Goal: Task Accomplishment & Management: Complete application form

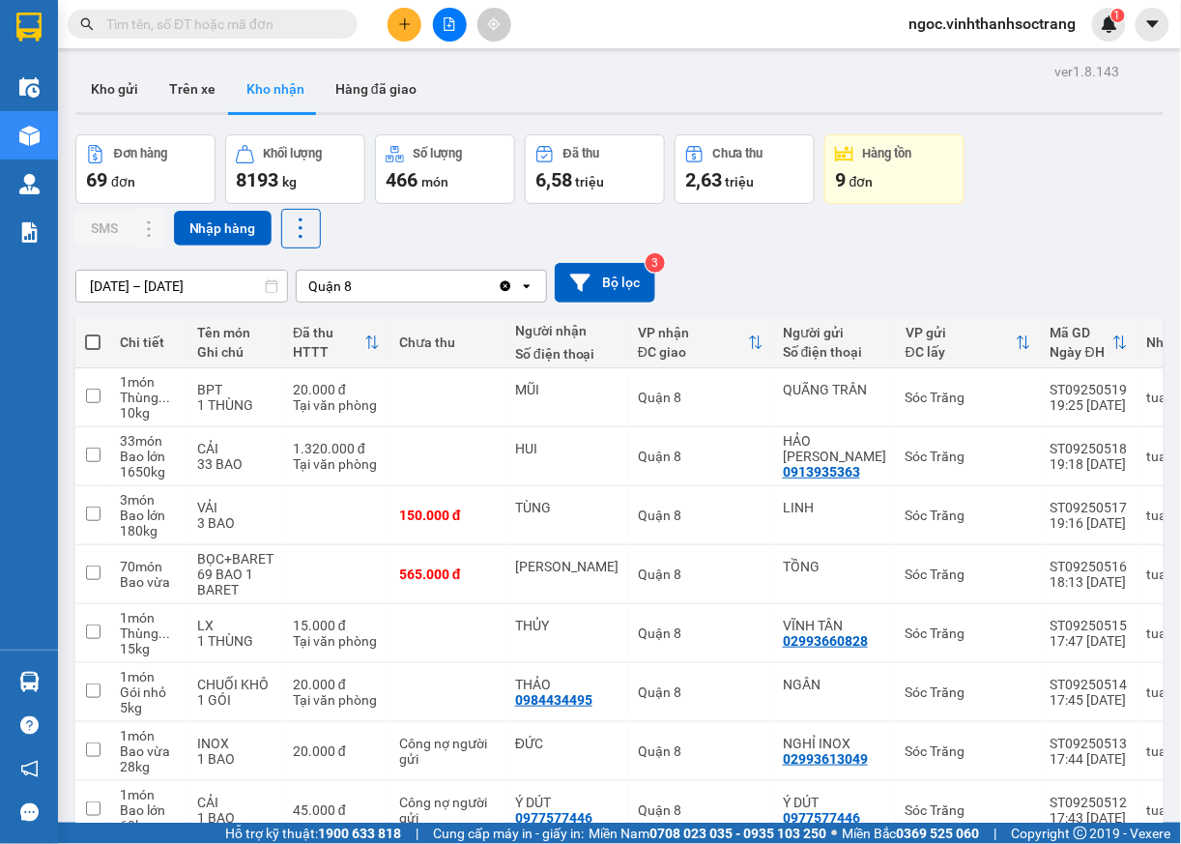
click at [329, 15] on input "text" at bounding box center [220, 24] width 228 height 21
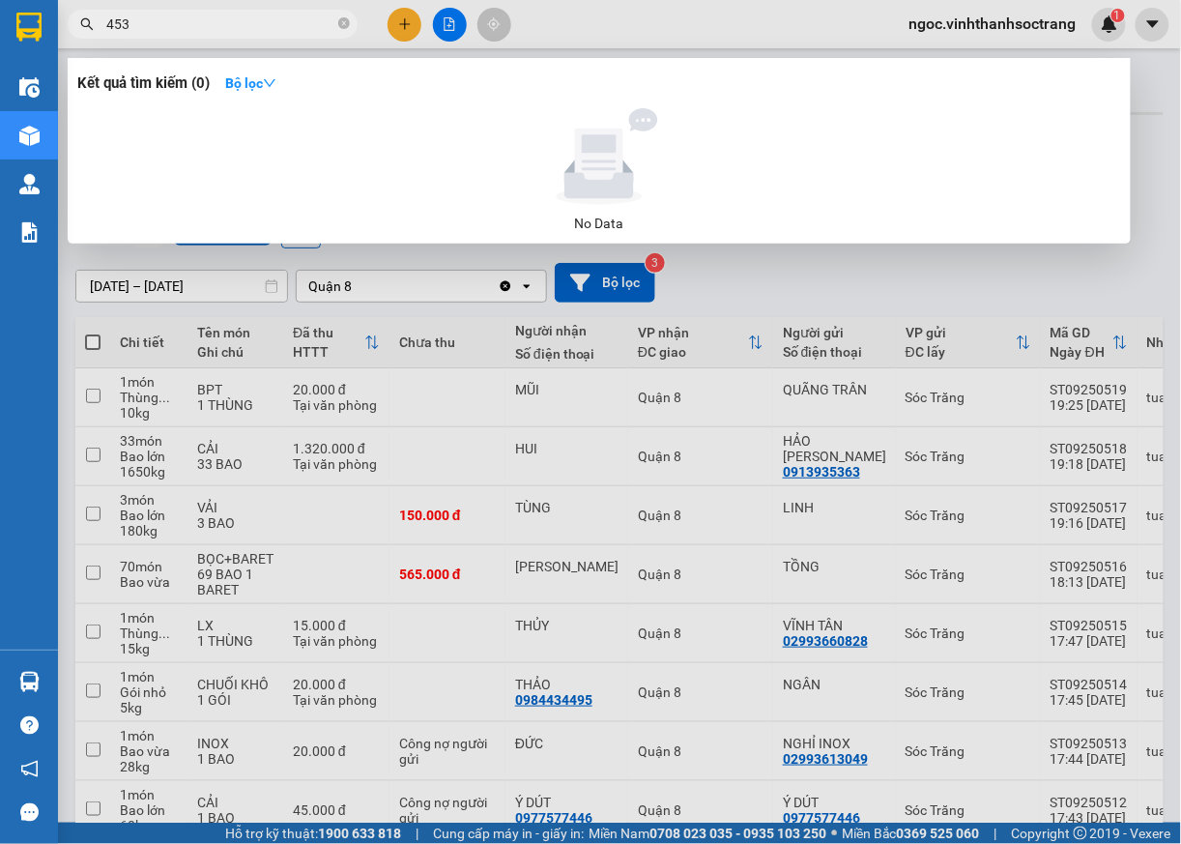
type input "453"
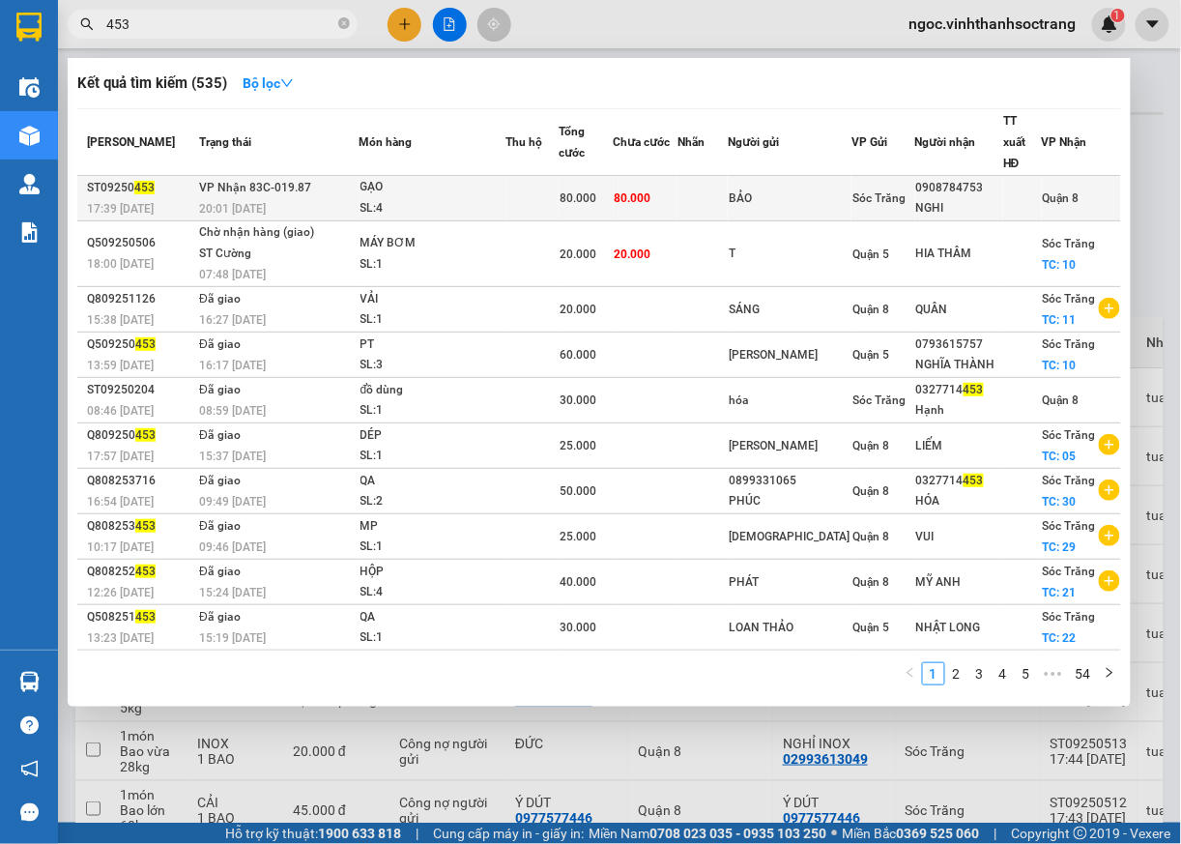
click at [1065, 191] on span "Quận 8" at bounding box center [1061, 198] width 37 height 14
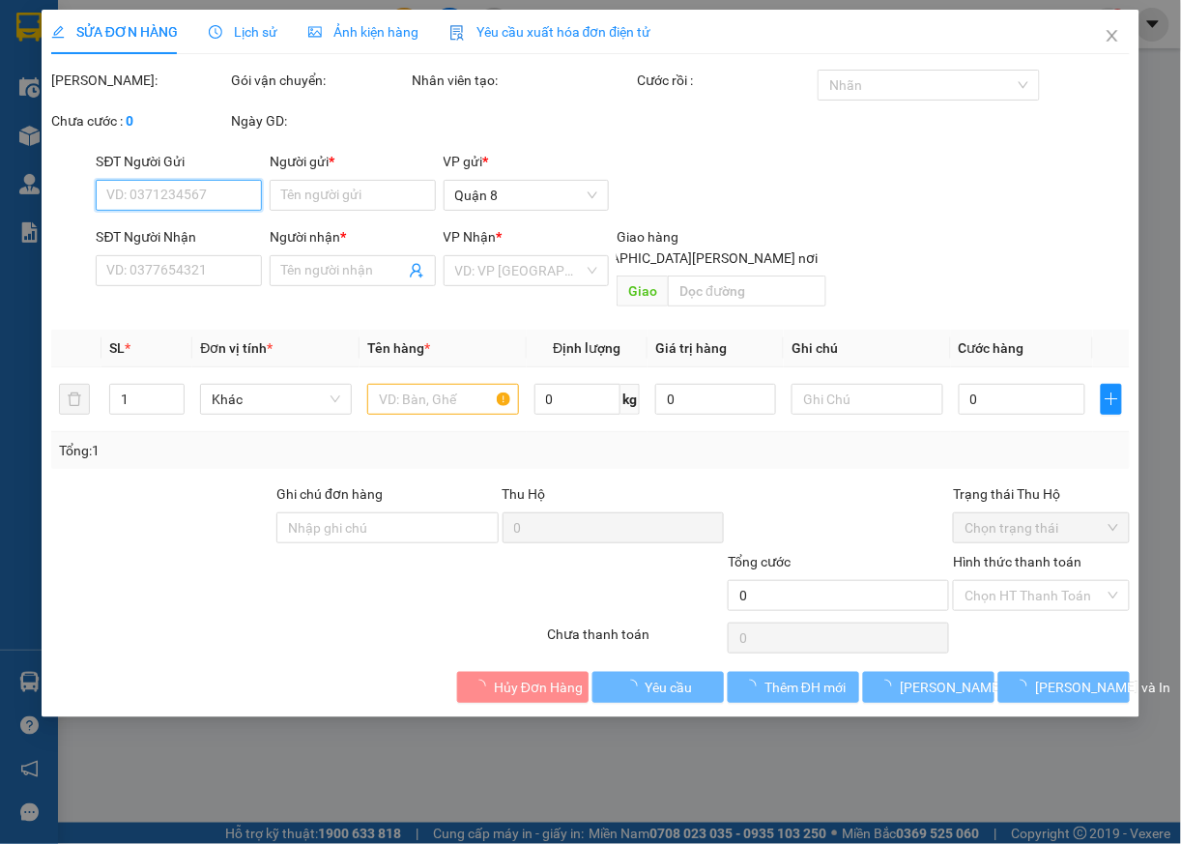
type input "BẢO"
type input "0908784753"
type input "NGHI"
type input "80.000"
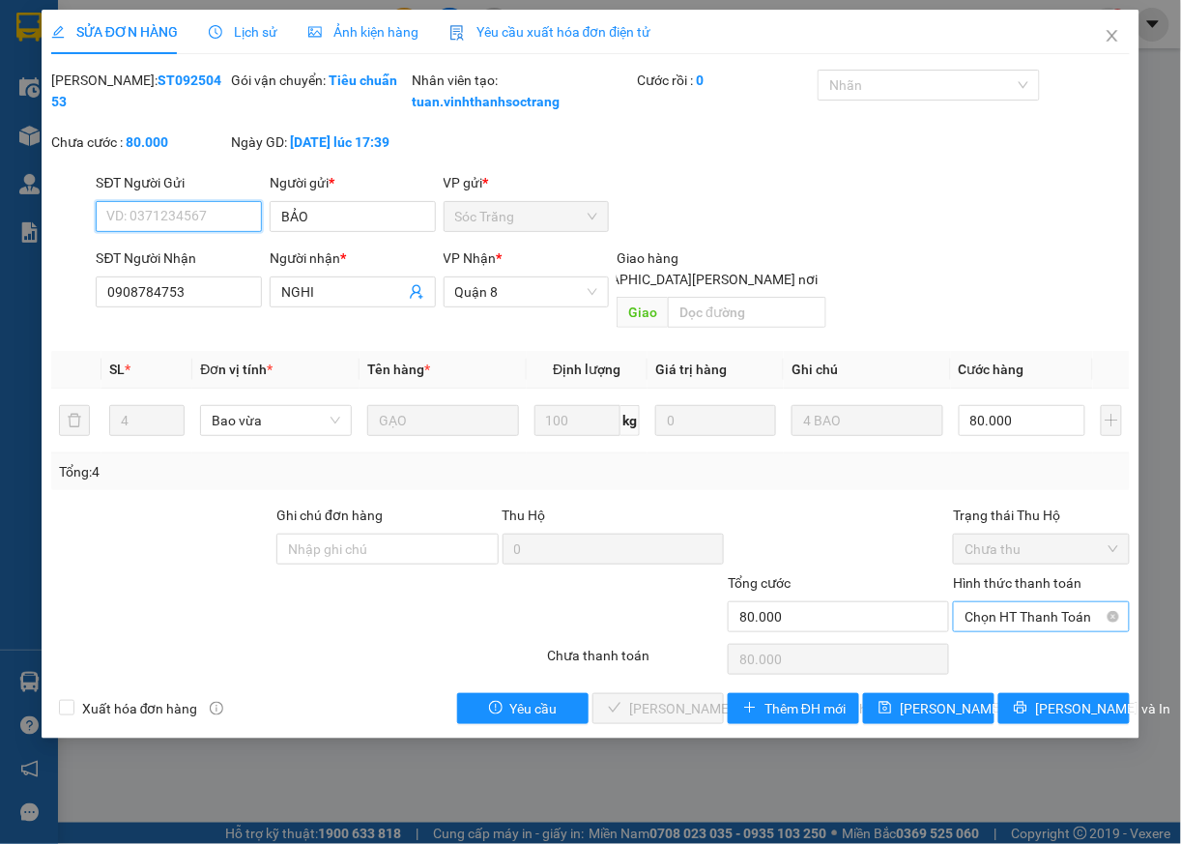
click at [1011, 621] on span "Chọn HT Thanh Toán" at bounding box center [1042, 616] width 154 height 29
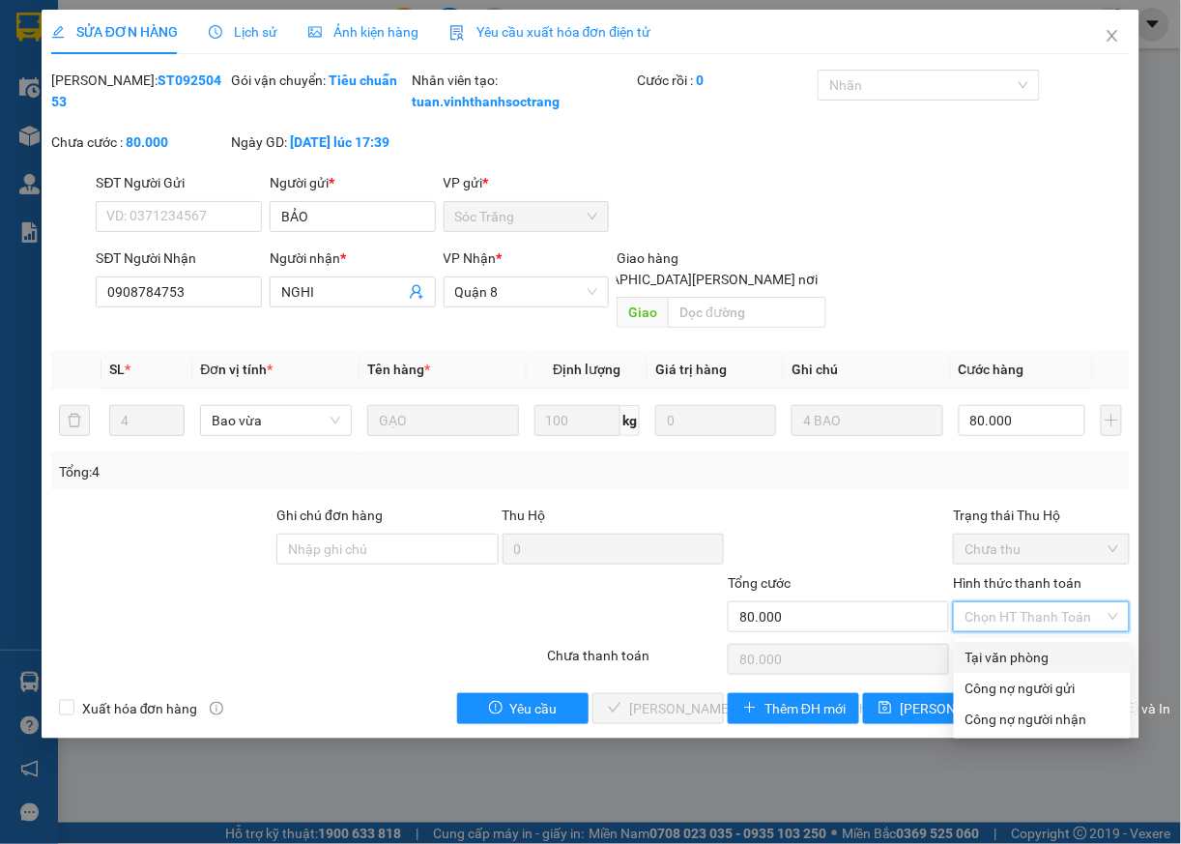
drag, startPoint x: 991, startPoint y: 651, endPoint x: 773, endPoint y: 686, distance: 220.4
click at [990, 651] on div "Tại văn phòng" at bounding box center [1043, 657] width 154 height 21
type input "0"
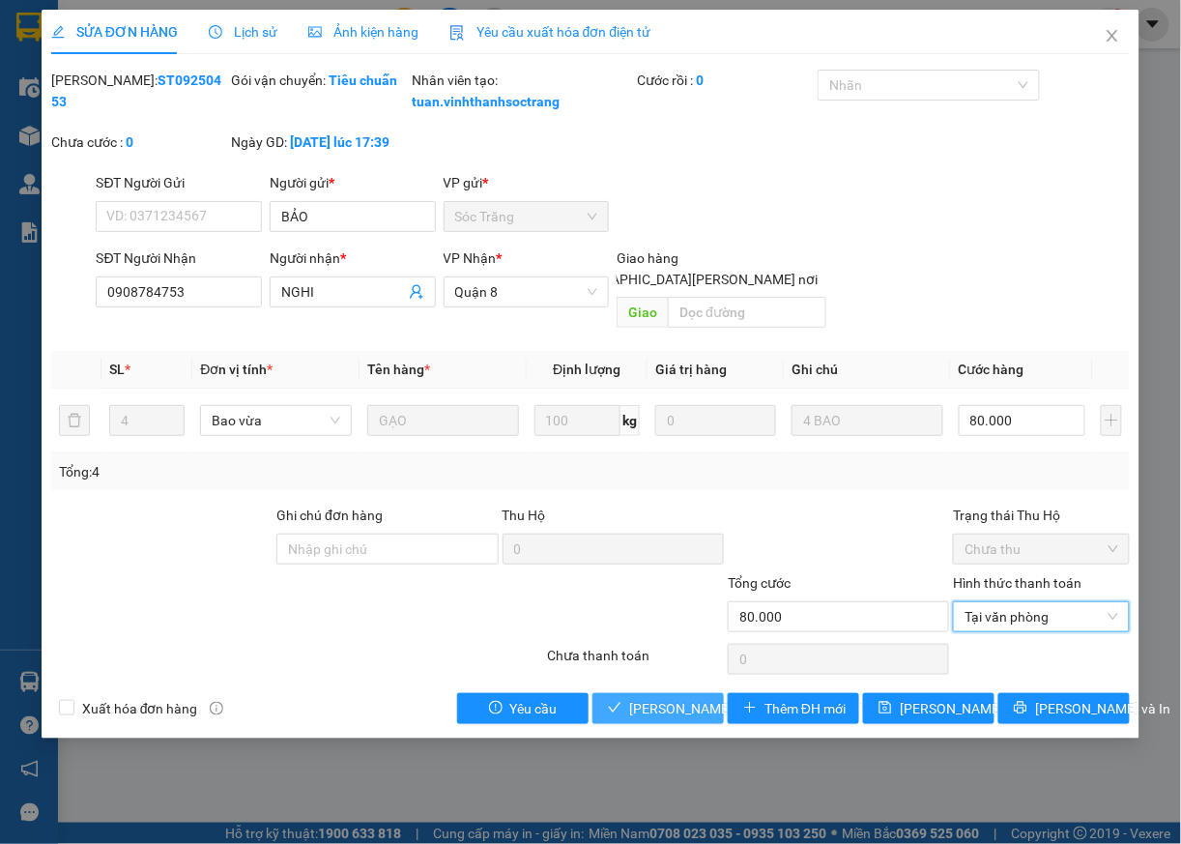
drag, startPoint x: 667, startPoint y: 719, endPoint x: 669, endPoint y: 710, distance: 9.9
click at [667, 717] on span "[PERSON_NAME] và [PERSON_NAME] hàng" at bounding box center [759, 708] width 261 height 21
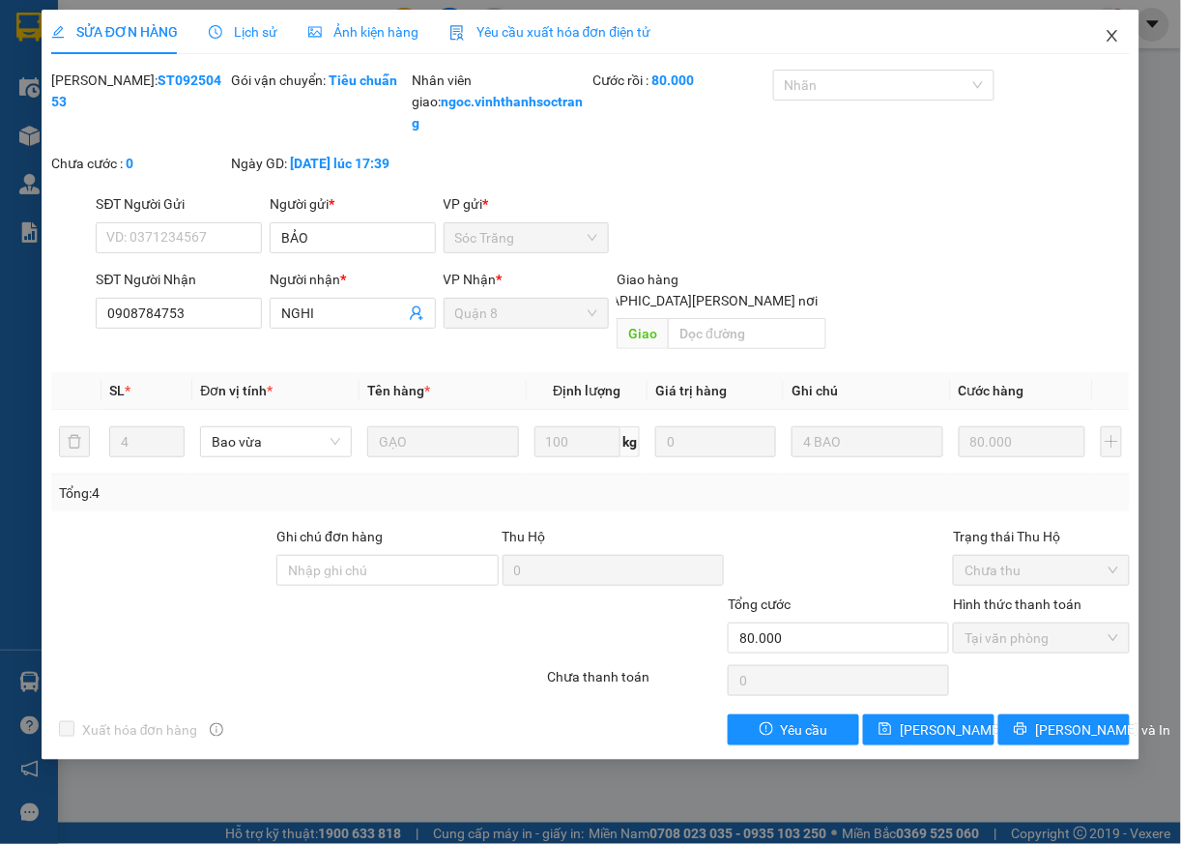
click at [1102, 40] on span "Close" at bounding box center [1113, 37] width 54 height 54
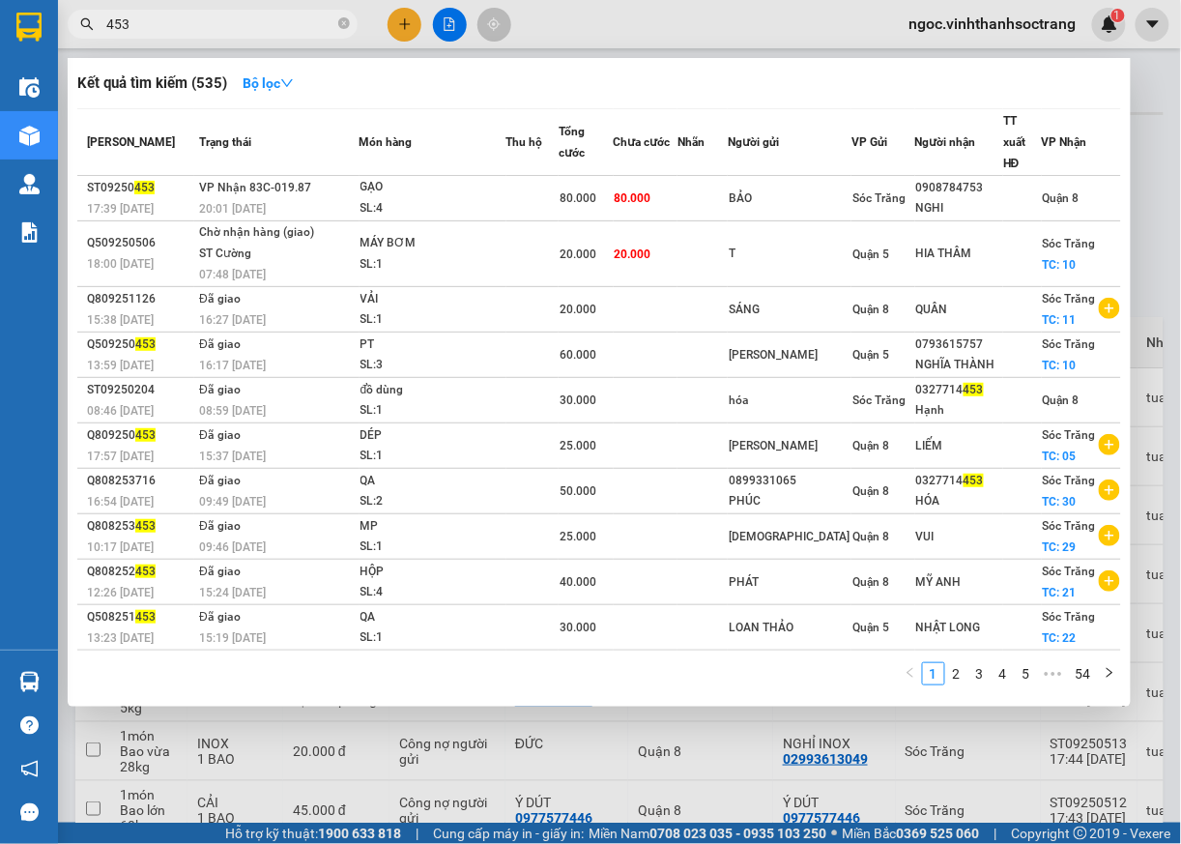
click at [234, 32] on input "453" at bounding box center [220, 24] width 228 height 21
type input "450"
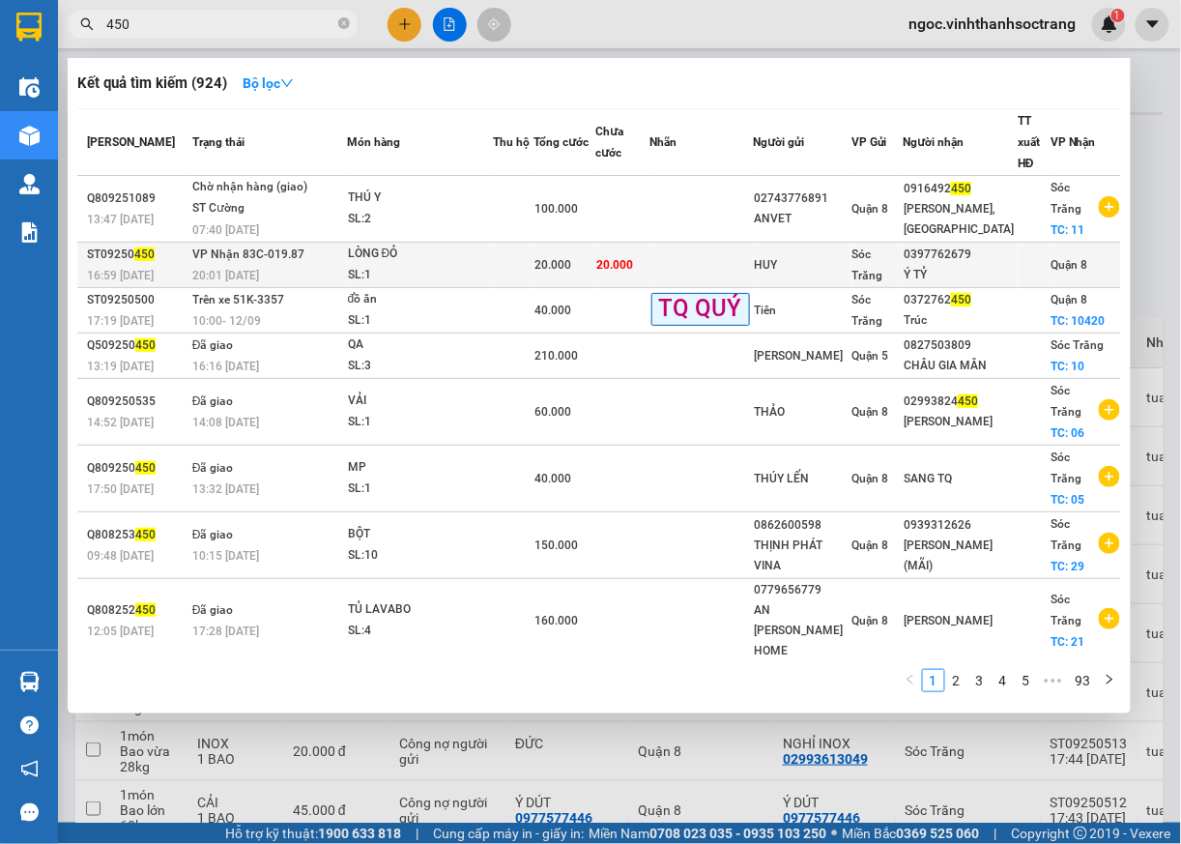
click at [1052, 263] on span "Quận 8" at bounding box center [1070, 265] width 37 height 14
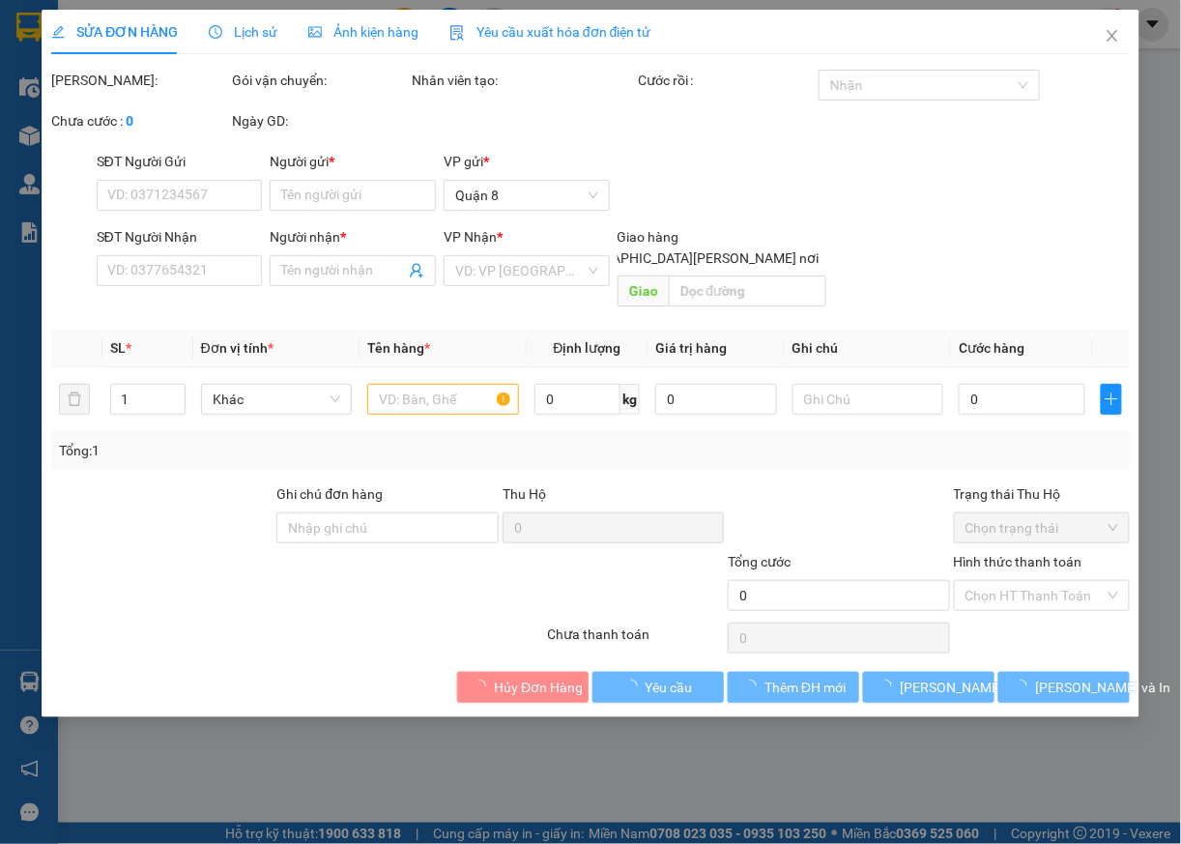
type input "HUY"
type input "0397762679"
type input "Ý TỶ"
type input "20.000"
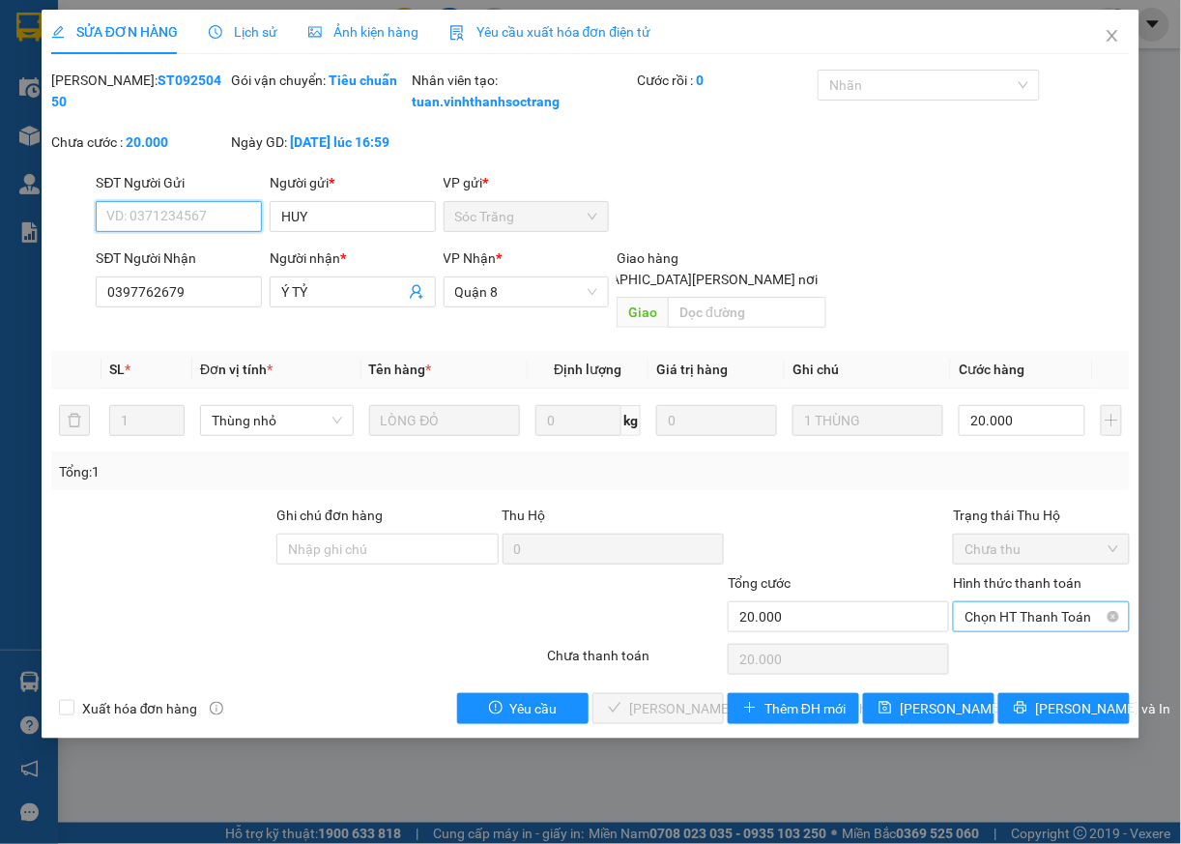
drag, startPoint x: 1029, startPoint y: 613, endPoint x: 980, endPoint y: 631, distance: 51.7
click at [1025, 615] on span "Chọn HT Thanh Toán" at bounding box center [1042, 616] width 154 height 29
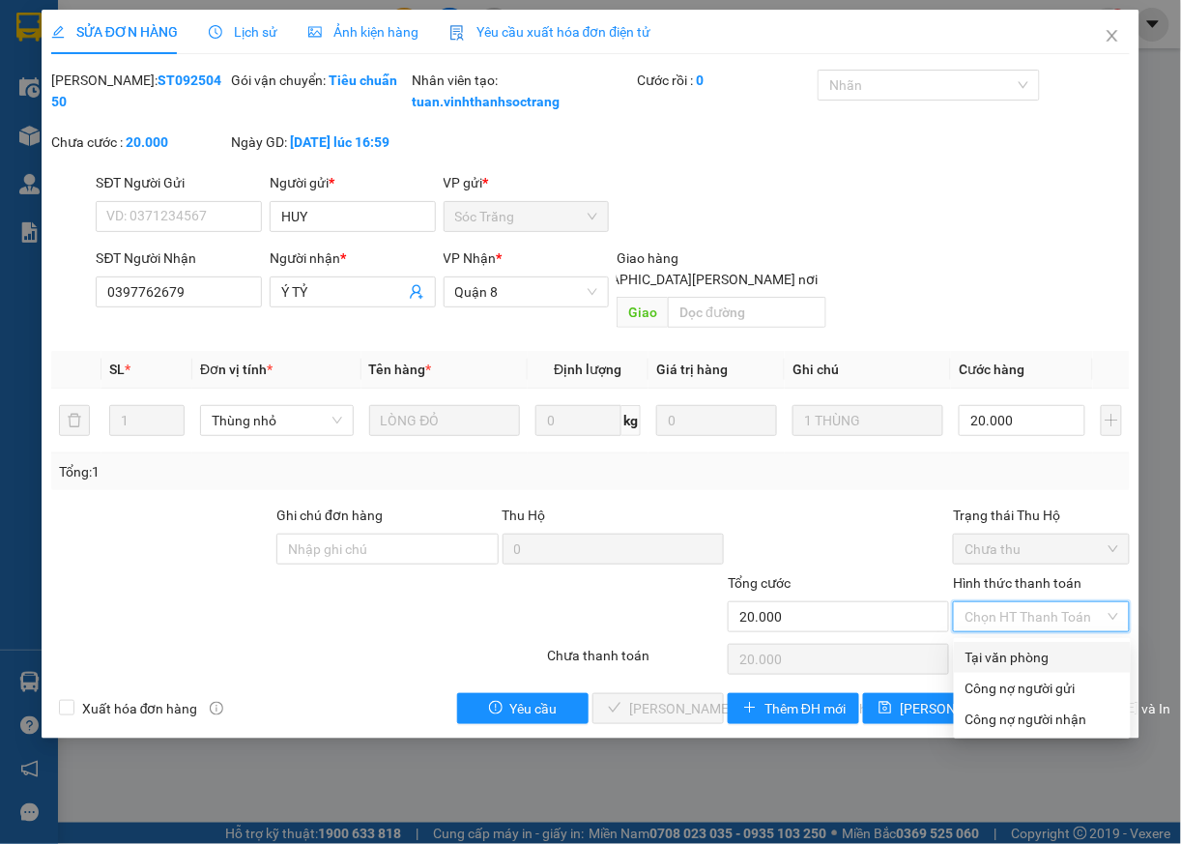
drag, startPoint x: 975, startPoint y: 658, endPoint x: 674, endPoint y: 646, distance: 301.9
click at [972, 658] on div "Tại văn phòng" at bounding box center [1043, 657] width 154 height 21
type input "0"
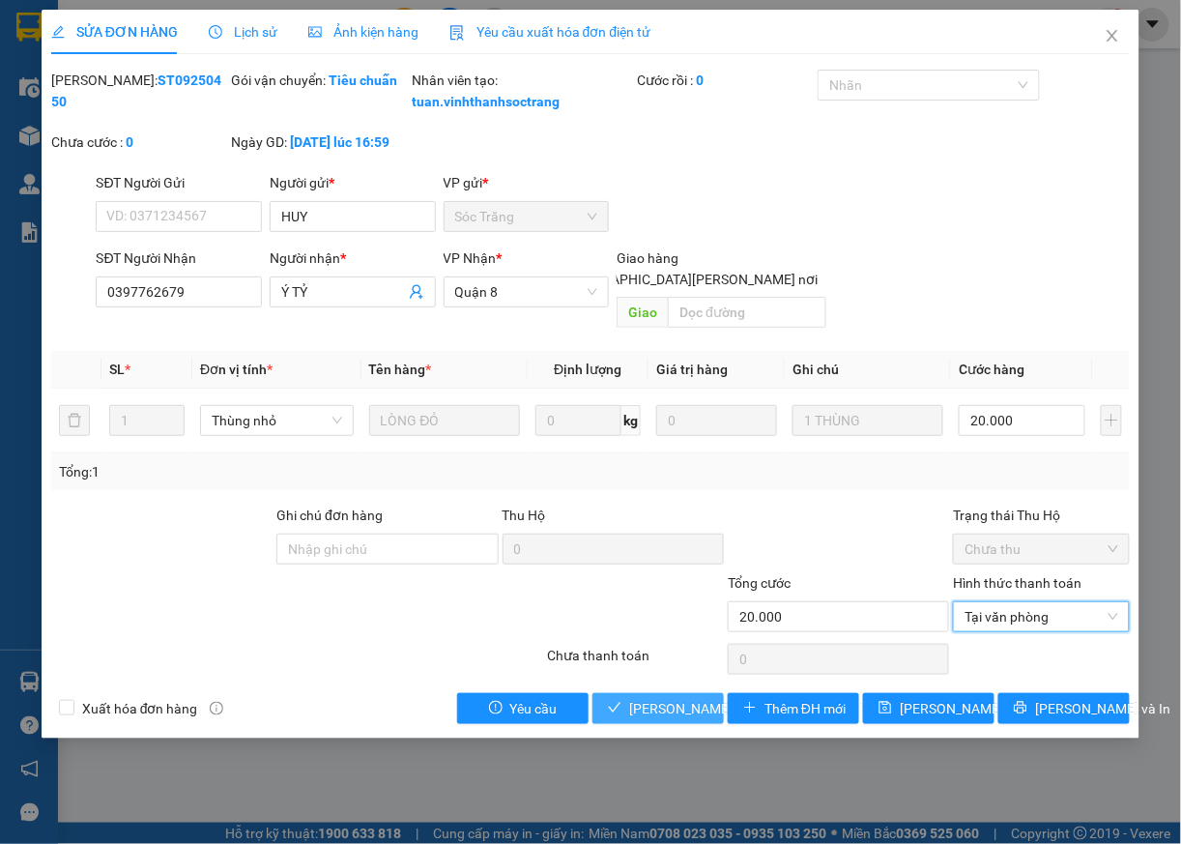
drag, startPoint x: 643, startPoint y: 716, endPoint x: 655, endPoint y: 694, distance: 25.5
click at [647, 708] on span "[PERSON_NAME] và [PERSON_NAME] hàng" at bounding box center [759, 708] width 261 height 21
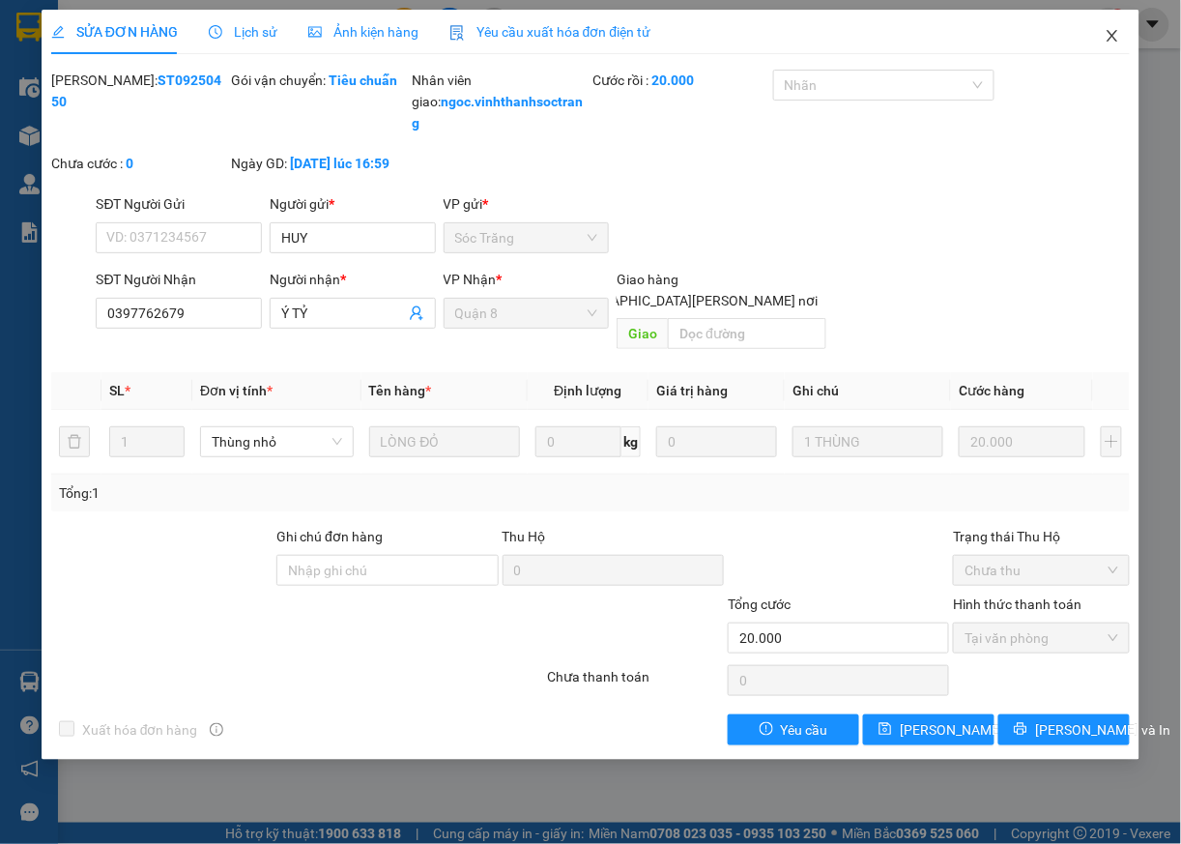
click at [1096, 35] on span "Close" at bounding box center [1113, 37] width 54 height 54
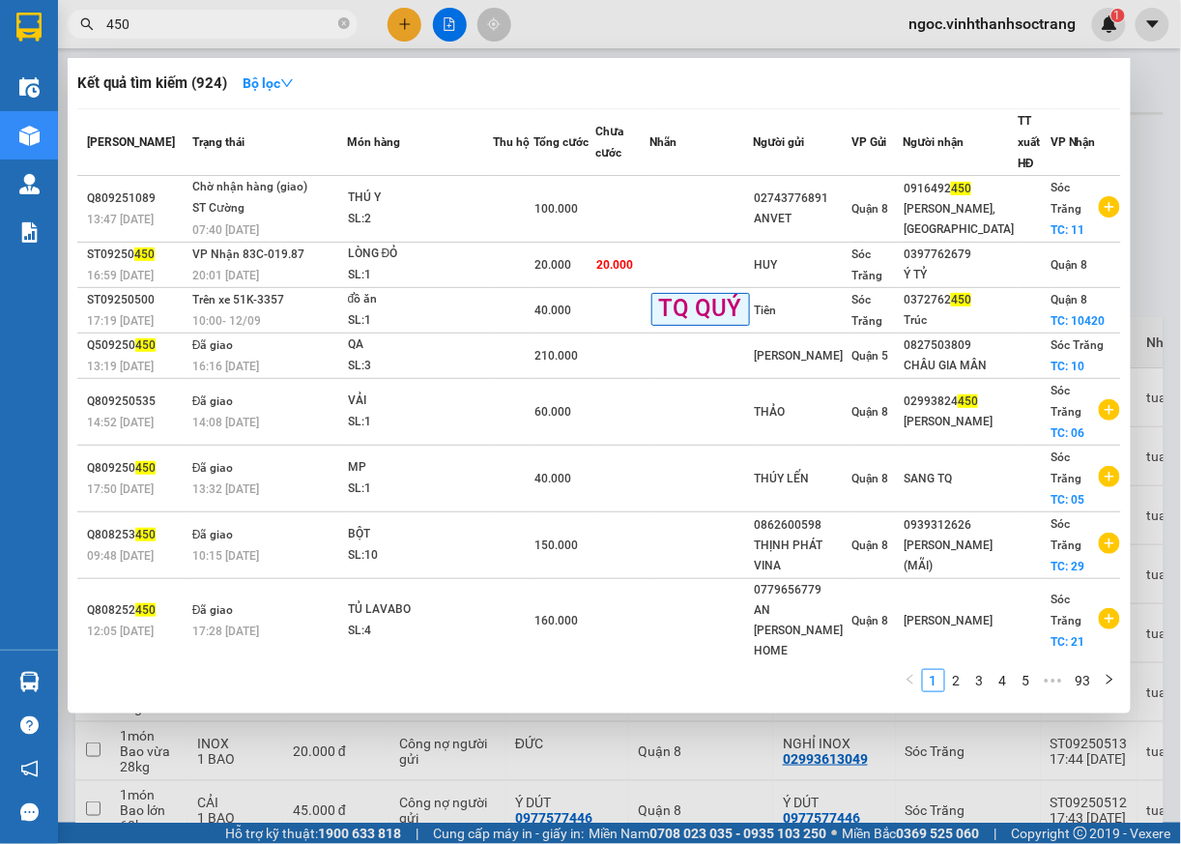
click at [240, 16] on input "450" at bounding box center [220, 24] width 228 height 21
type input "452"
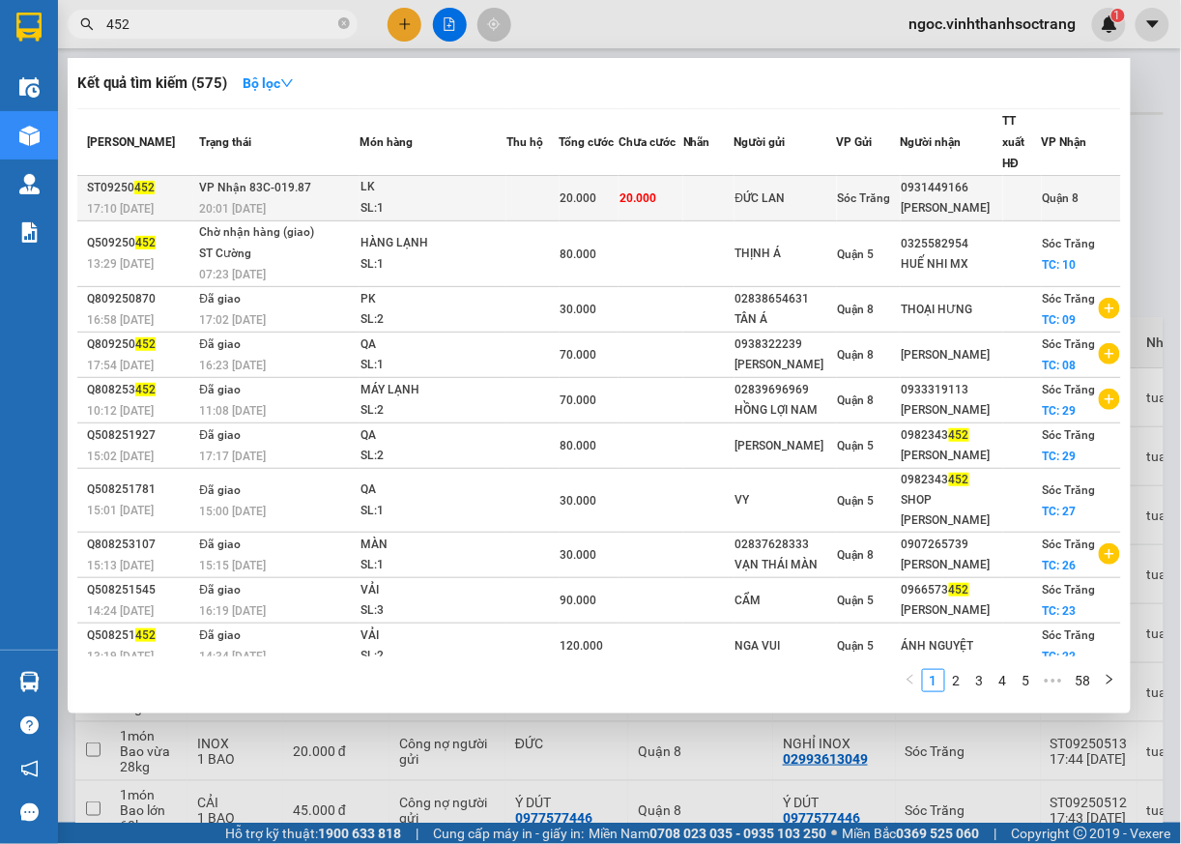
click at [1059, 191] on span "Quận 8" at bounding box center [1061, 198] width 37 height 14
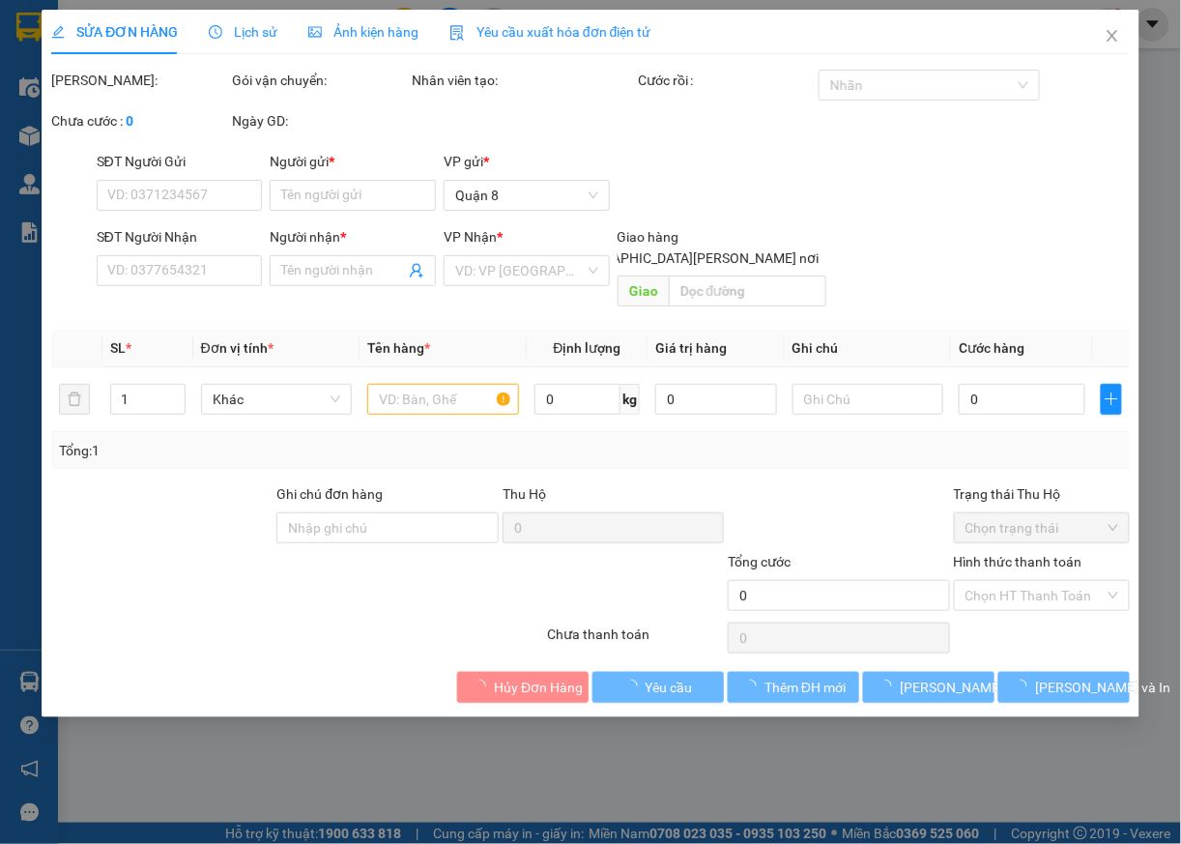
type input "ĐỨC LAN"
type input "0931449166"
type input "[PERSON_NAME]"
type input "20.000"
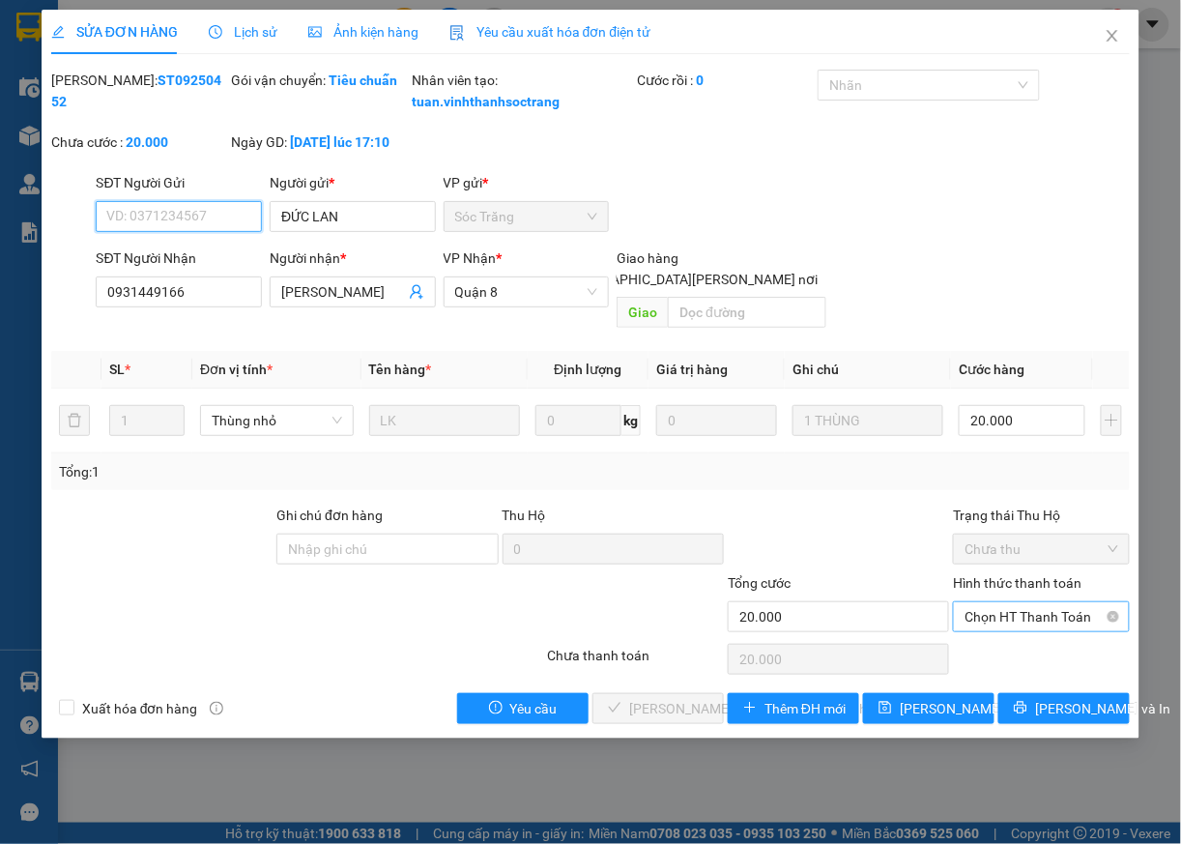
click at [983, 621] on span "Chọn HT Thanh Toán" at bounding box center [1042, 616] width 154 height 29
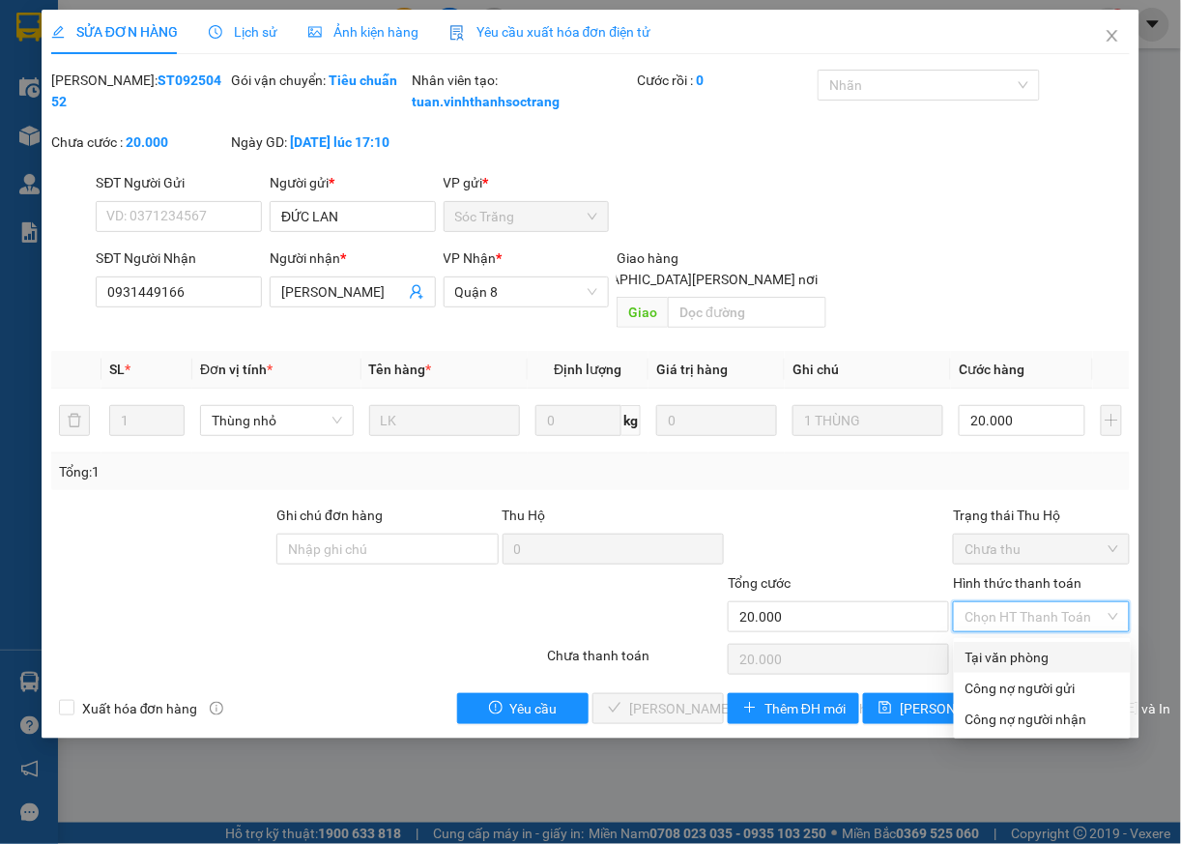
drag, startPoint x: 978, startPoint y: 654, endPoint x: 709, endPoint y: 713, distance: 276.1
click at [975, 655] on div "Tại văn phòng" at bounding box center [1043, 657] width 154 height 21
type input "0"
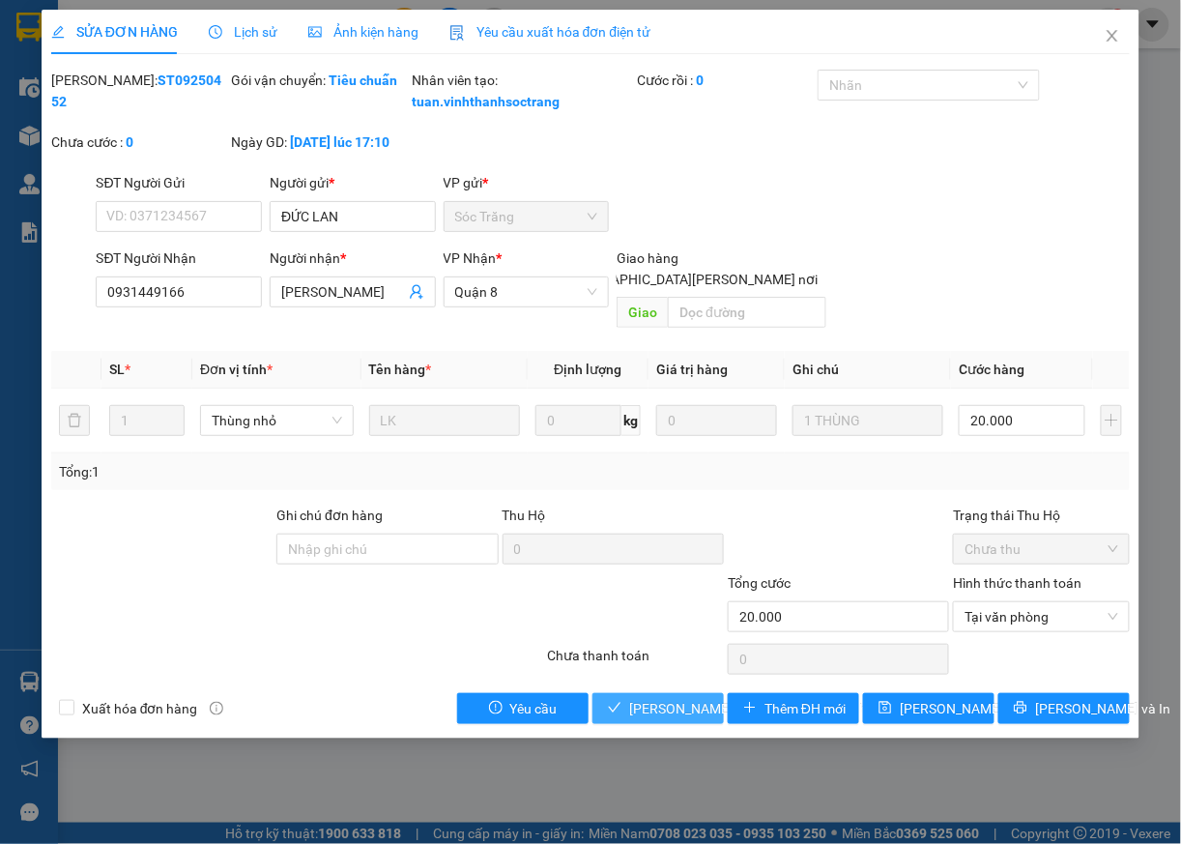
drag, startPoint x: 654, startPoint y: 711, endPoint x: 547, endPoint y: 584, distance: 166.7
click at [654, 710] on span "[PERSON_NAME] và [PERSON_NAME] hàng" at bounding box center [759, 708] width 261 height 21
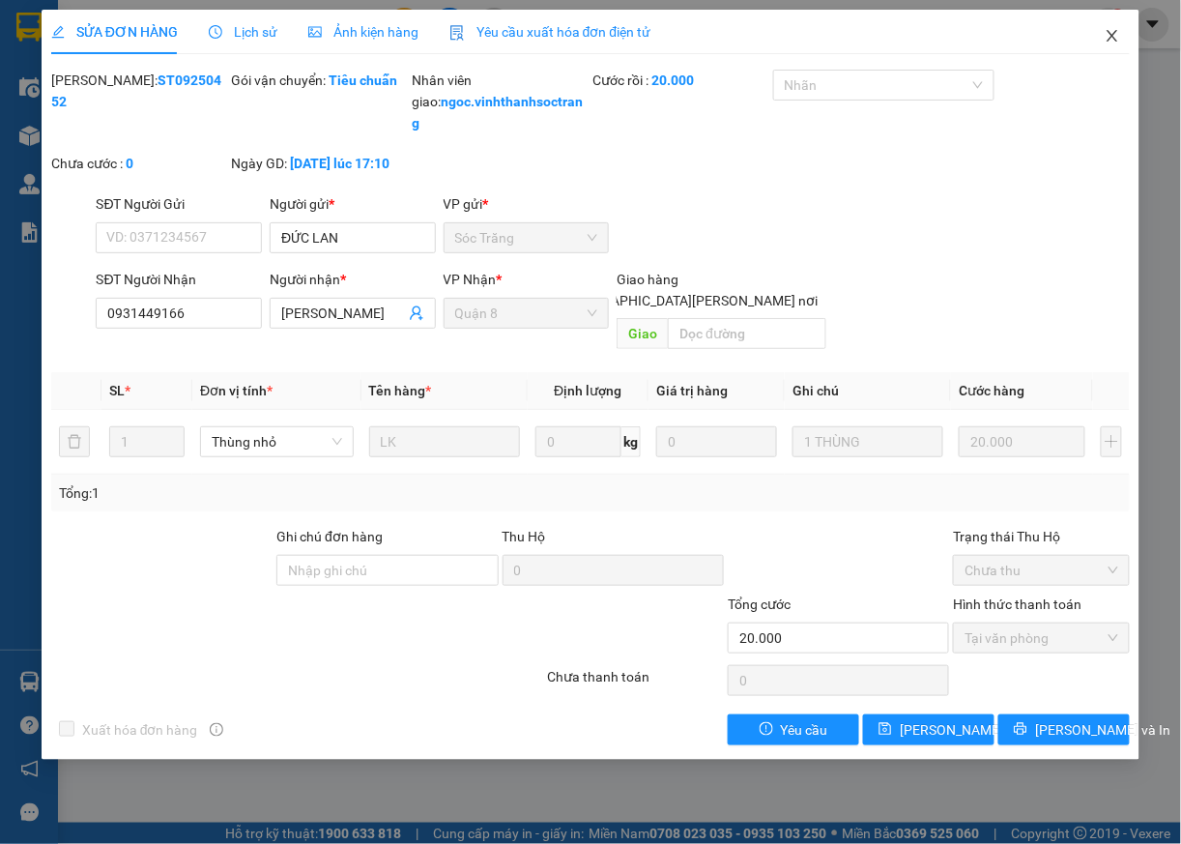
click at [1122, 39] on span "Close" at bounding box center [1113, 37] width 54 height 54
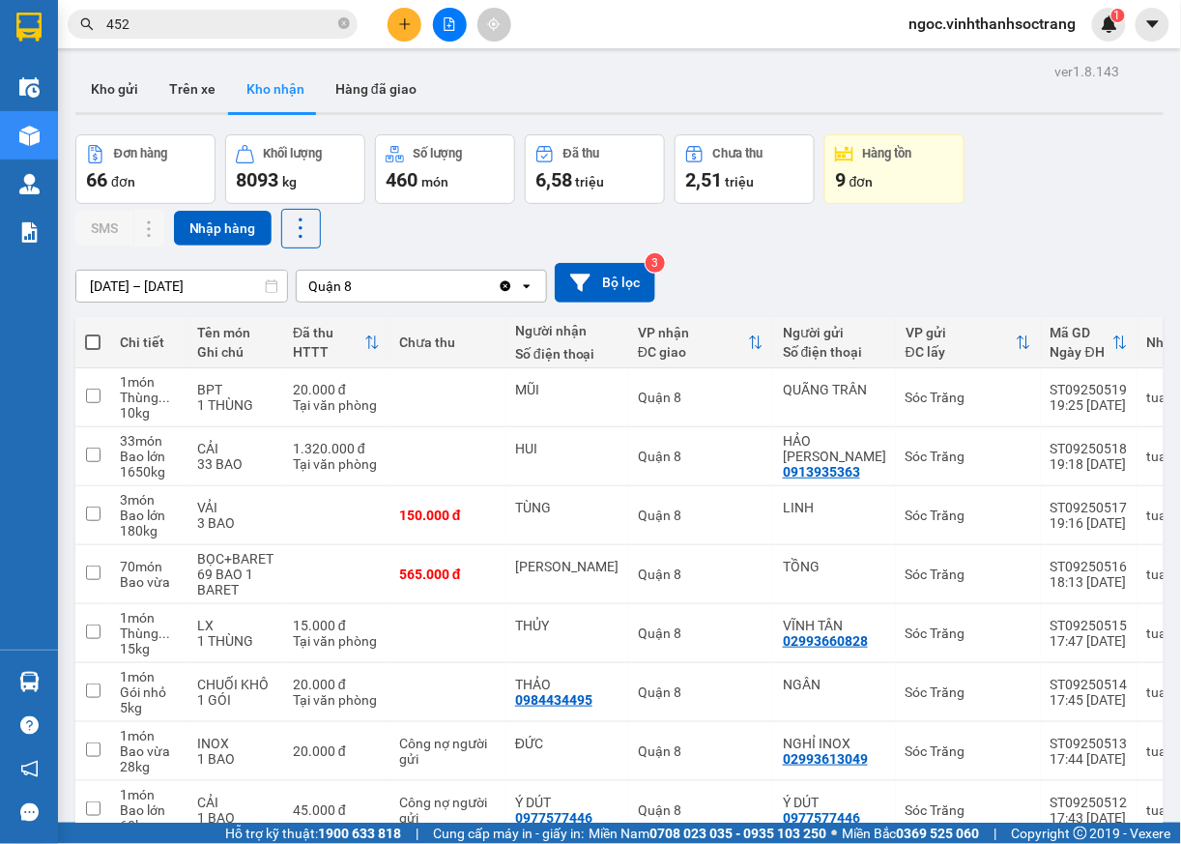
click at [220, 16] on input "452" at bounding box center [220, 24] width 228 height 21
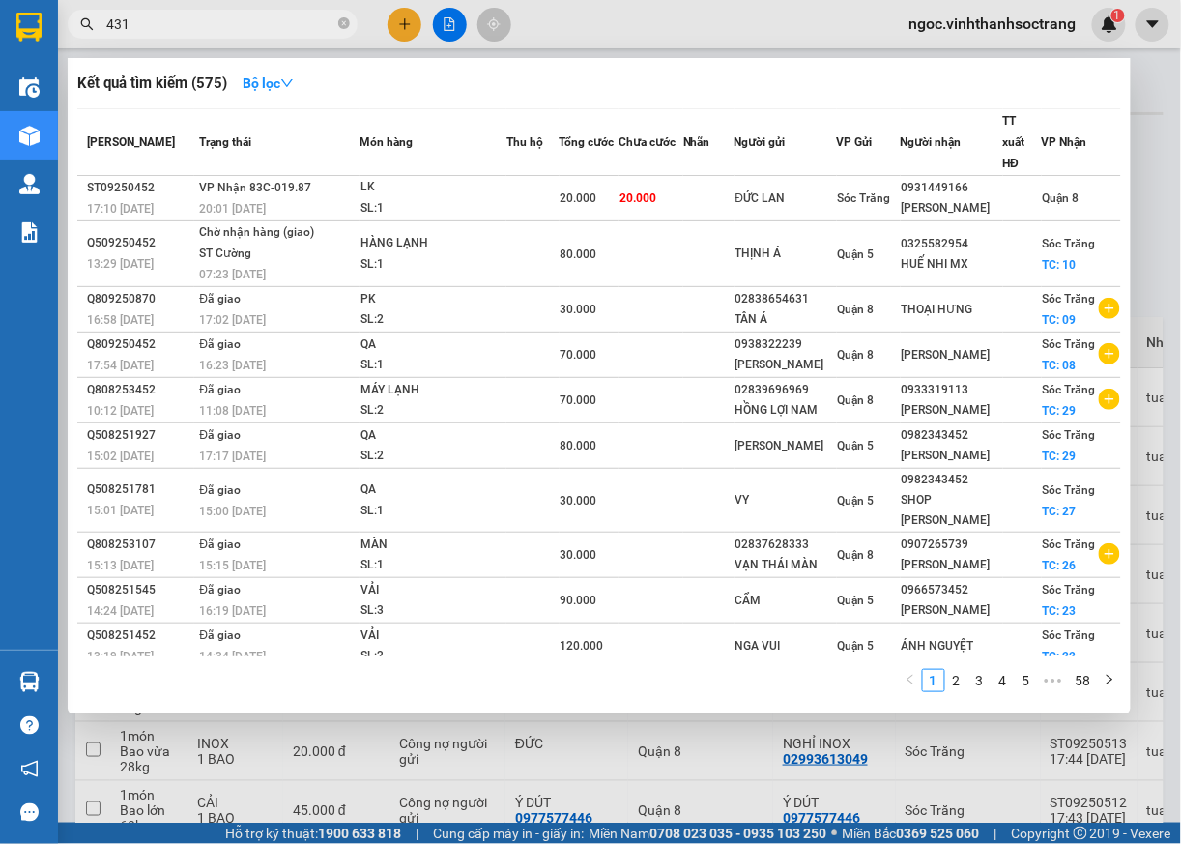
type input "431"
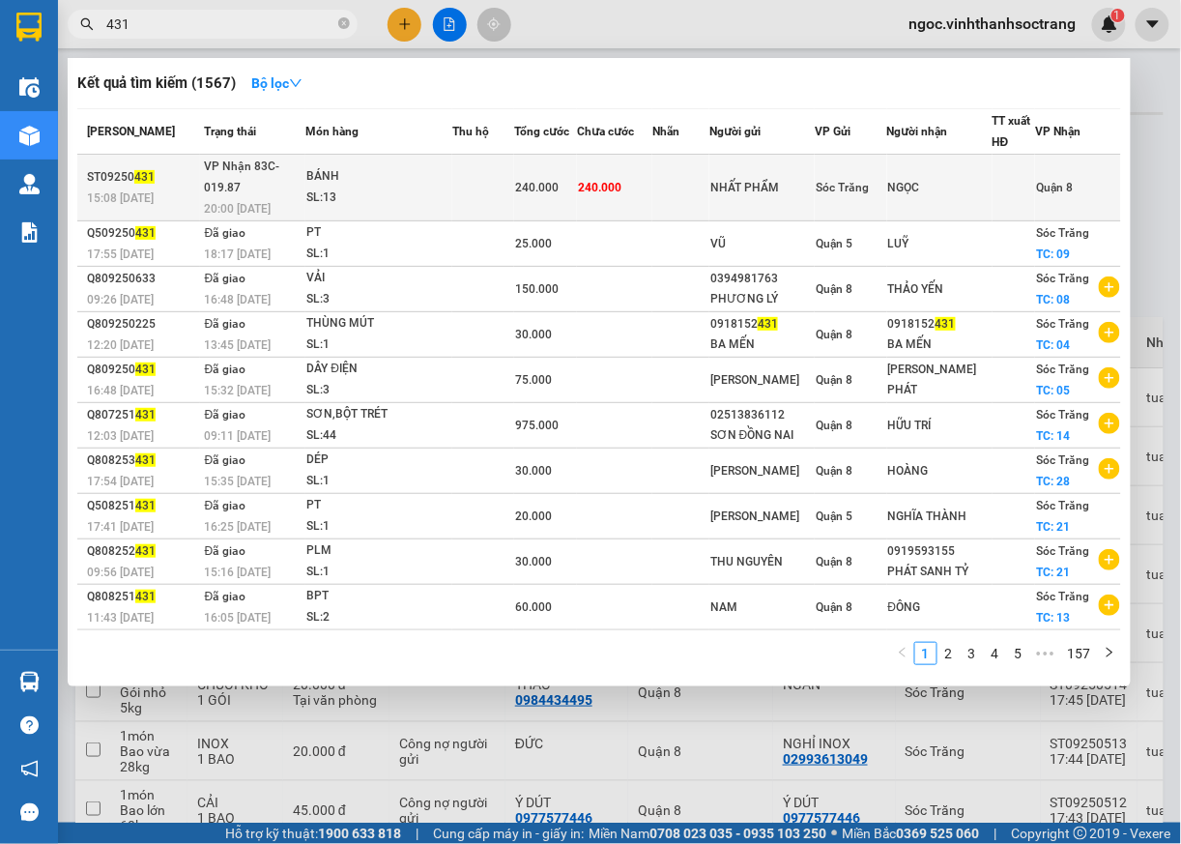
click at [1046, 172] on td "Quận 8" at bounding box center [1078, 188] width 86 height 67
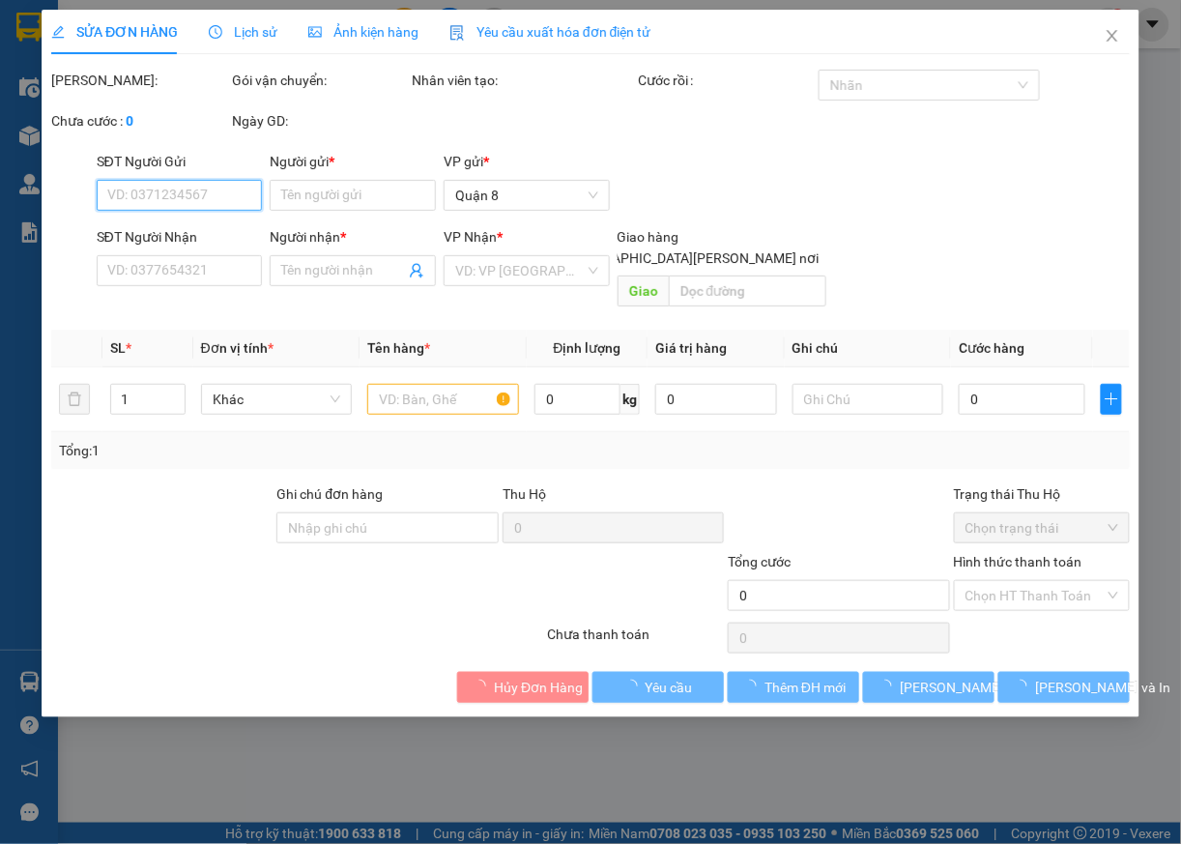
type input "NHẤT PHẨM"
type input "NGỌC"
type input "240.000"
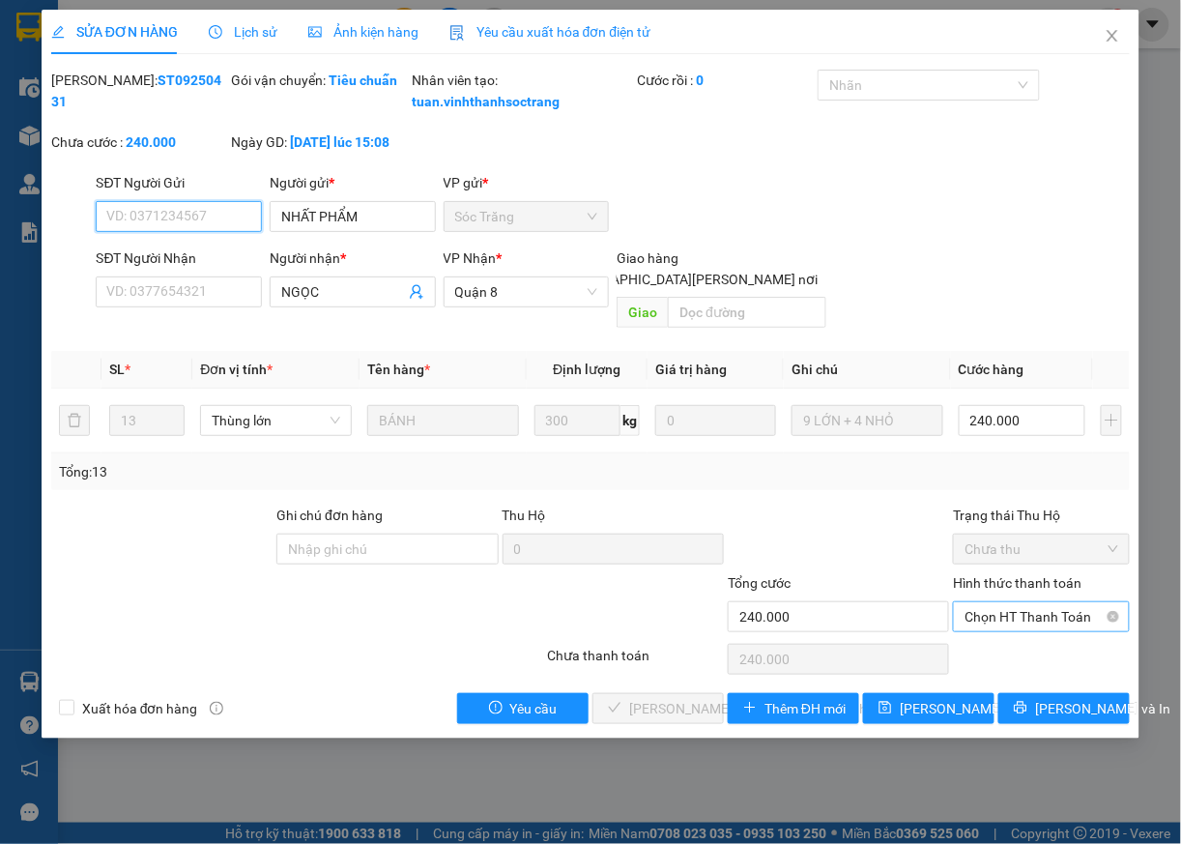
click at [996, 617] on span "Chọn HT Thanh Toán" at bounding box center [1042, 616] width 154 height 29
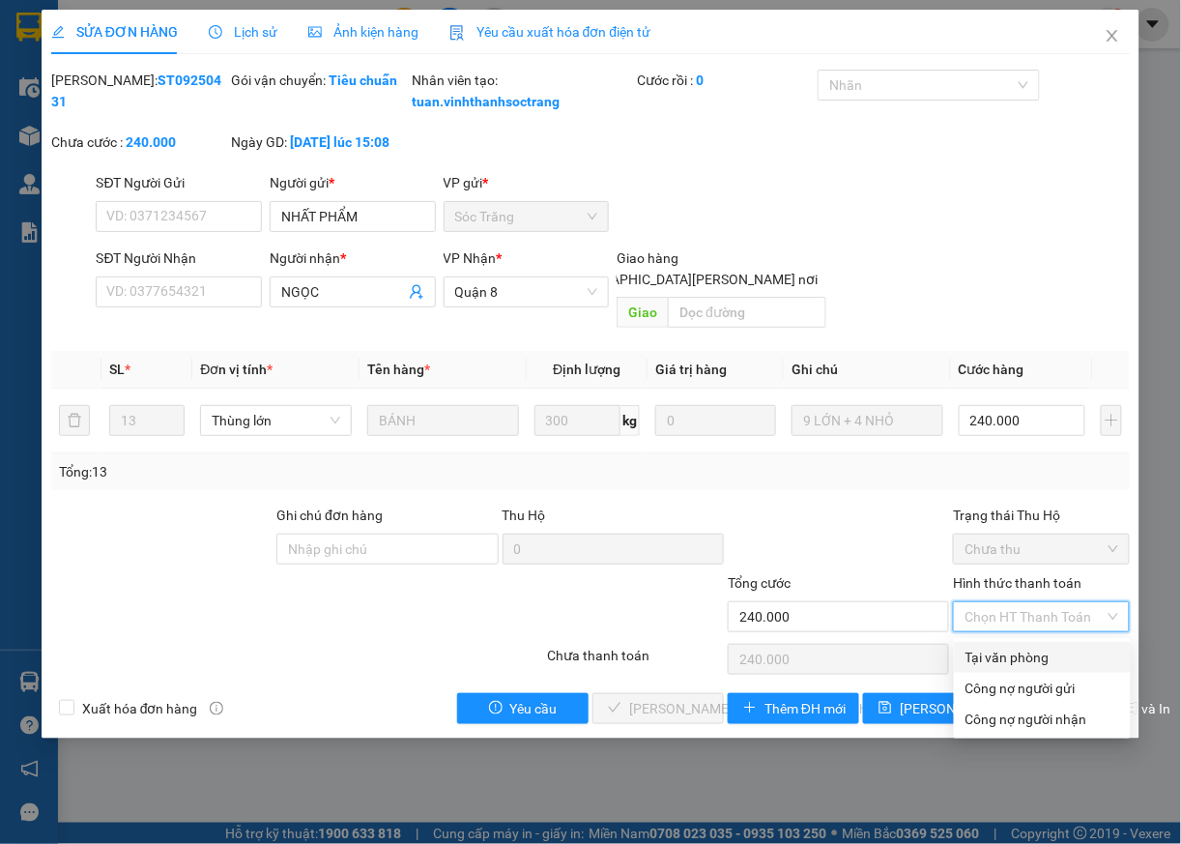
click at [1006, 650] on div "Tại văn phòng" at bounding box center [1043, 657] width 154 height 21
type input "0"
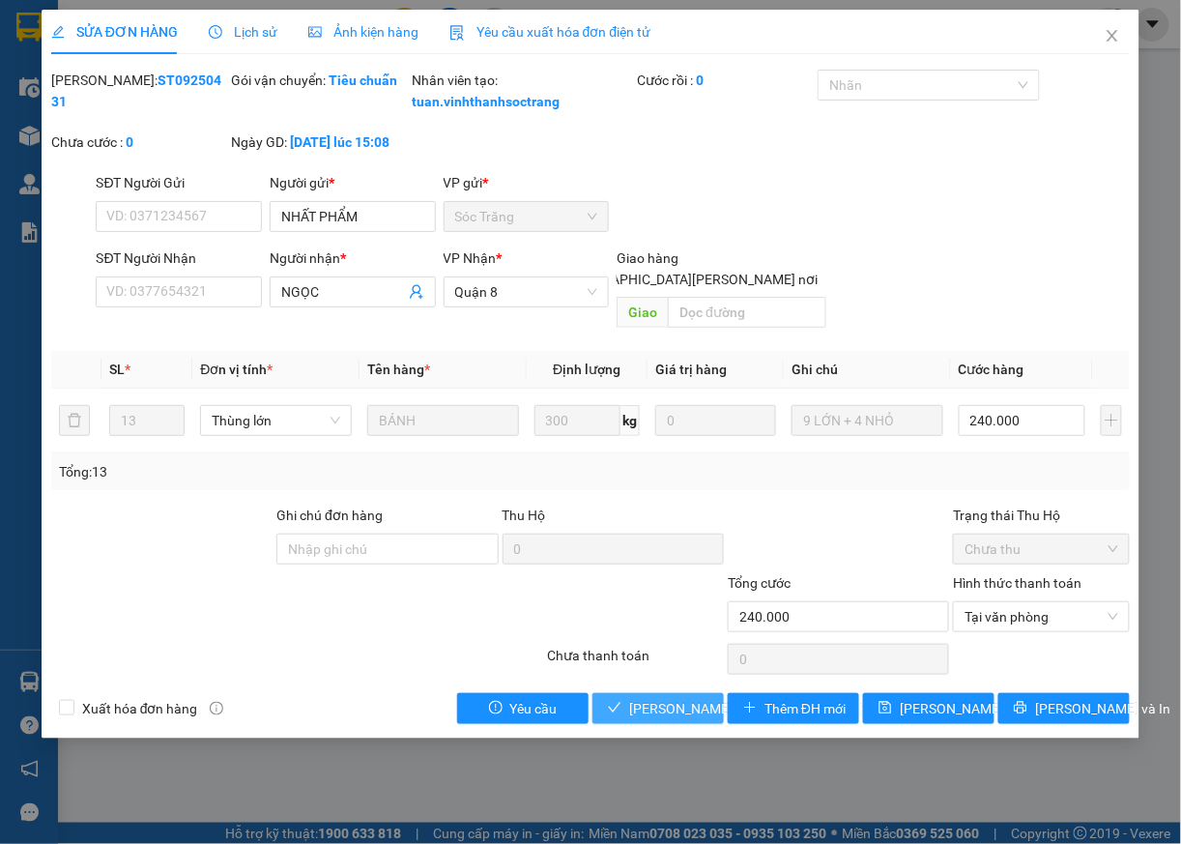
click at [652, 710] on span "[PERSON_NAME] và [PERSON_NAME] hàng" at bounding box center [759, 708] width 261 height 21
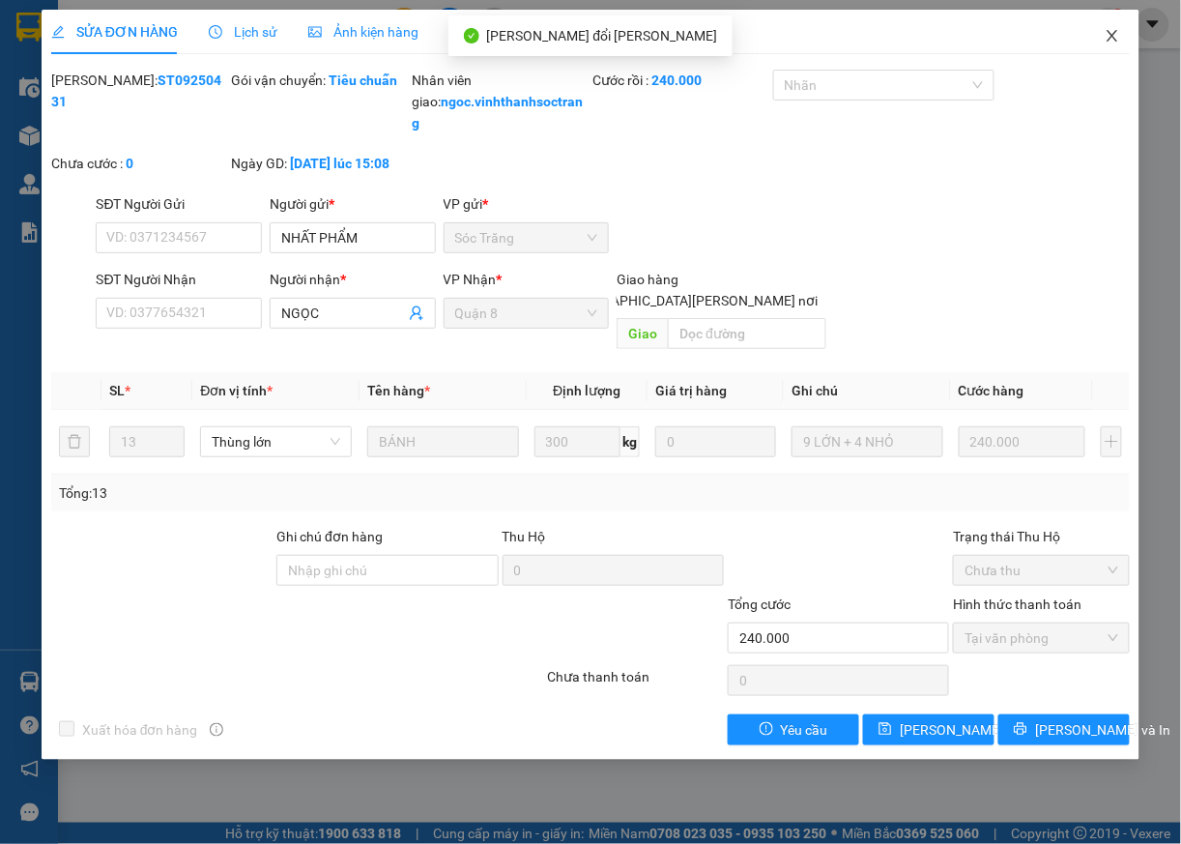
click at [1112, 31] on icon "close" at bounding box center [1112, 35] width 15 height 15
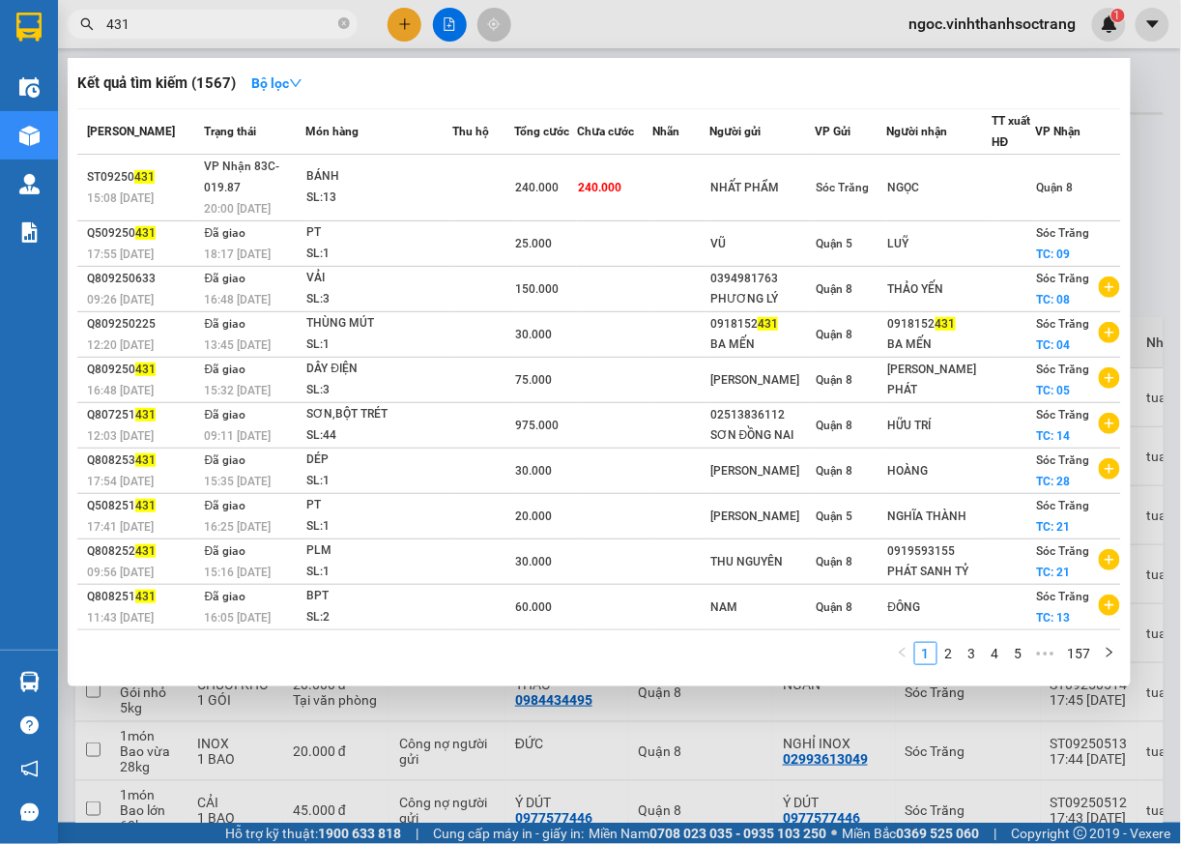
click at [214, 24] on input "431" at bounding box center [220, 24] width 228 height 21
type input "4"
type input "352"
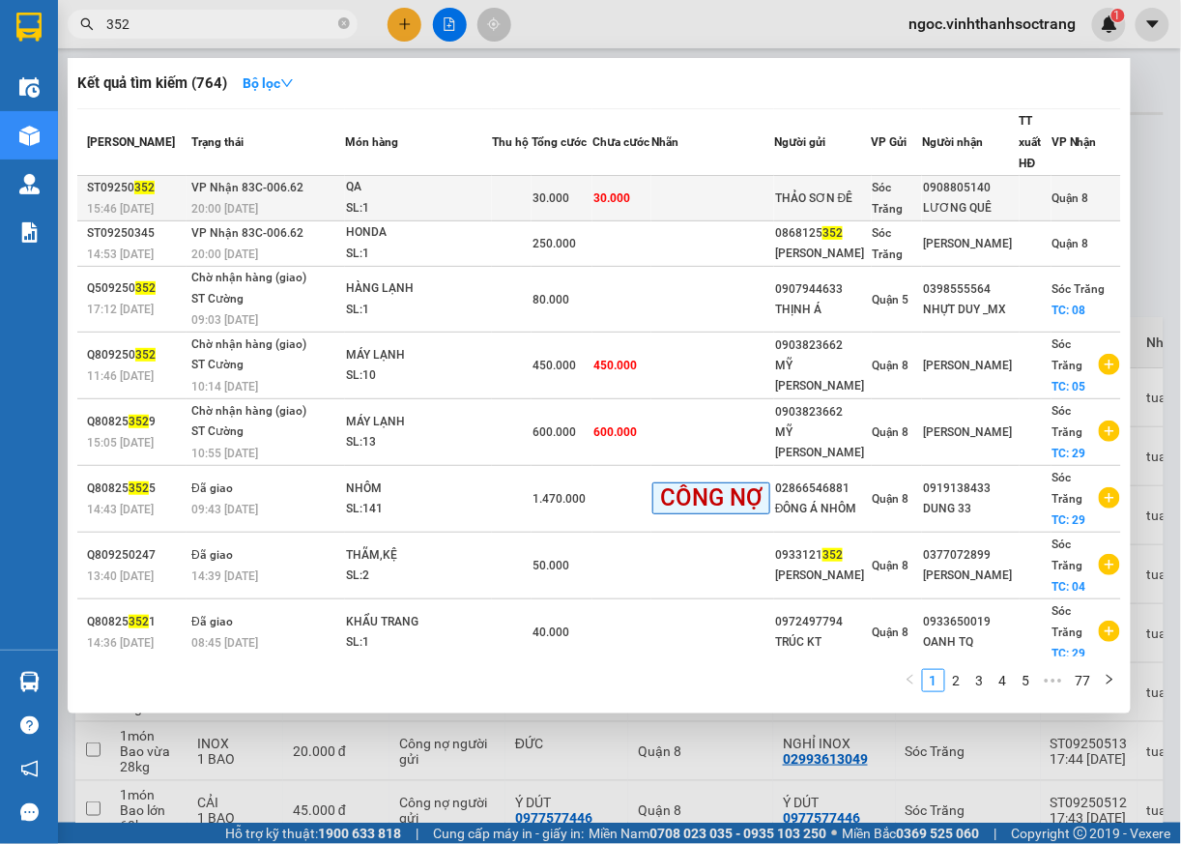
click at [1067, 199] on span "Quận 8" at bounding box center [1071, 198] width 37 height 14
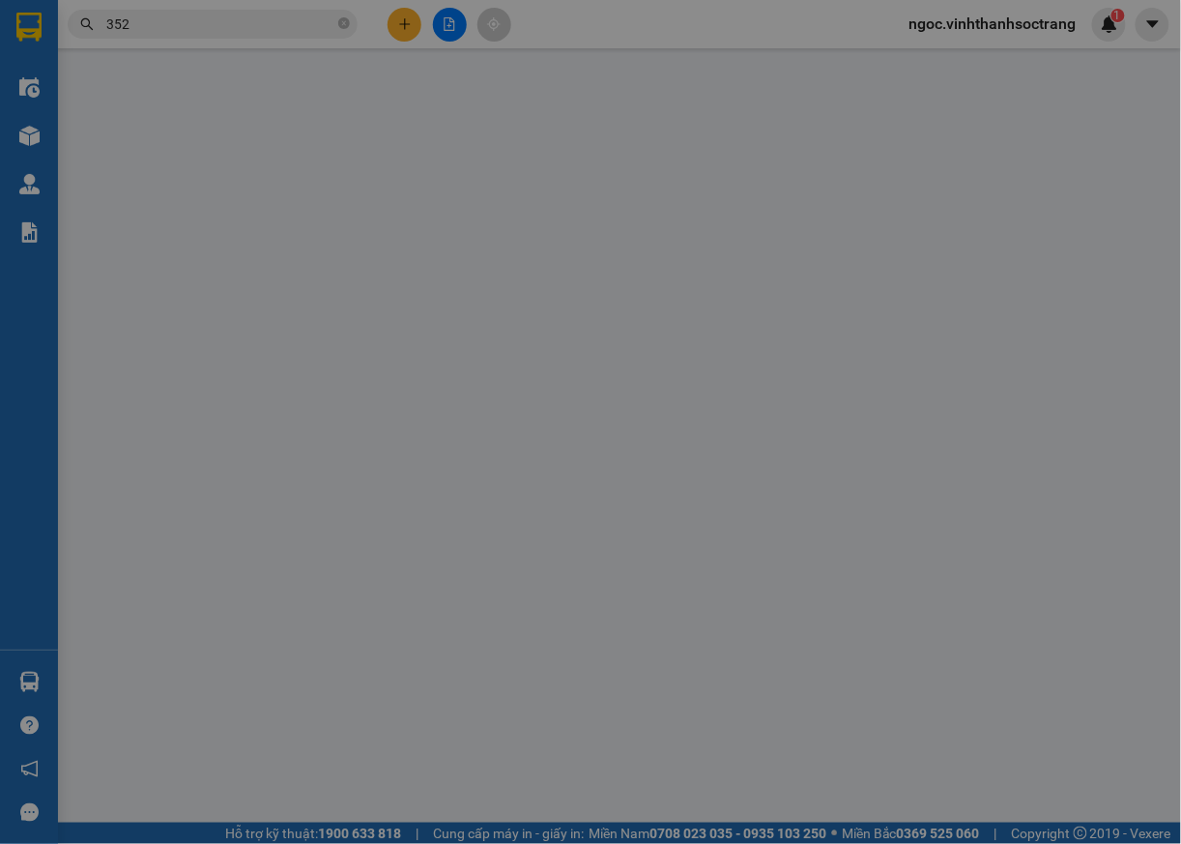
type input "THẢO SƠN ĐÊ"
type input "0908805140"
type input "LƯƠNG QUÊ"
type input "30.000"
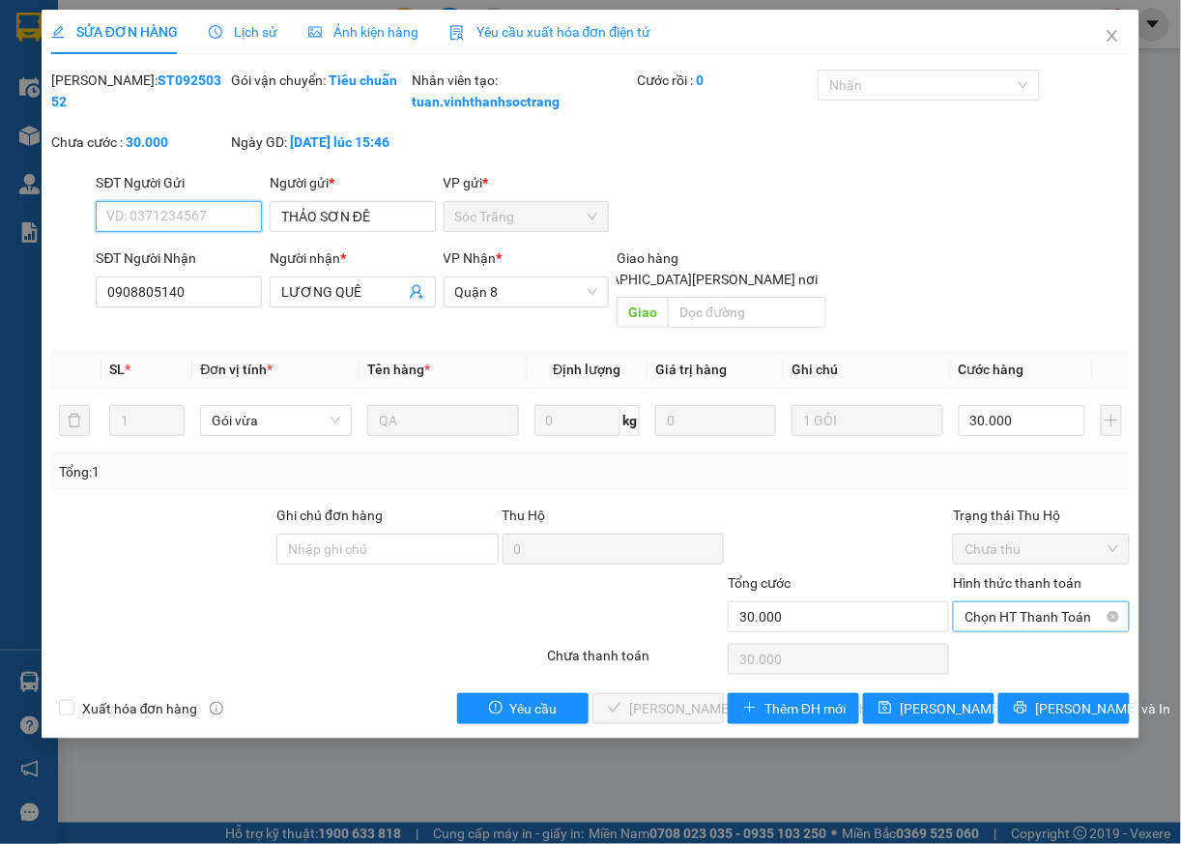
click at [1026, 621] on span "Chọn HT Thanh Toán" at bounding box center [1042, 616] width 154 height 29
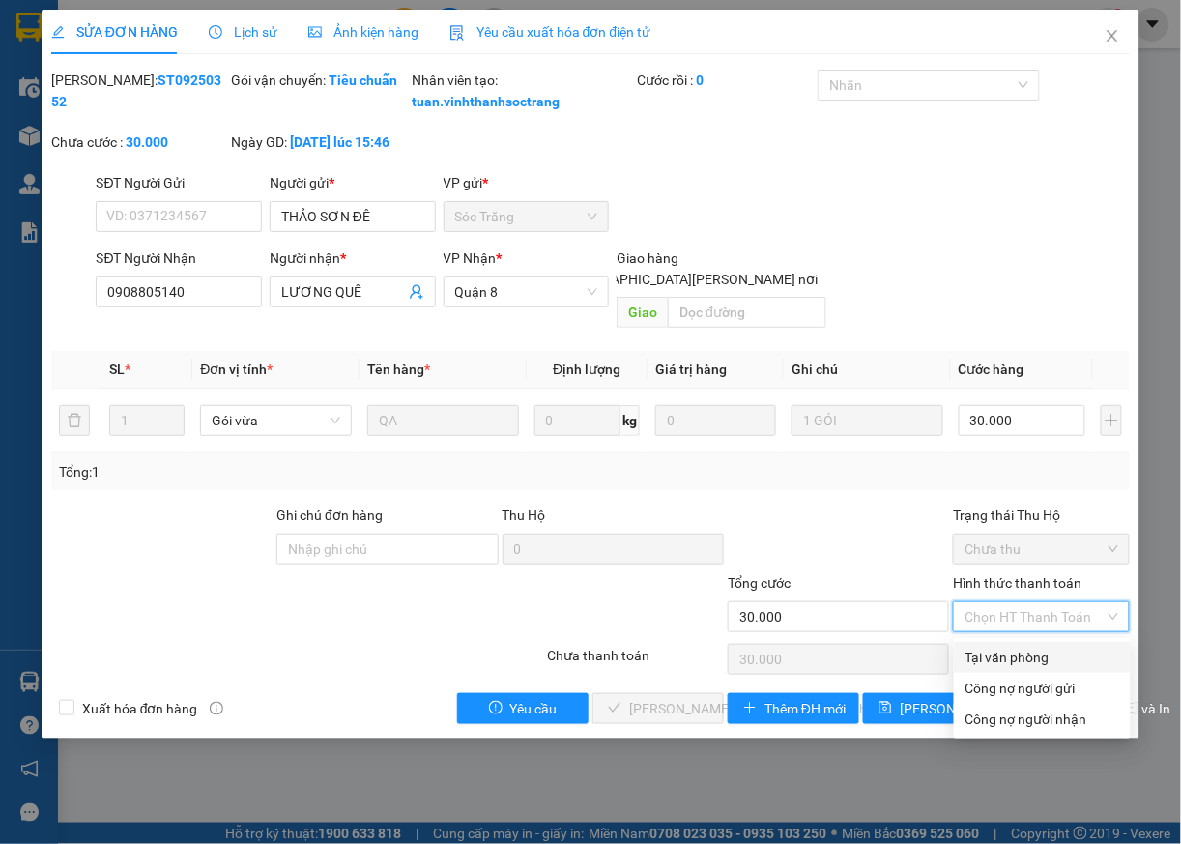
click at [1003, 650] on div "Tại văn phòng" at bounding box center [1043, 657] width 154 height 21
type input "0"
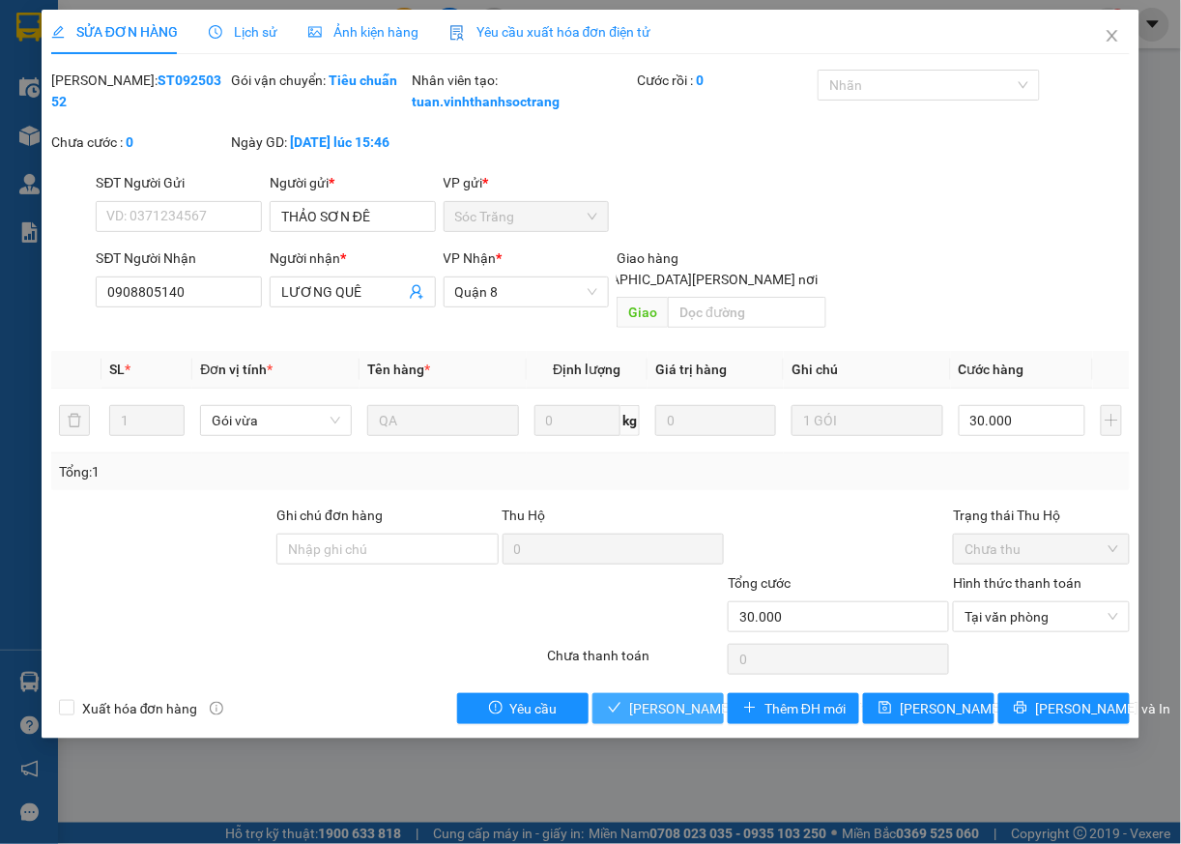
click at [655, 710] on span "[PERSON_NAME] và [PERSON_NAME] hàng" at bounding box center [759, 708] width 261 height 21
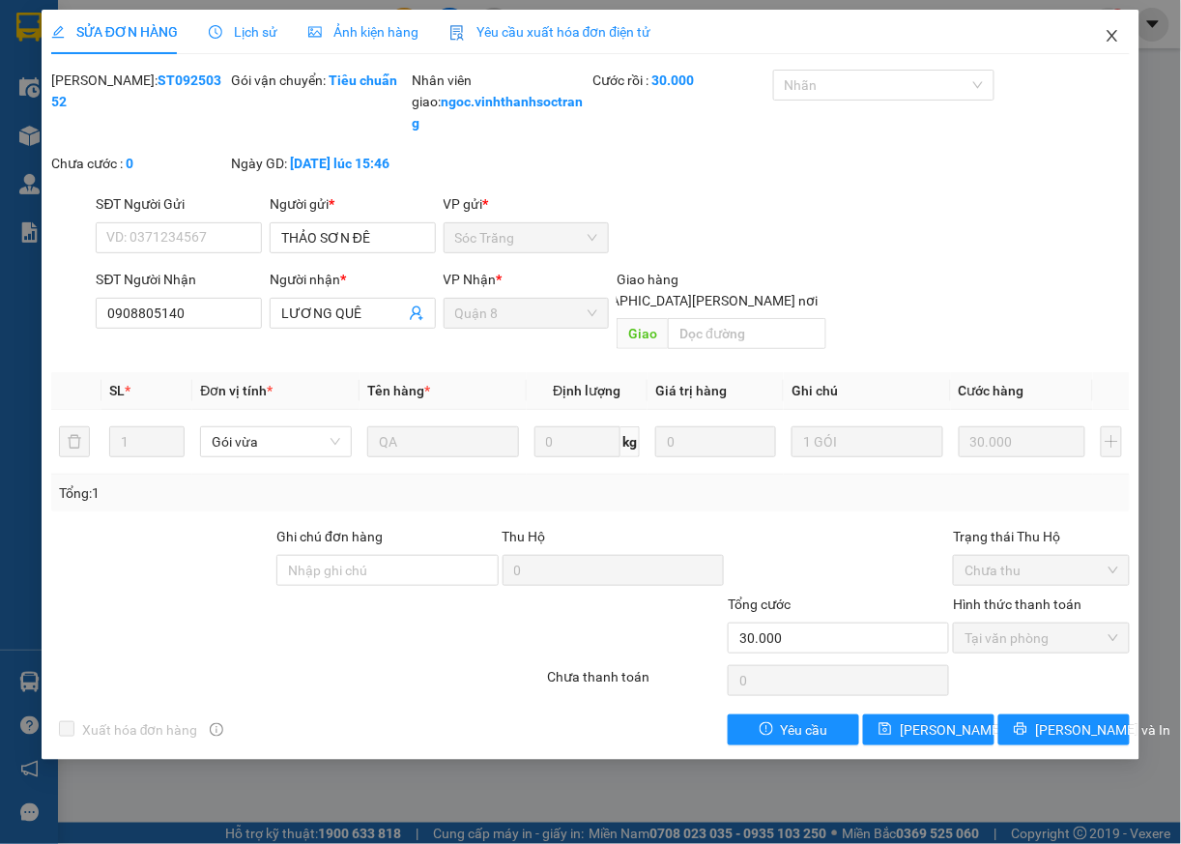
click at [1117, 43] on icon "close" at bounding box center [1112, 35] width 15 height 15
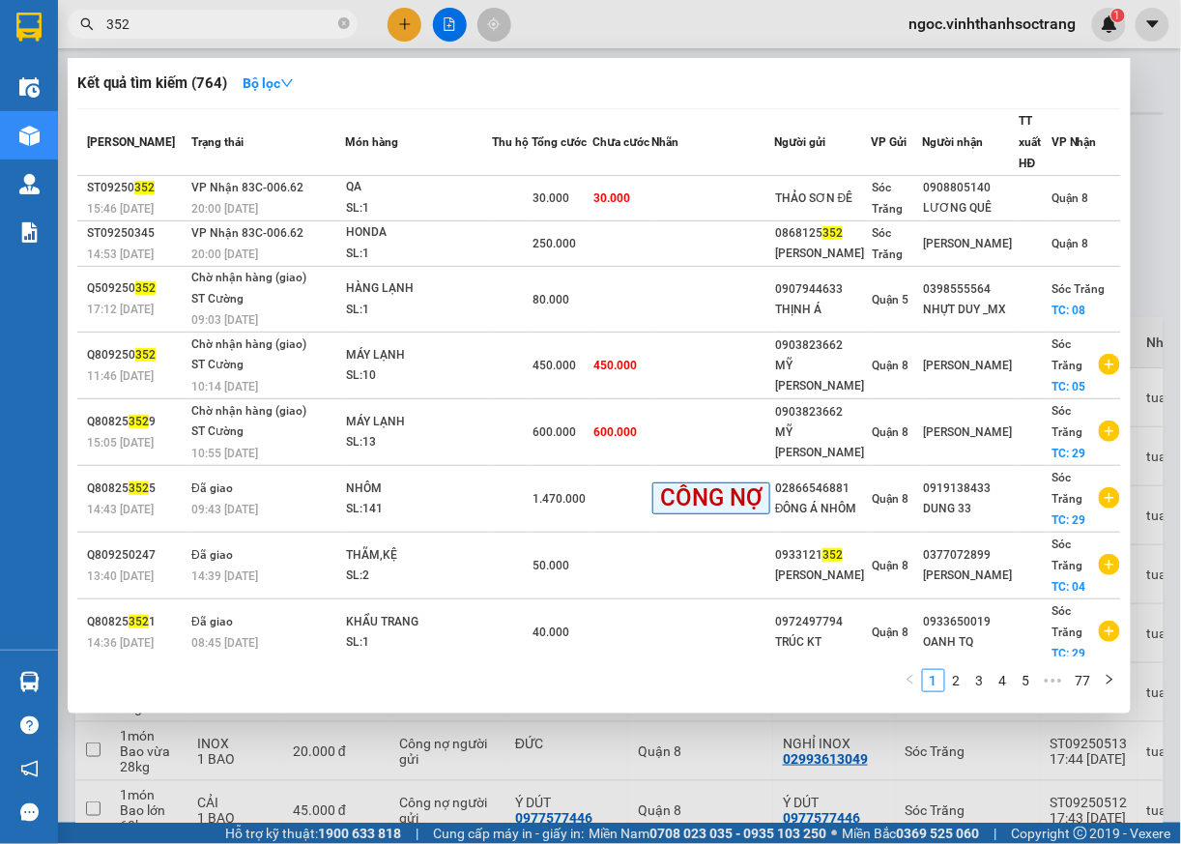
click at [178, 27] on input "352" at bounding box center [220, 24] width 228 height 21
type input "3"
type input "447"
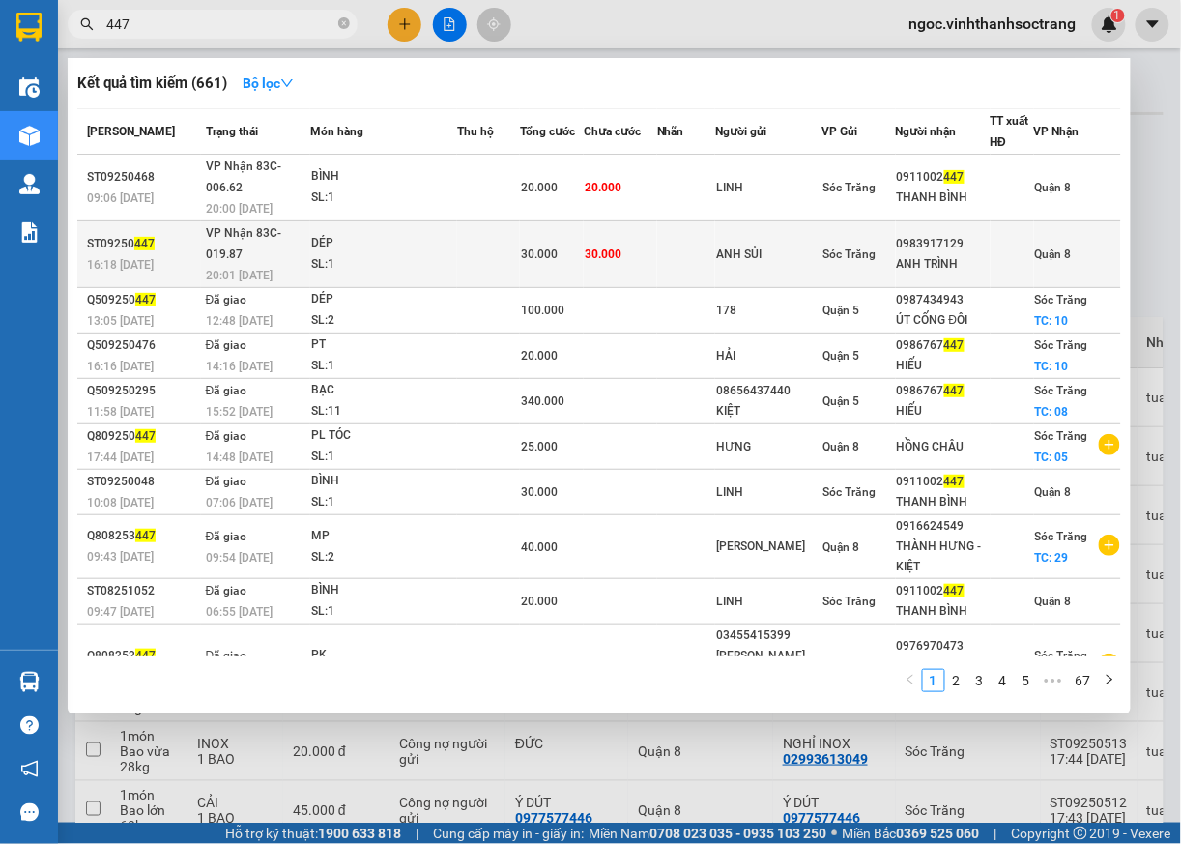
click at [1036, 256] on div "Quận 8" at bounding box center [1053, 254] width 37 height 21
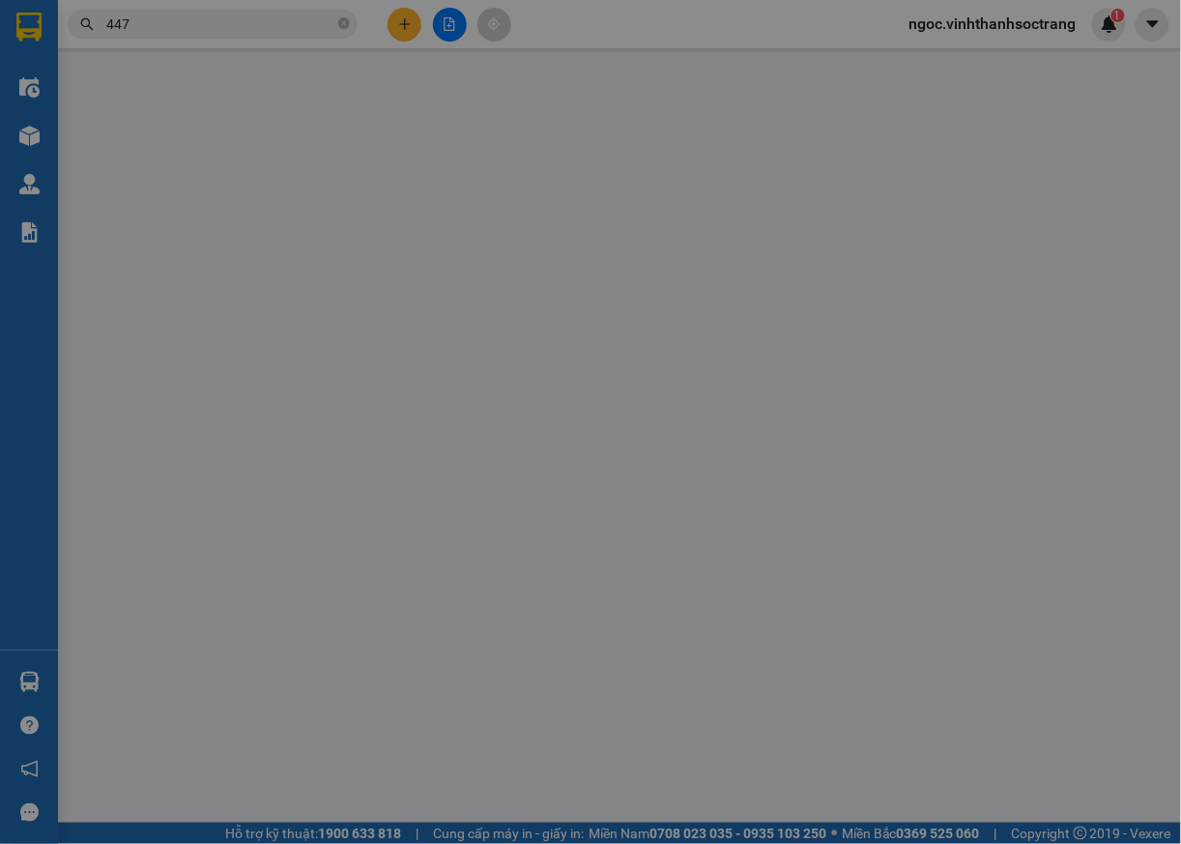
type input "ANH SỦI"
type input "0983917129"
type input "ANH TRÌNH"
type input "30.000"
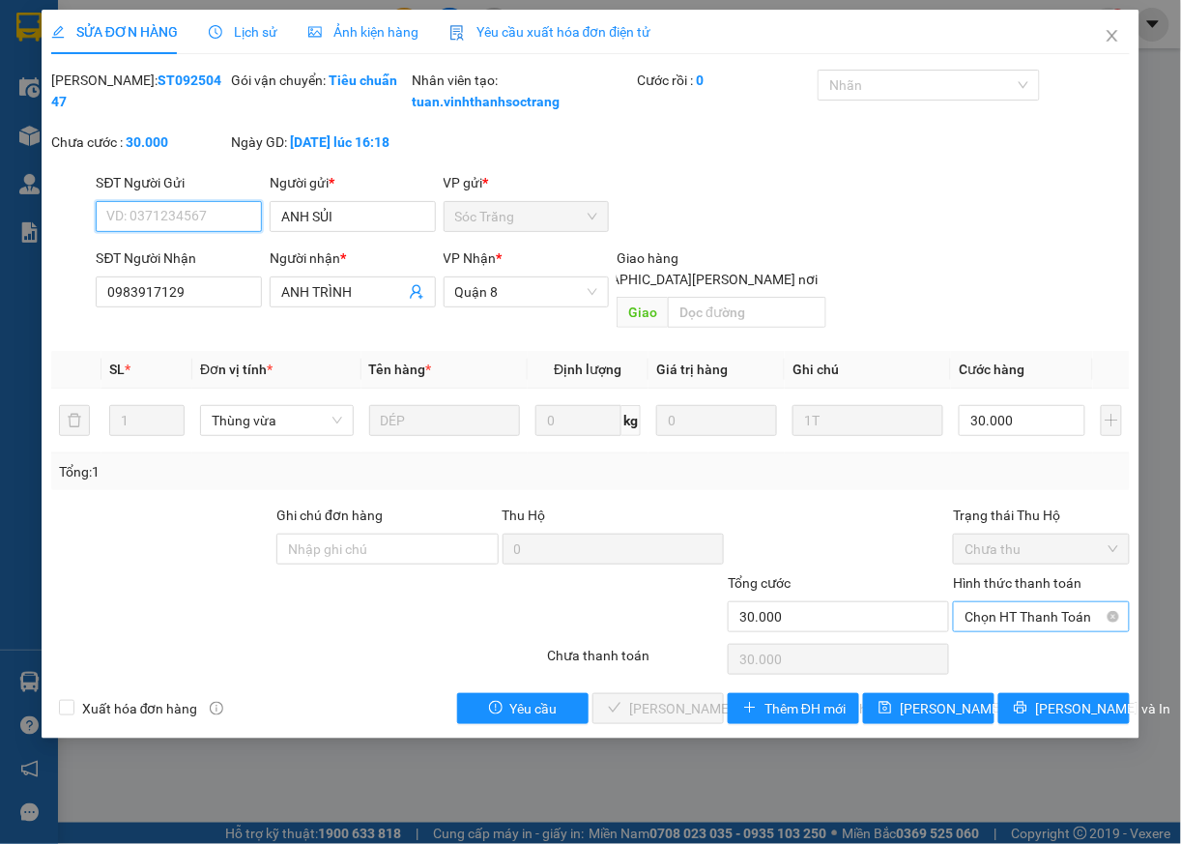
click at [1027, 626] on span "Chọn HT Thanh Toán" at bounding box center [1042, 616] width 154 height 29
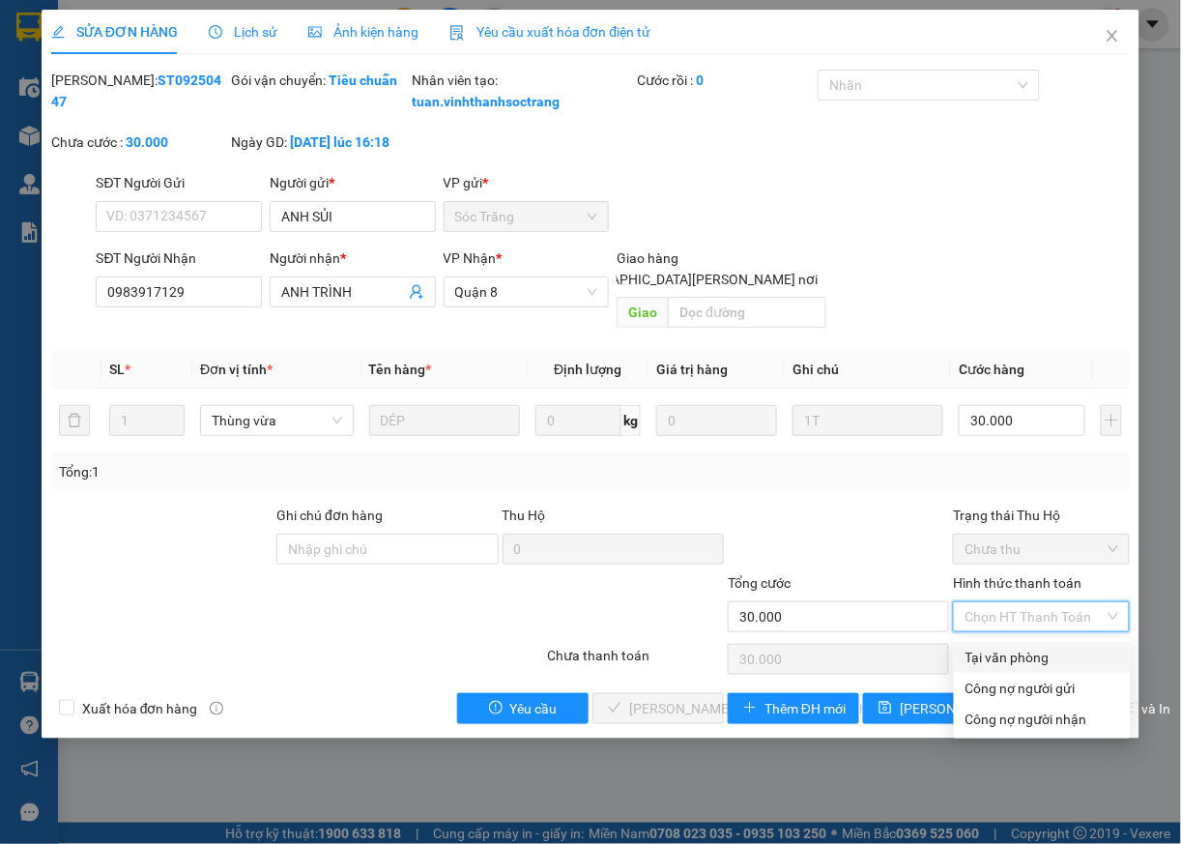
click at [1014, 665] on div "Tại văn phòng" at bounding box center [1043, 657] width 154 height 21
type input "0"
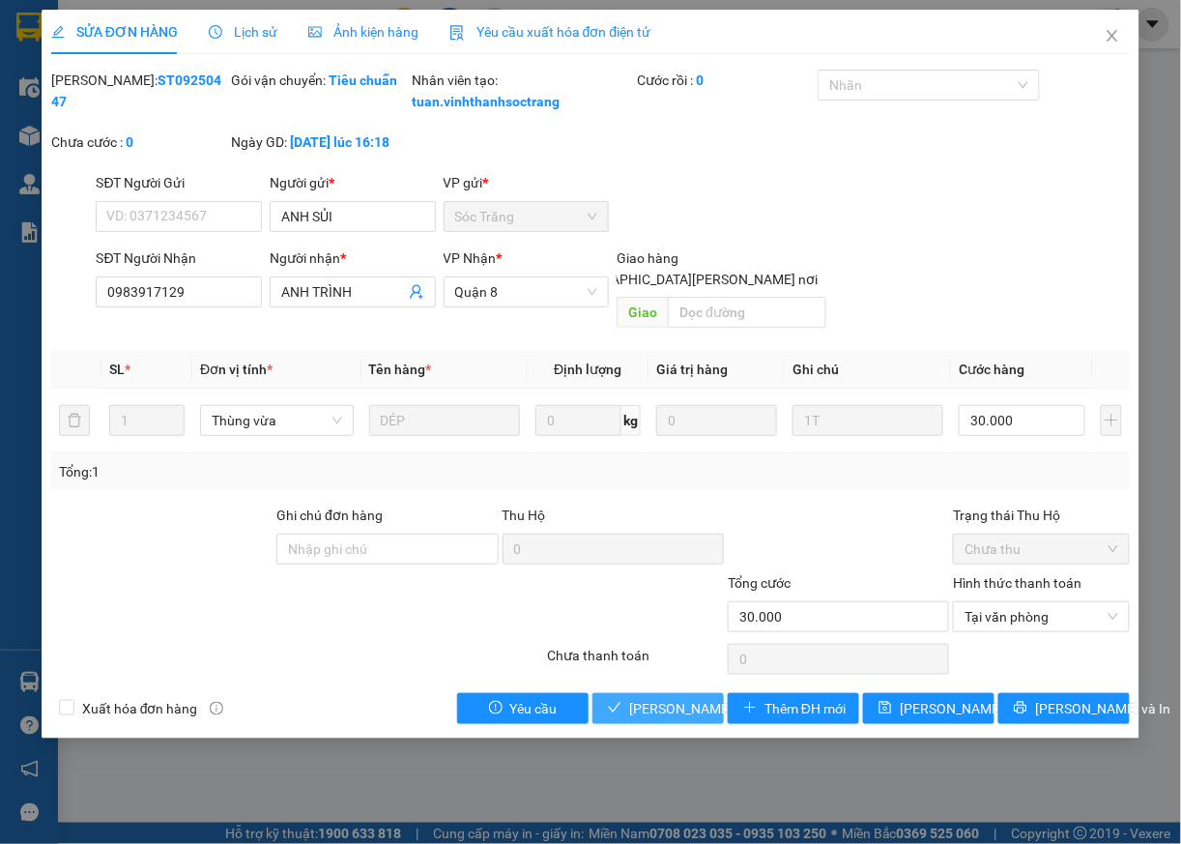
drag, startPoint x: 689, startPoint y: 708, endPoint x: 720, endPoint y: 710, distance: 31.0
click at [693, 708] on span "[PERSON_NAME] và [PERSON_NAME] hàng" at bounding box center [759, 708] width 261 height 21
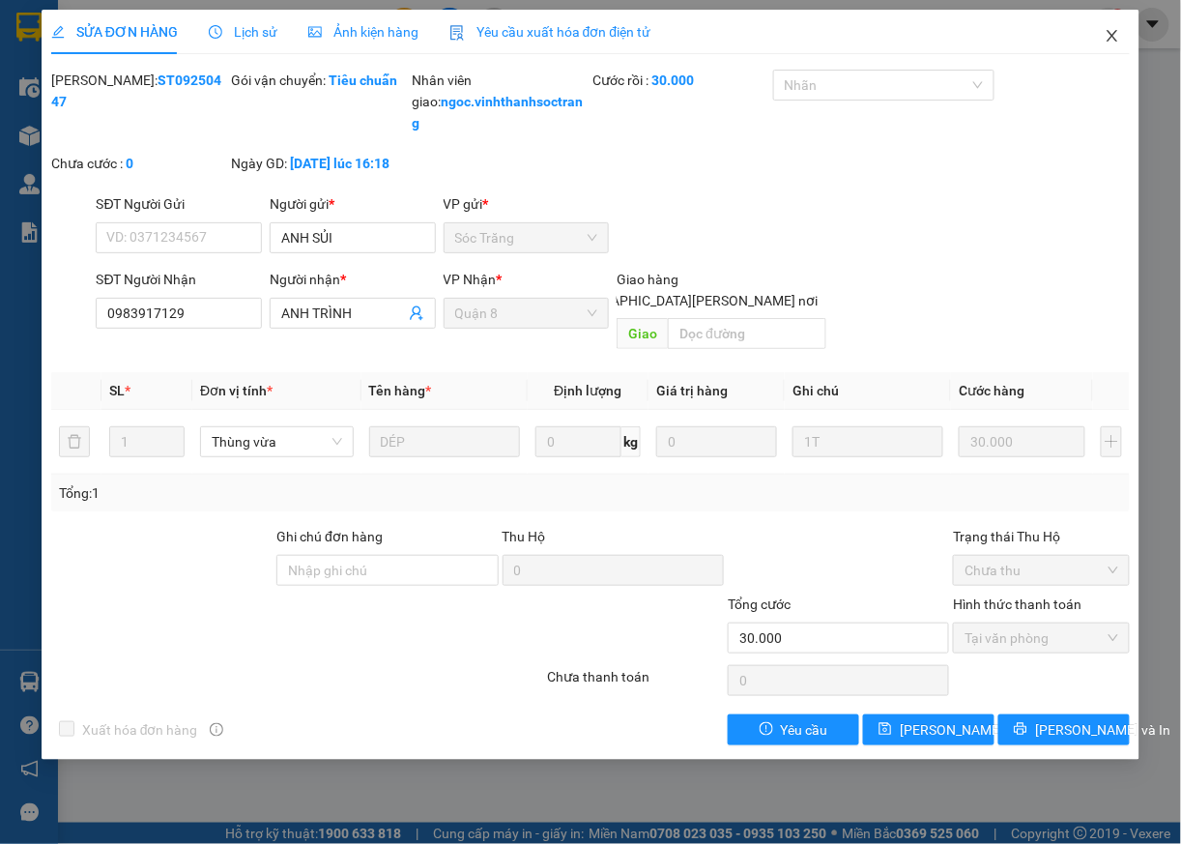
click at [1107, 37] on icon "close" at bounding box center [1112, 35] width 15 height 15
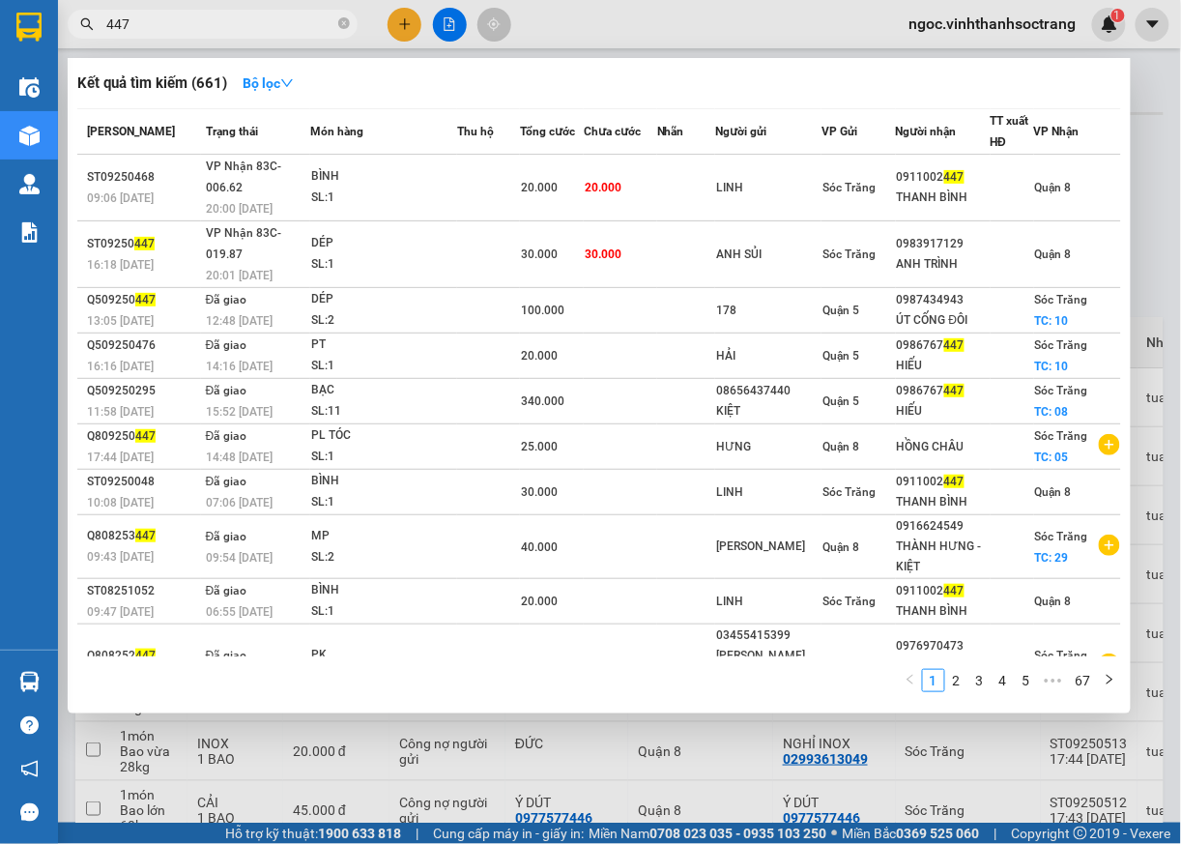
click at [183, 29] on input "447" at bounding box center [220, 24] width 228 height 21
type input "446"
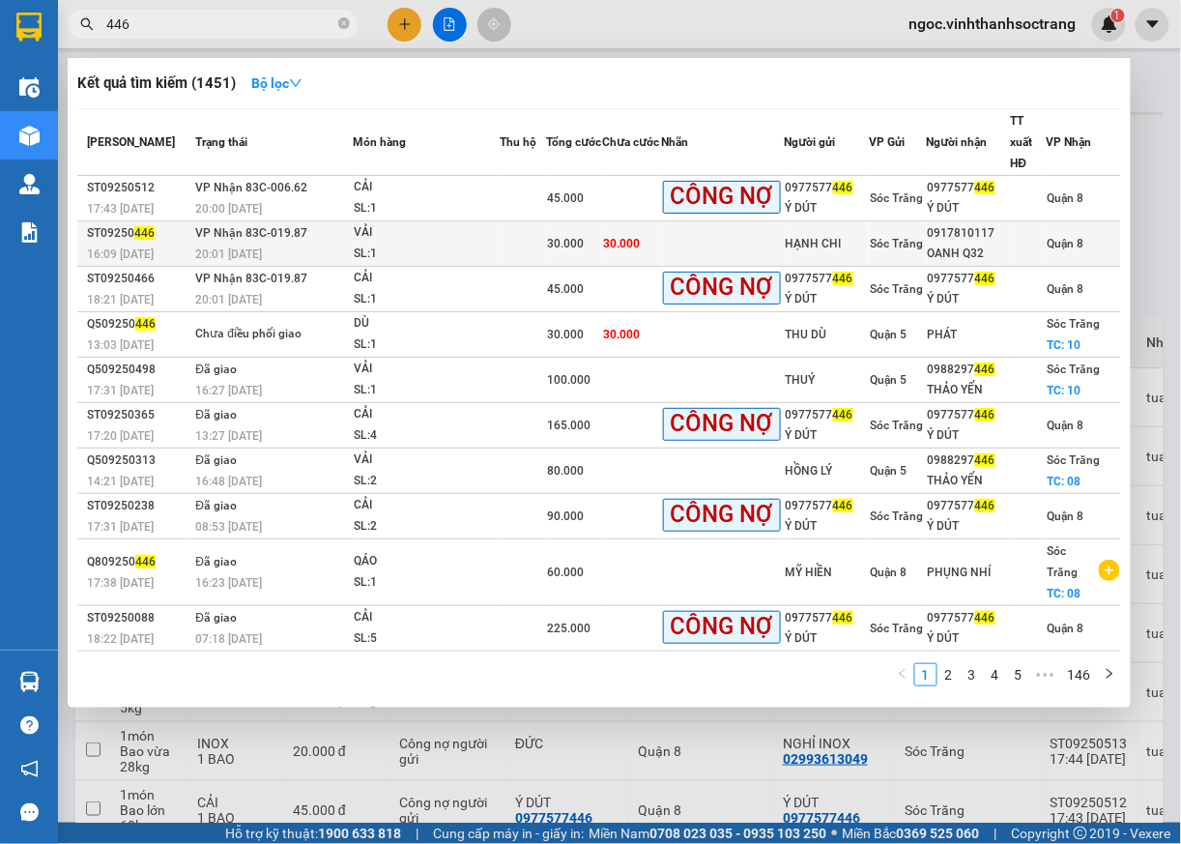
click at [1072, 237] on span "Quận 8" at bounding box center [1066, 244] width 37 height 14
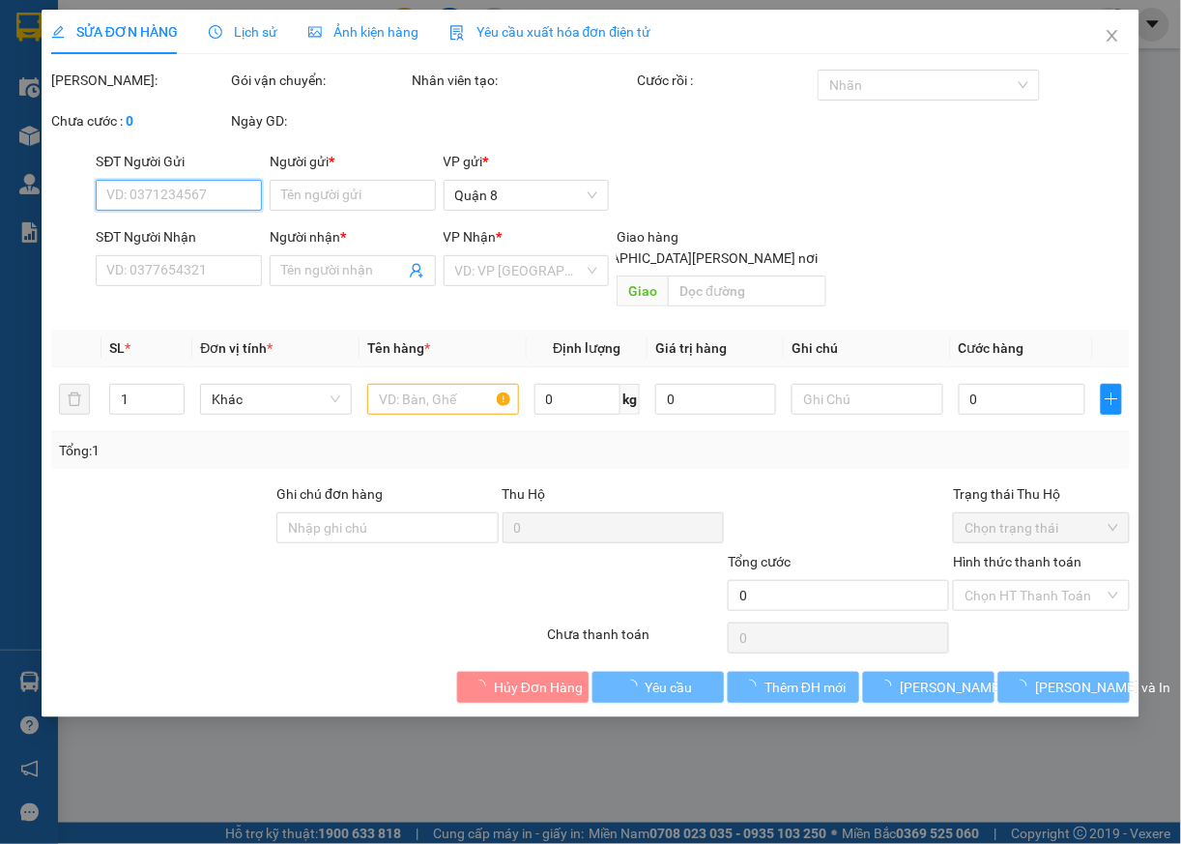
type input "HẠNH CHI"
type input "0917810117"
type input "OANH Q32"
type input "30.000"
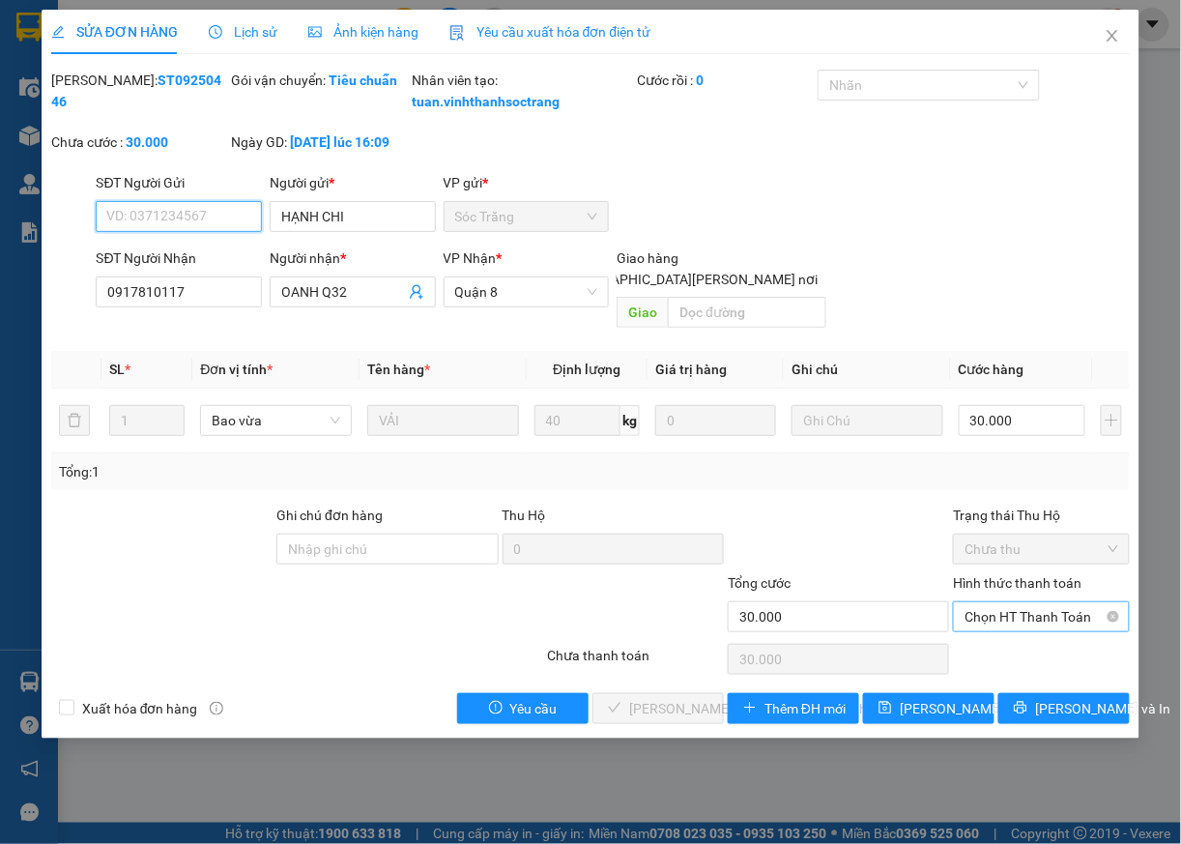
click at [994, 611] on span "Chọn HT Thanh Toán" at bounding box center [1042, 616] width 154 height 29
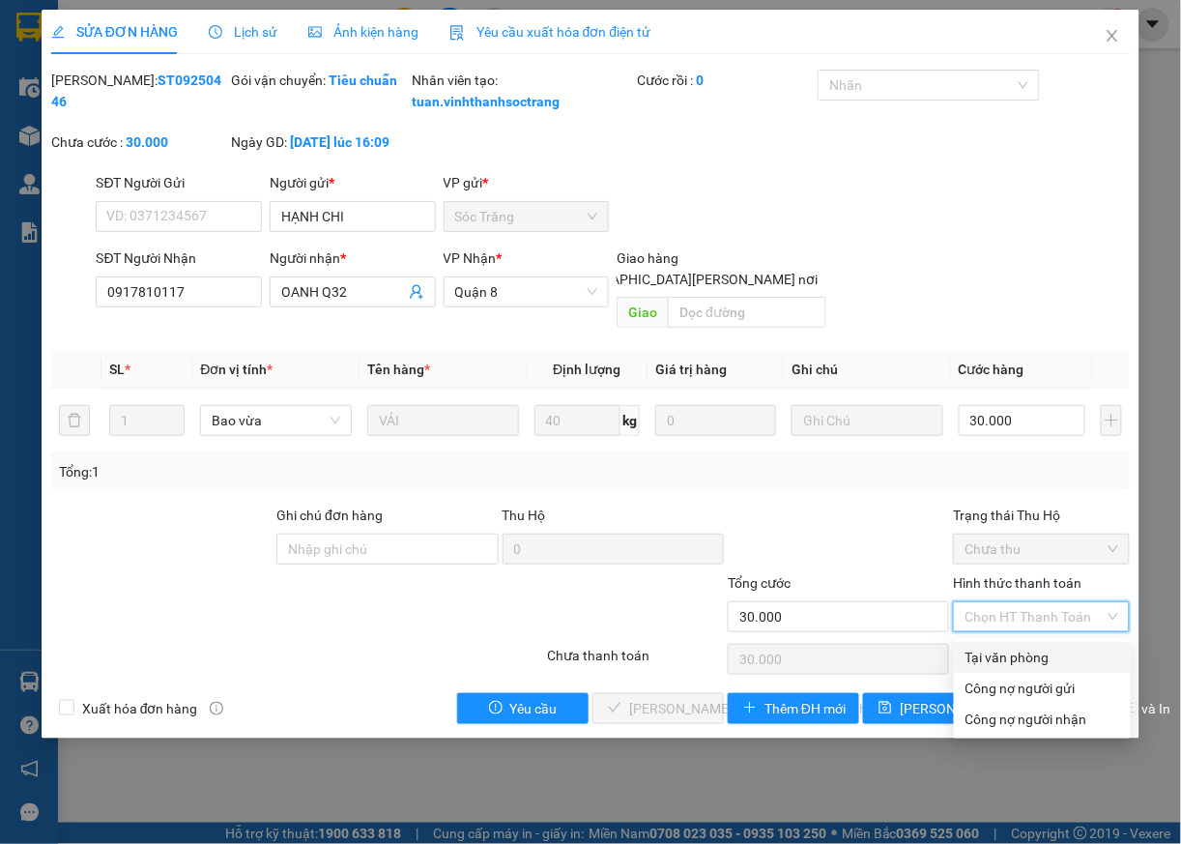
click at [999, 657] on div "Tại văn phòng" at bounding box center [1043, 657] width 154 height 21
type input "0"
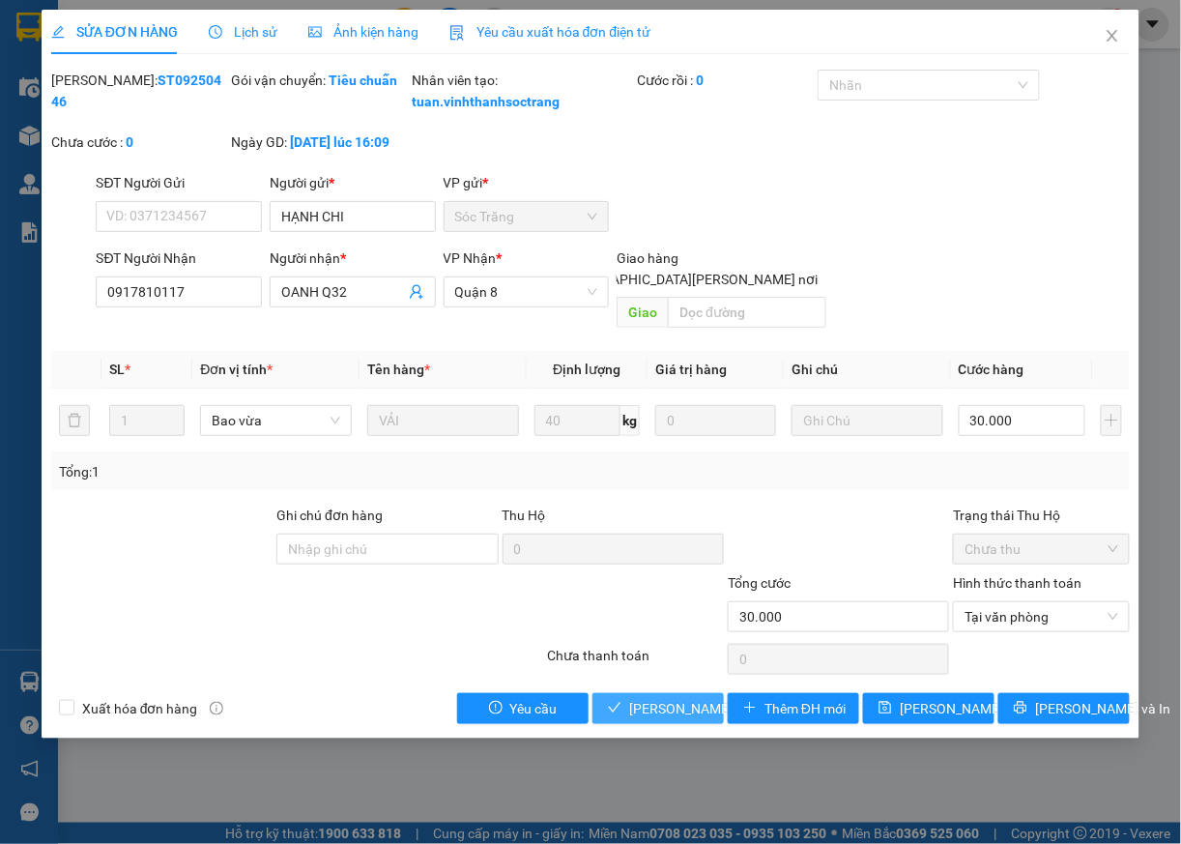
click at [686, 705] on span "[PERSON_NAME] và [PERSON_NAME] hàng" at bounding box center [759, 708] width 261 height 21
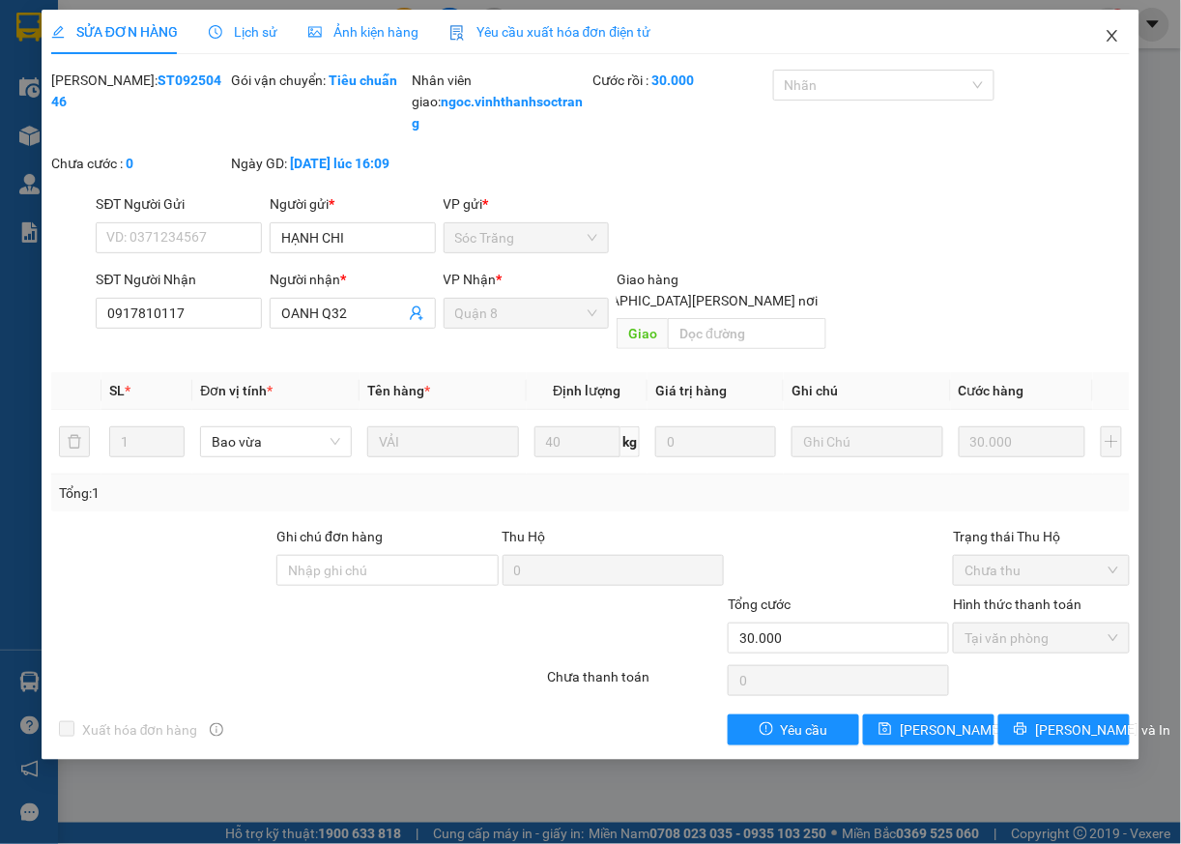
click at [1108, 27] on span "Close" at bounding box center [1113, 37] width 54 height 54
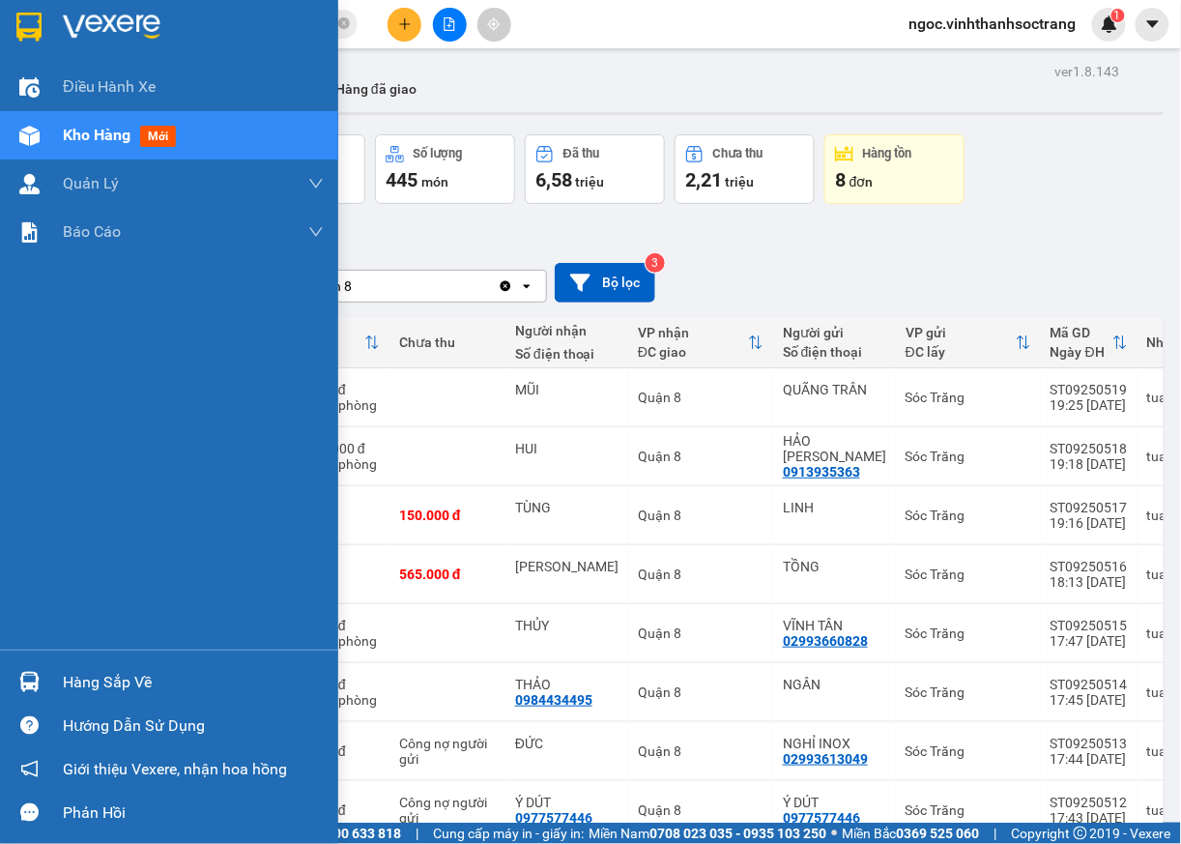
click at [102, 681] on div "Hàng sắp về" at bounding box center [193, 682] width 261 height 29
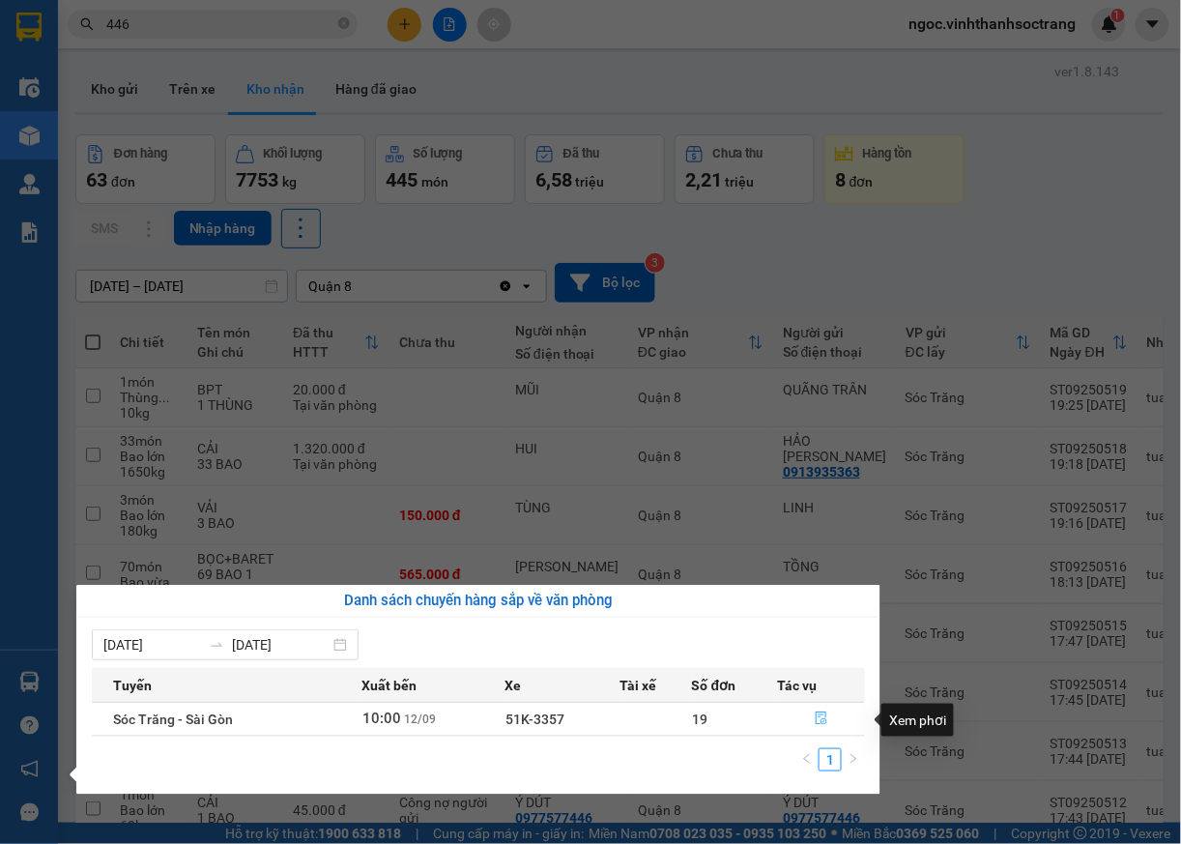
click at [817, 708] on button "button" at bounding box center [821, 719] width 86 height 31
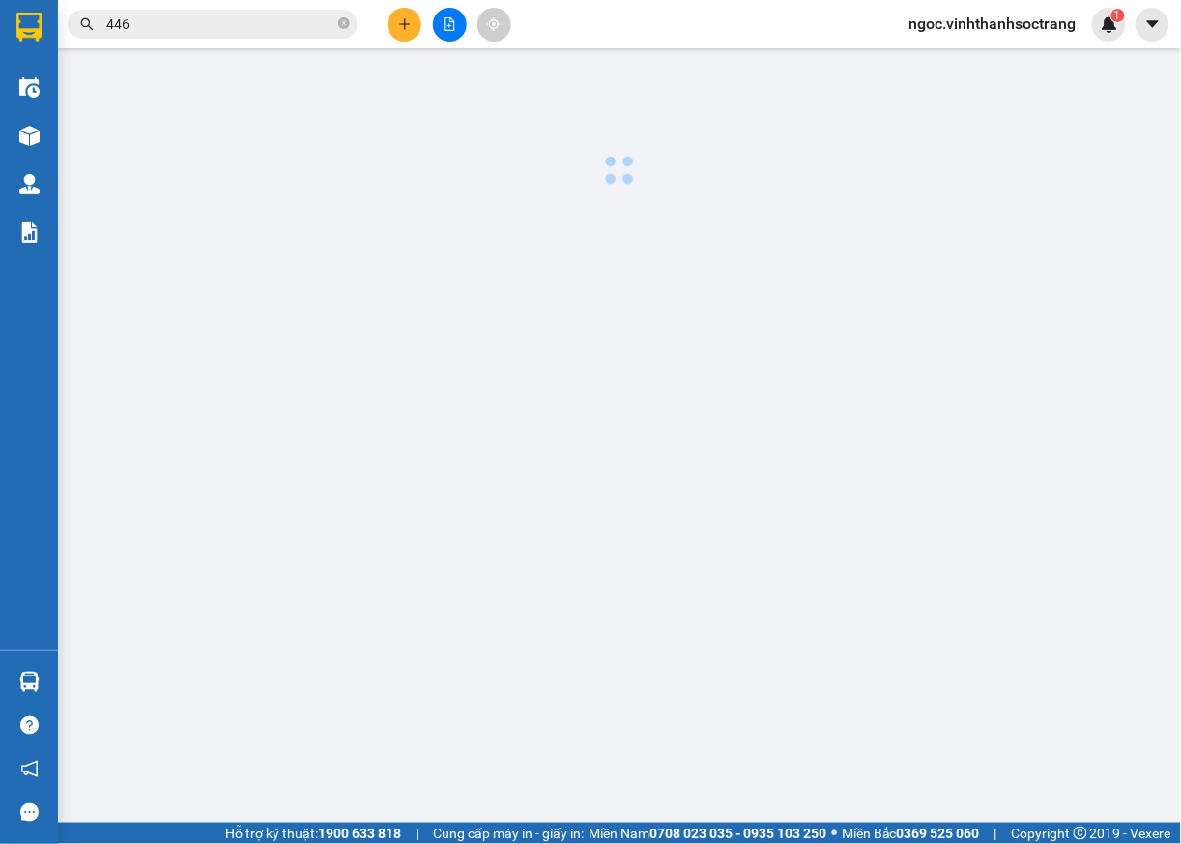
click at [817, 711] on main at bounding box center [590, 411] width 1181 height 823
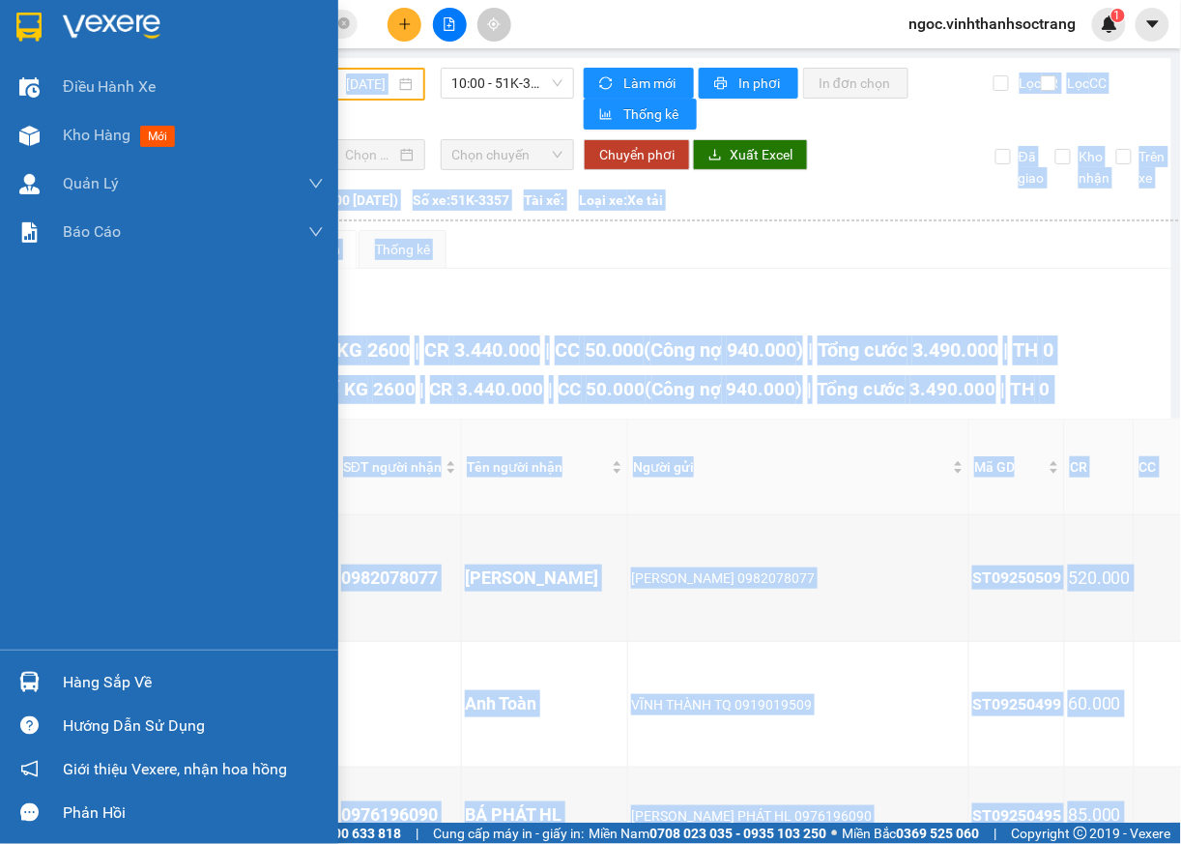
type input "[DATE]"
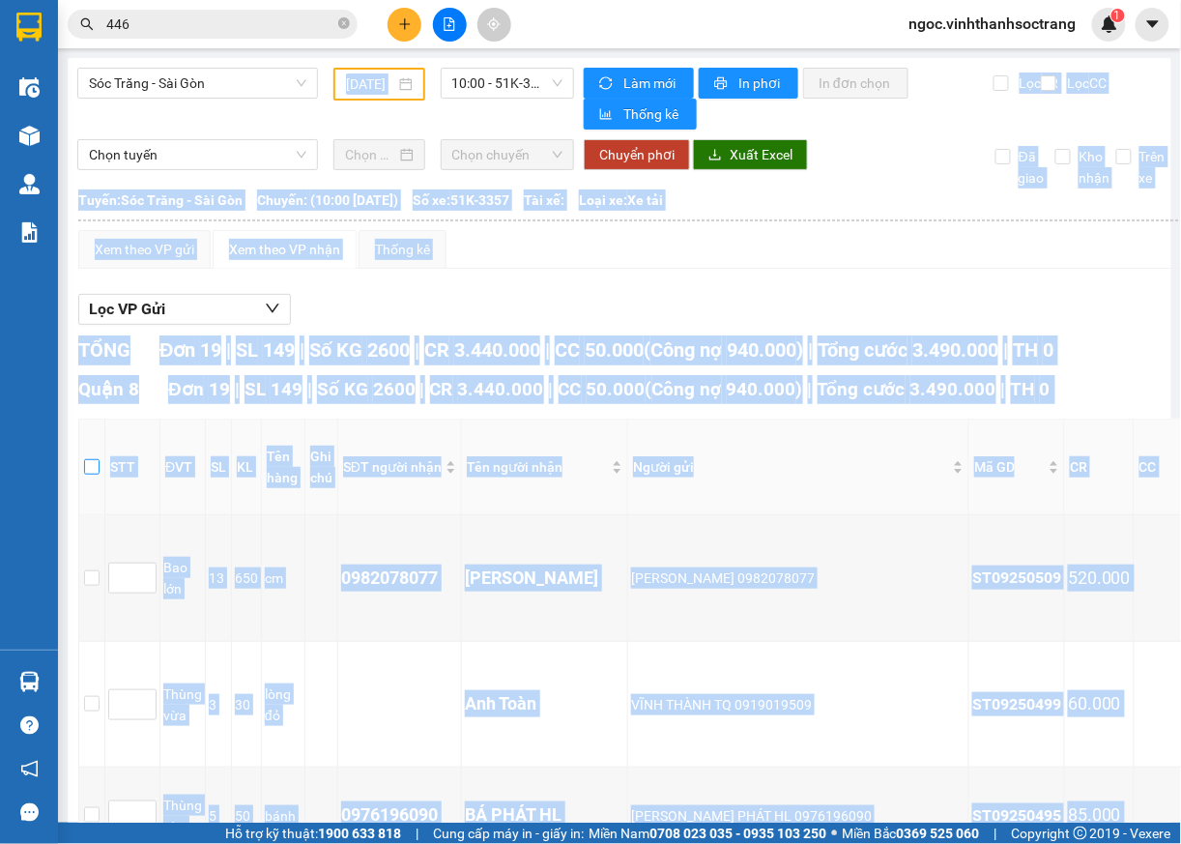
click at [93, 475] on input "checkbox" at bounding box center [91, 466] width 15 height 15
checkbox input "true"
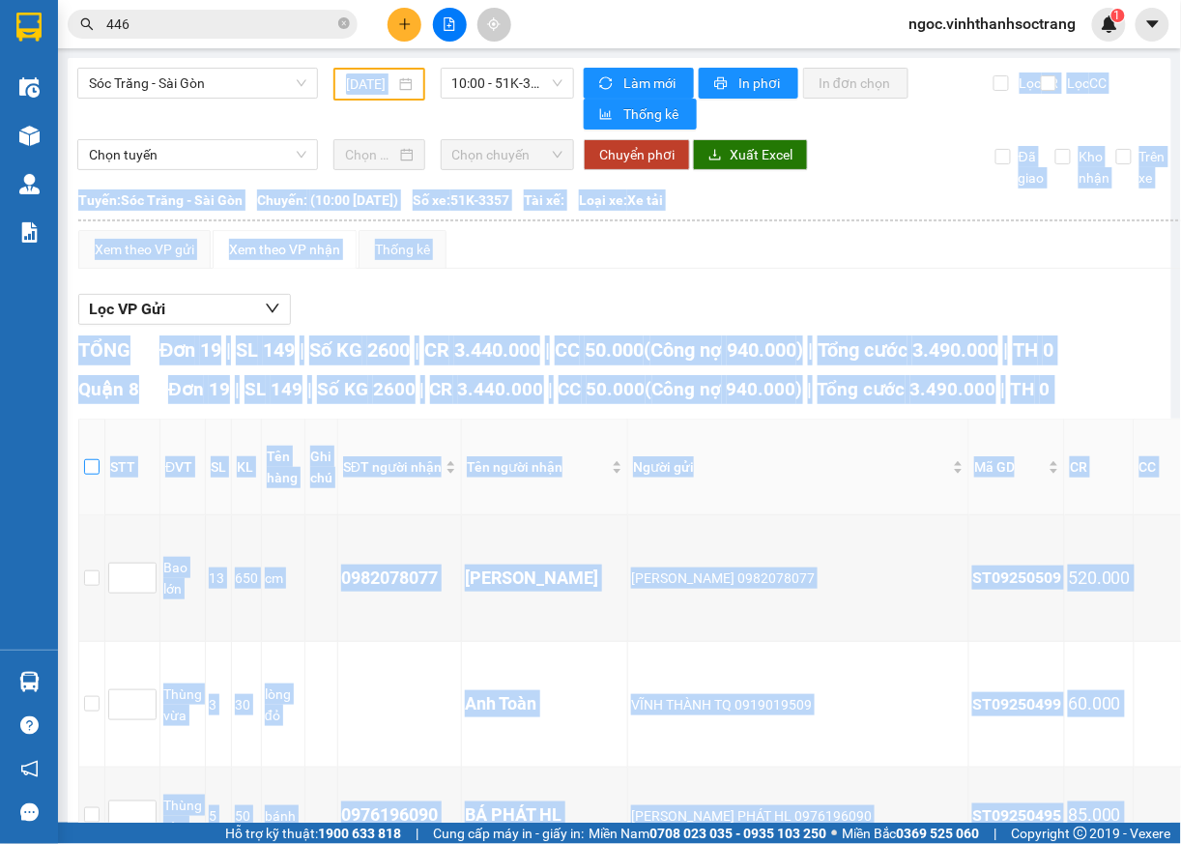
checkbox input "true"
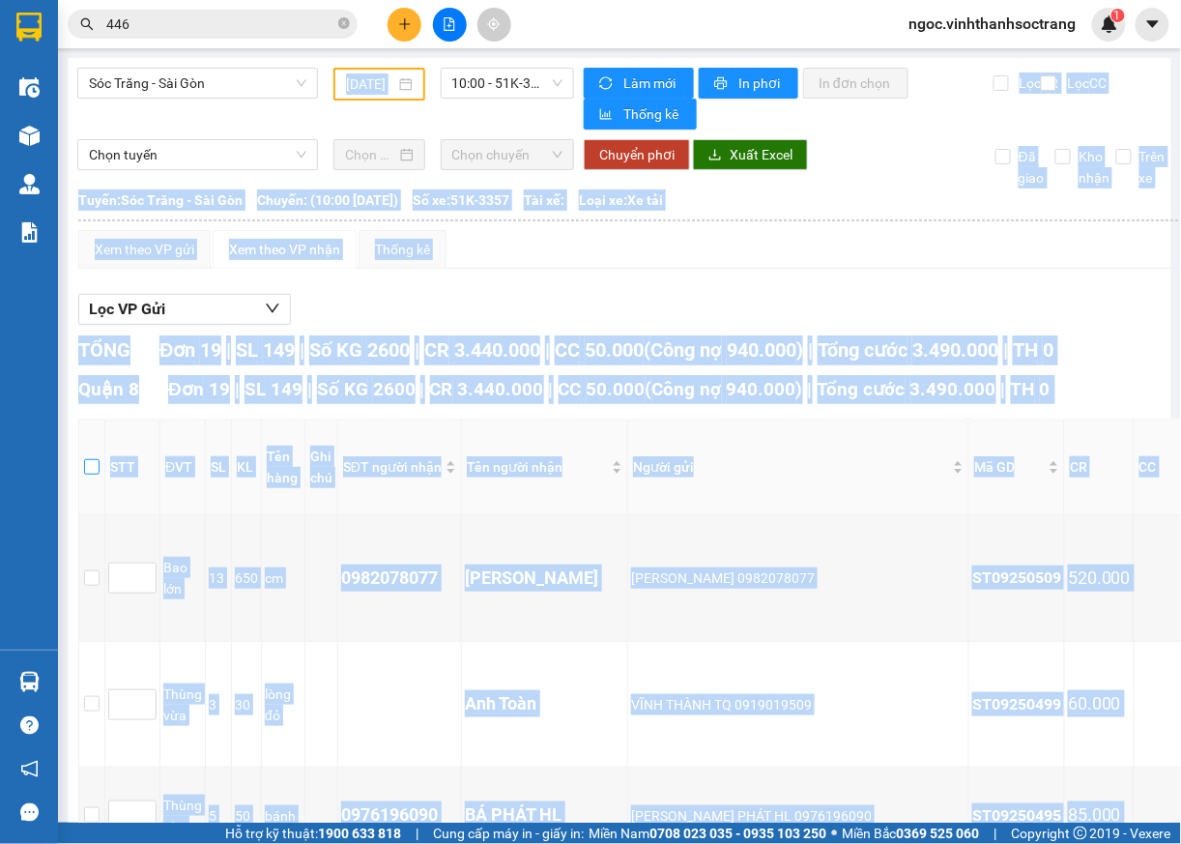
checkbox input "true"
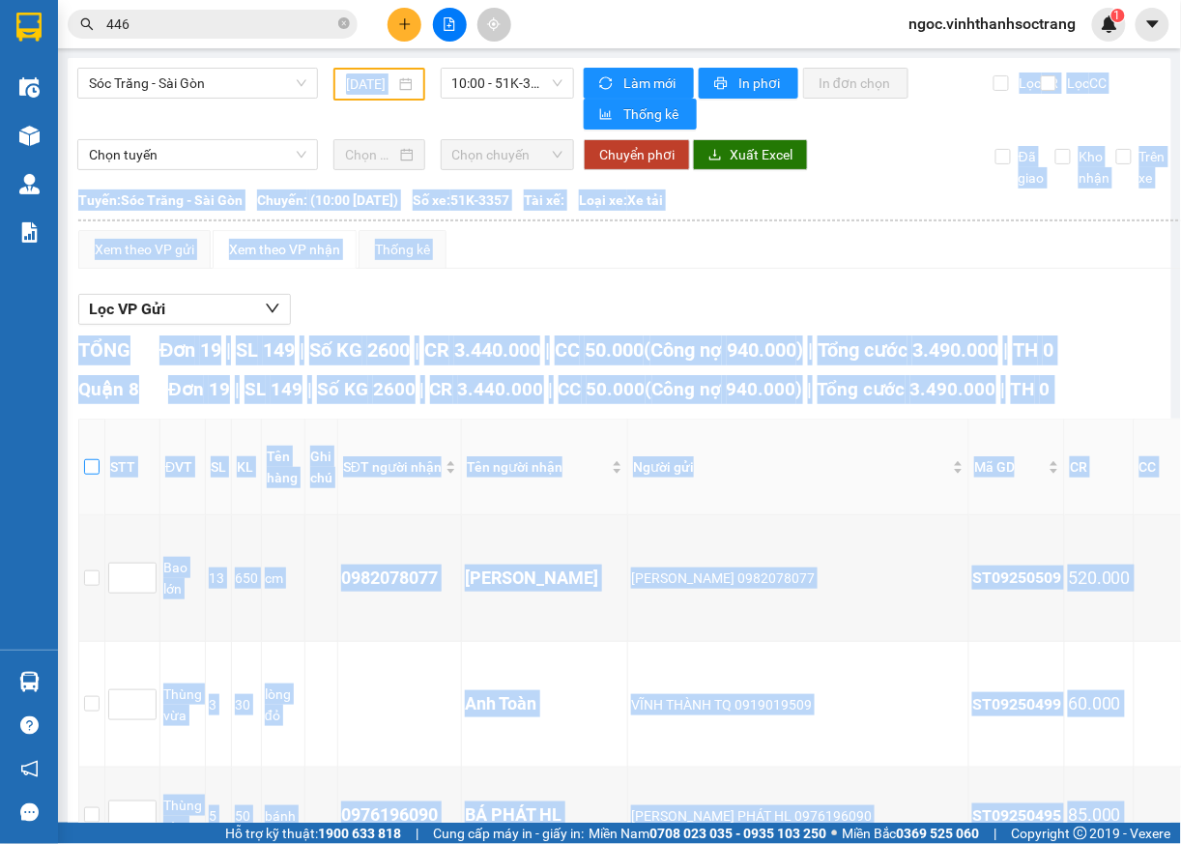
checkbox input "true"
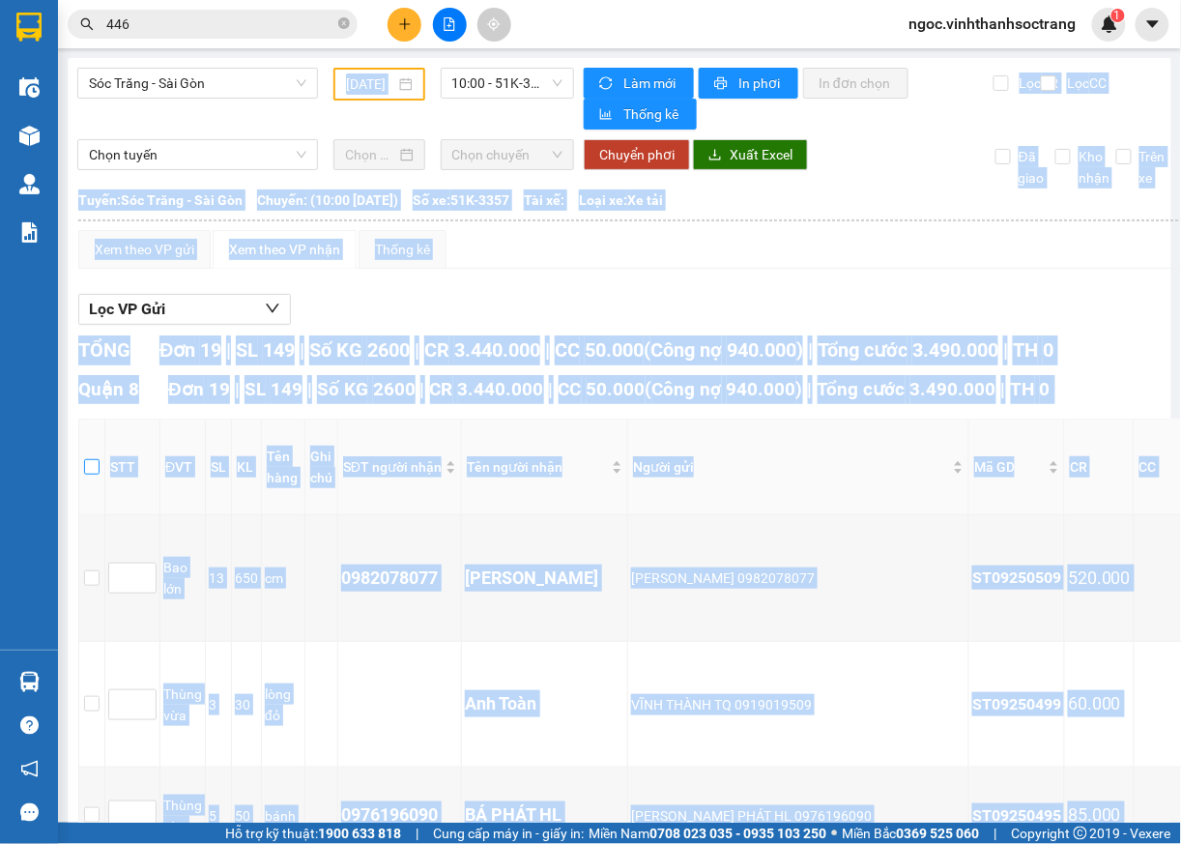
checkbox input "true"
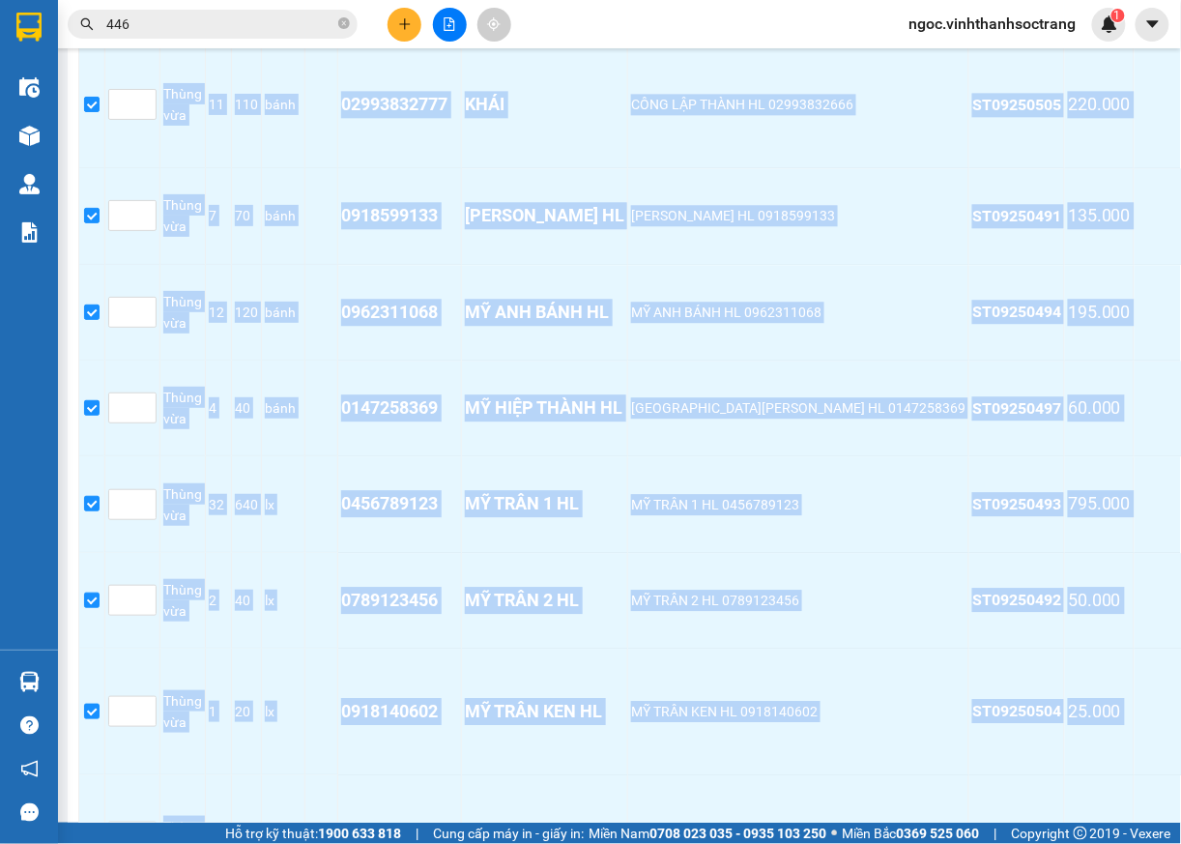
scroll to position [1942, 0]
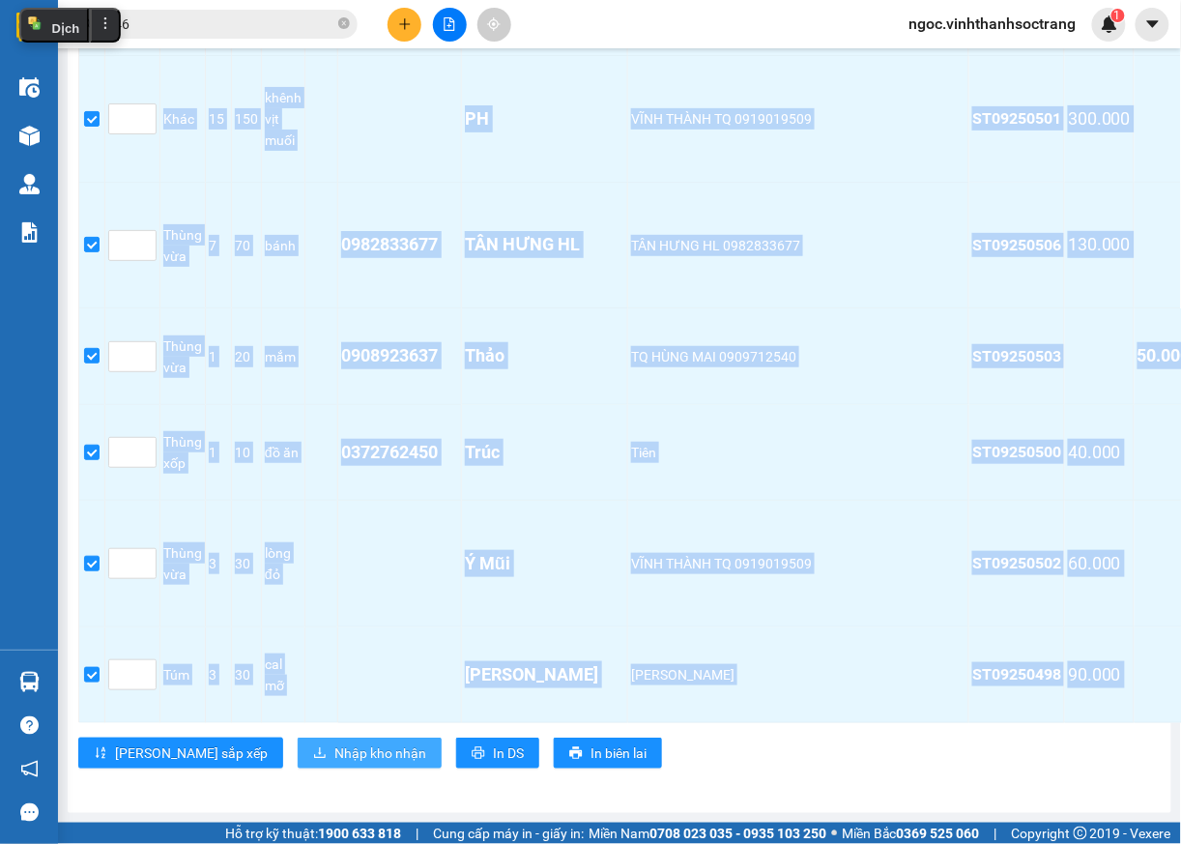
click at [334, 742] on span "Nhập kho nhận" at bounding box center [380, 752] width 92 height 21
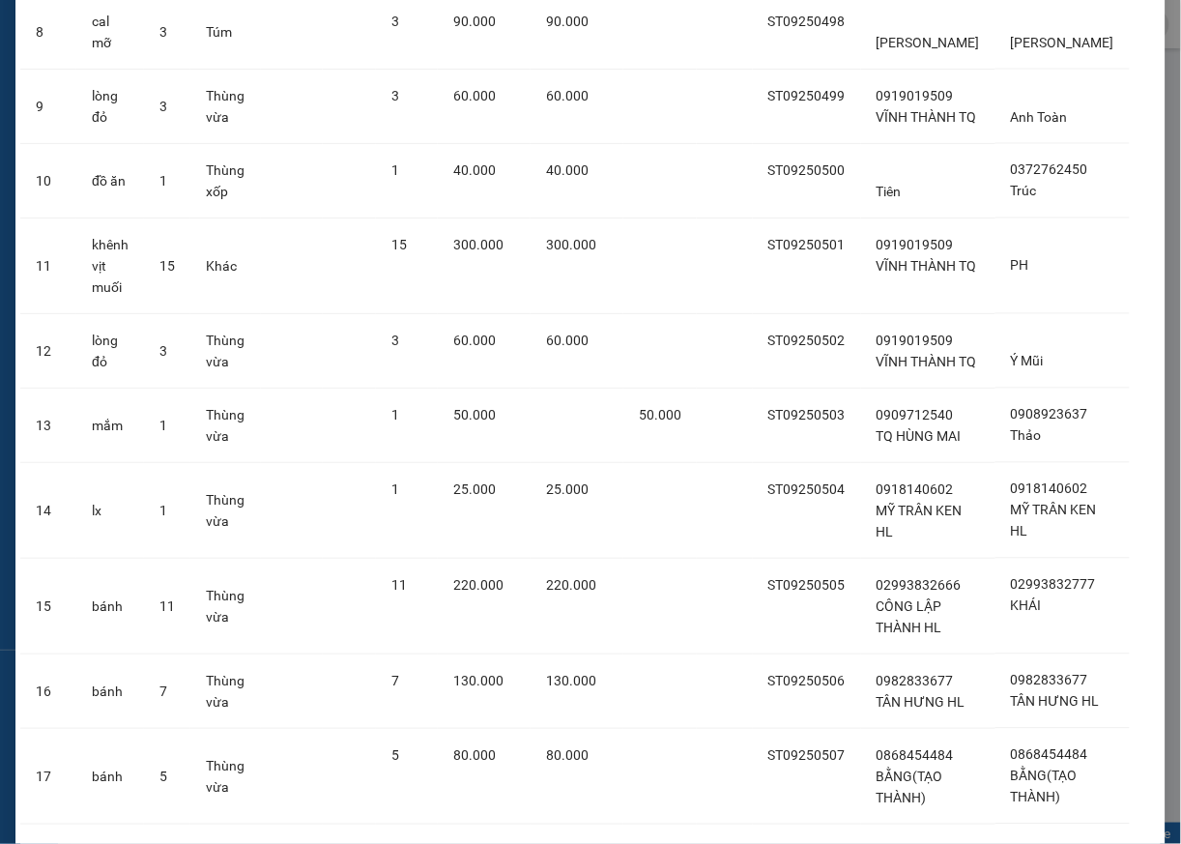
scroll to position [1115, 0]
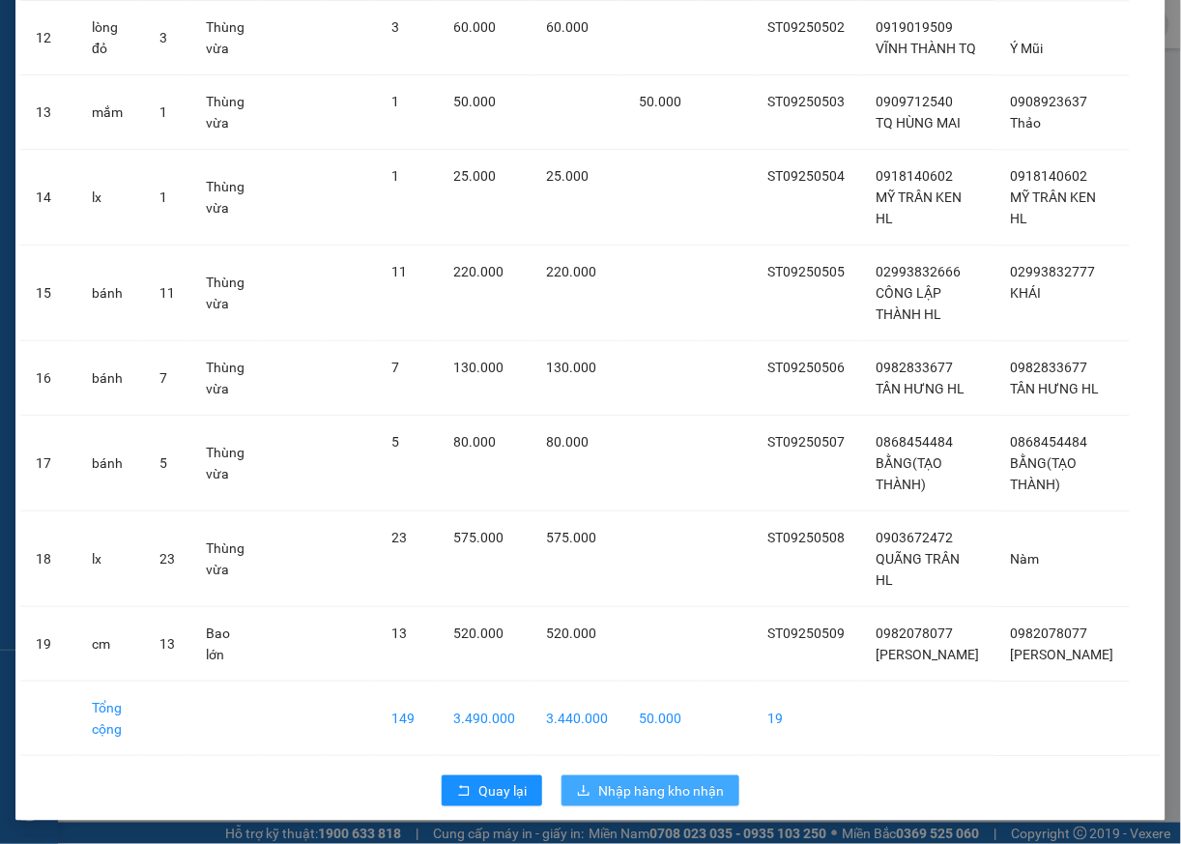
click at [693, 795] on span "Nhập hàng kho nhận" at bounding box center [661, 790] width 126 height 21
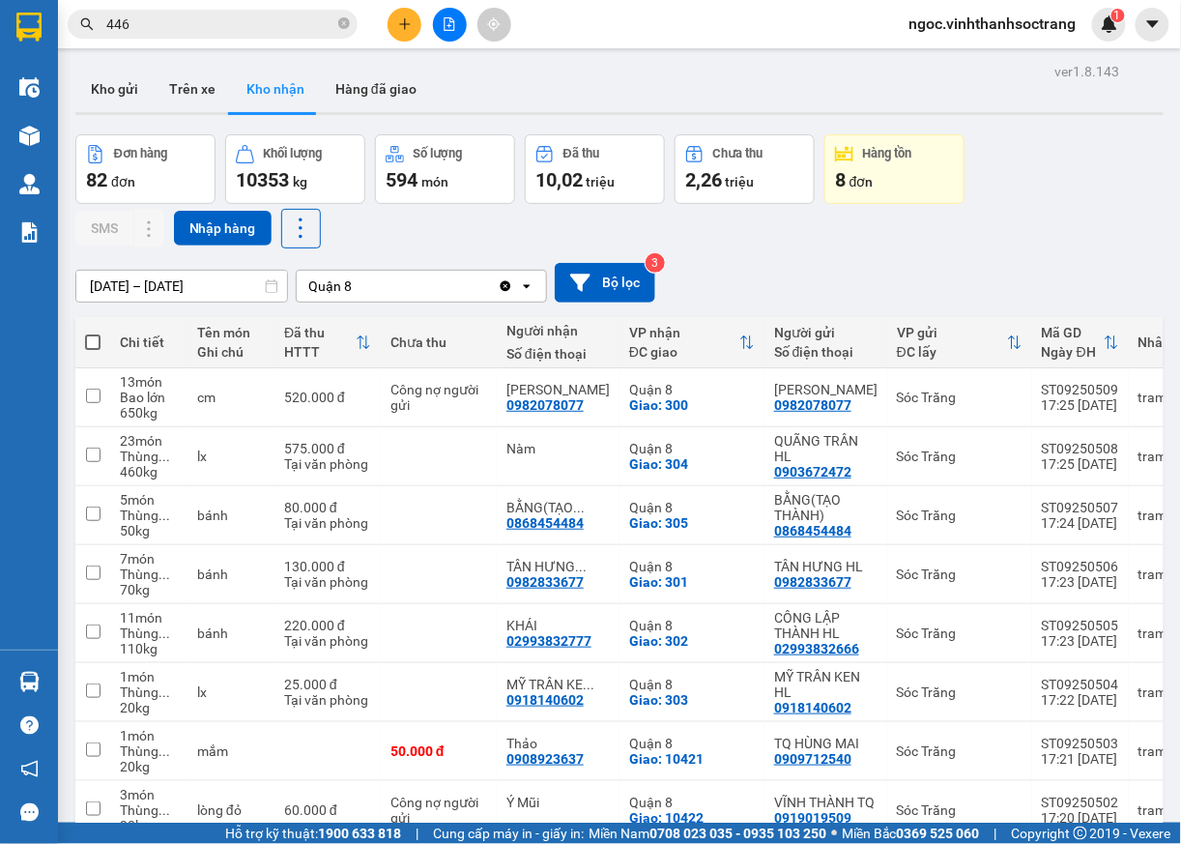
drag, startPoint x: 344, startPoint y: 27, endPoint x: 327, endPoint y: 40, distance: 21.5
click at [345, 27] on icon "close-circle" at bounding box center [344, 23] width 12 height 12
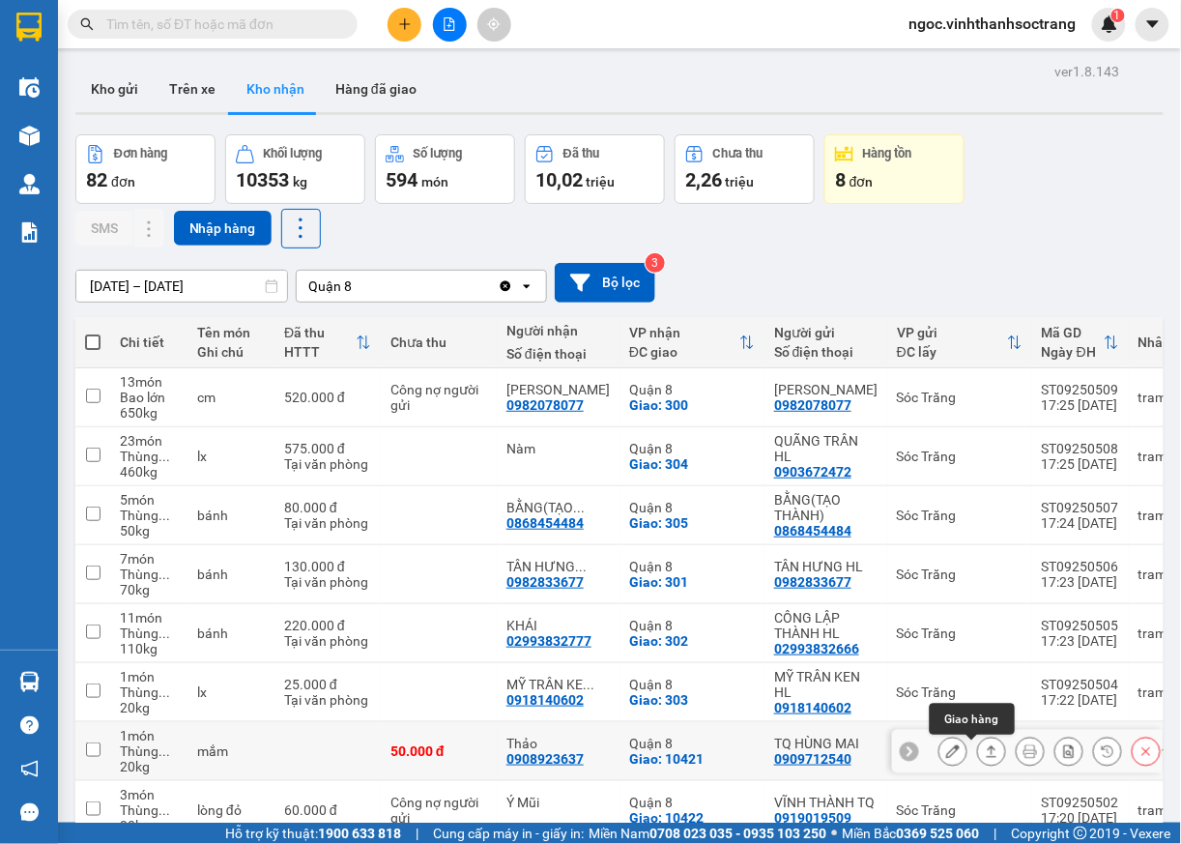
click at [985, 758] on icon at bounding box center [992, 751] width 14 height 14
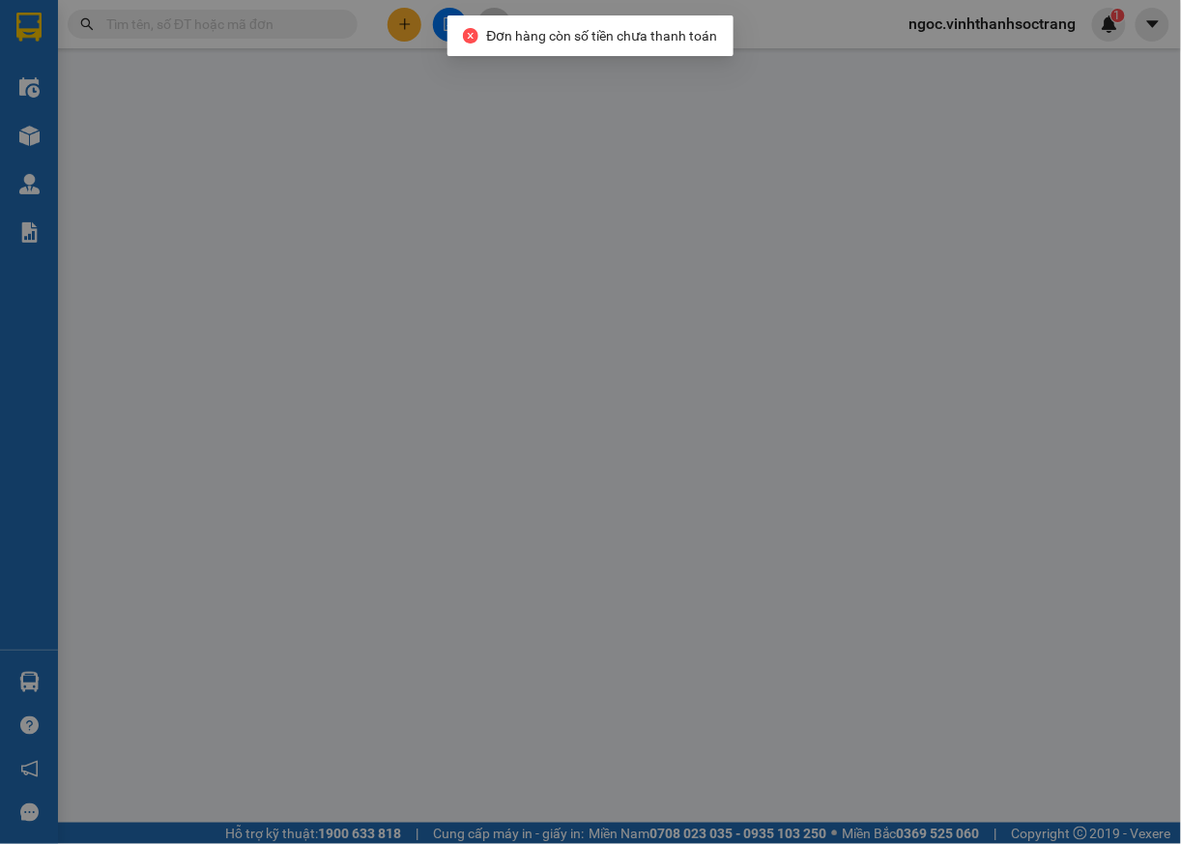
type input "0909712540"
type input "TQ HÙNG MAI"
type input "0908923637"
type input "Thảo"
checkbox input "true"
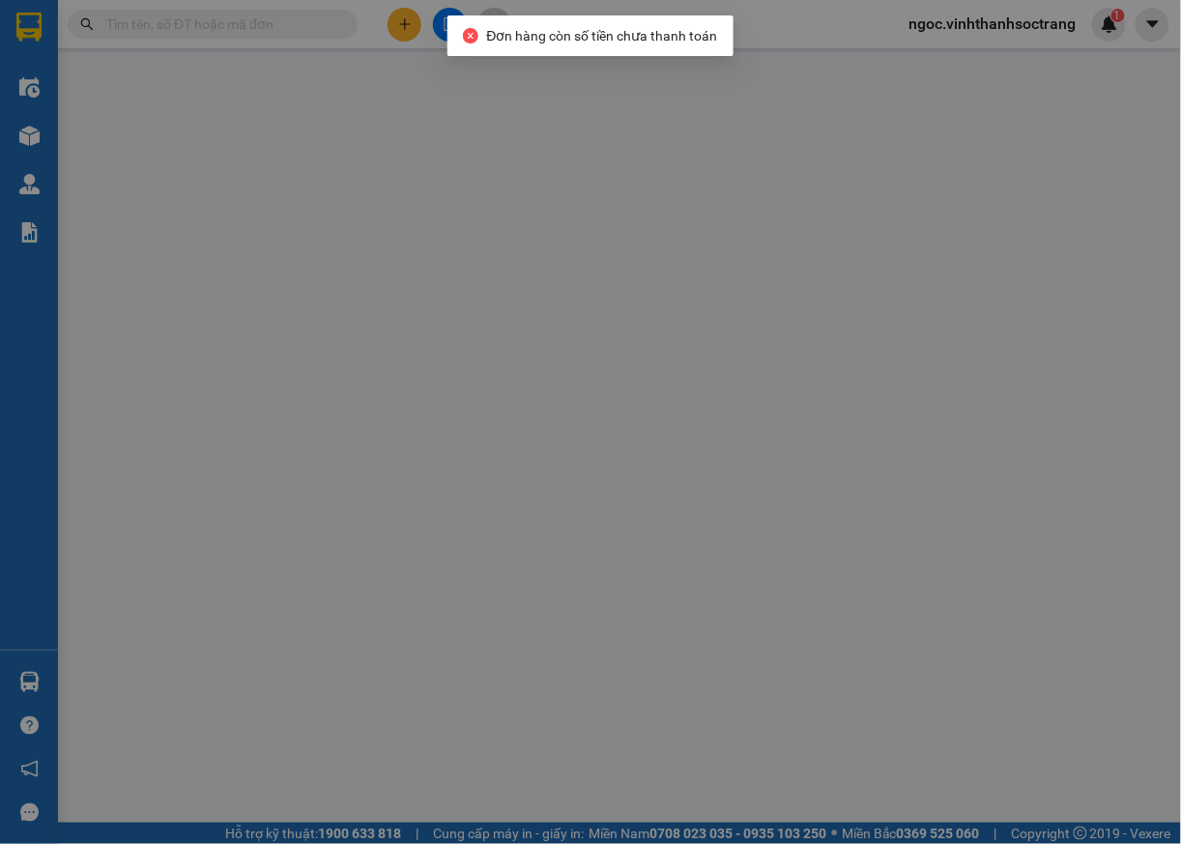
type input "10421"
type input "50.000"
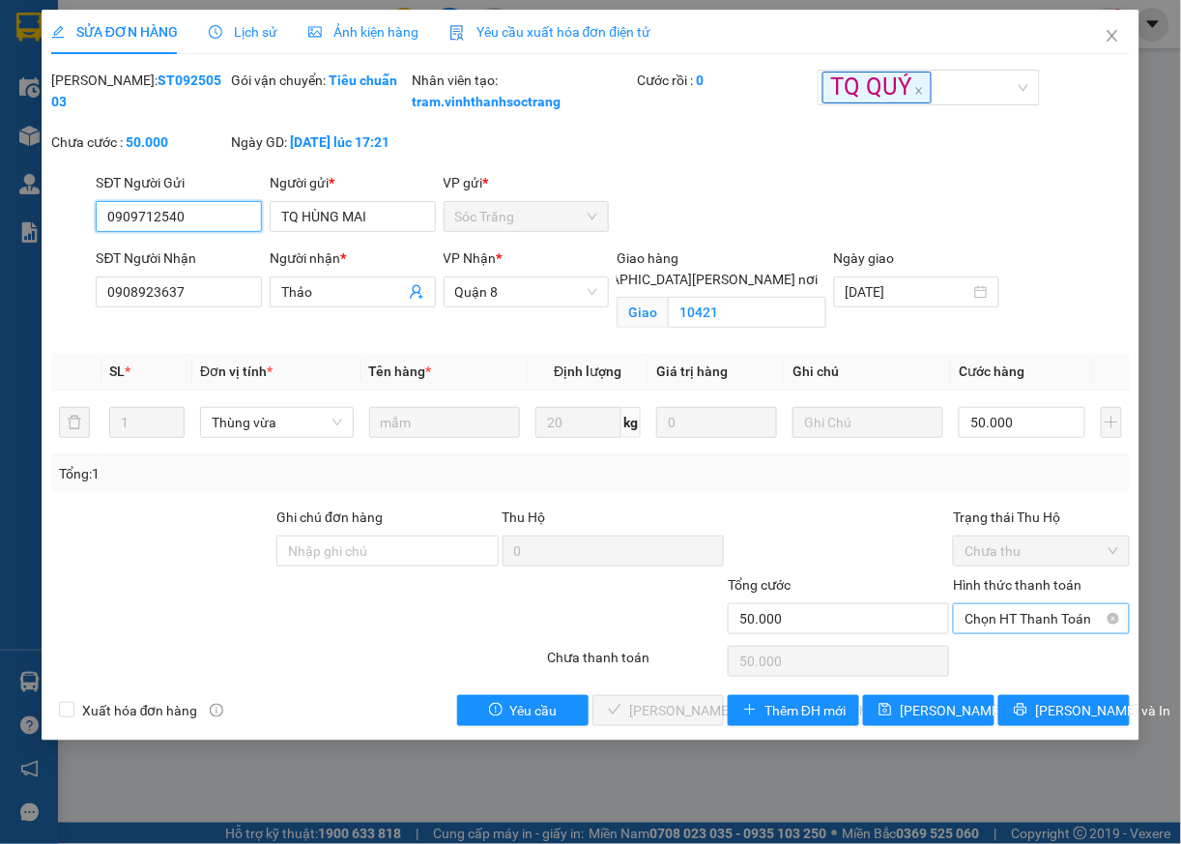
click at [1005, 633] on span "Chọn HT Thanh Toán" at bounding box center [1042, 618] width 154 height 29
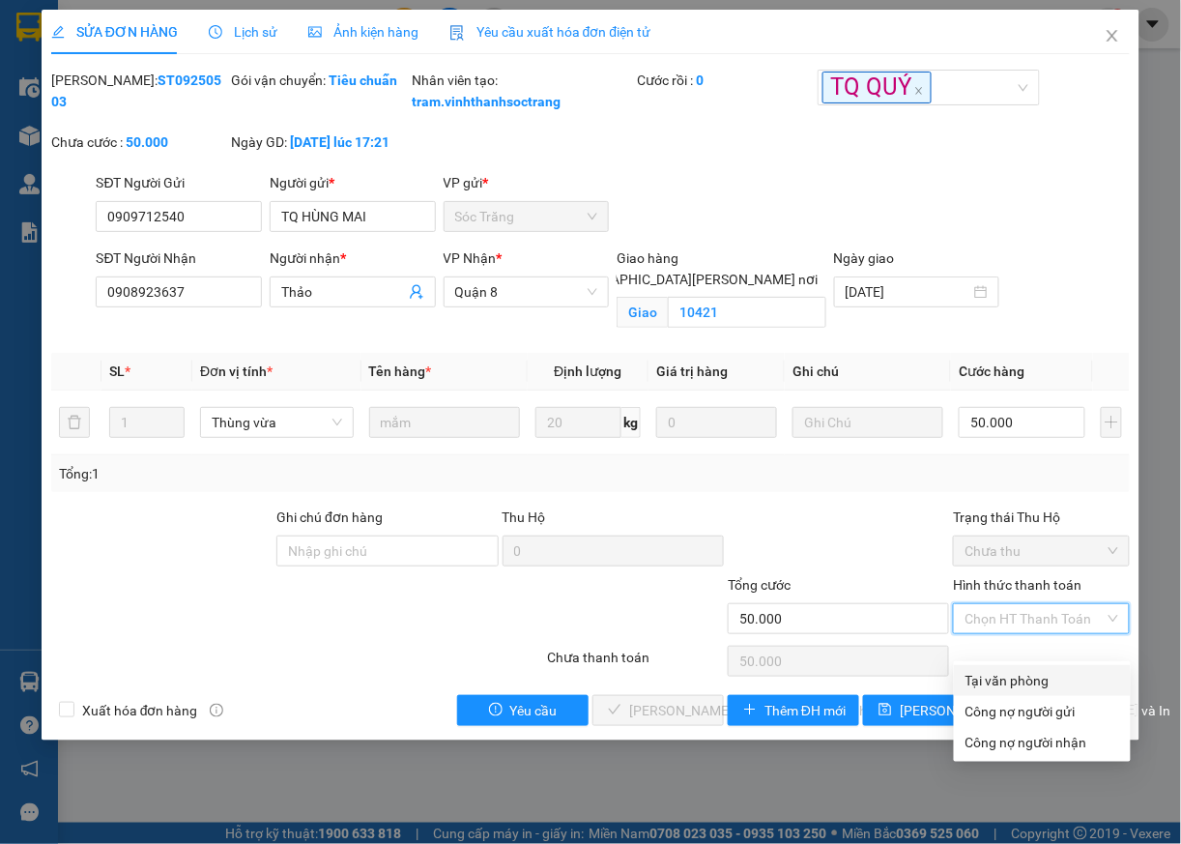
drag, startPoint x: 1011, startPoint y: 681, endPoint x: 974, endPoint y: 681, distance: 36.7
click at [1010, 681] on div "Tại văn phòng" at bounding box center [1043, 680] width 154 height 21
type input "0"
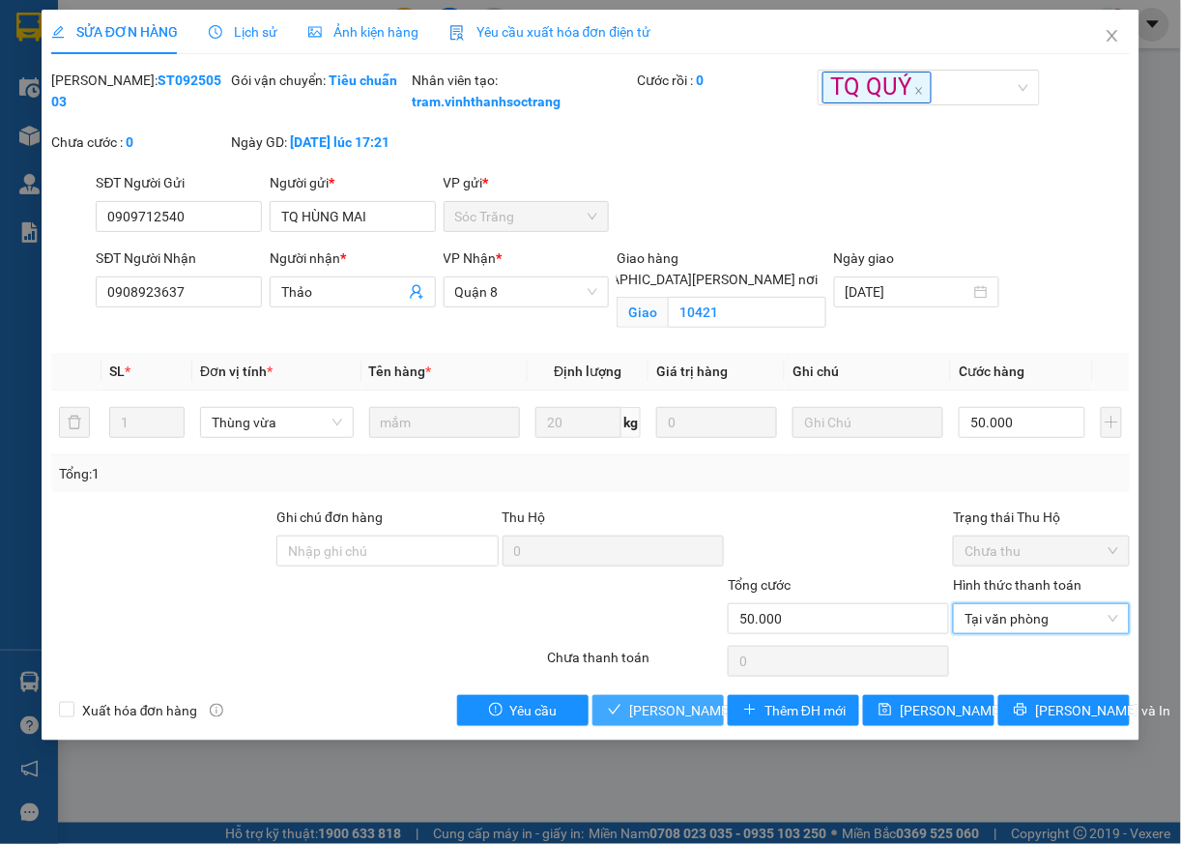
click at [671, 721] on span "[PERSON_NAME] và [PERSON_NAME] hàng" at bounding box center [759, 710] width 261 height 21
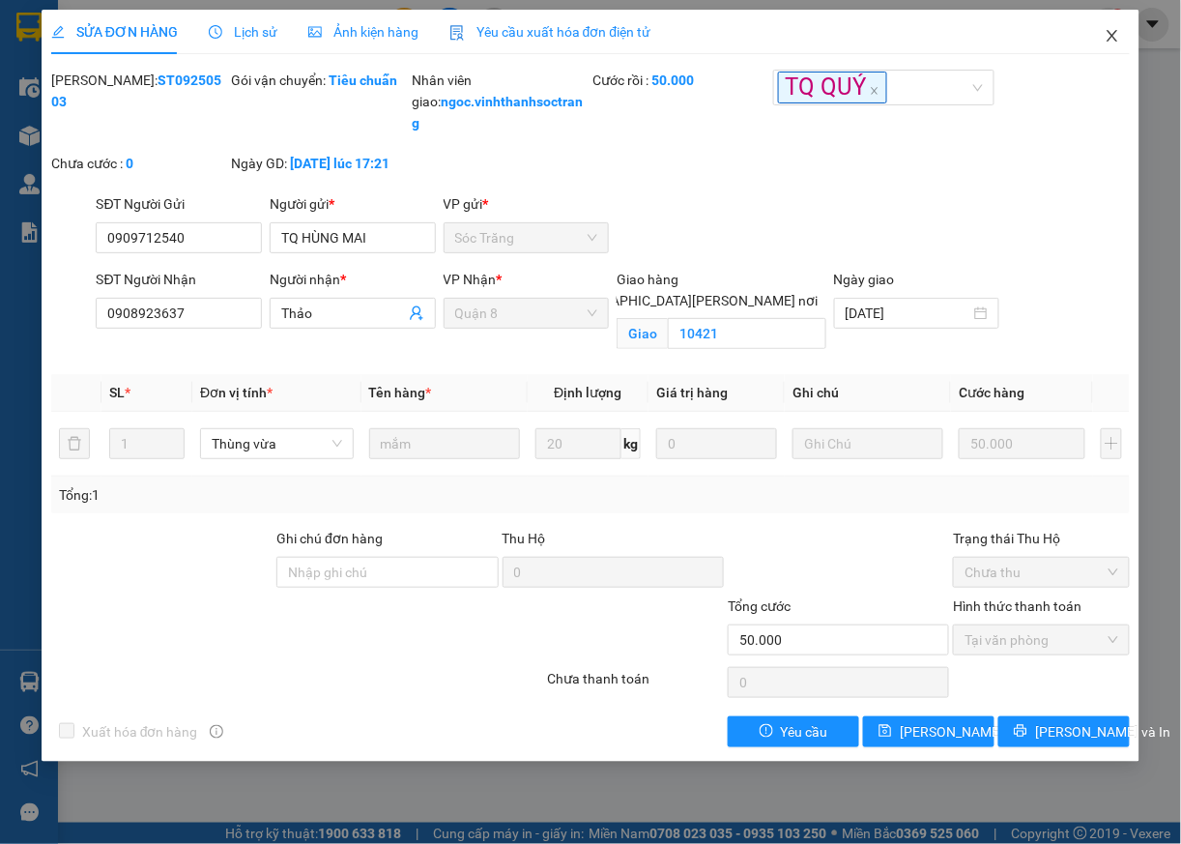
click at [1116, 35] on icon "close" at bounding box center [1113, 36] width 11 height 12
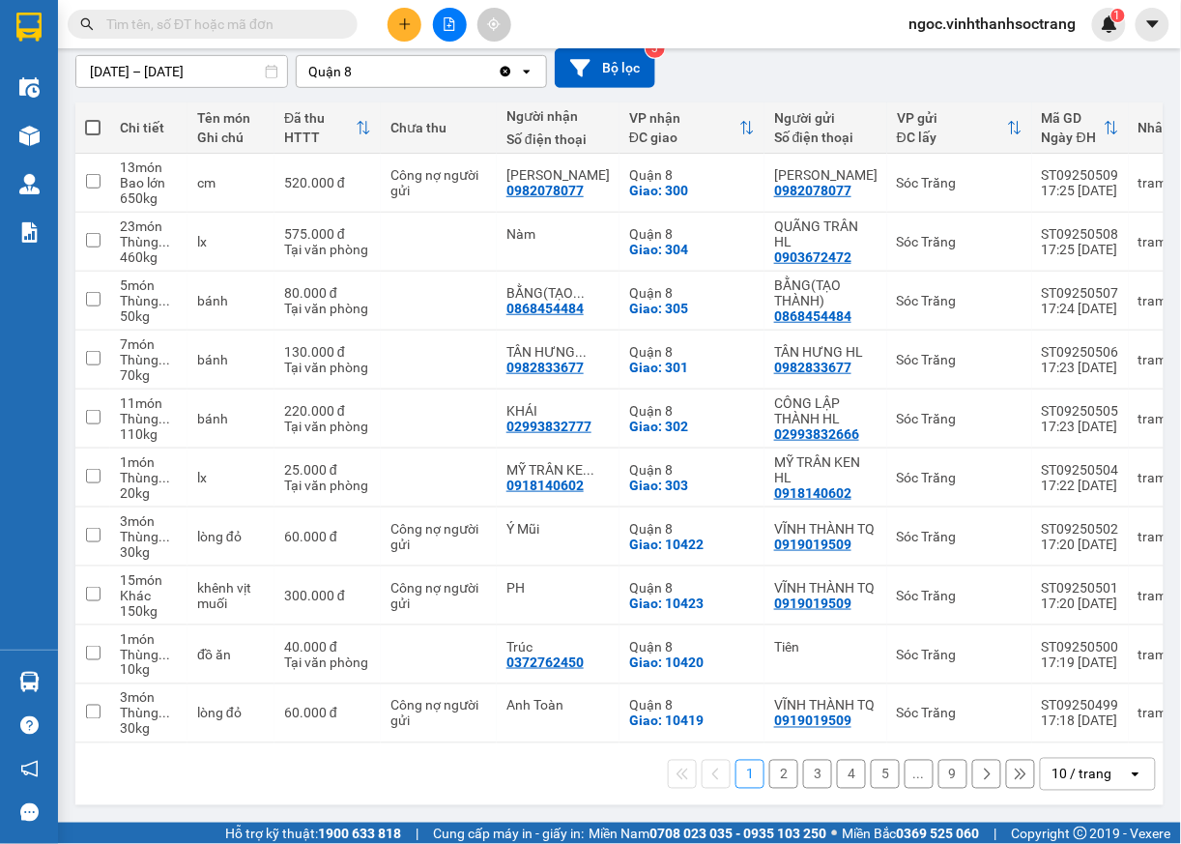
scroll to position [226, 0]
click at [1128, 782] on icon "open" at bounding box center [1135, 774] width 15 height 15
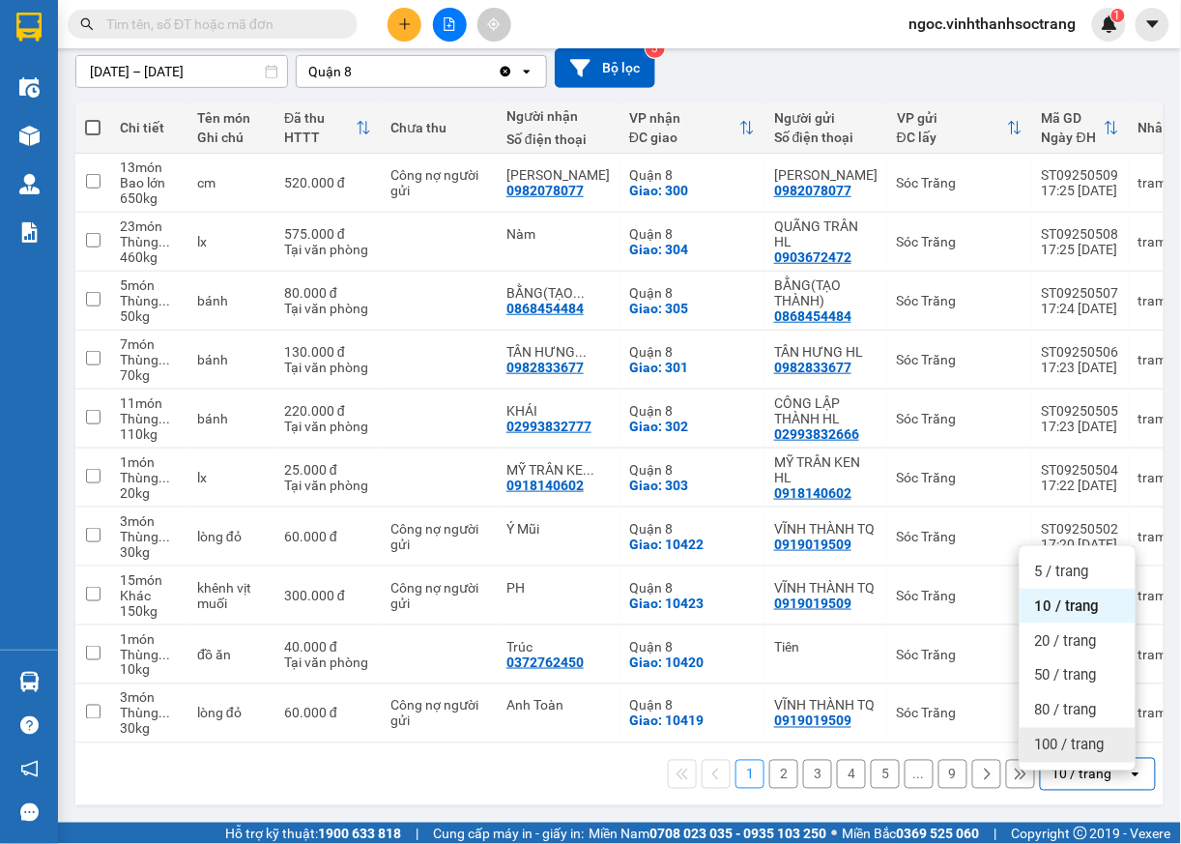
click at [1099, 740] on span "100 / trang" at bounding box center [1070, 745] width 70 height 19
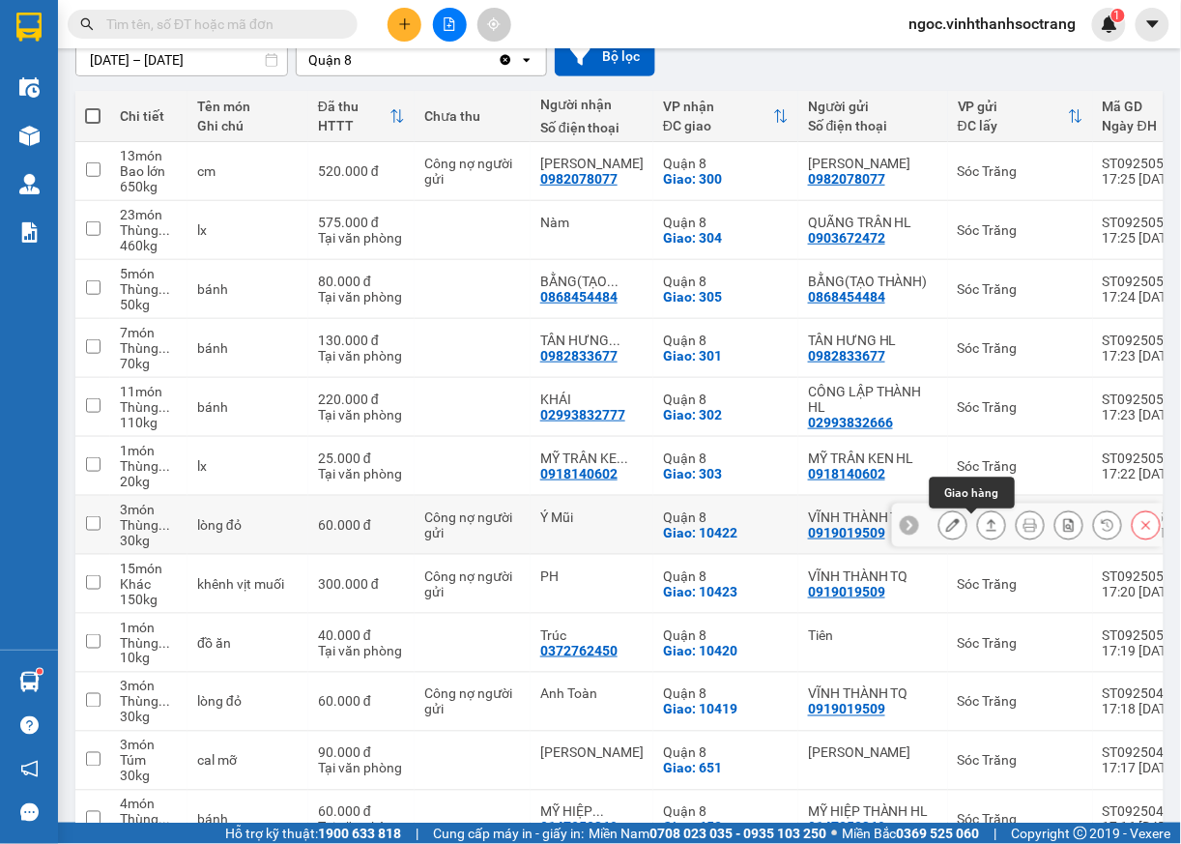
drag, startPoint x: 975, startPoint y: 535, endPoint x: 968, endPoint y: 541, distance: 10.3
click at [978, 536] on button at bounding box center [991, 525] width 27 height 34
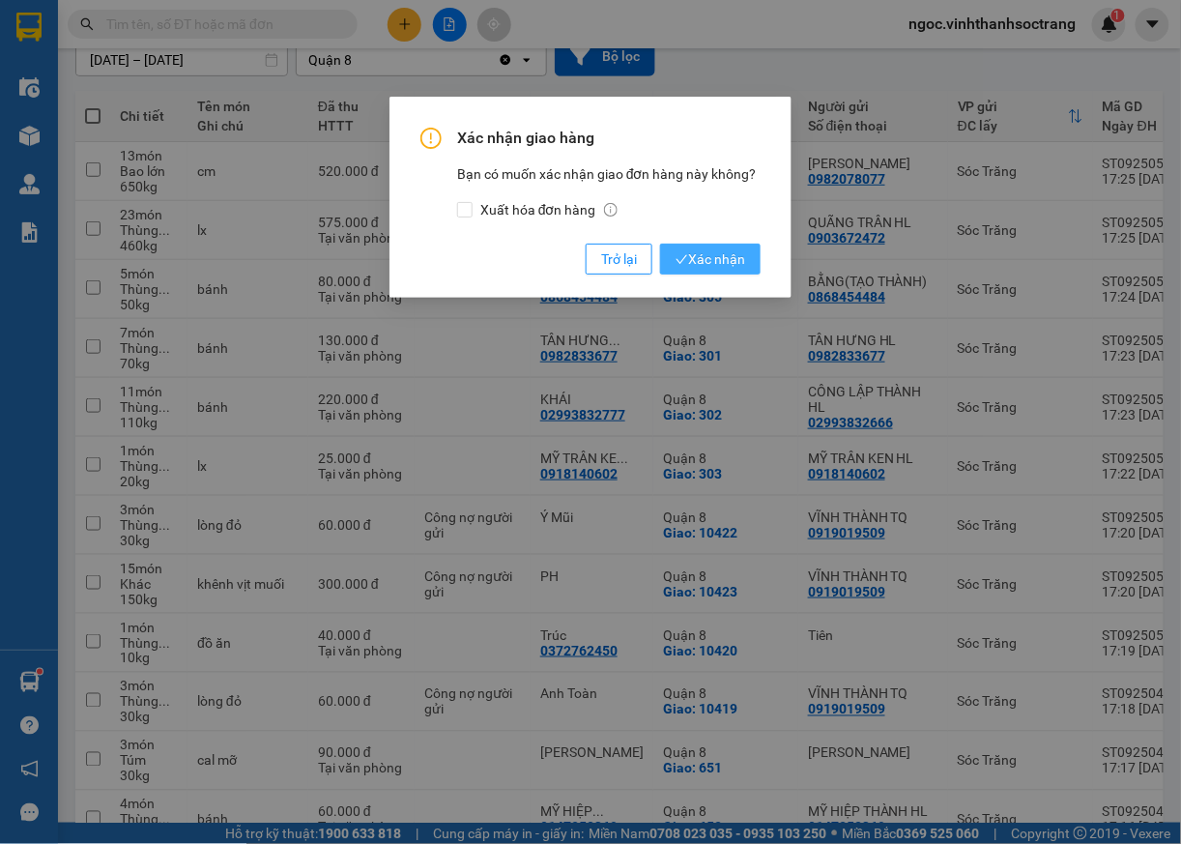
click at [711, 265] on span "Xác nhận" at bounding box center [711, 258] width 70 height 21
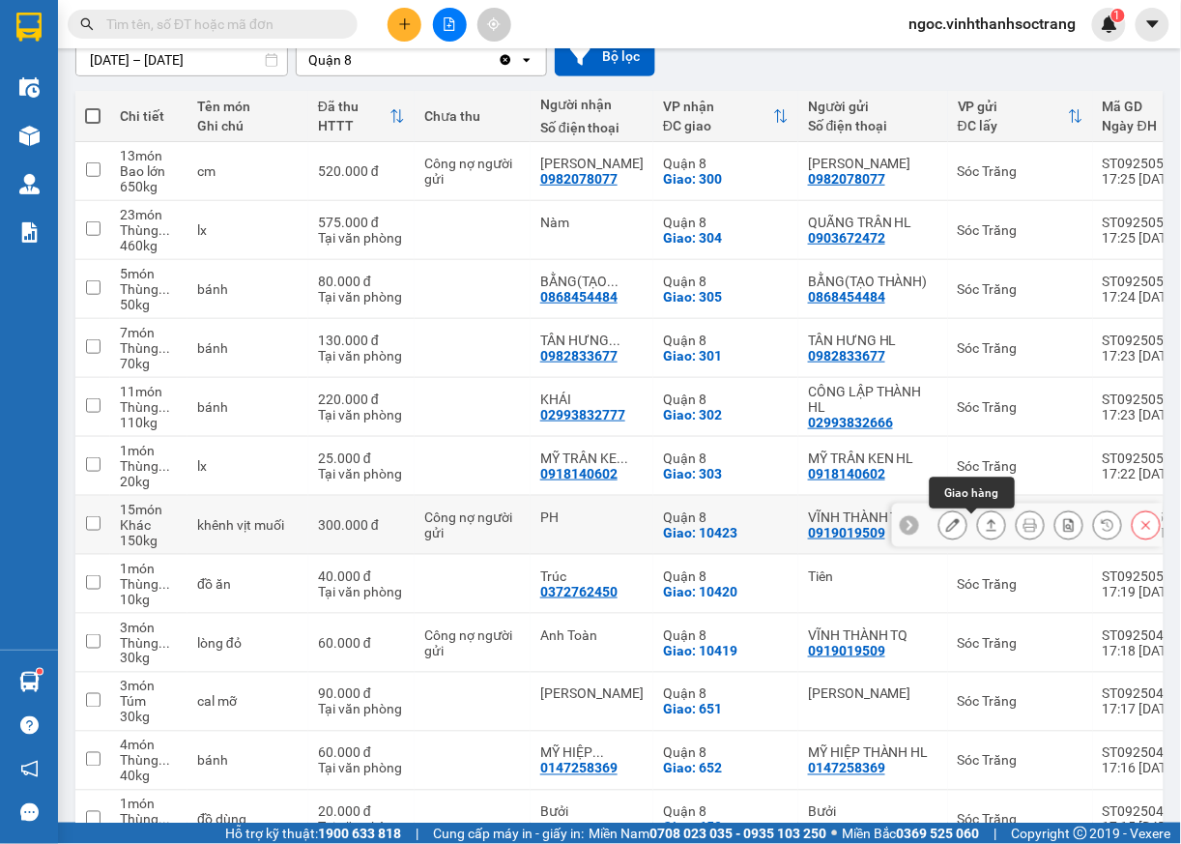
click at [985, 531] on icon at bounding box center [992, 525] width 14 height 14
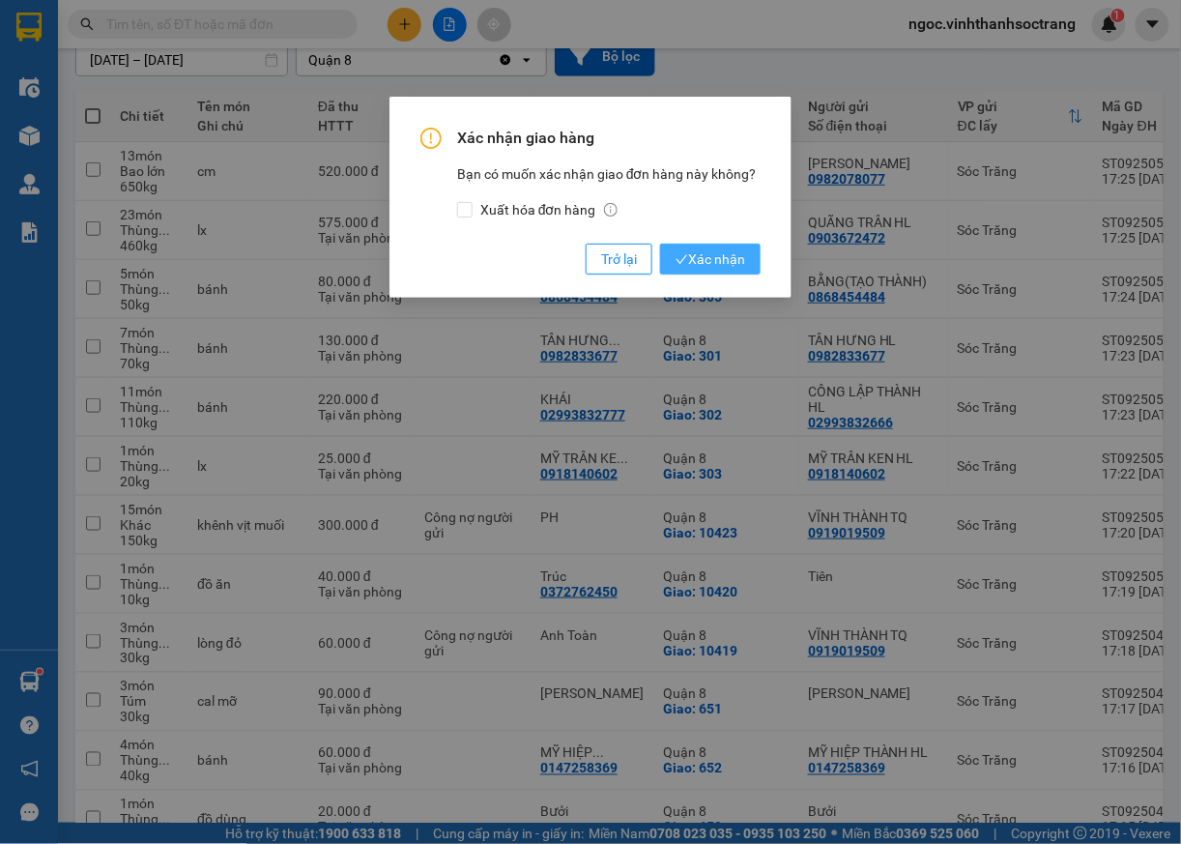
click at [716, 257] on span "Xác nhận" at bounding box center [711, 258] width 70 height 21
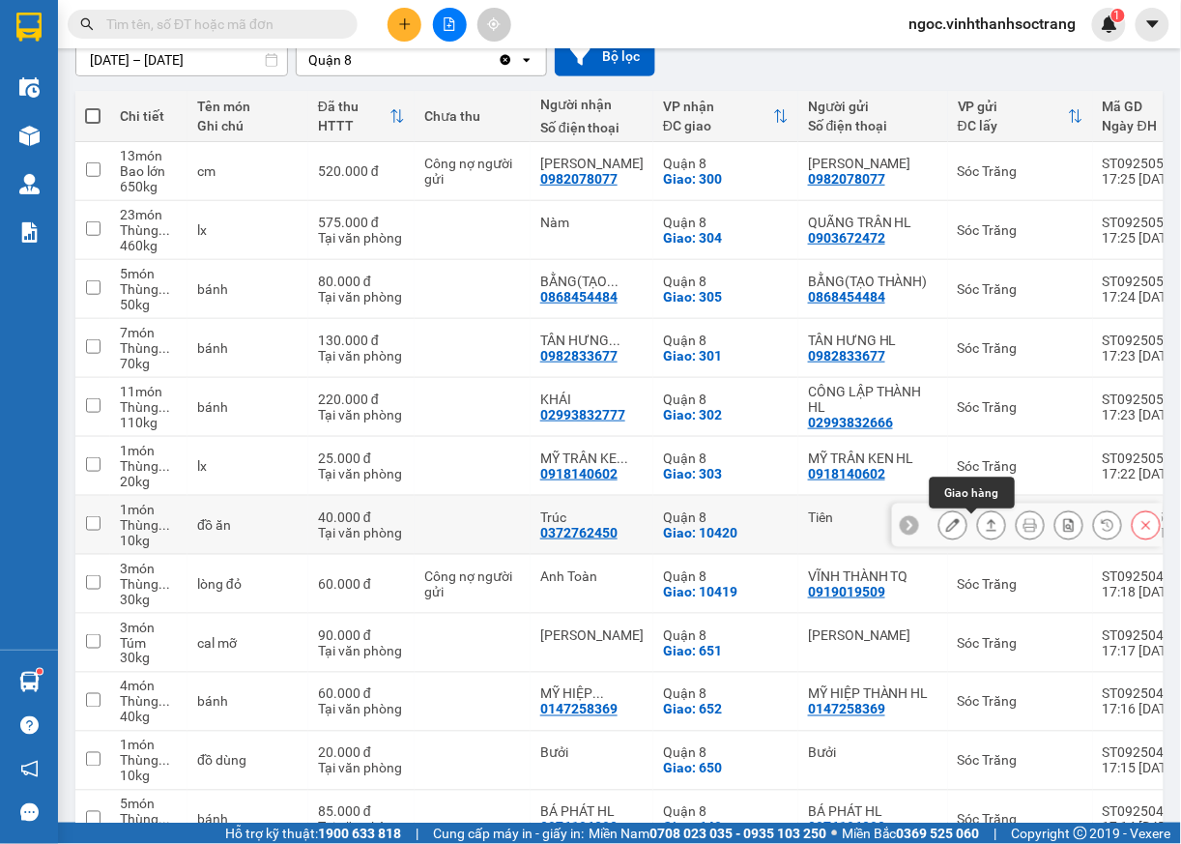
click at [987, 531] on icon at bounding box center [992, 525] width 11 height 12
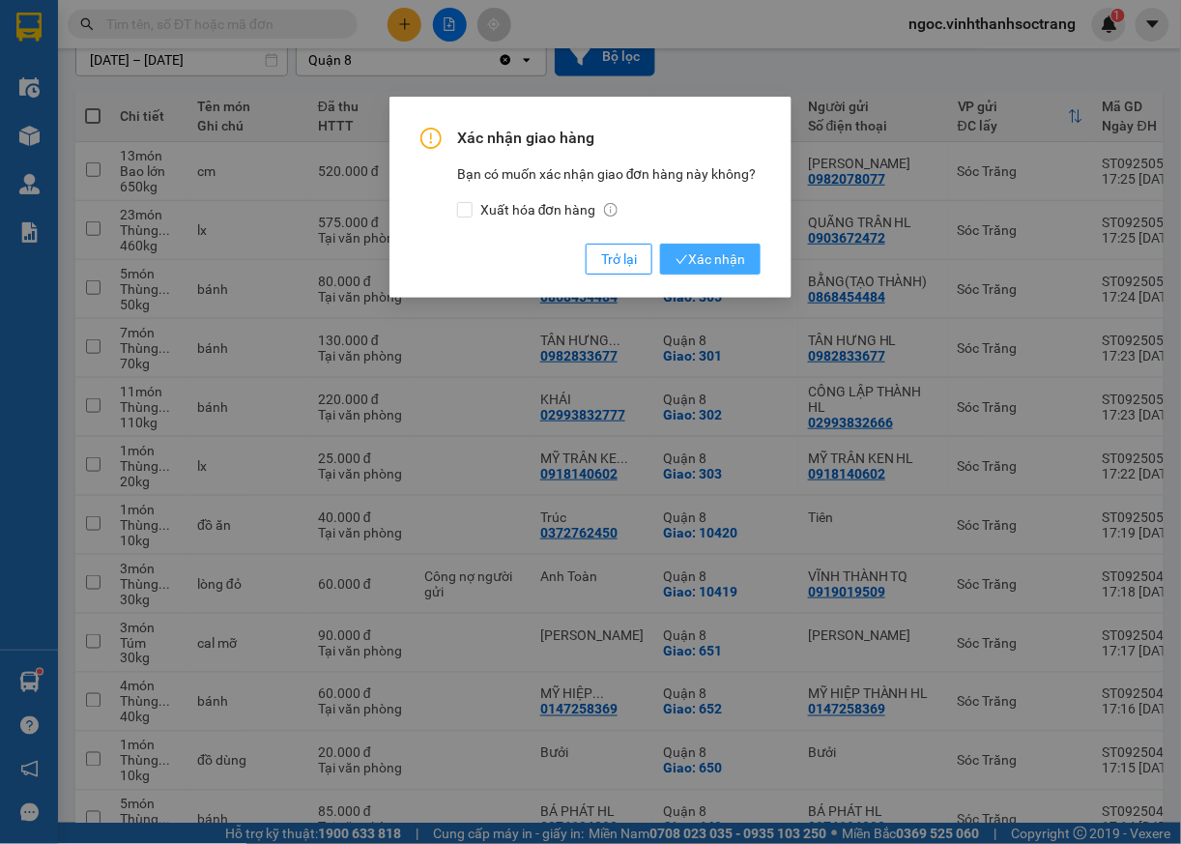
click at [696, 259] on span "Xác nhận" at bounding box center [711, 258] width 70 height 21
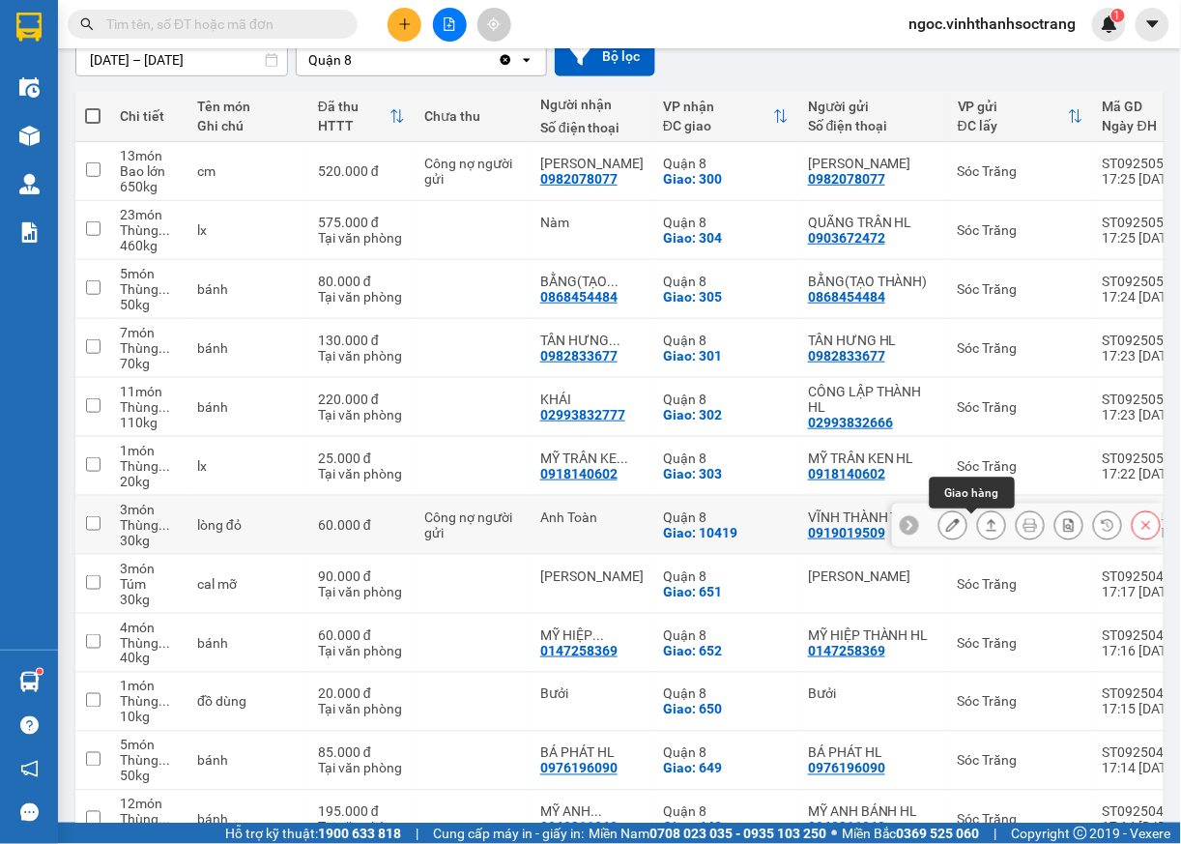
click at [978, 536] on button at bounding box center [991, 525] width 27 height 34
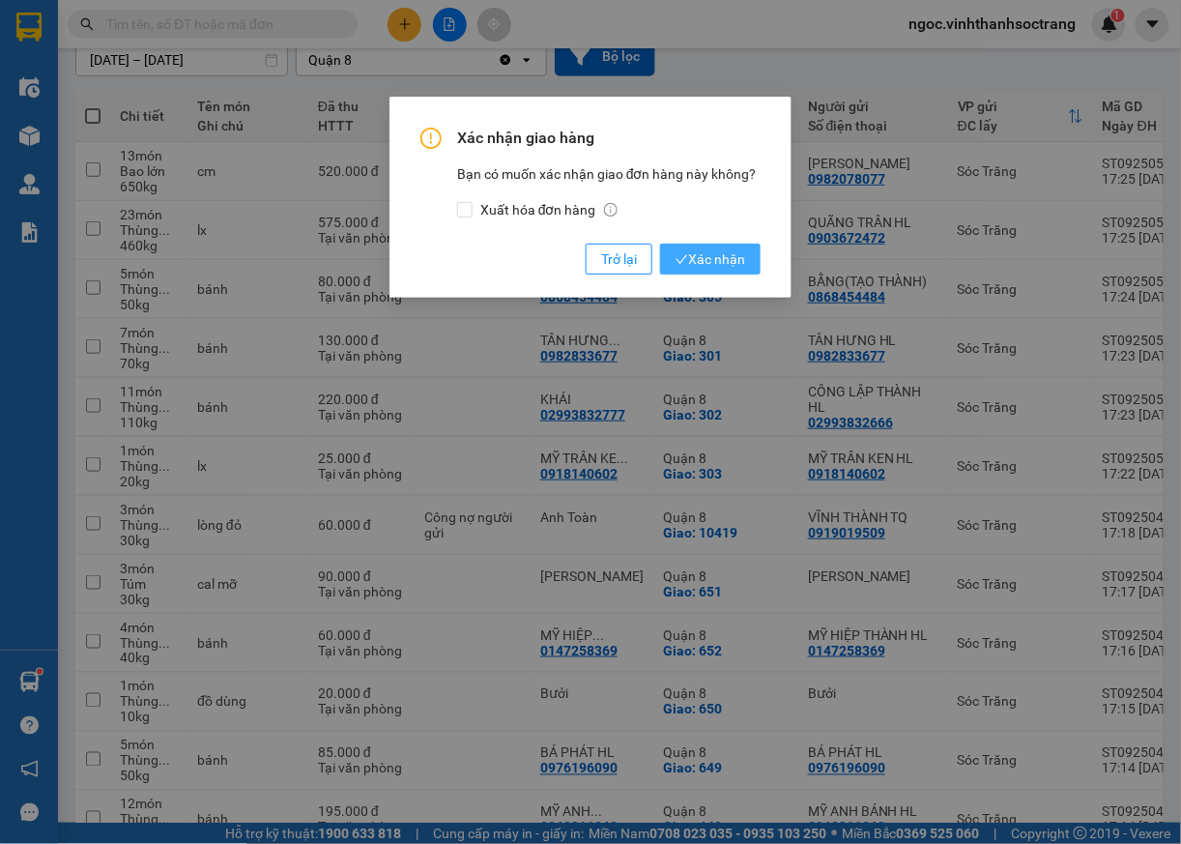
click at [715, 245] on button "Xác nhận" at bounding box center [710, 259] width 101 height 31
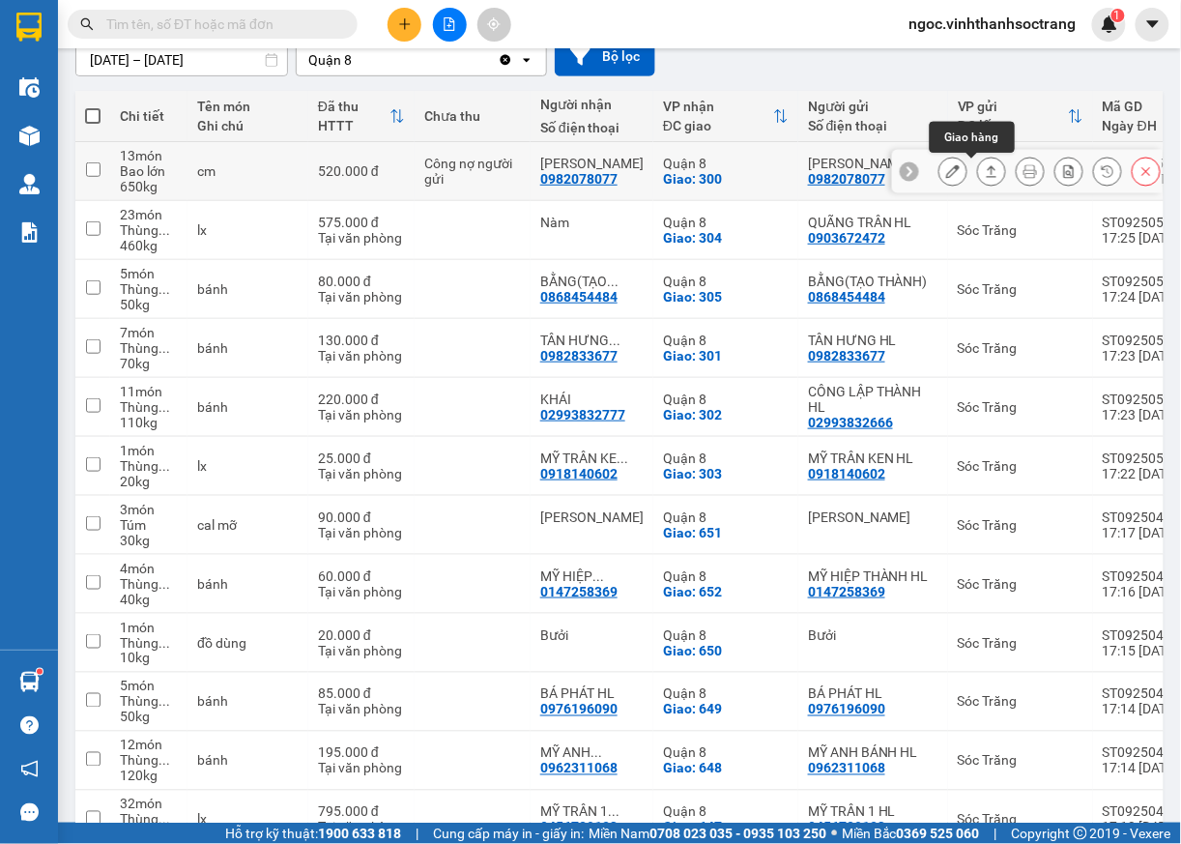
click at [985, 178] on icon at bounding box center [992, 171] width 14 height 14
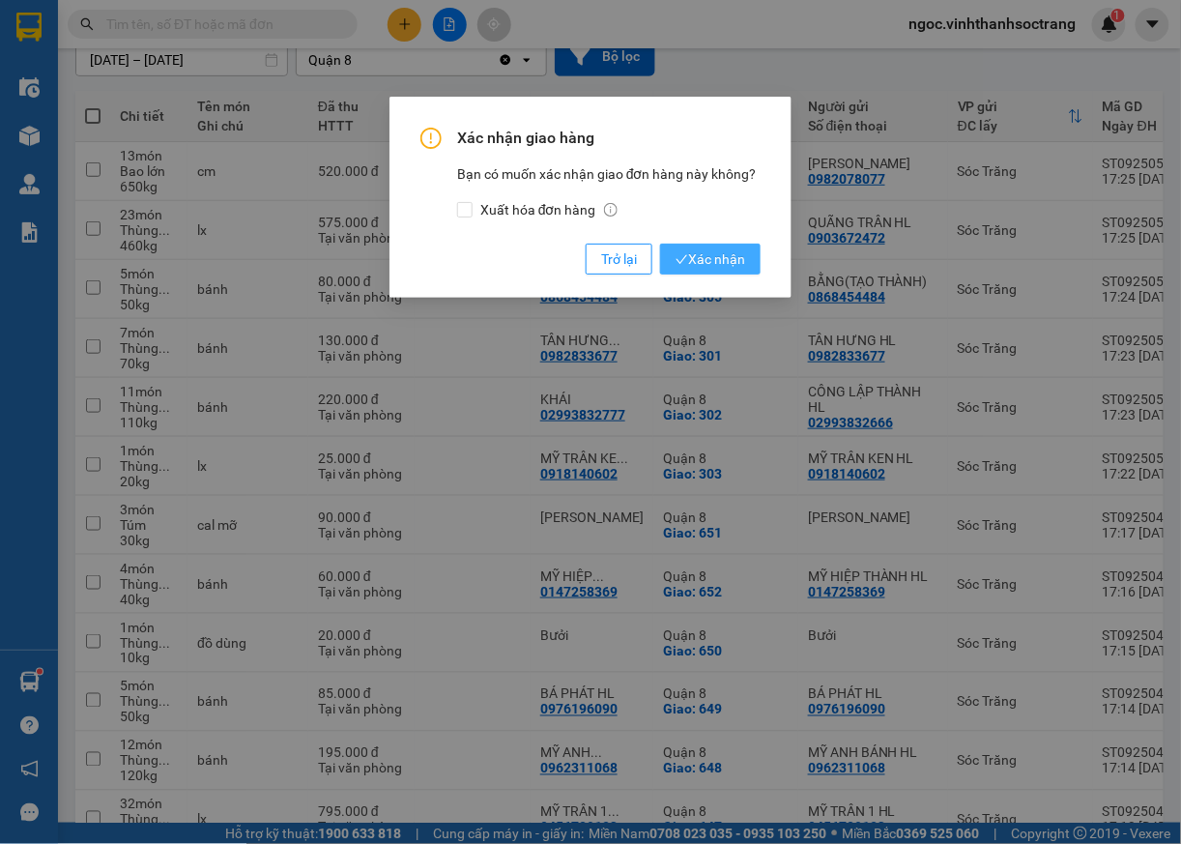
click at [706, 260] on span "Xác nhận" at bounding box center [711, 258] width 70 height 21
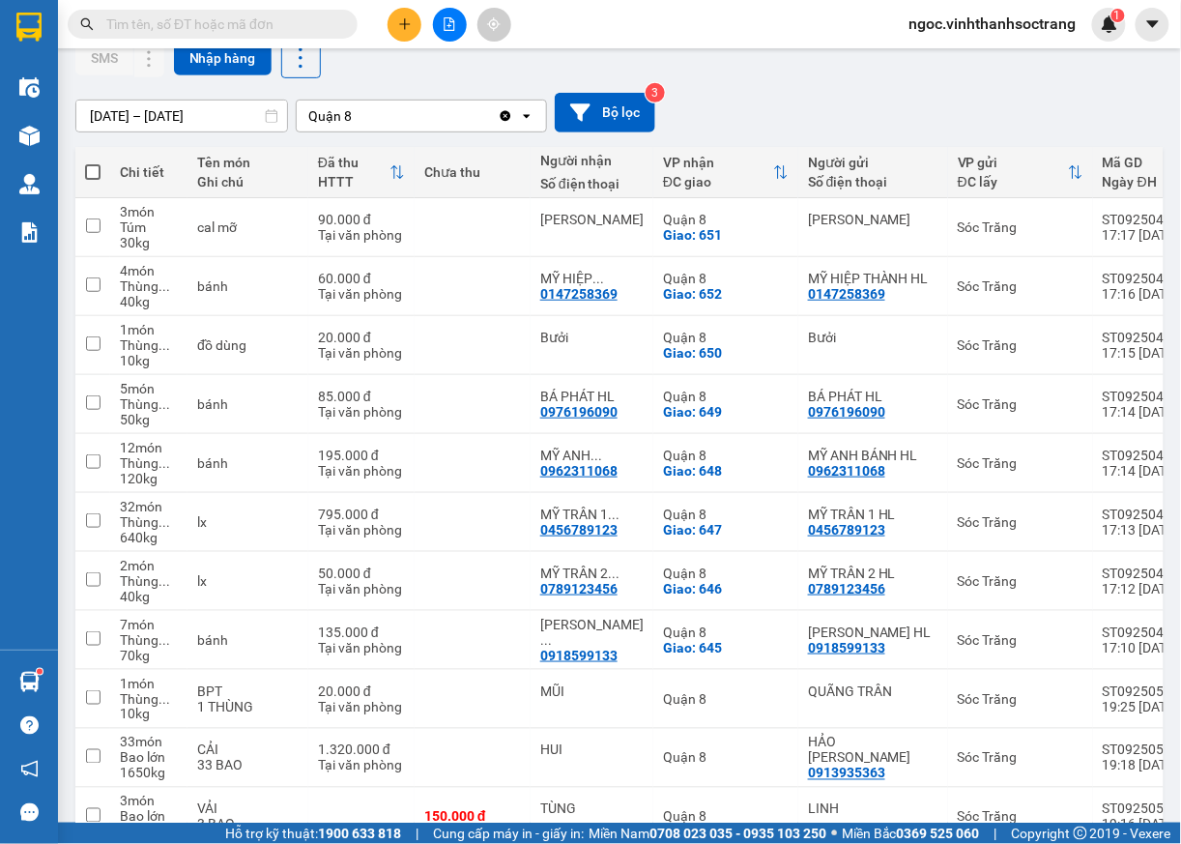
scroll to position [184, 0]
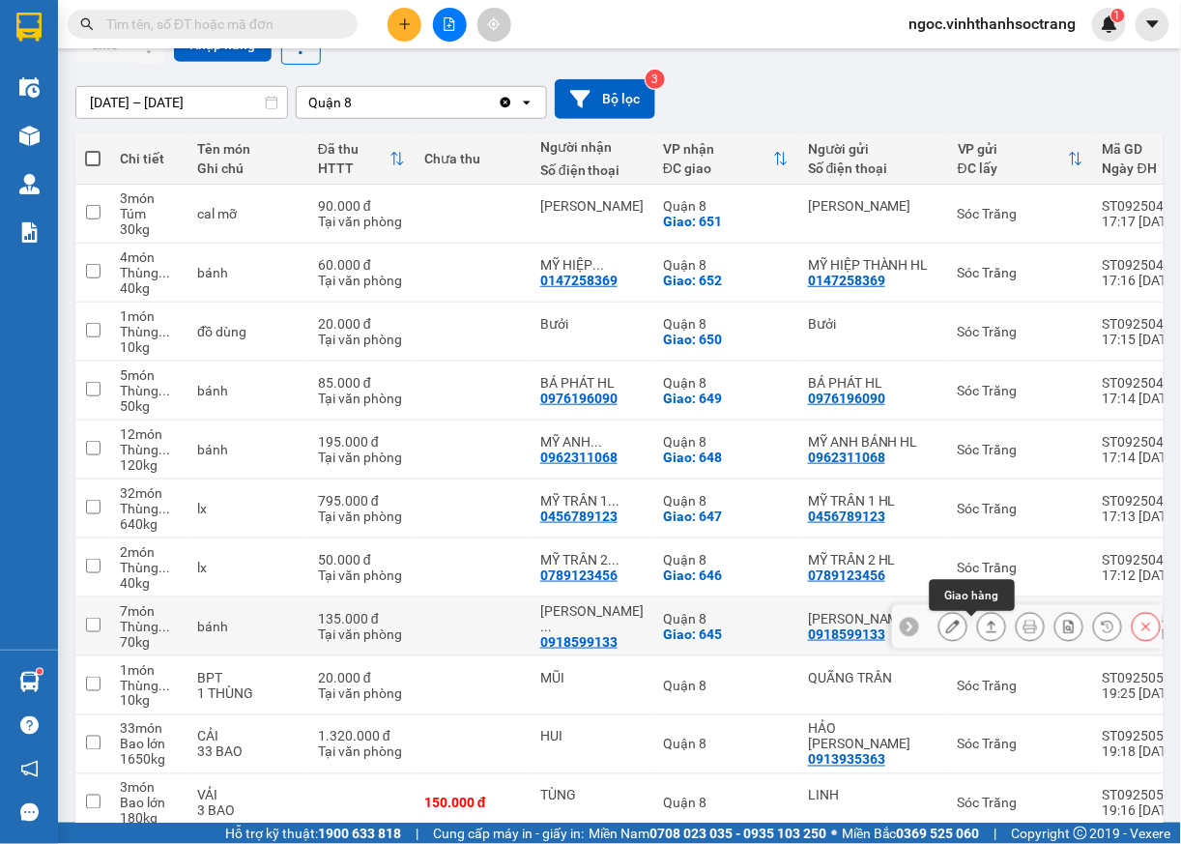
click at [985, 628] on icon at bounding box center [992, 627] width 14 height 14
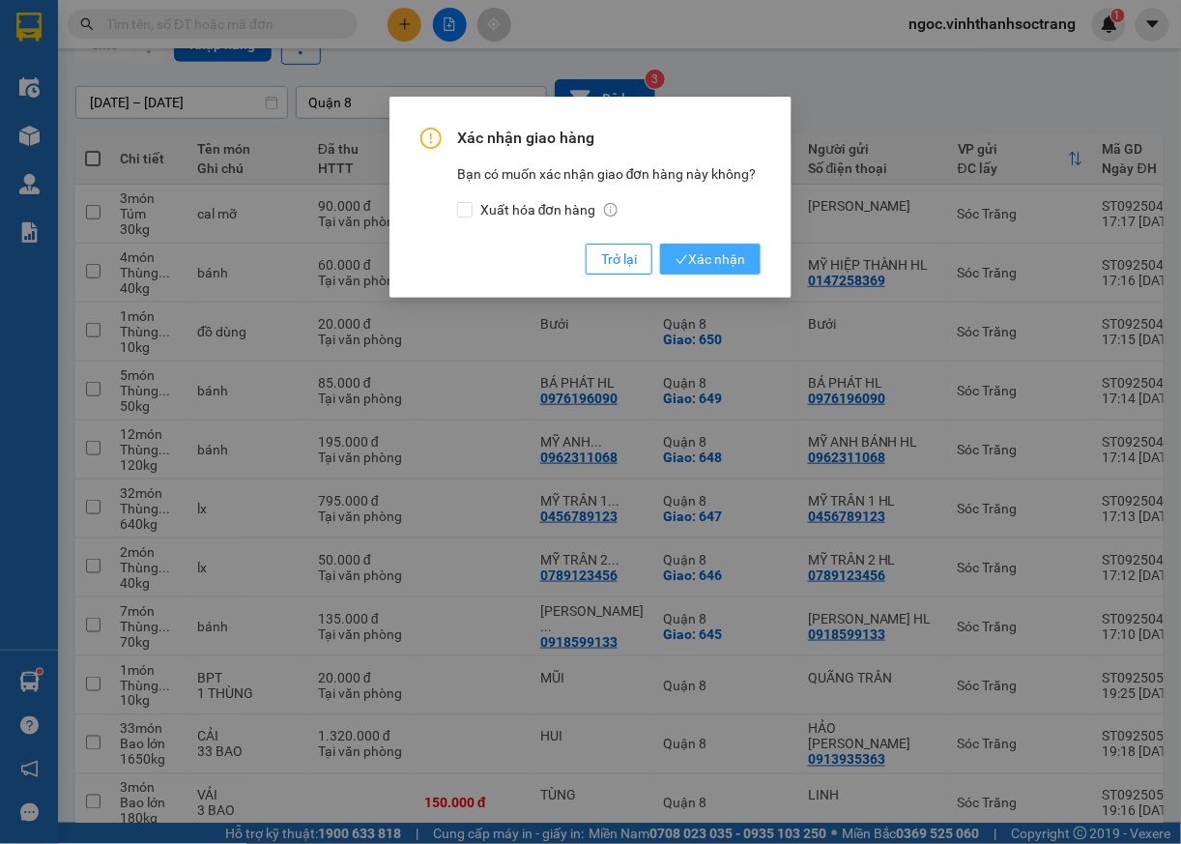
click at [727, 257] on span "Xác nhận" at bounding box center [711, 258] width 70 height 21
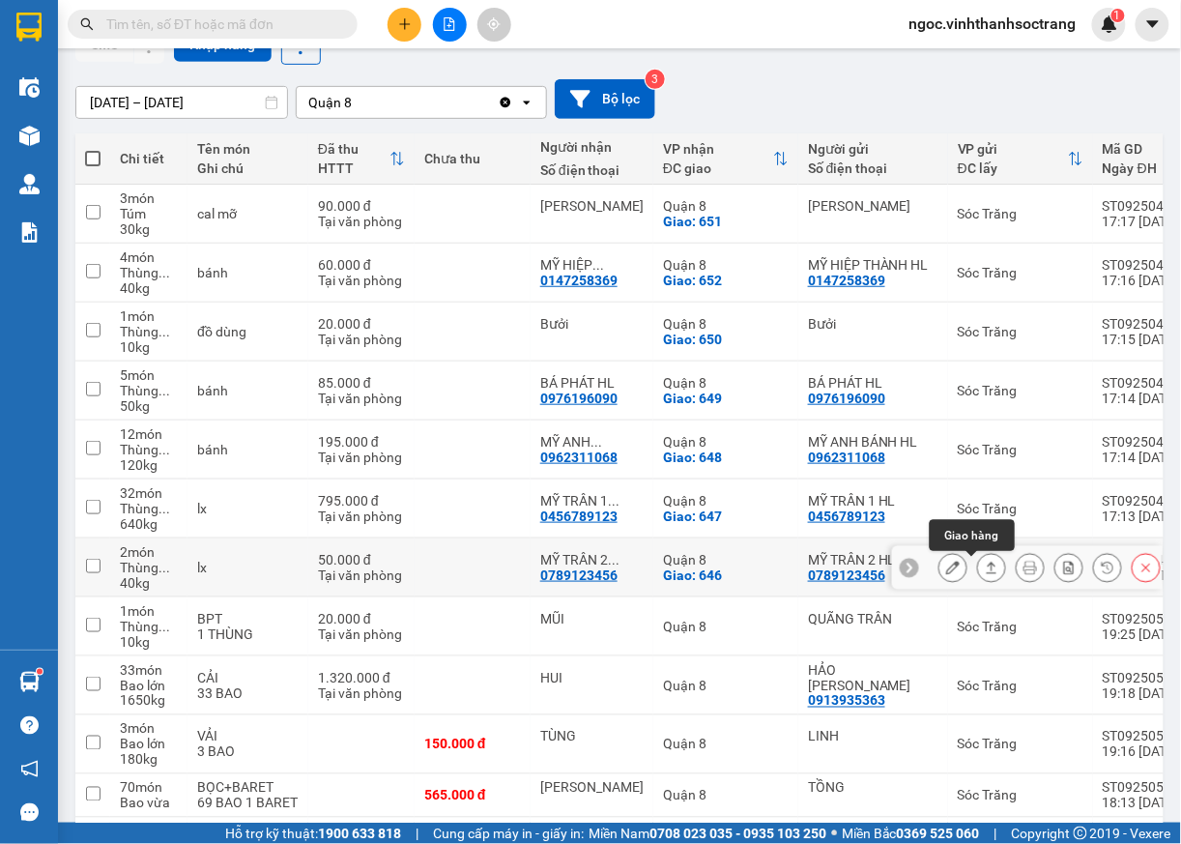
click at [985, 573] on icon at bounding box center [992, 568] width 14 height 14
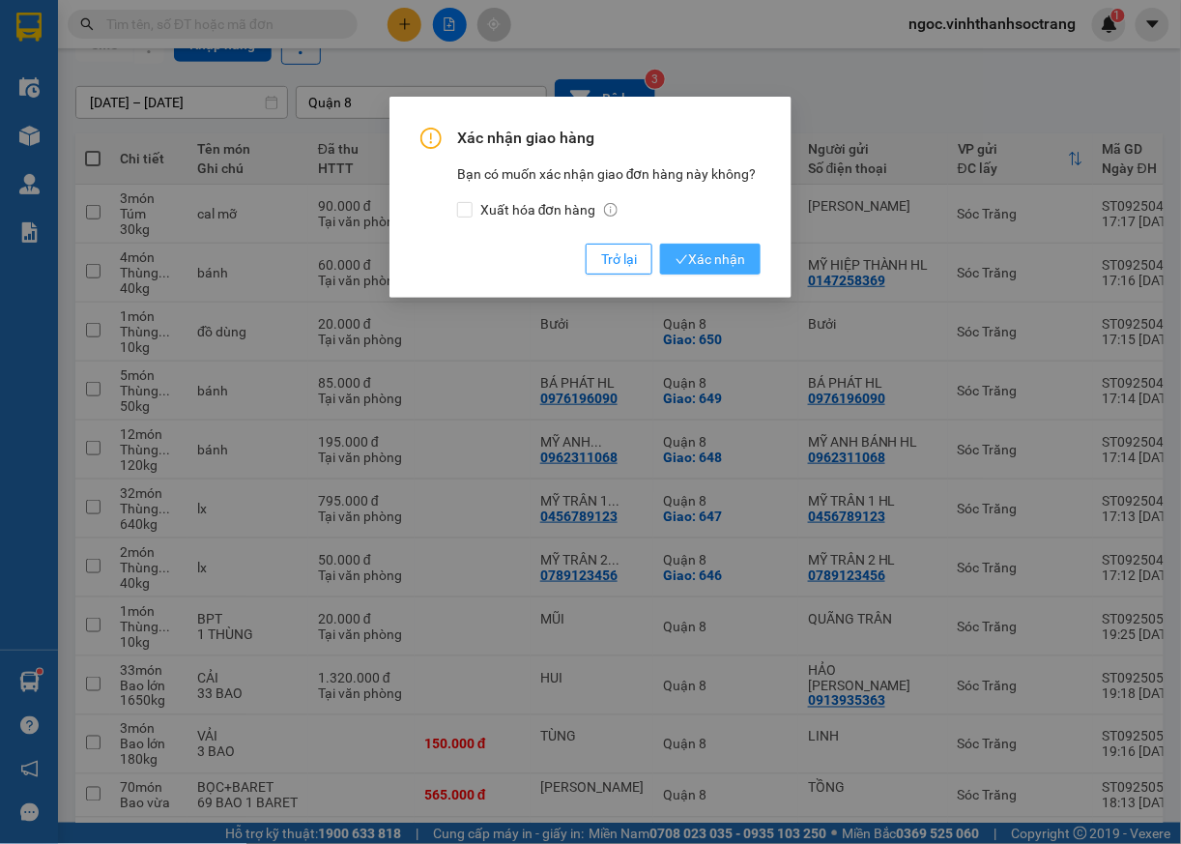
click at [676, 264] on icon "check" at bounding box center [682, 259] width 13 height 13
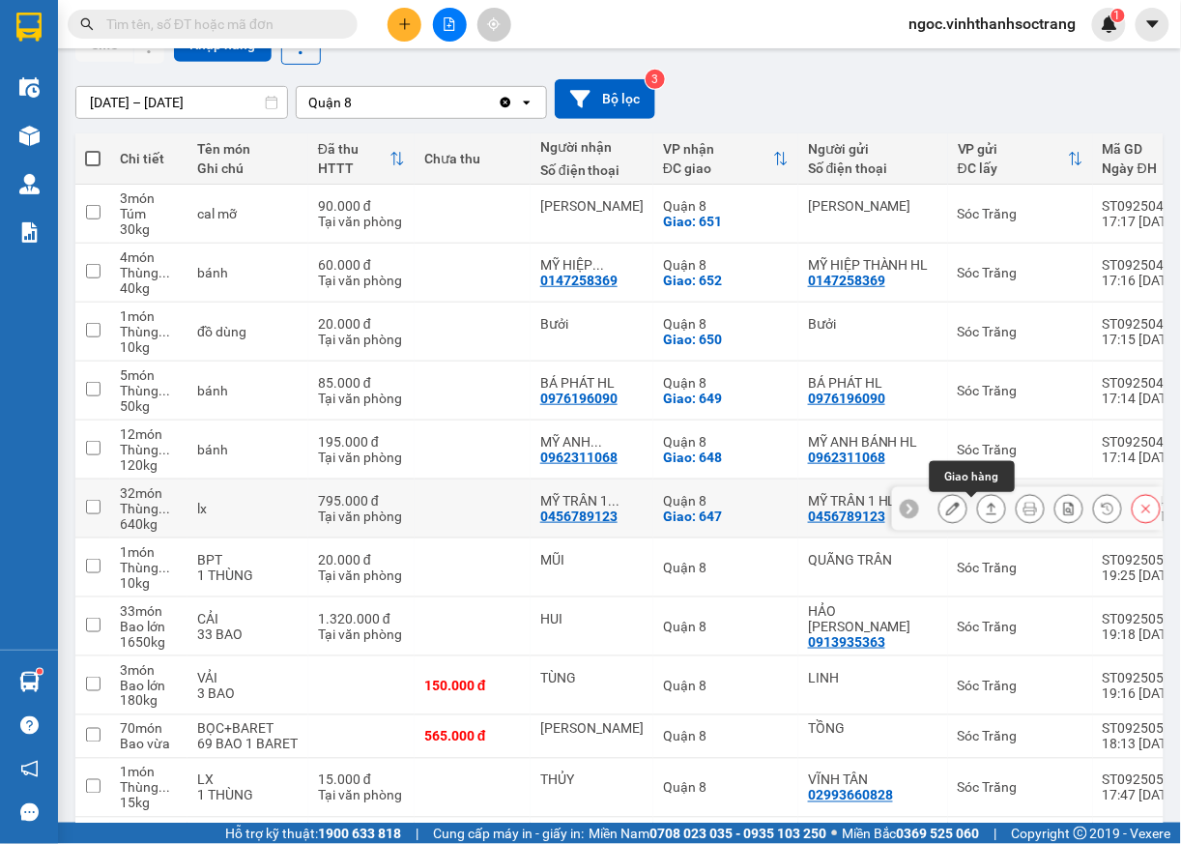
click at [985, 514] on icon at bounding box center [992, 509] width 14 height 14
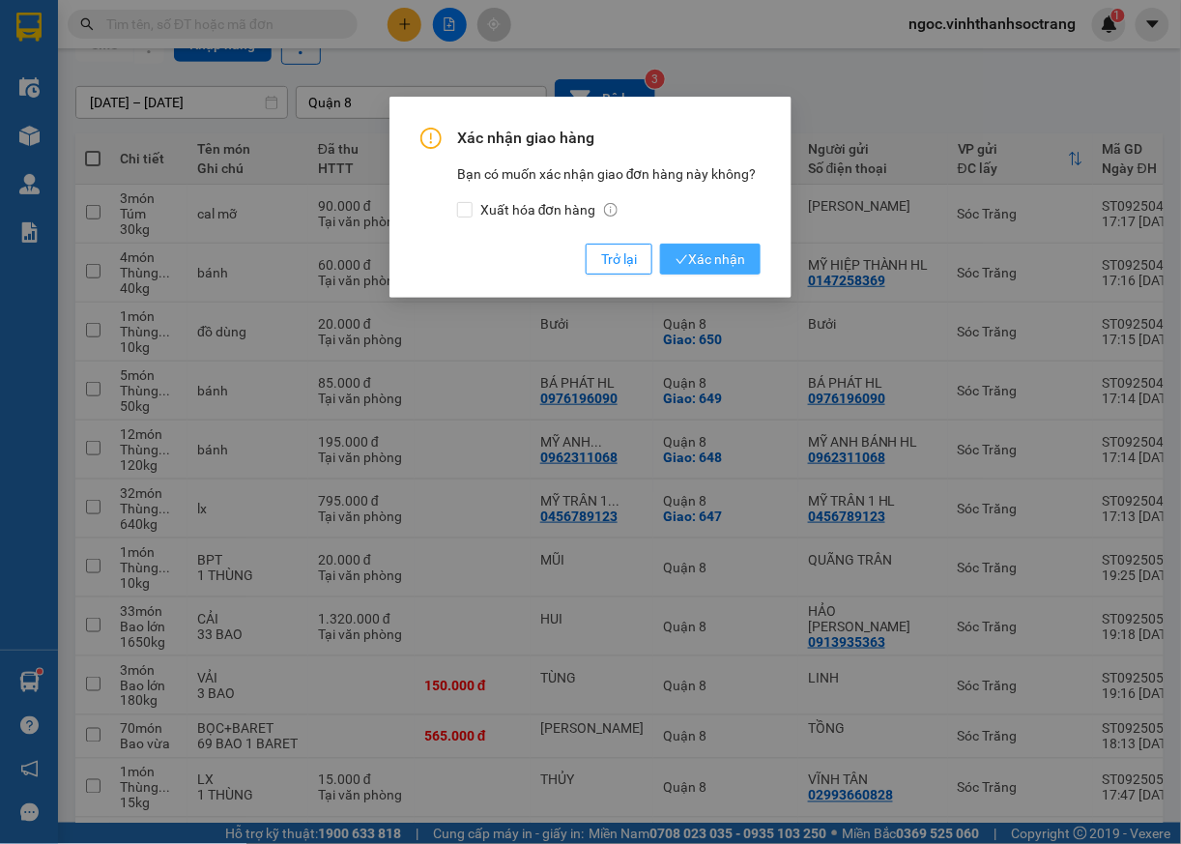
click at [725, 256] on span "Xác nhận" at bounding box center [711, 258] width 70 height 21
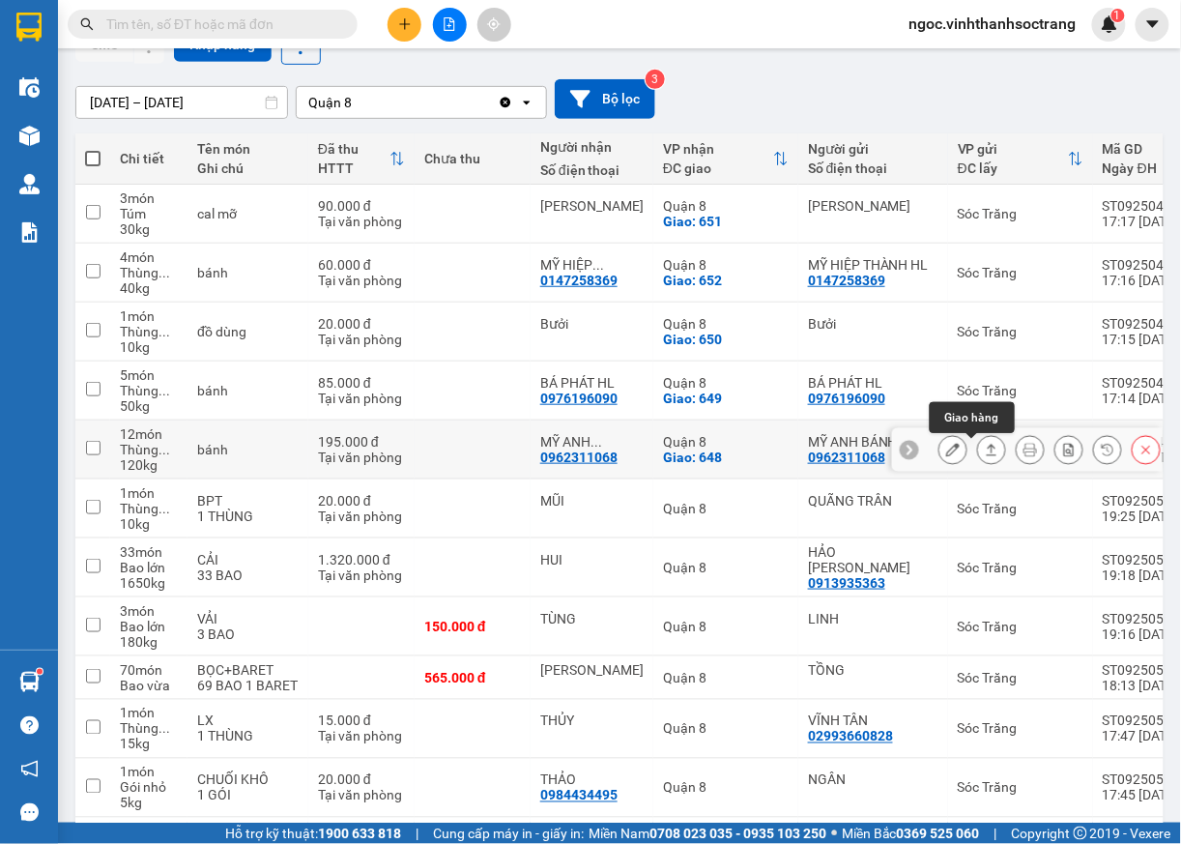
click at [978, 443] on button at bounding box center [991, 450] width 27 height 34
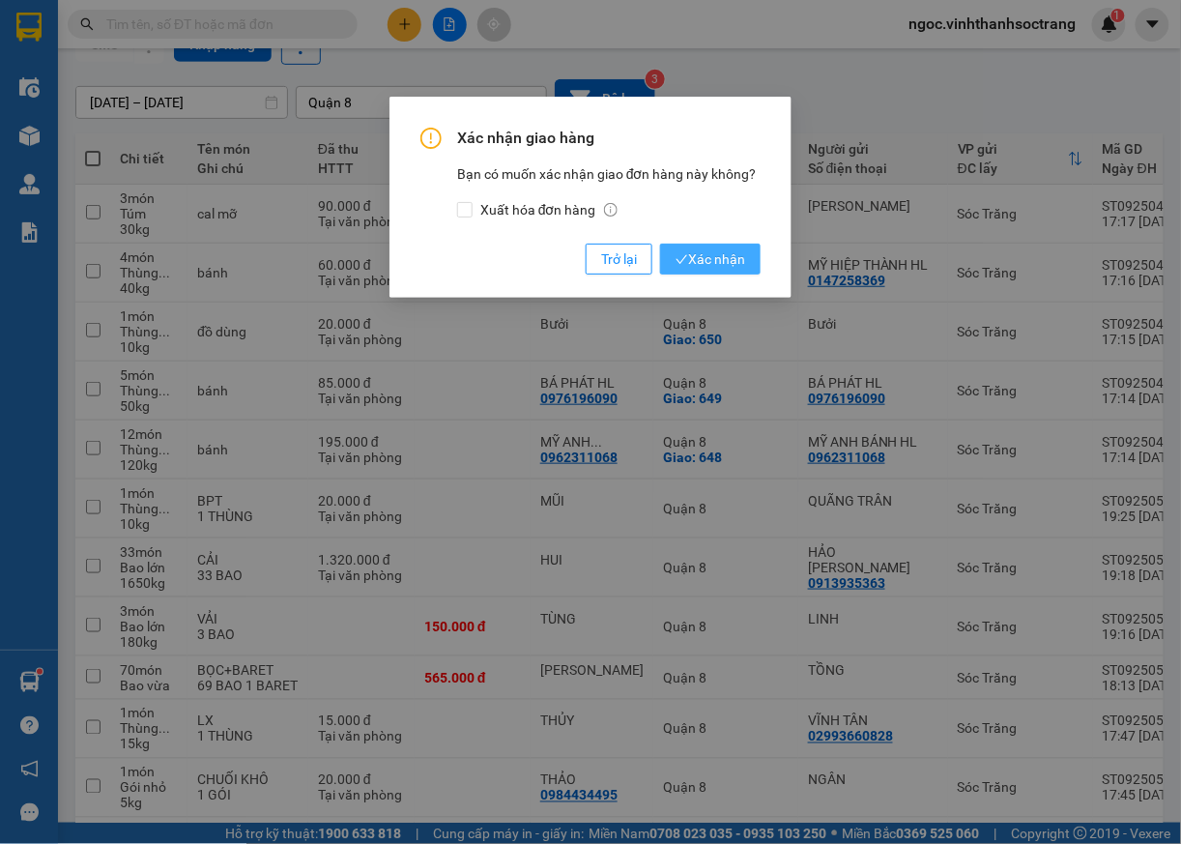
click at [705, 273] on button "Xác nhận" at bounding box center [710, 259] width 101 height 31
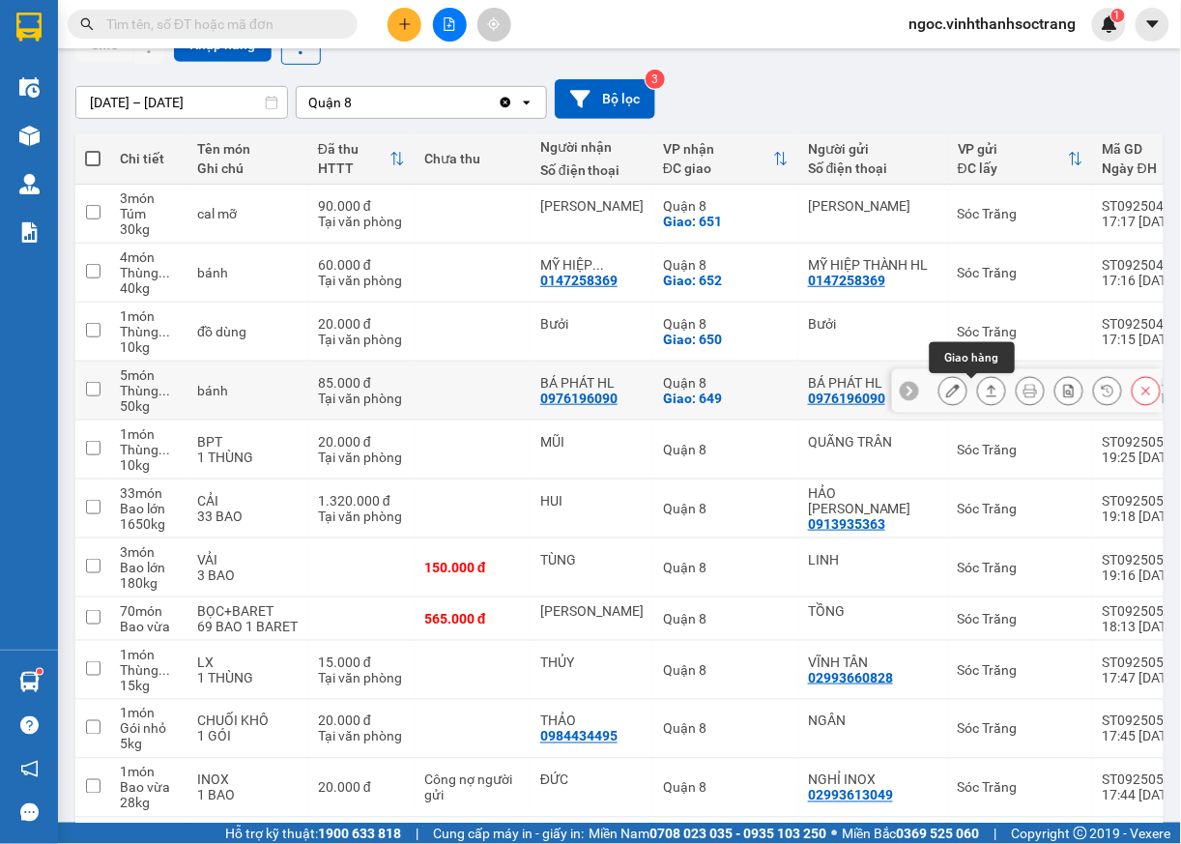
click at [985, 392] on icon at bounding box center [992, 391] width 14 height 14
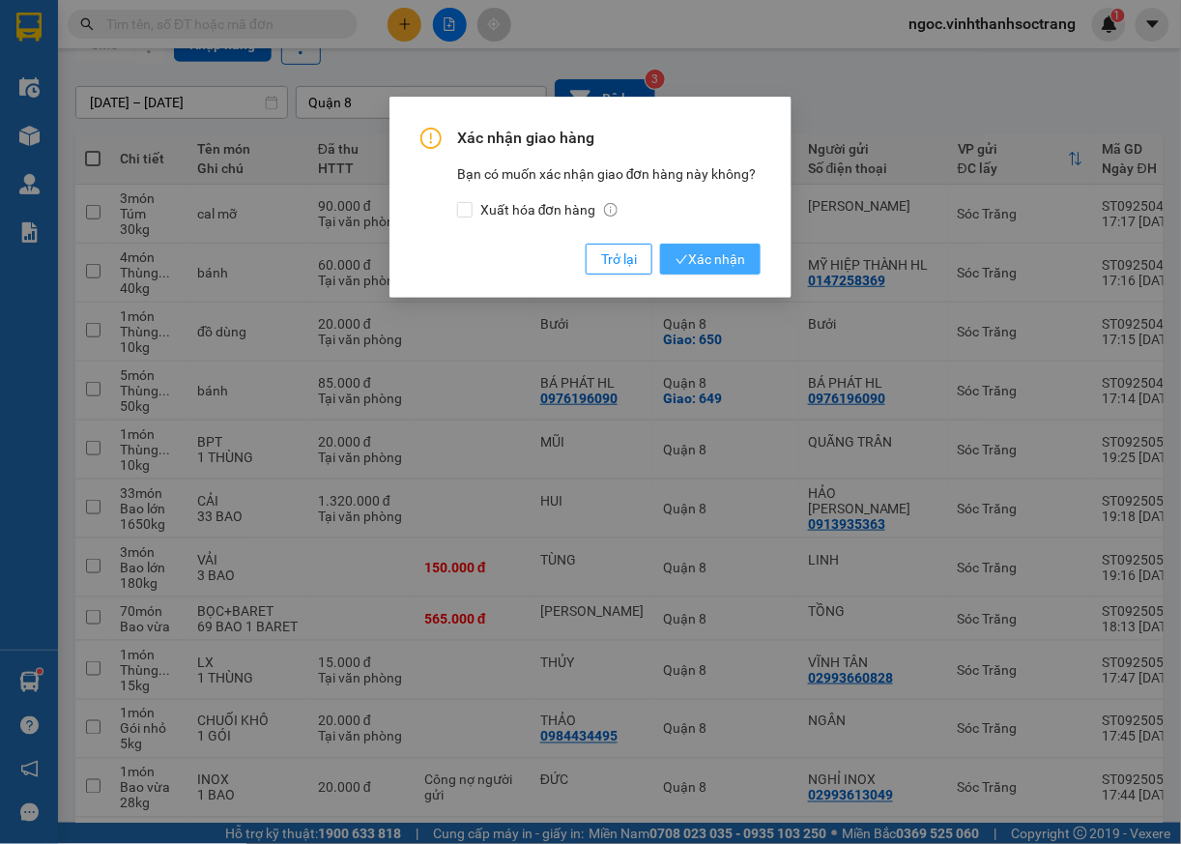
click at [731, 252] on span "Xác nhận" at bounding box center [711, 258] width 70 height 21
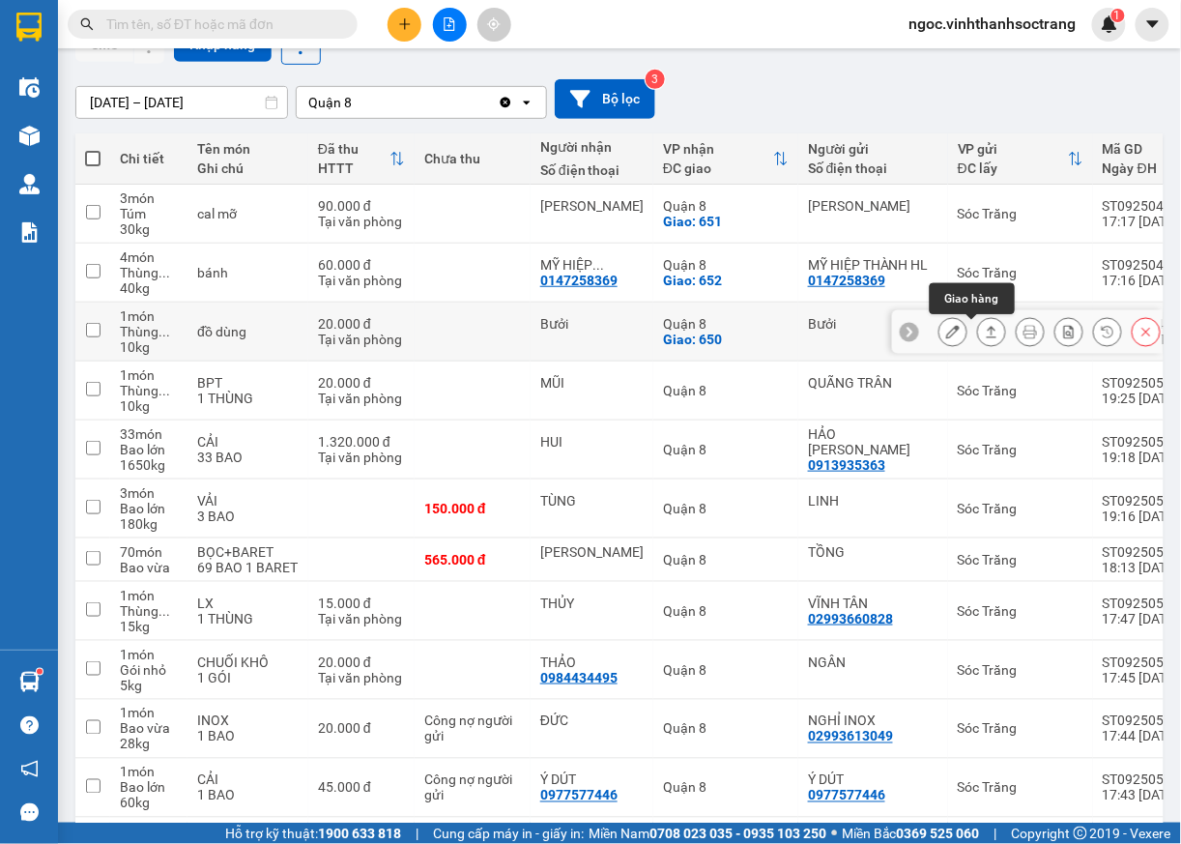
click at [987, 336] on icon at bounding box center [992, 332] width 11 height 12
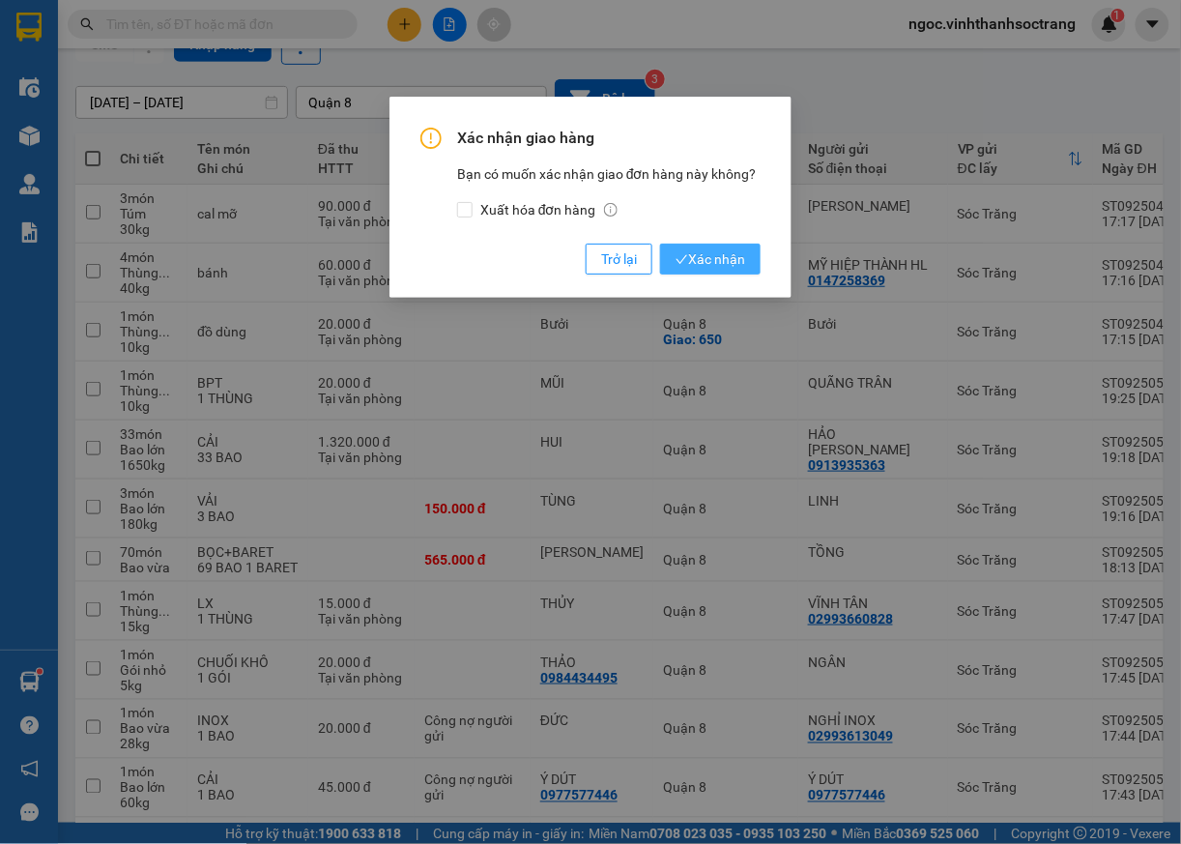
click at [742, 256] on span "Xác nhận" at bounding box center [711, 258] width 70 height 21
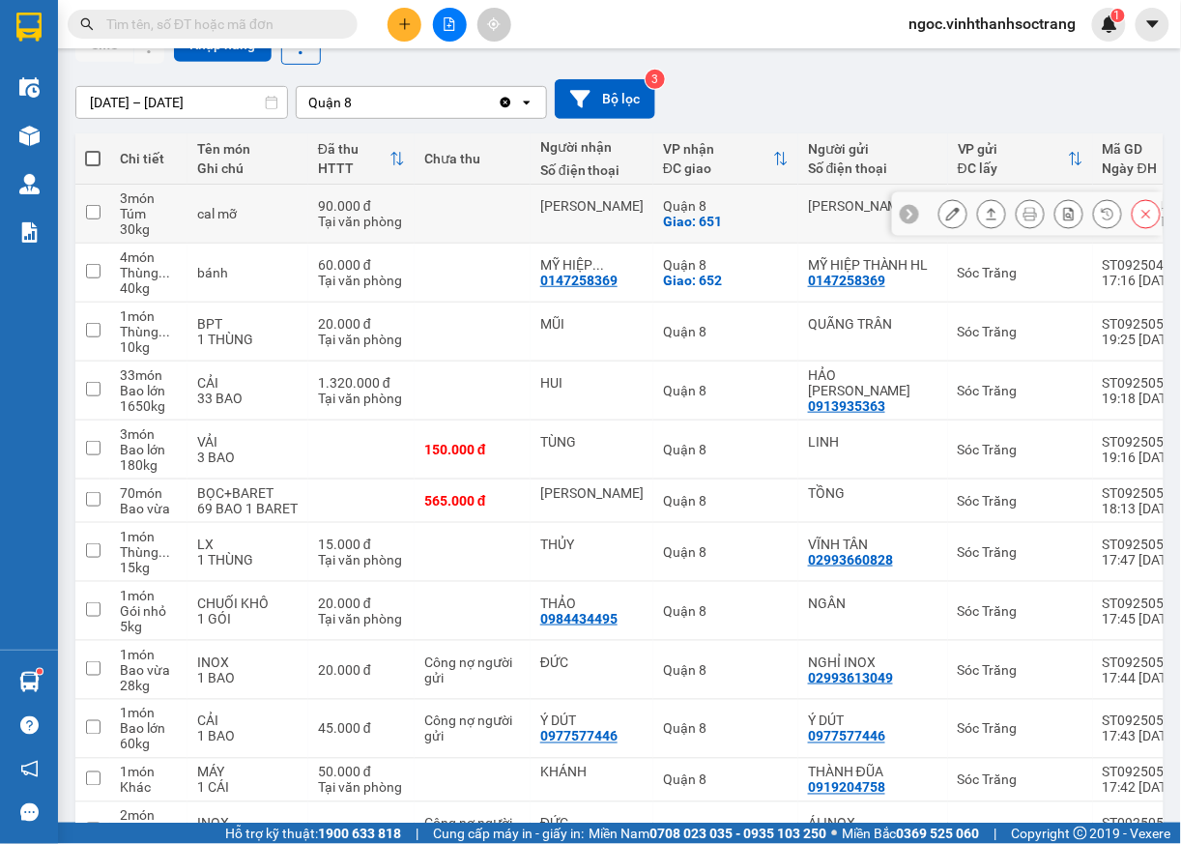
click at [985, 218] on icon at bounding box center [992, 214] width 14 height 14
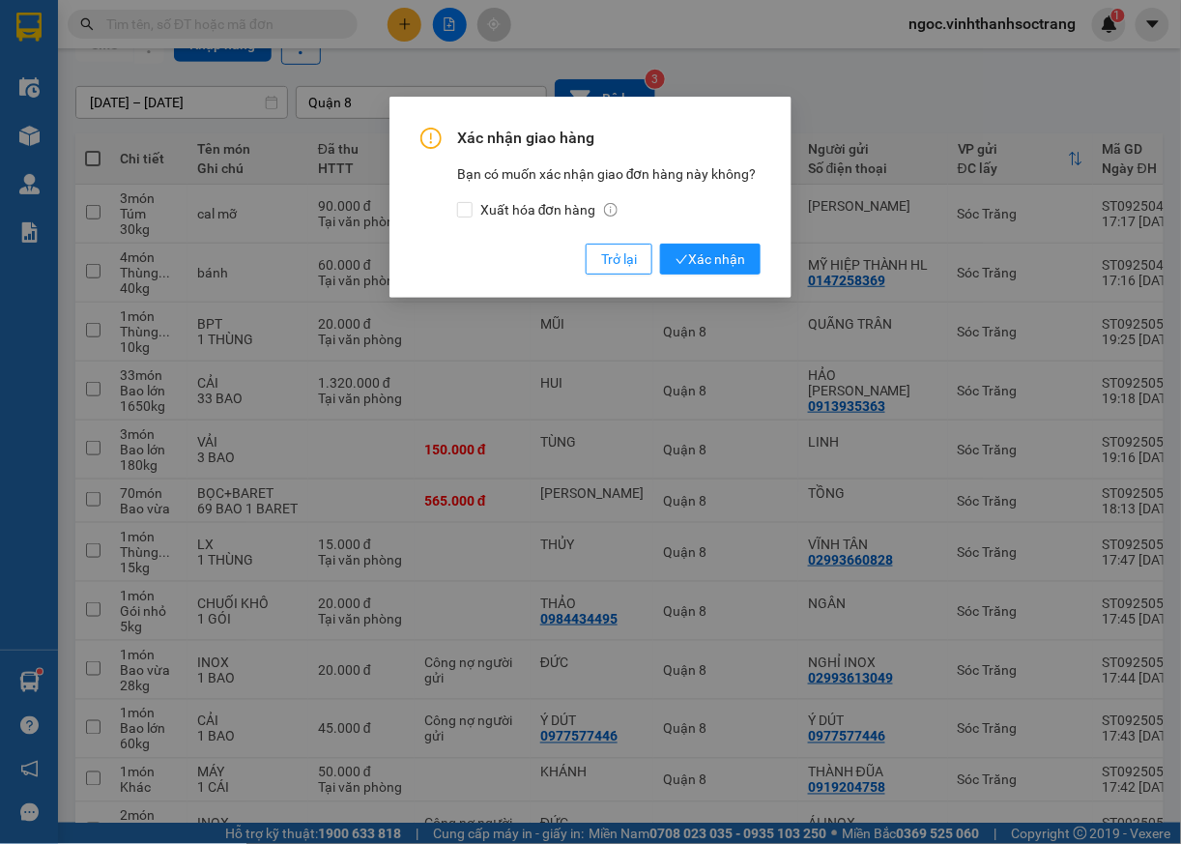
drag, startPoint x: 758, startPoint y: 264, endPoint x: 764, endPoint y: 248, distance: 16.5
click at [759, 263] on button "Xác nhận" at bounding box center [710, 259] width 101 height 31
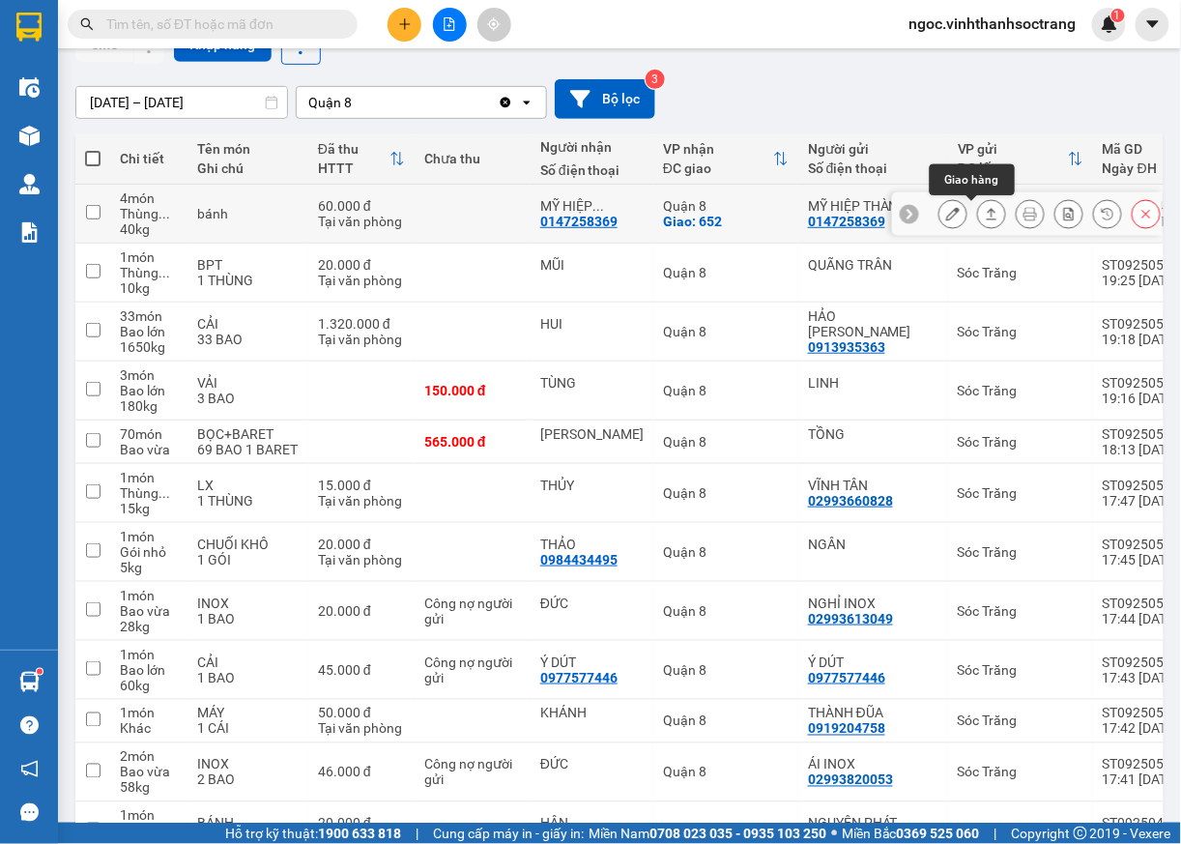
click at [985, 218] on icon at bounding box center [992, 214] width 14 height 14
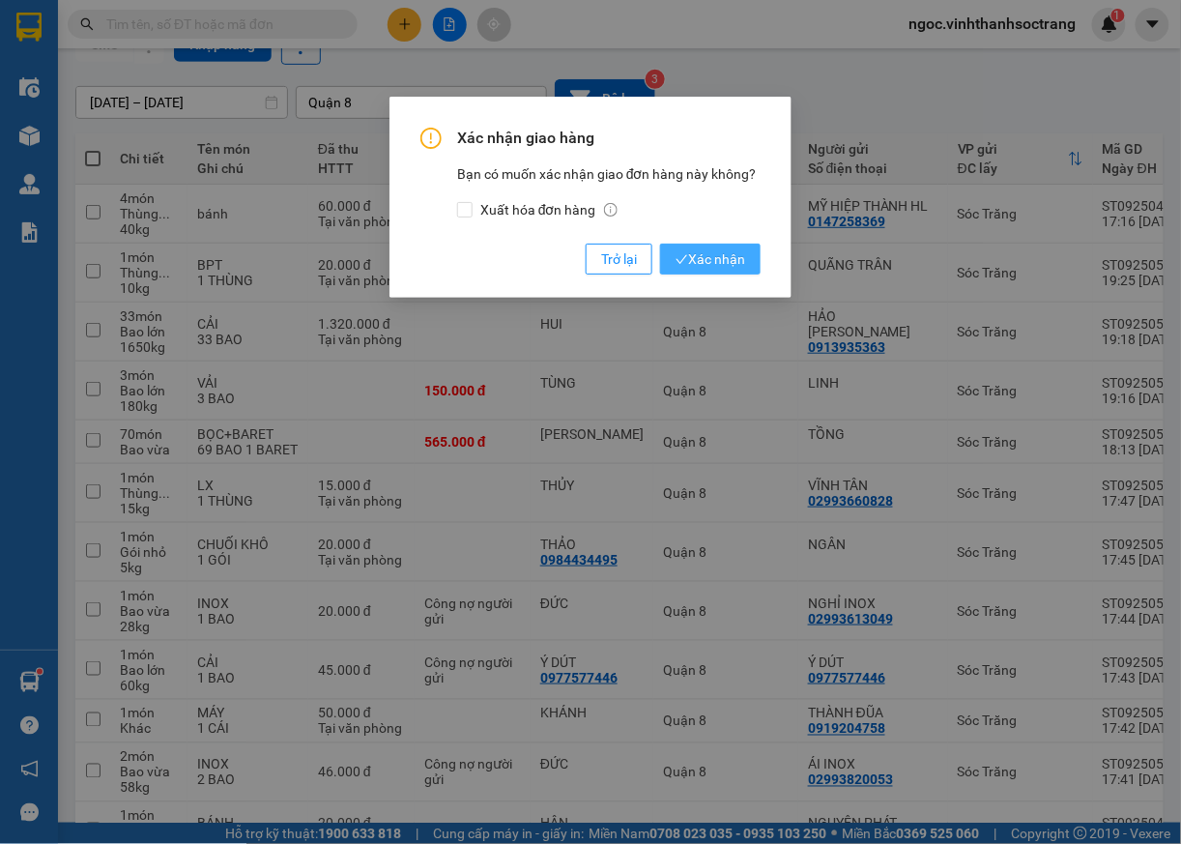
click at [731, 259] on span "Xác nhận" at bounding box center [711, 258] width 70 height 21
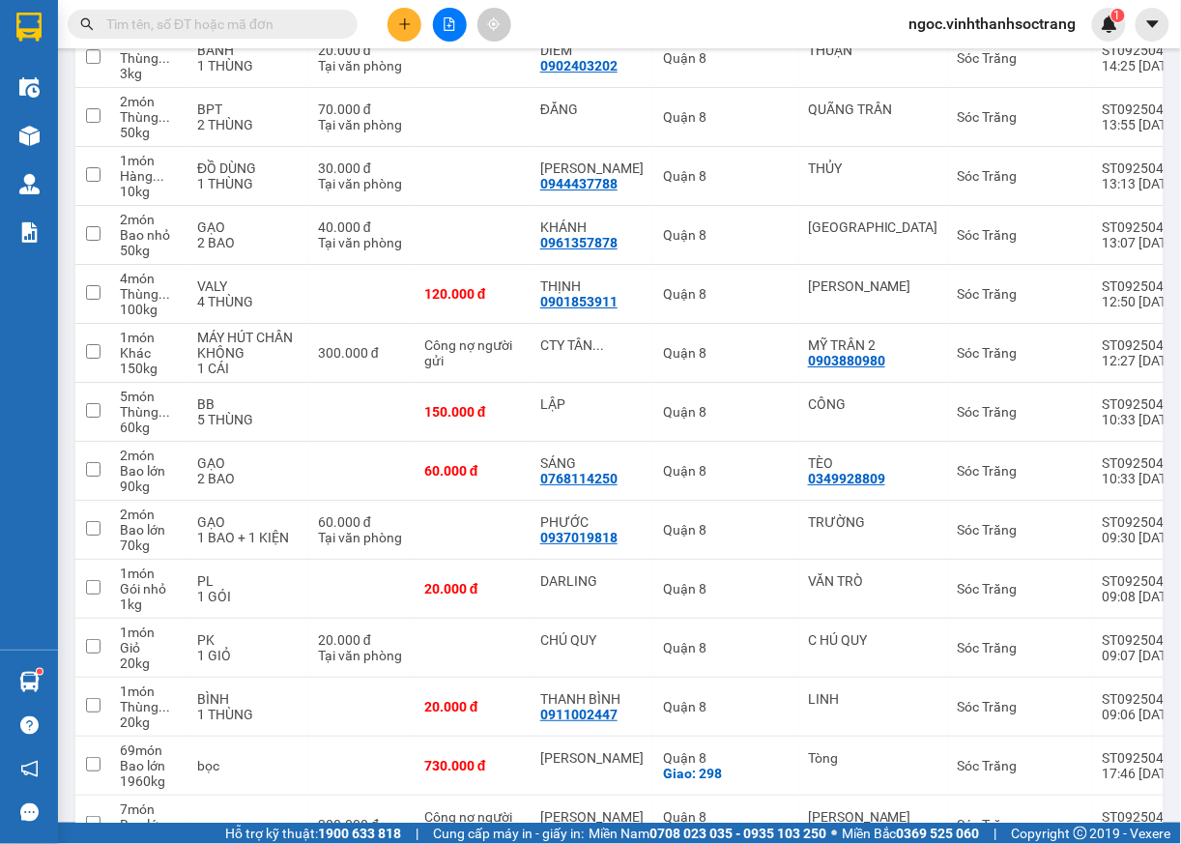
scroll to position [0, 0]
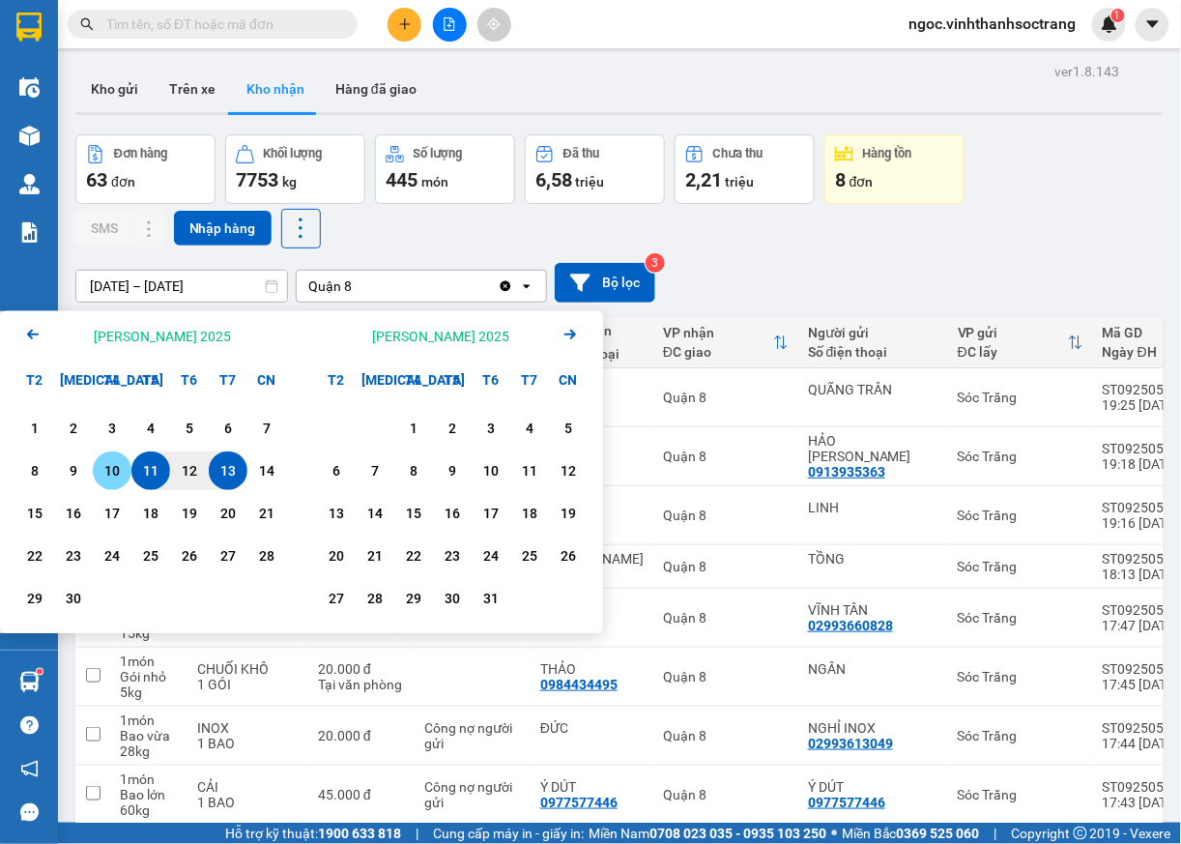
click at [118, 469] on div "10" at bounding box center [112, 470] width 27 height 23
click at [188, 478] on div "12" at bounding box center [189, 470] width 27 height 23
type input "10/09/2025 – 12/09/2025"
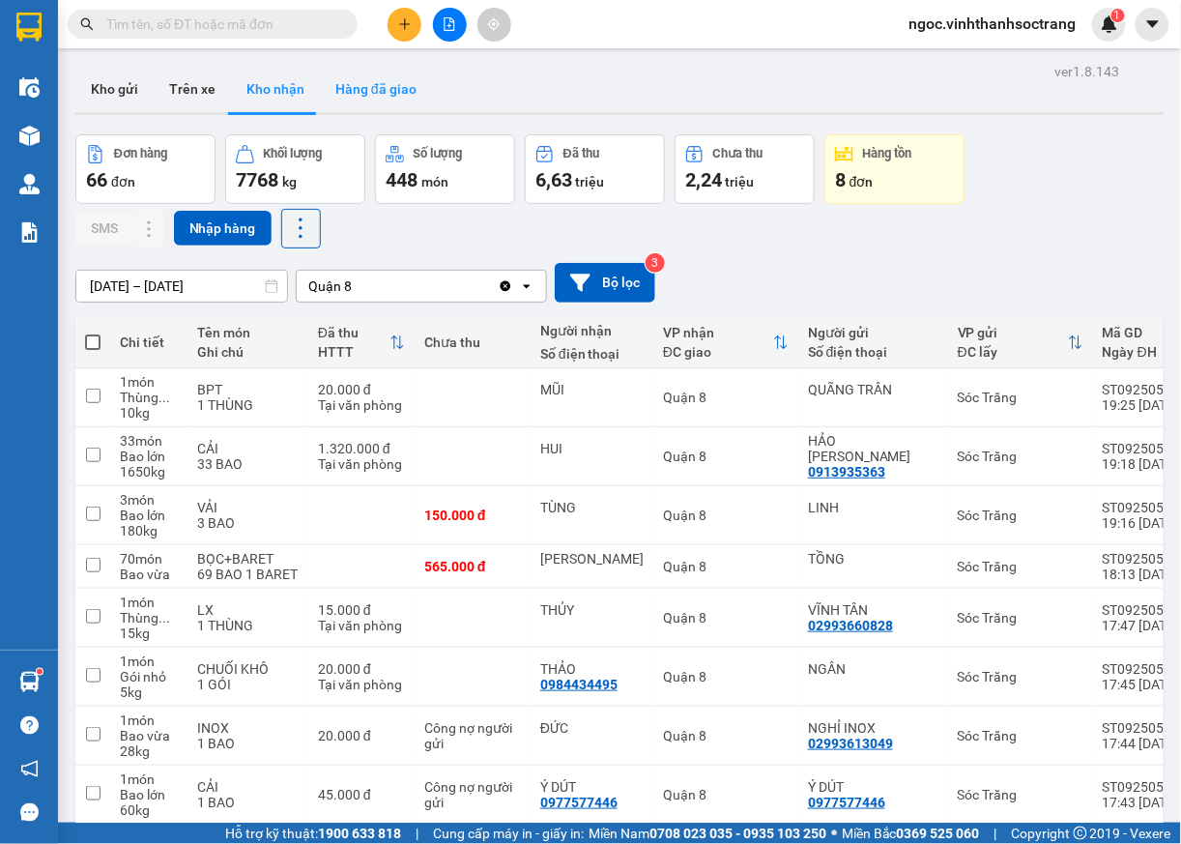
click at [391, 91] on button "Hàng đã giao" at bounding box center [376, 89] width 112 height 46
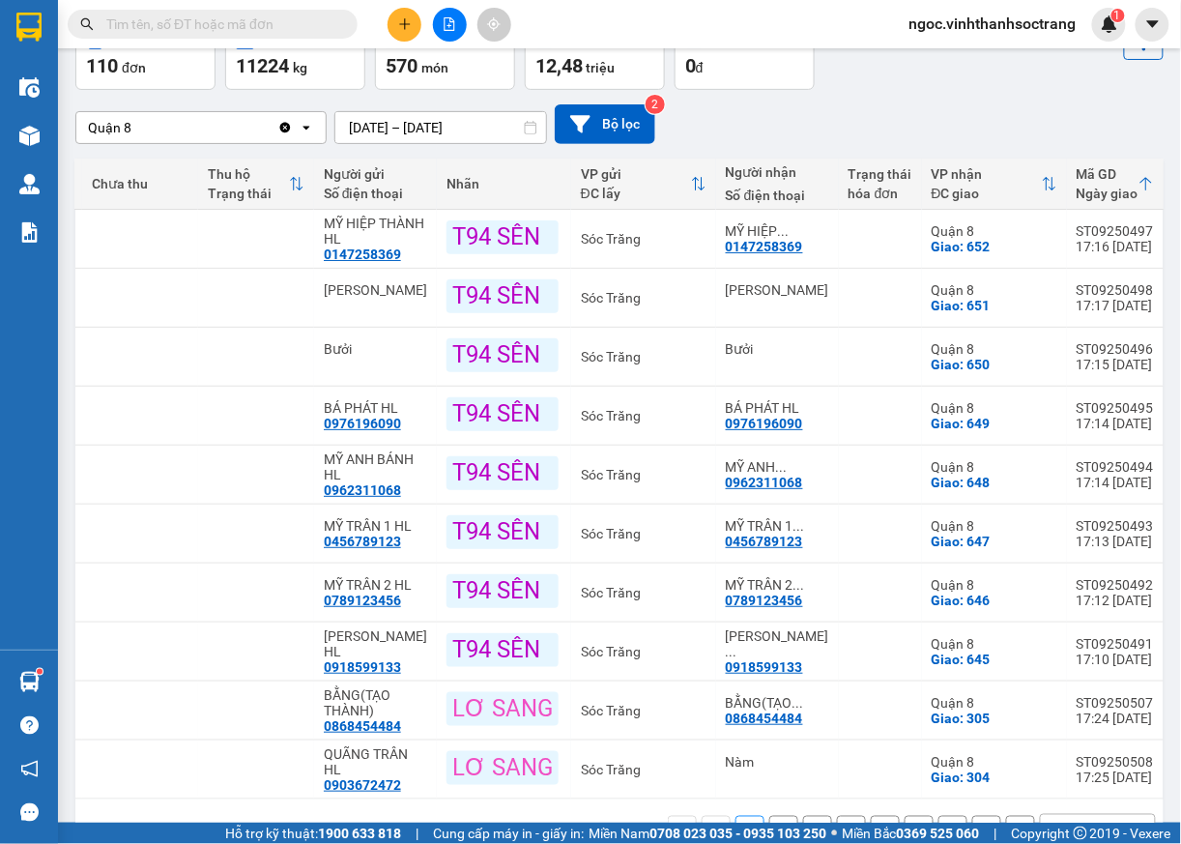
scroll to position [183, 0]
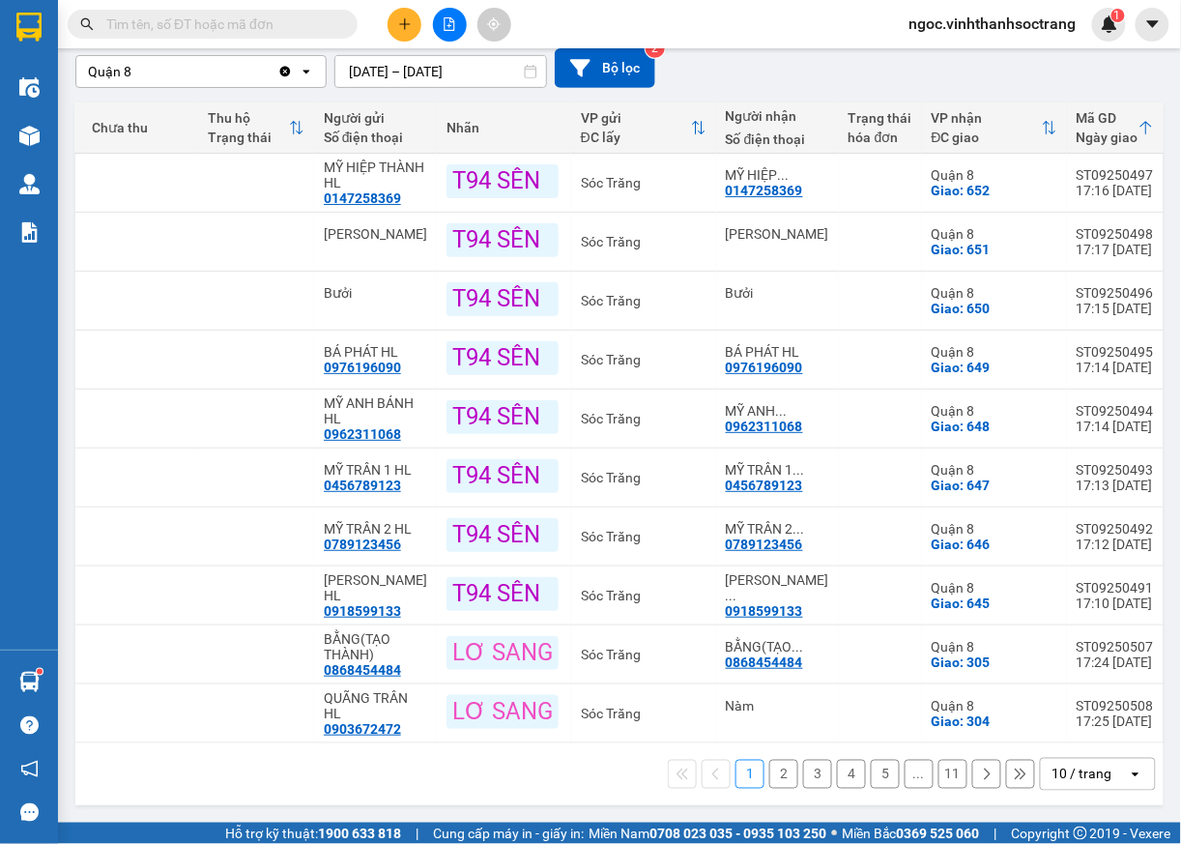
click at [980, 771] on icon at bounding box center [987, 775] width 14 height 14
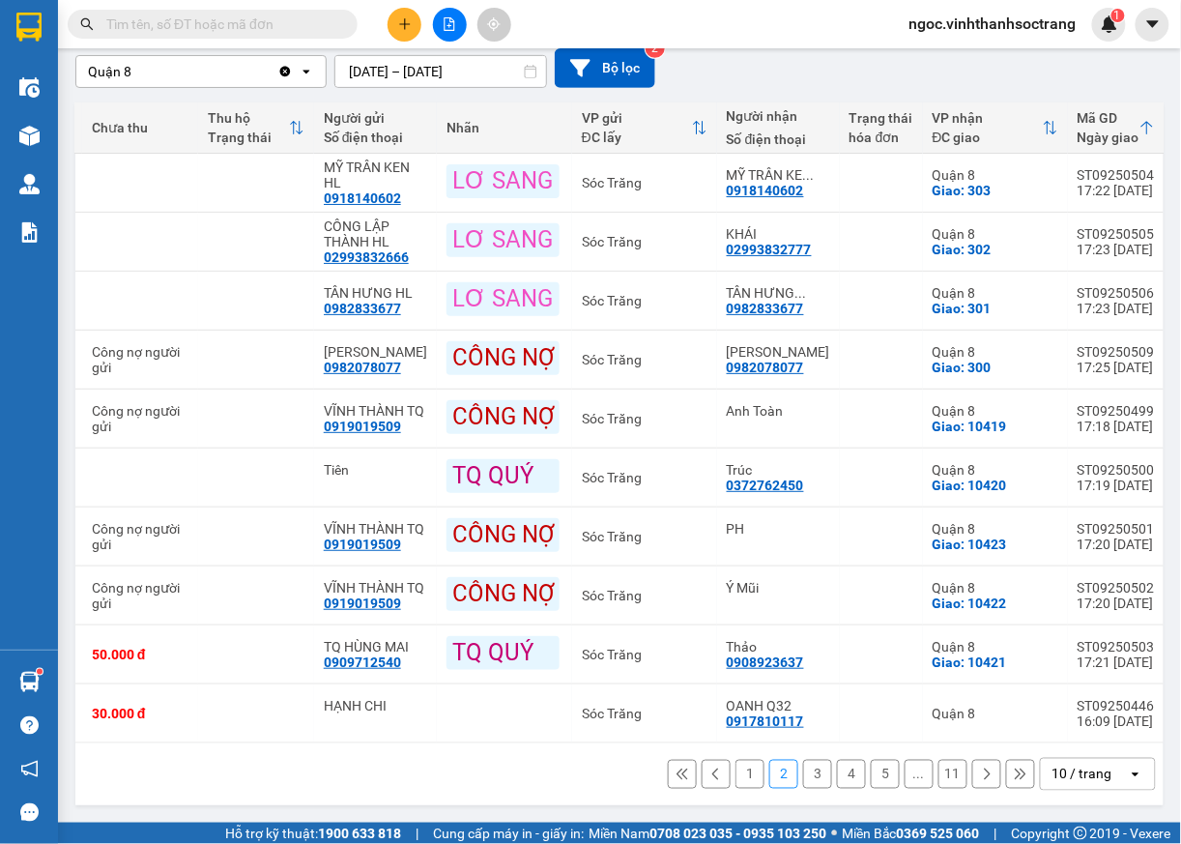
click at [980, 771] on icon at bounding box center [987, 775] width 14 height 14
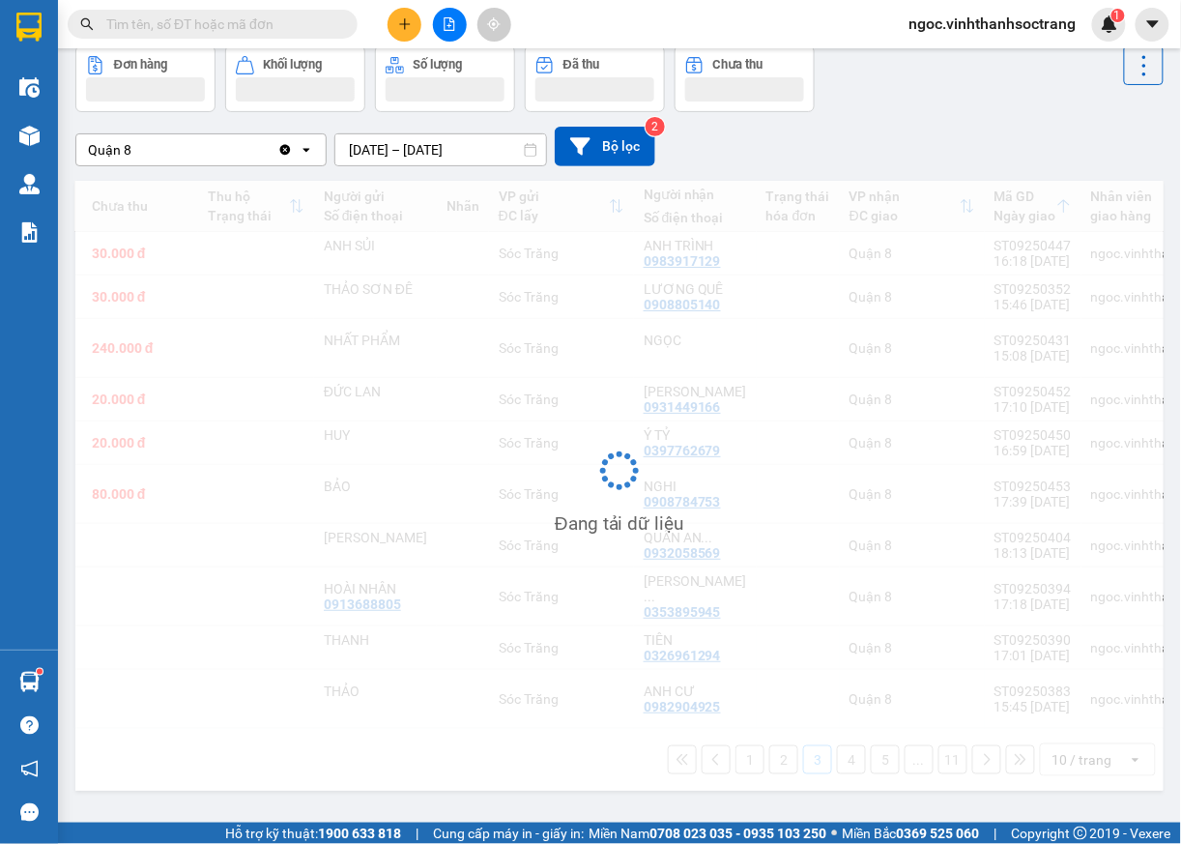
scroll to position [89, 0]
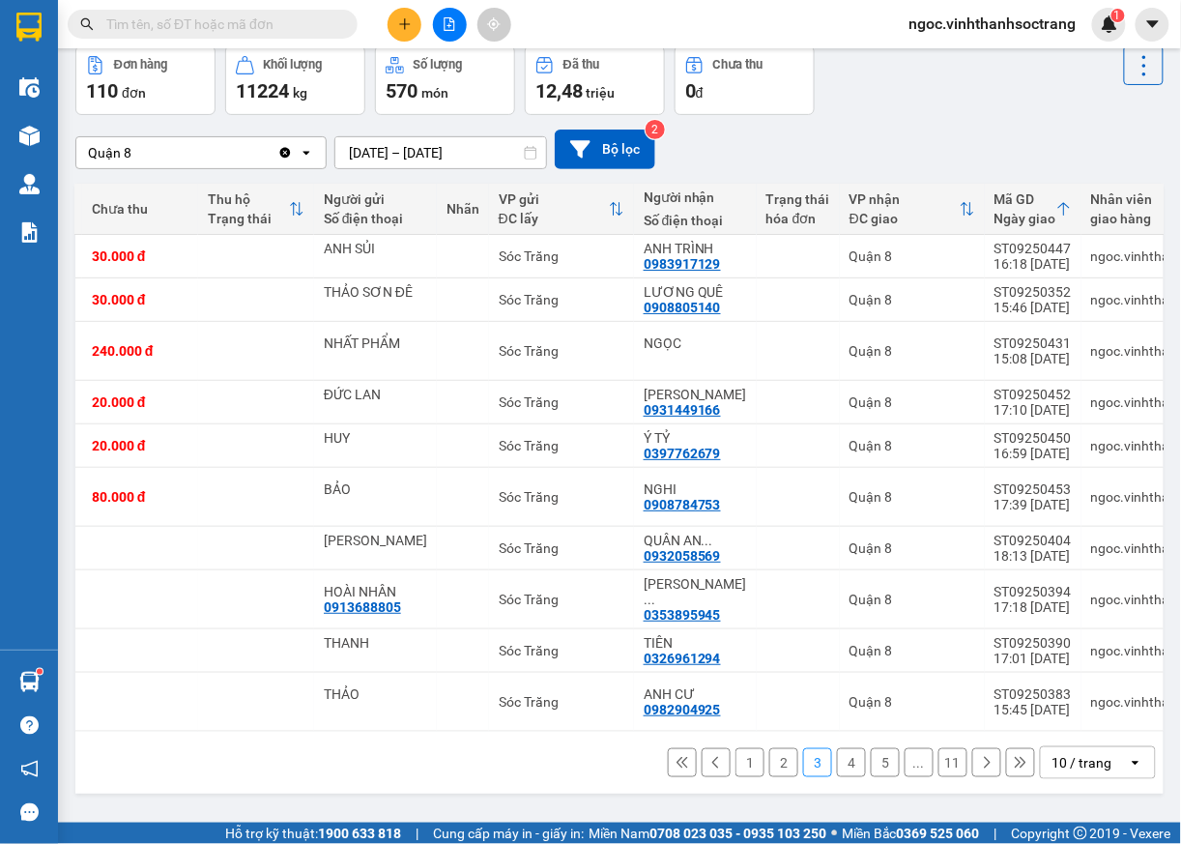
click at [972, 756] on button at bounding box center [986, 762] width 29 height 29
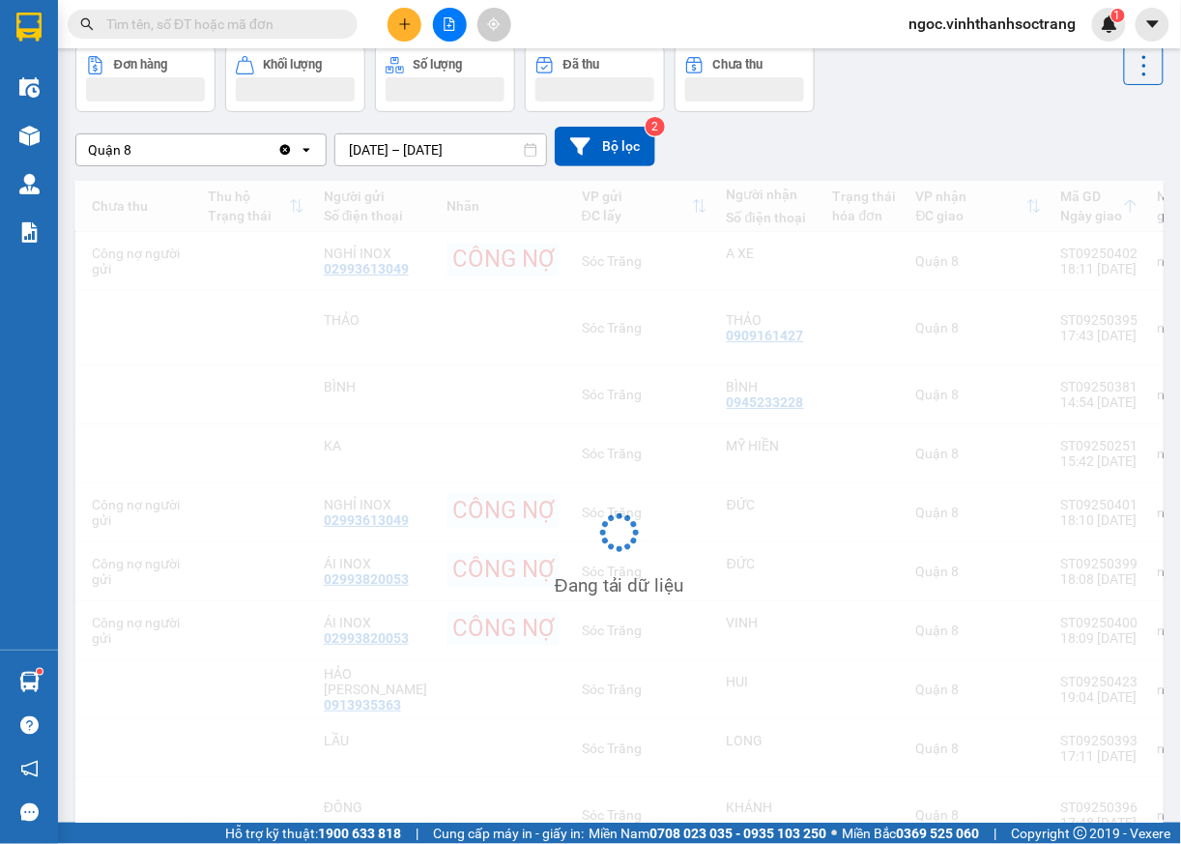
scroll to position [183, 0]
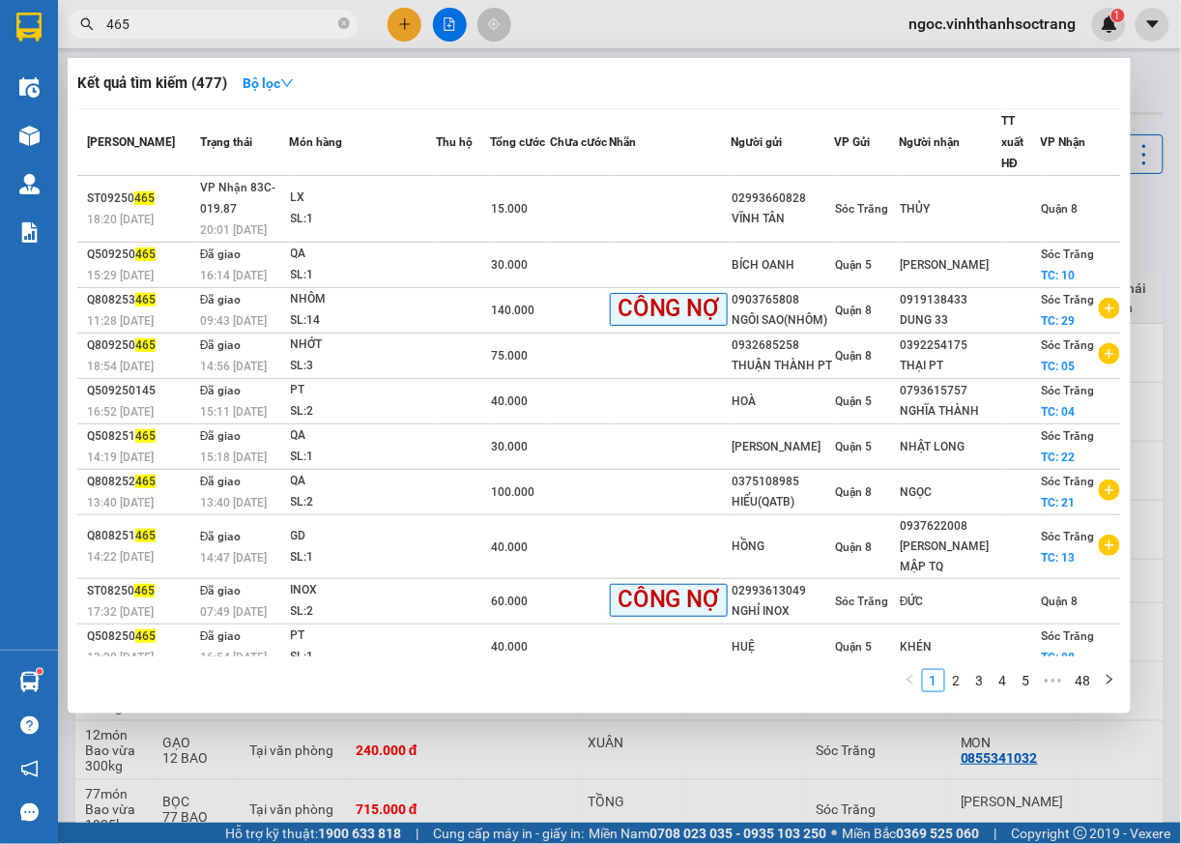
click at [214, 28] on input "465" at bounding box center [220, 24] width 228 height 21
type input "438"
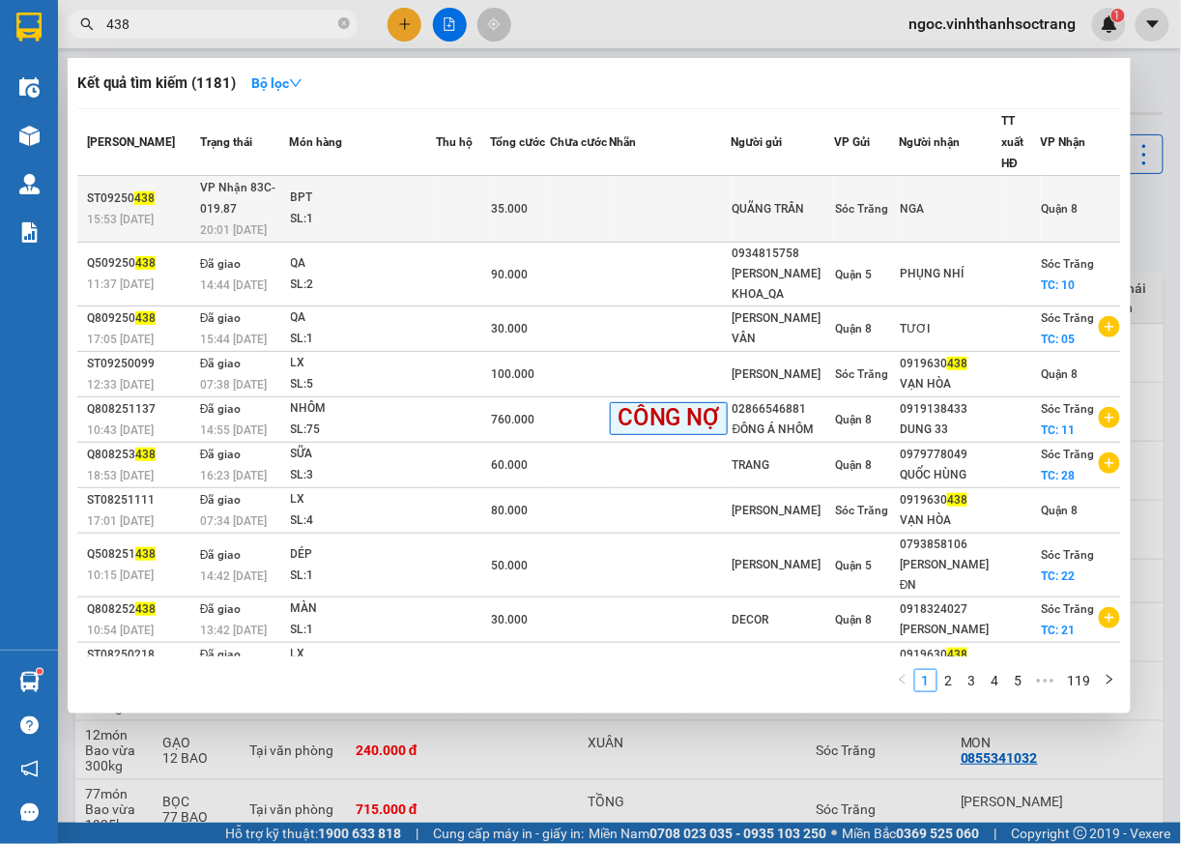
click at [1025, 203] on div at bounding box center [1021, 209] width 37 height 20
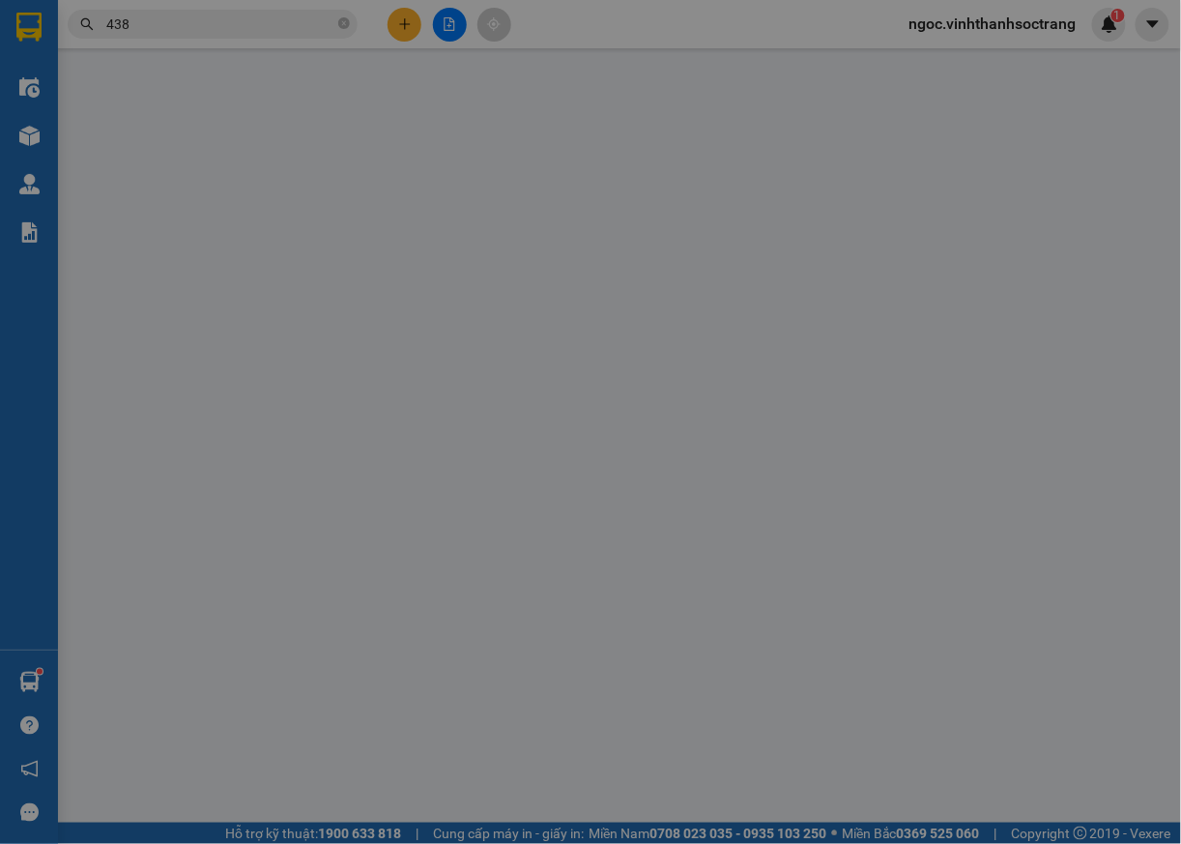
type input "QUÃNG TRÂN"
type input "NGA"
type input "35.000"
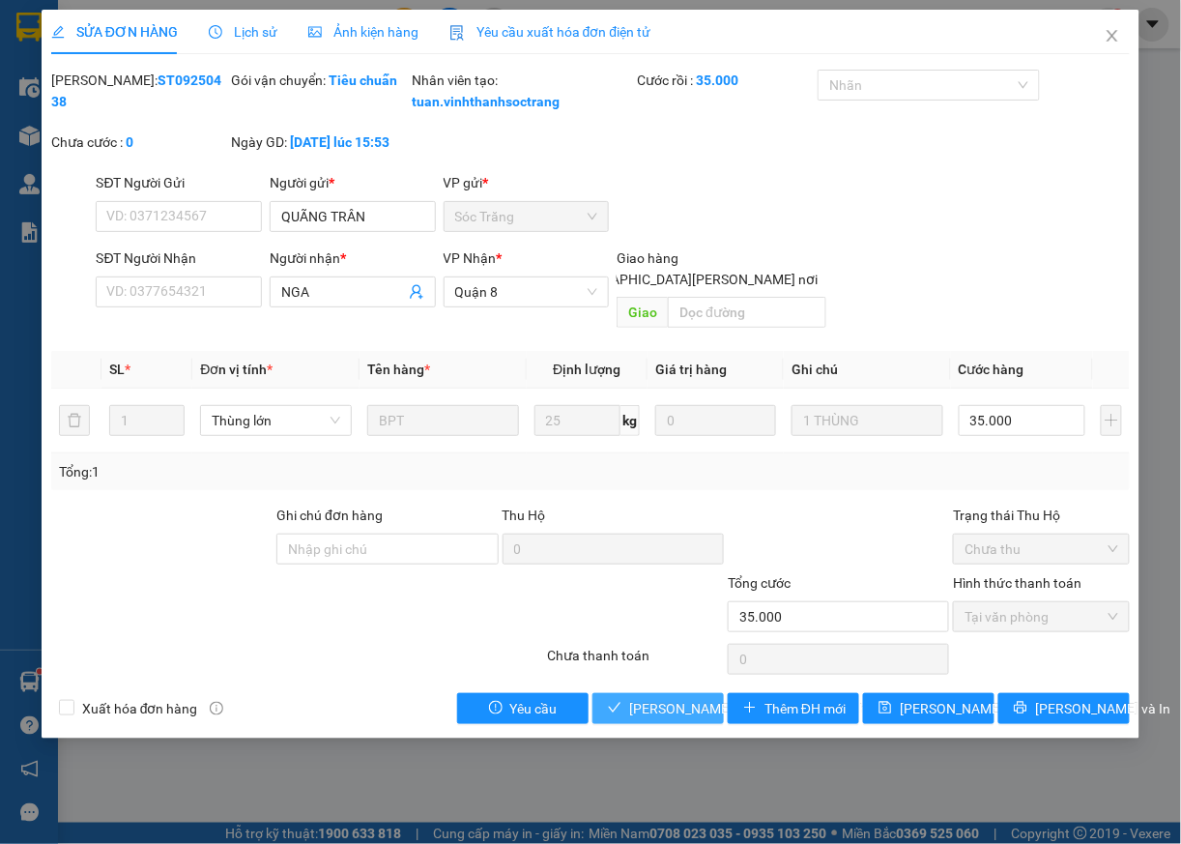
click at [636, 719] on span "Lưu và Giao hàng" at bounding box center [759, 708] width 261 height 21
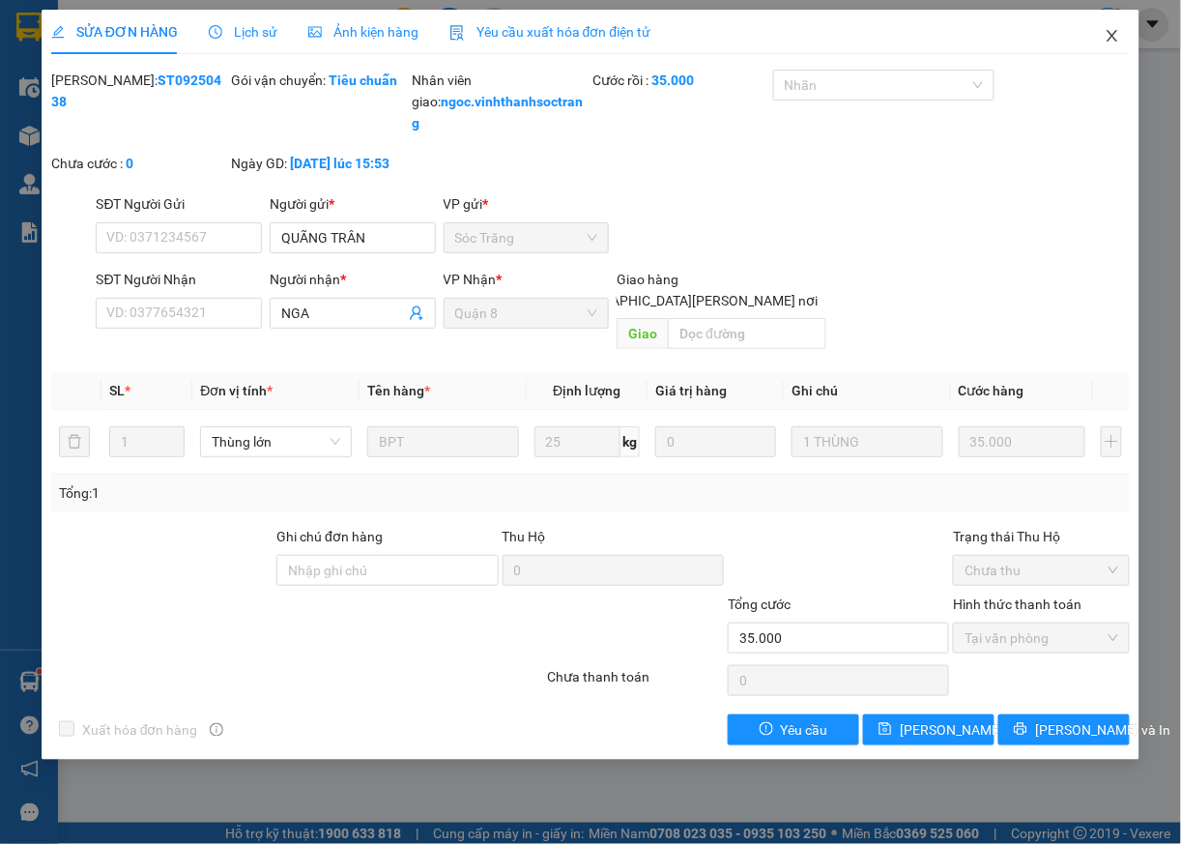
click at [1112, 32] on icon "close" at bounding box center [1112, 35] width 15 height 15
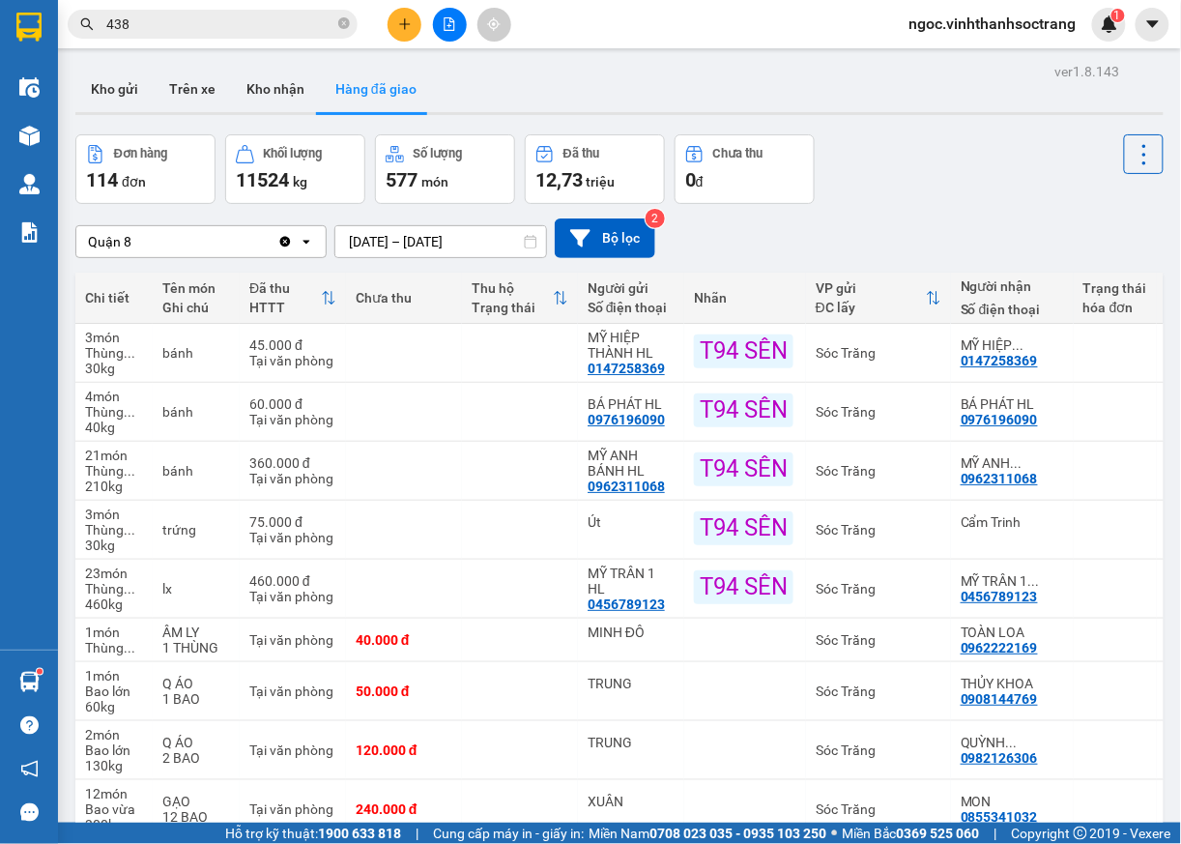
click at [217, 28] on input "438" at bounding box center [220, 24] width 228 height 21
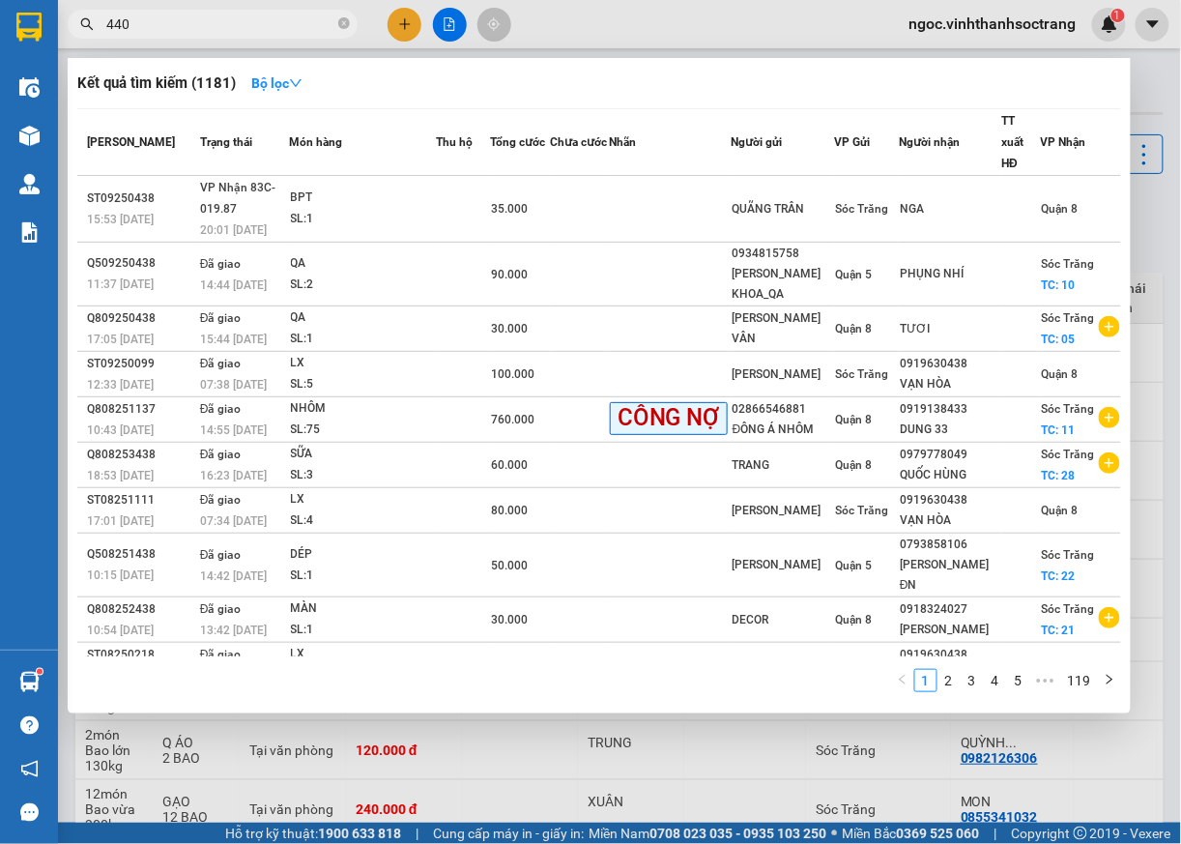
type input "440"
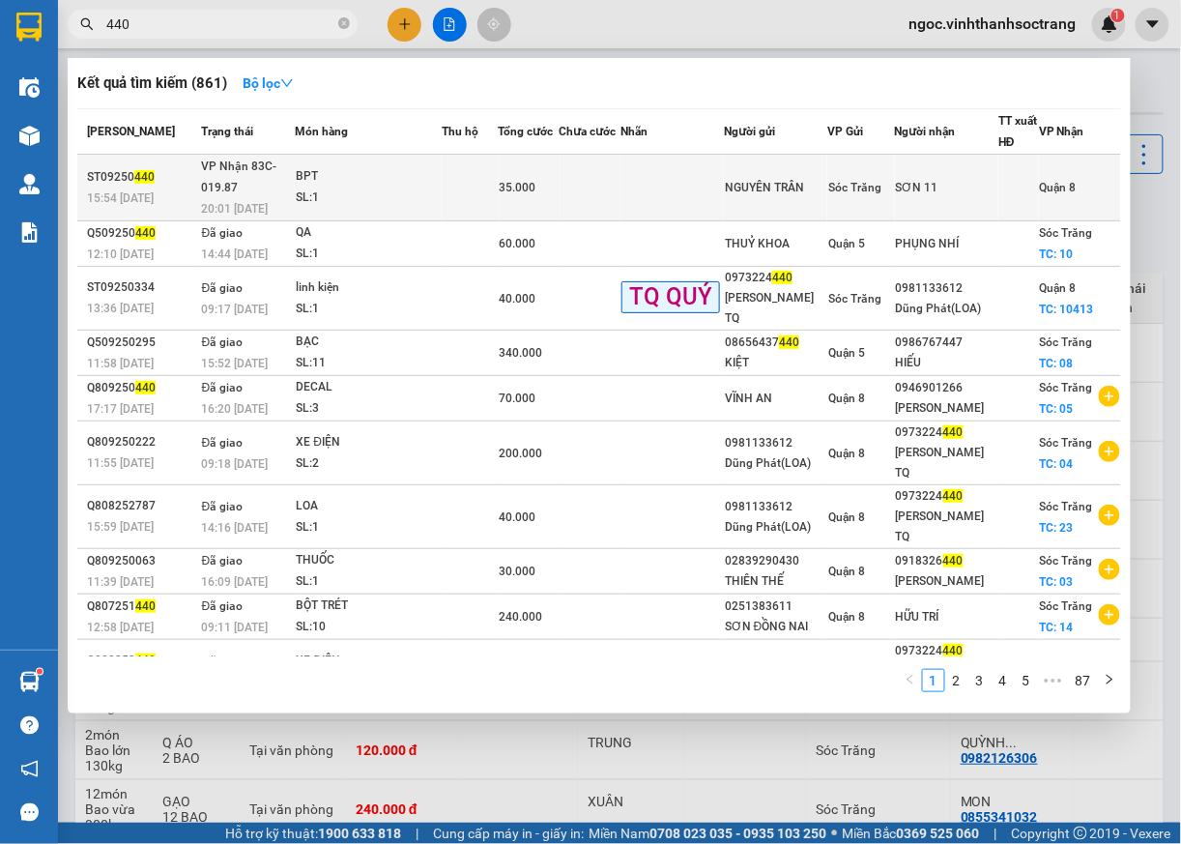
click at [1044, 182] on span "Quận 8" at bounding box center [1058, 188] width 37 height 14
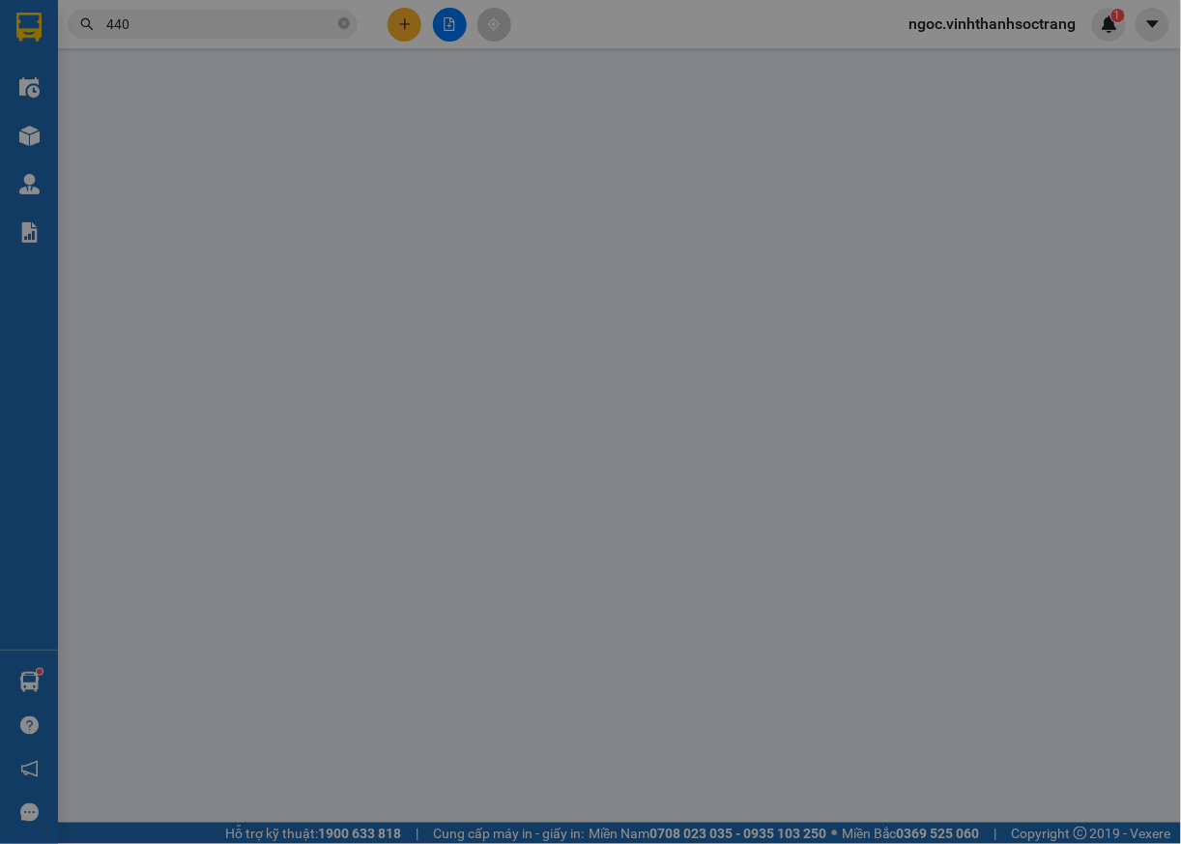
type input "NGUYÊN TRÂN"
type input "SƠN 11"
type input "35.000"
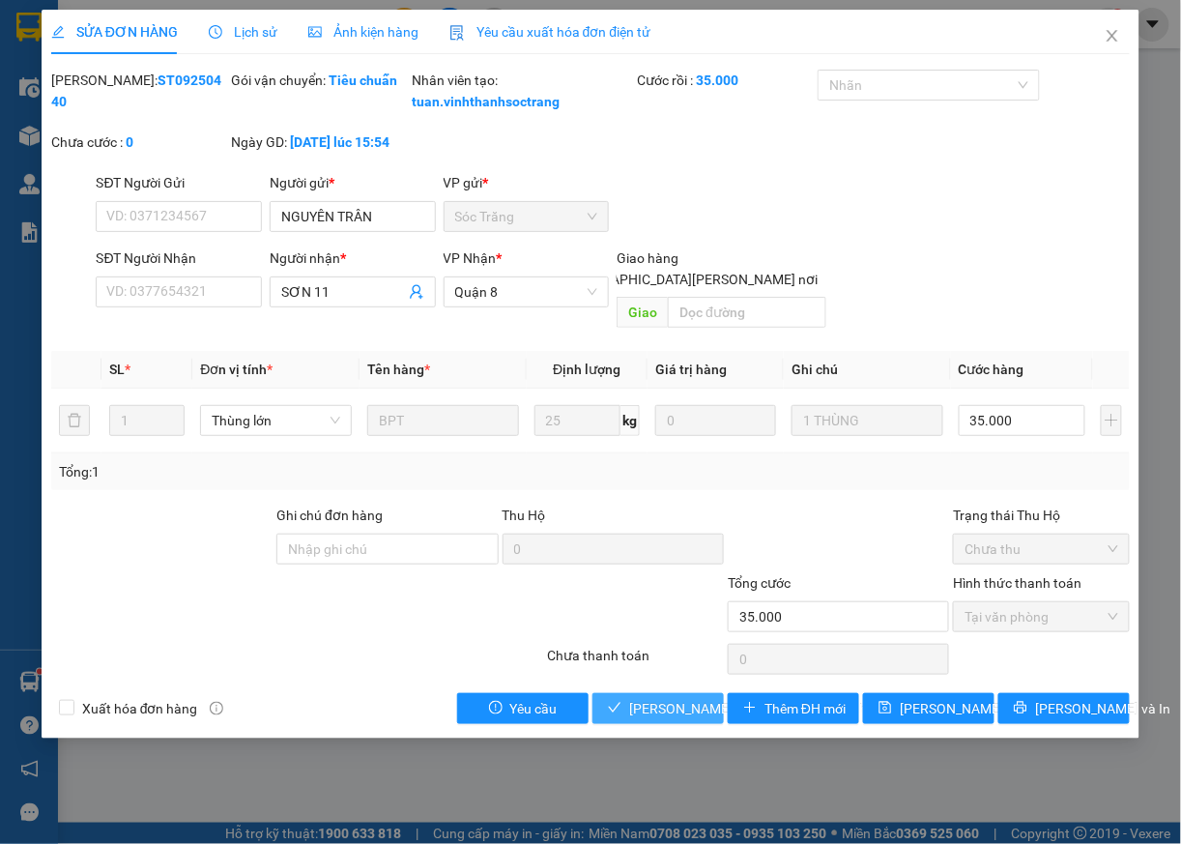
click at [682, 705] on span "[PERSON_NAME] và [PERSON_NAME] hàng" at bounding box center [759, 708] width 261 height 21
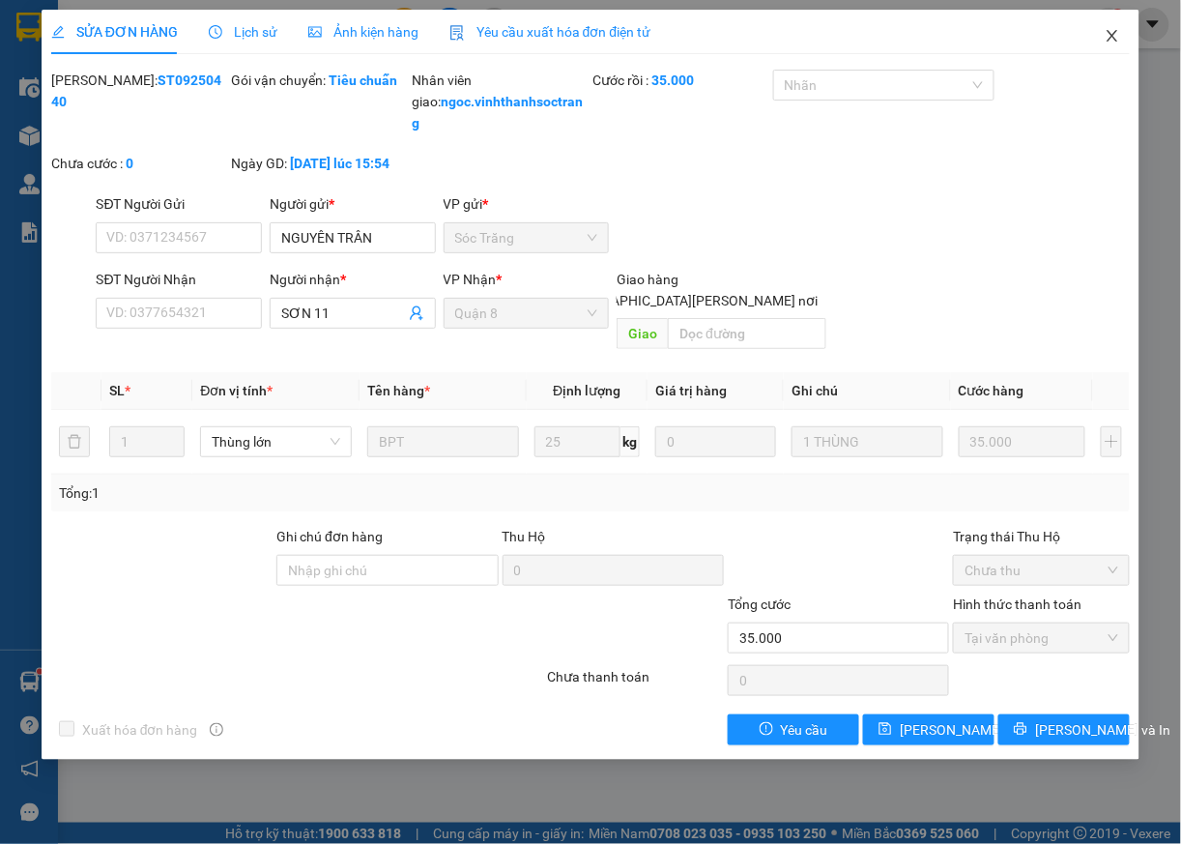
click at [1121, 33] on span "Close" at bounding box center [1113, 37] width 54 height 54
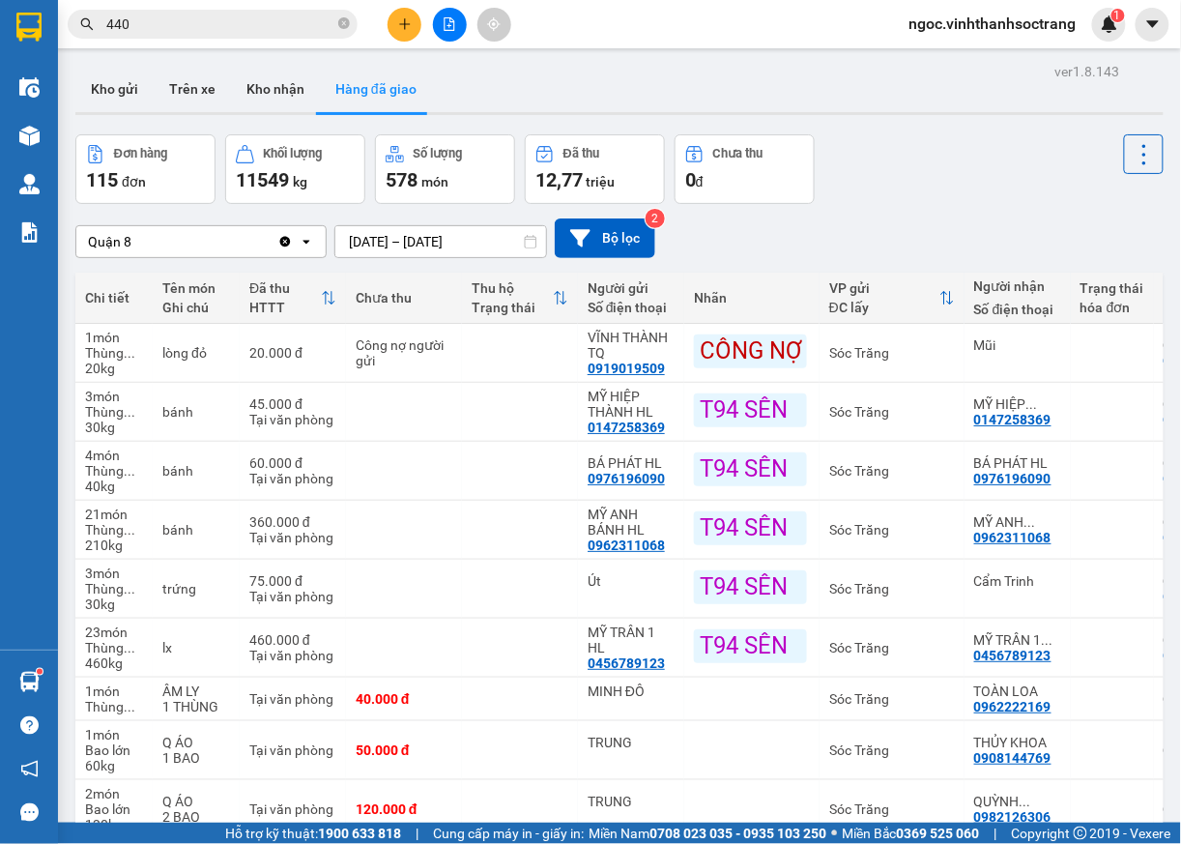
click at [163, 33] on input "440" at bounding box center [220, 24] width 228 height 21
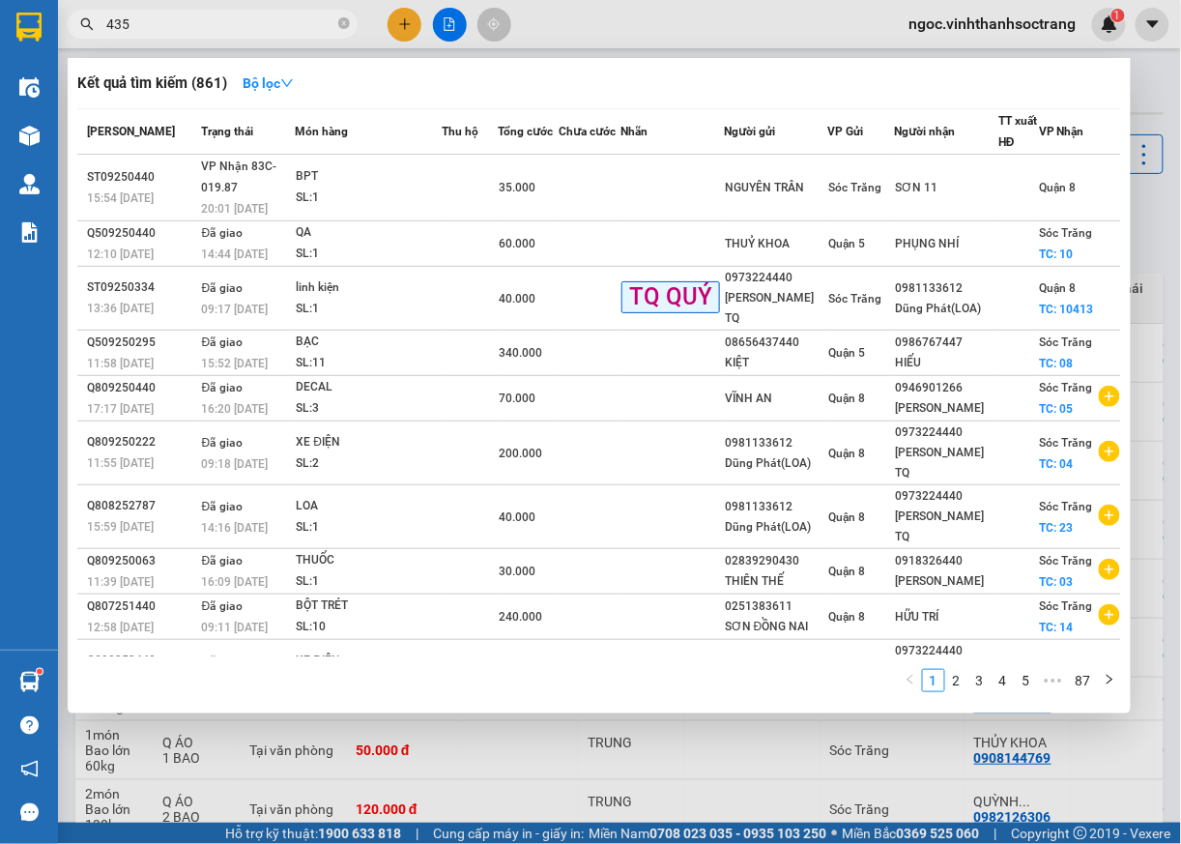
type input "435"
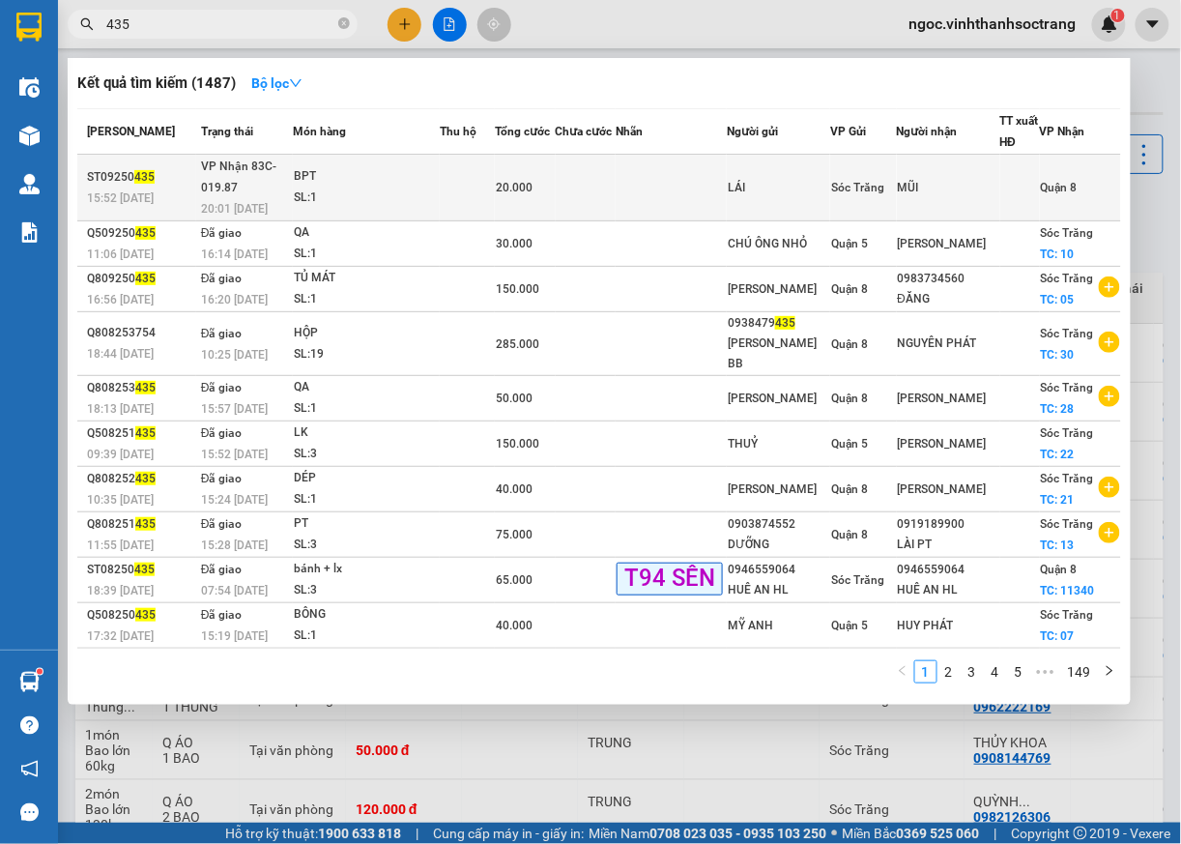
click at [1045, 187] on span "Quận 8" at bounding box center [1059, 188] width 37 height 14
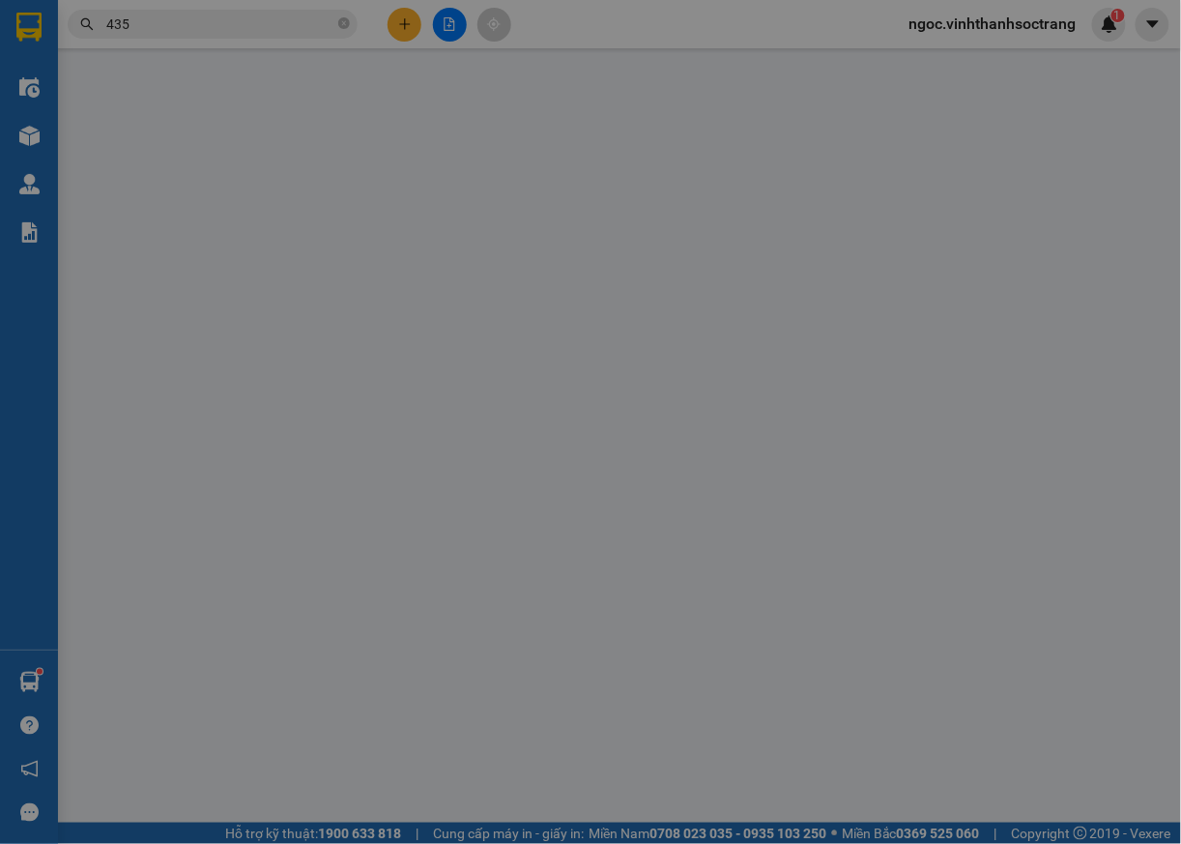
type input "LÁI"
type input "MŨI"
type input "20.000"
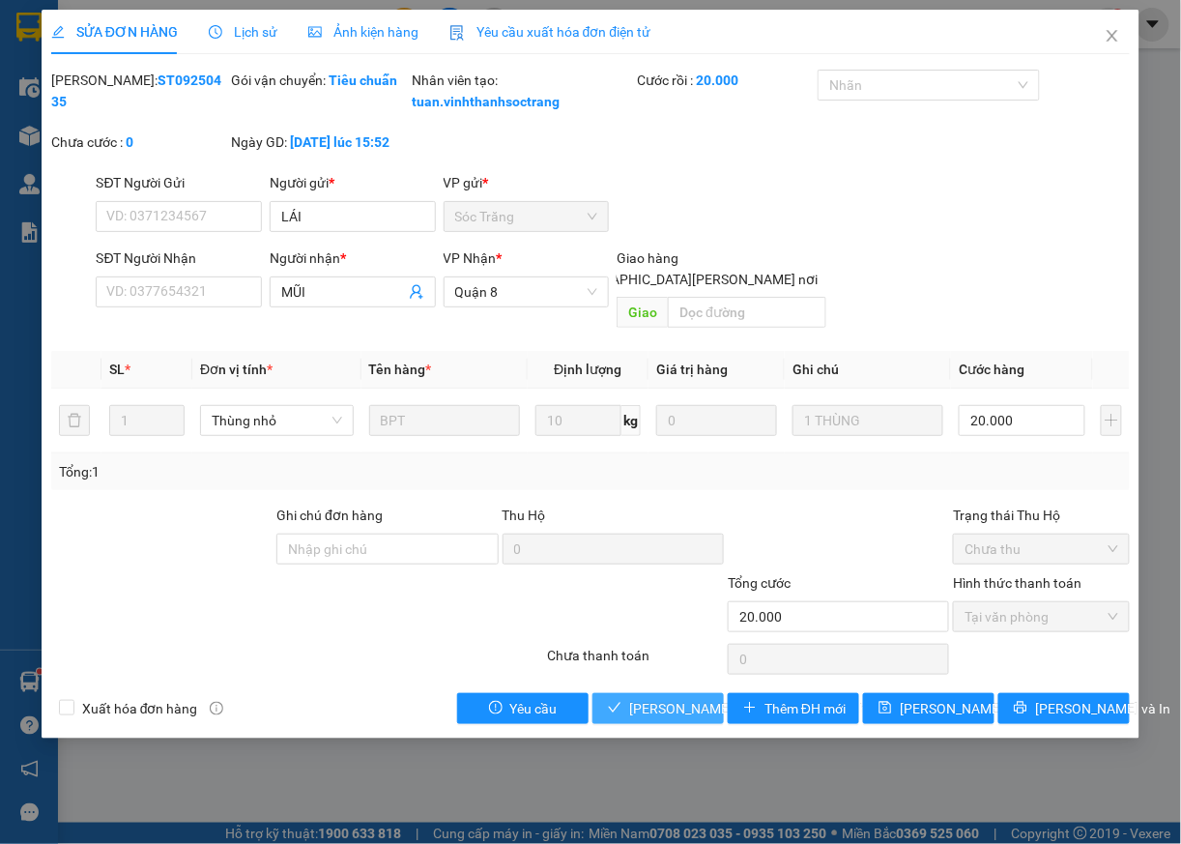
click at [688, 717] on span "[PERSON_NAME] và [PERSON_NAME] hàng" at bounding box center [759, 708] width 261 height 21
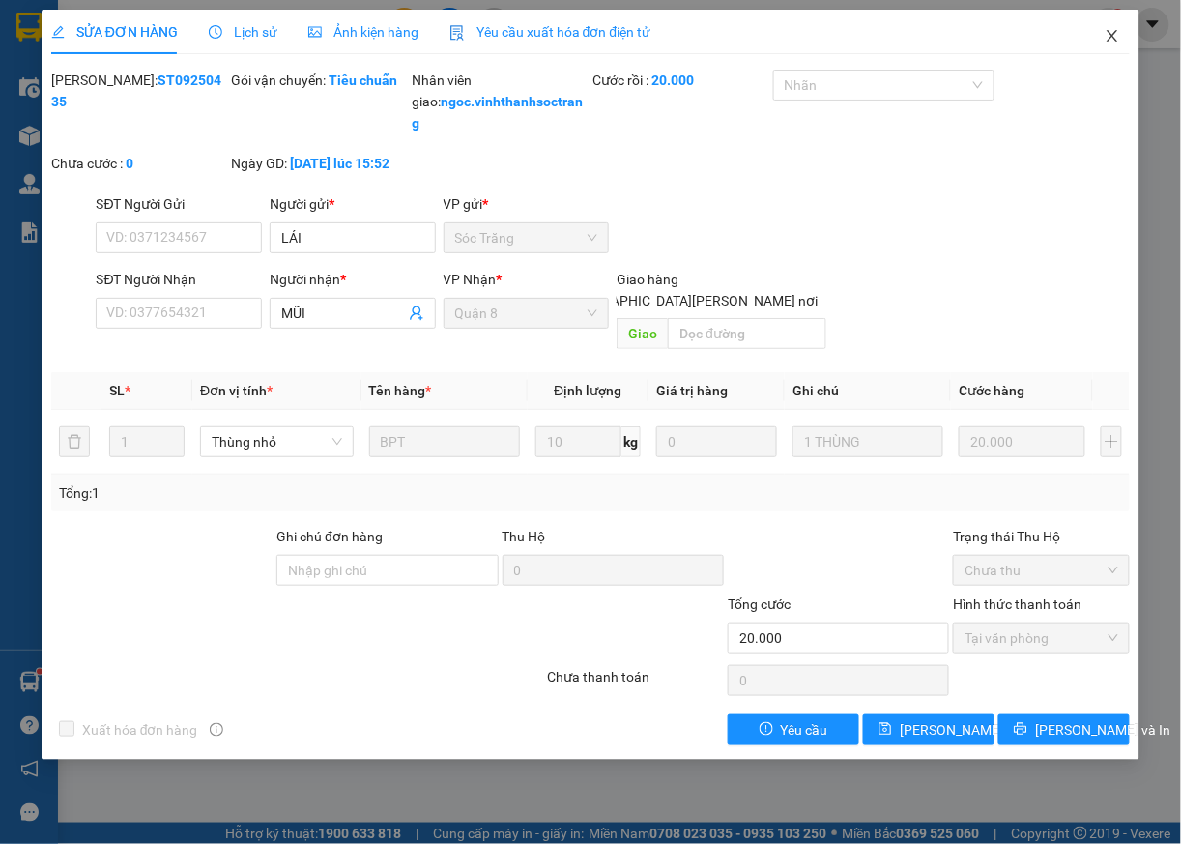
drag, startPoint x: 1104, startPoint y: 37, endPoint x: 1112, endPoint y: 51, distance: 16.4
click at [1105, 40] on icon "close" at bounding box center [1112, 35] width 15 height 15
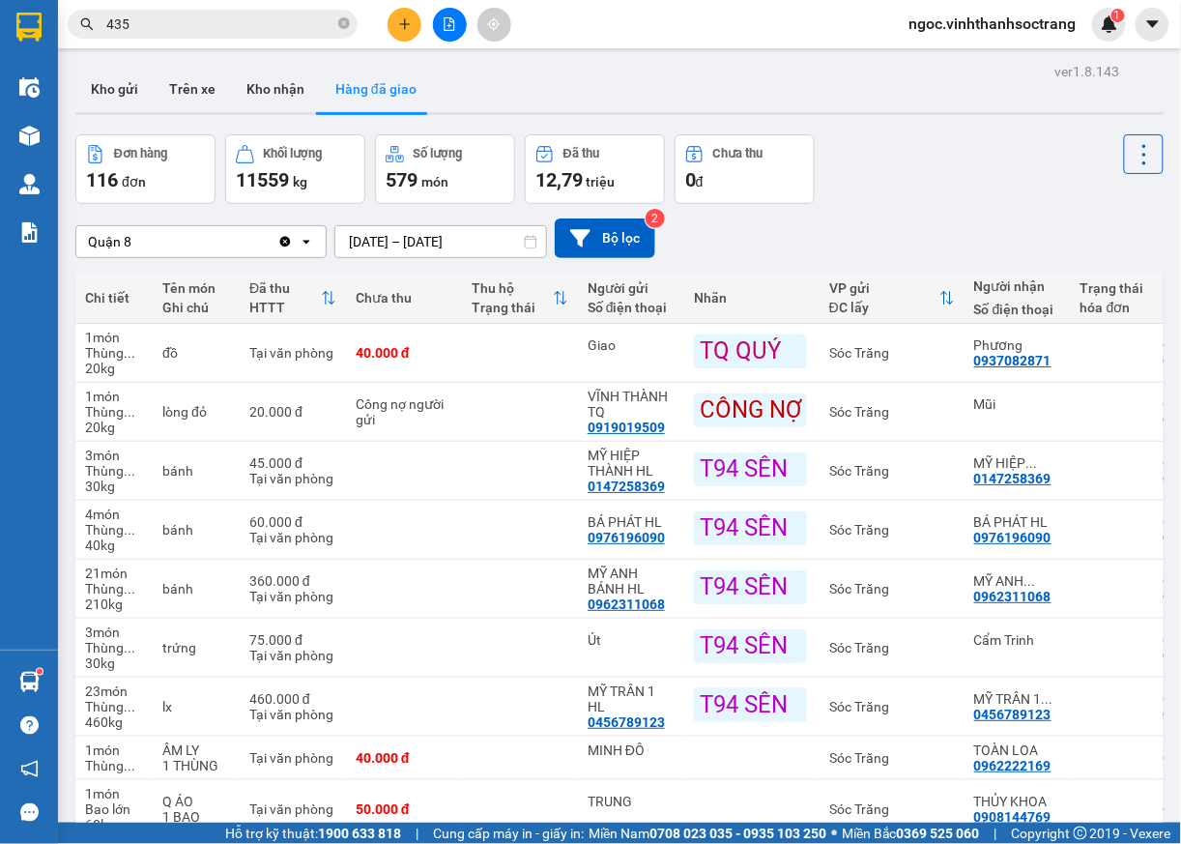
drag, startPoint x: 140, startPoint y: 21, endPoint x: 148, endPoint y: 31, distance: 12.4
click at [140, 24] on span "435" at bounding box center [213, 24] width 290 height 29
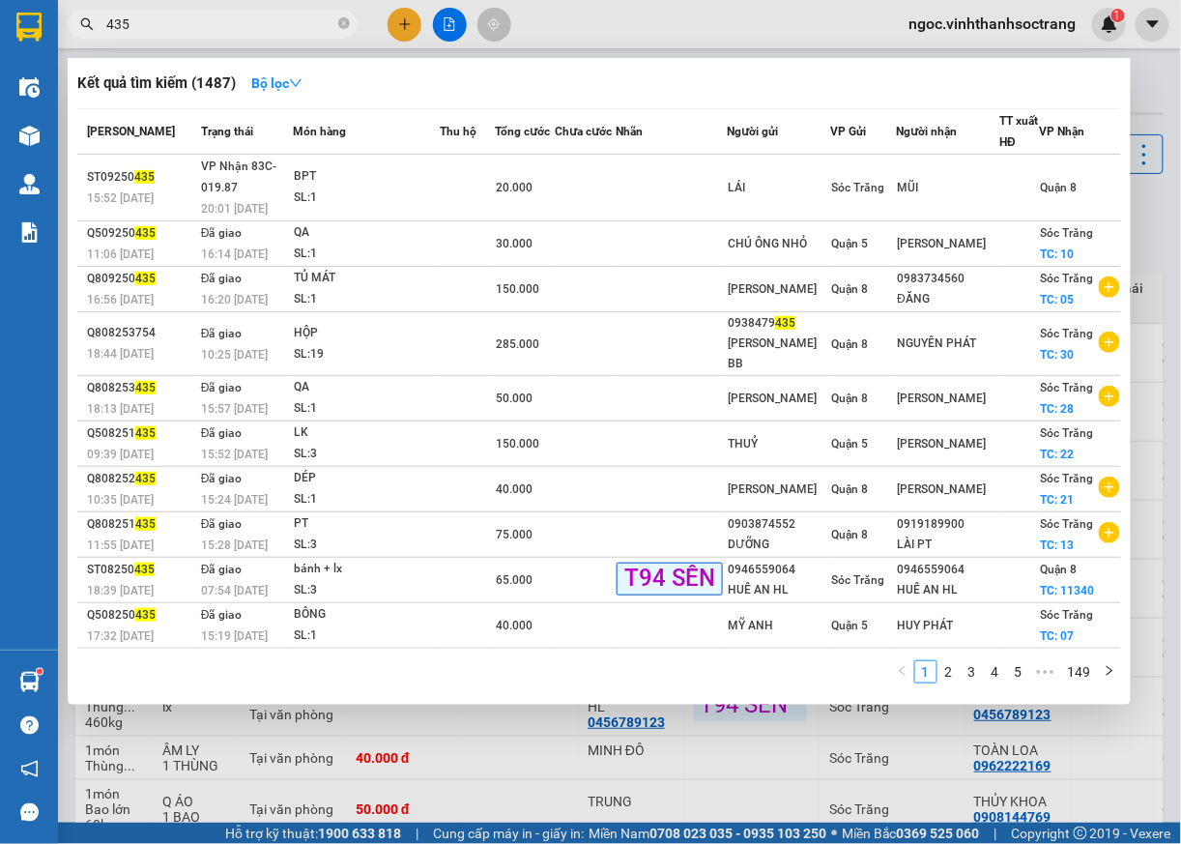
click at [162, 33] on input "435" at bounding box center [220, 24] width 228 height 21
type input "433"
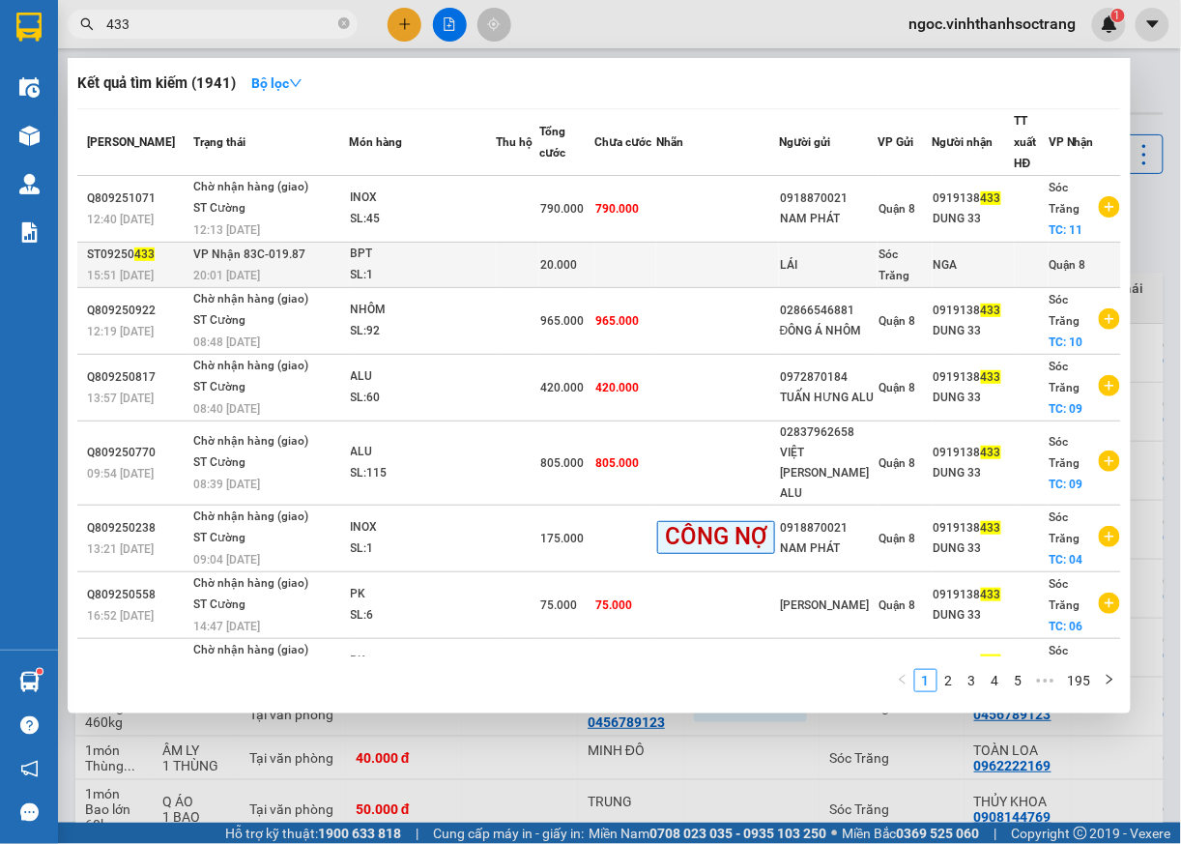
click at [1049, 248] on td "Quận 8" at bounding box center [1085, 265] width 73 height 45
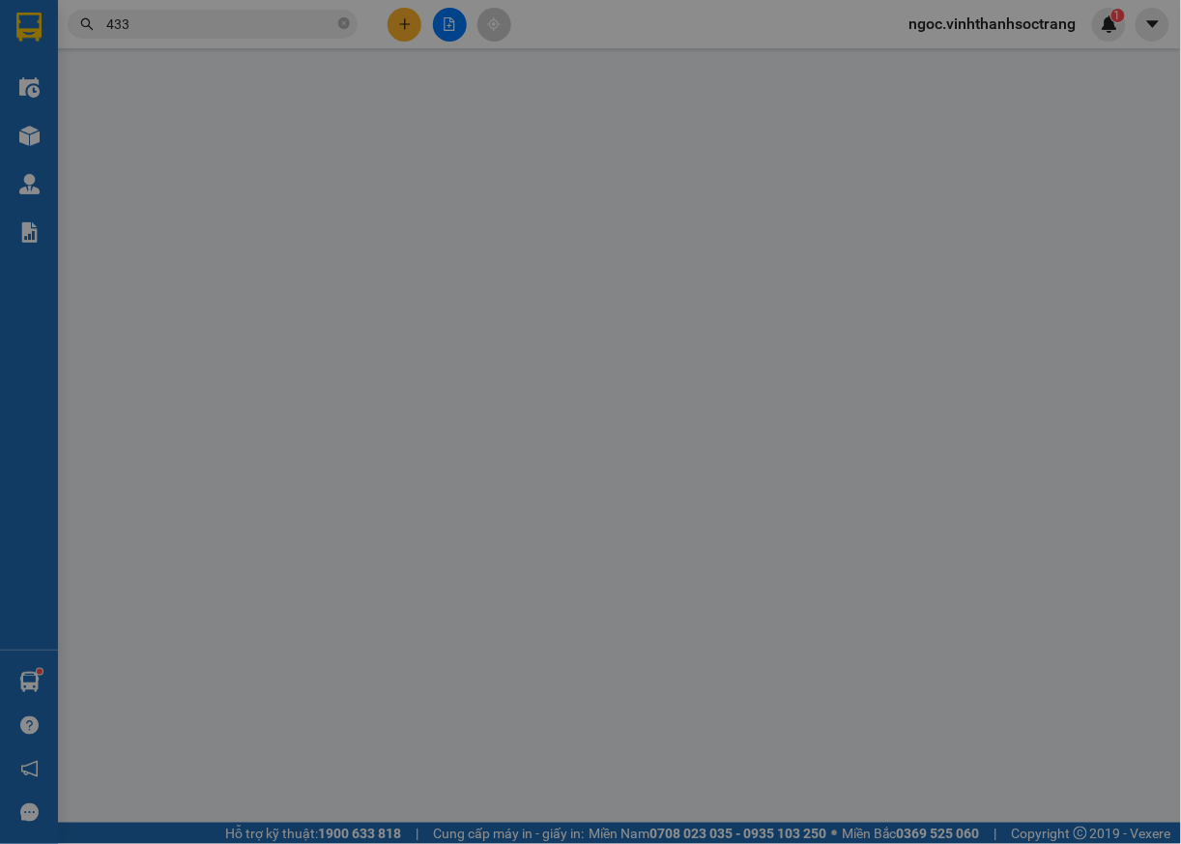
type input "LÁI"
type input "NGA"
type input "20.000"
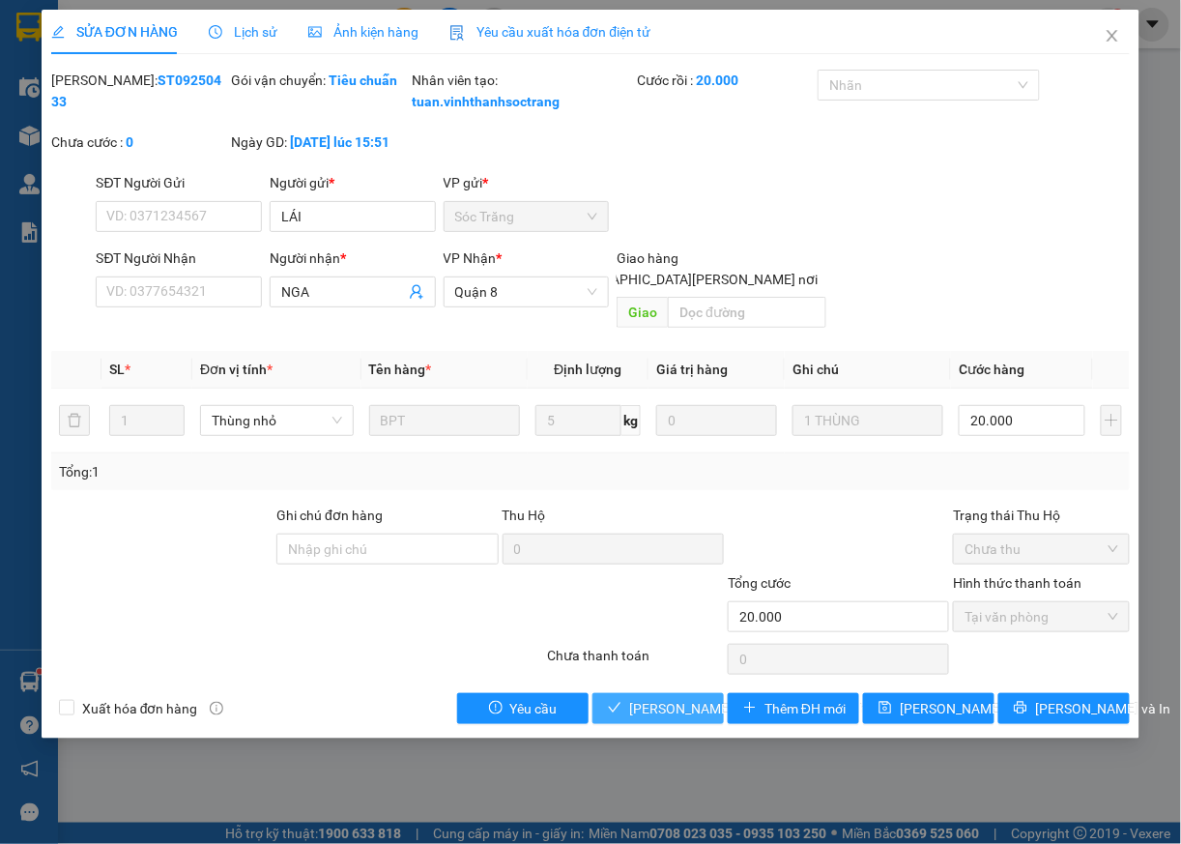
click at [657, 711] on span "[PERSON_NAME] và [PERSON_NAME] hàng" at bounding box center [759, 708] width 261 height 21
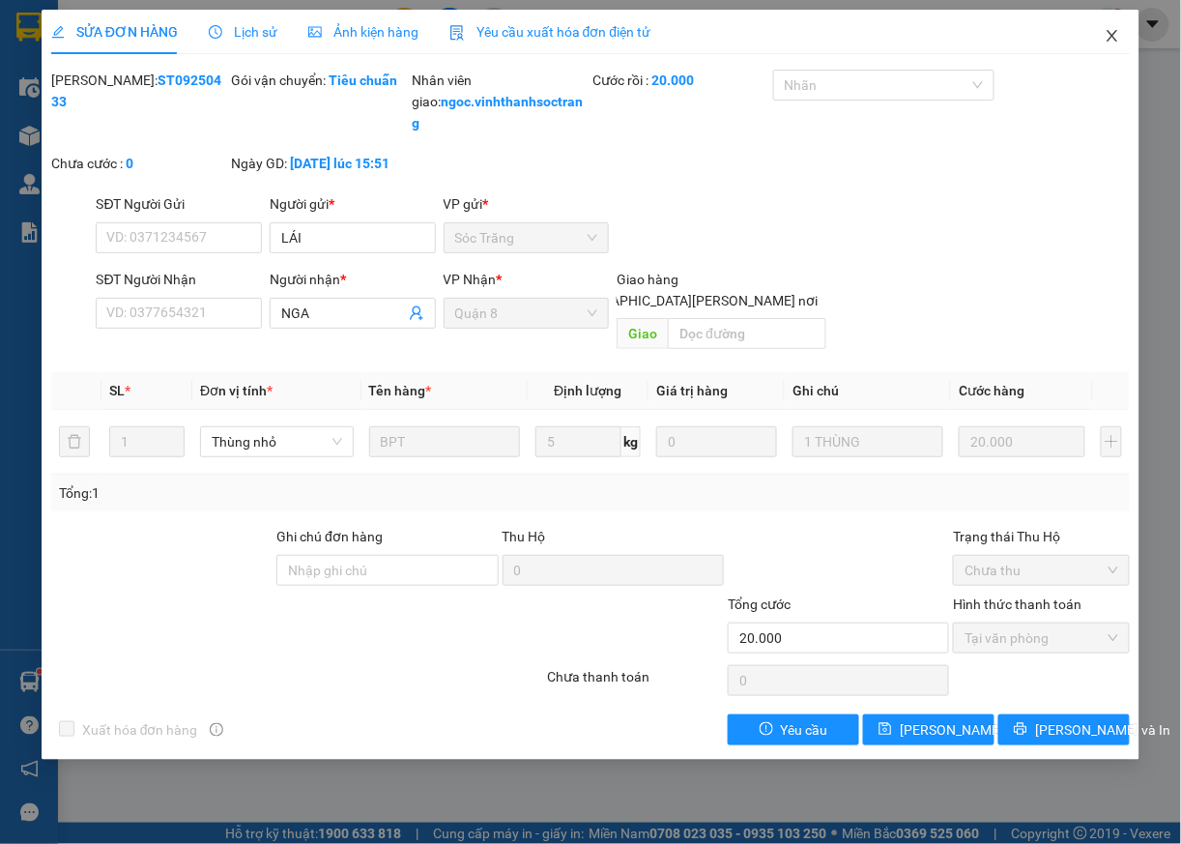
click at [1111, 35] on icon "close" at bounding box center [1113, 36] width 11 height 12
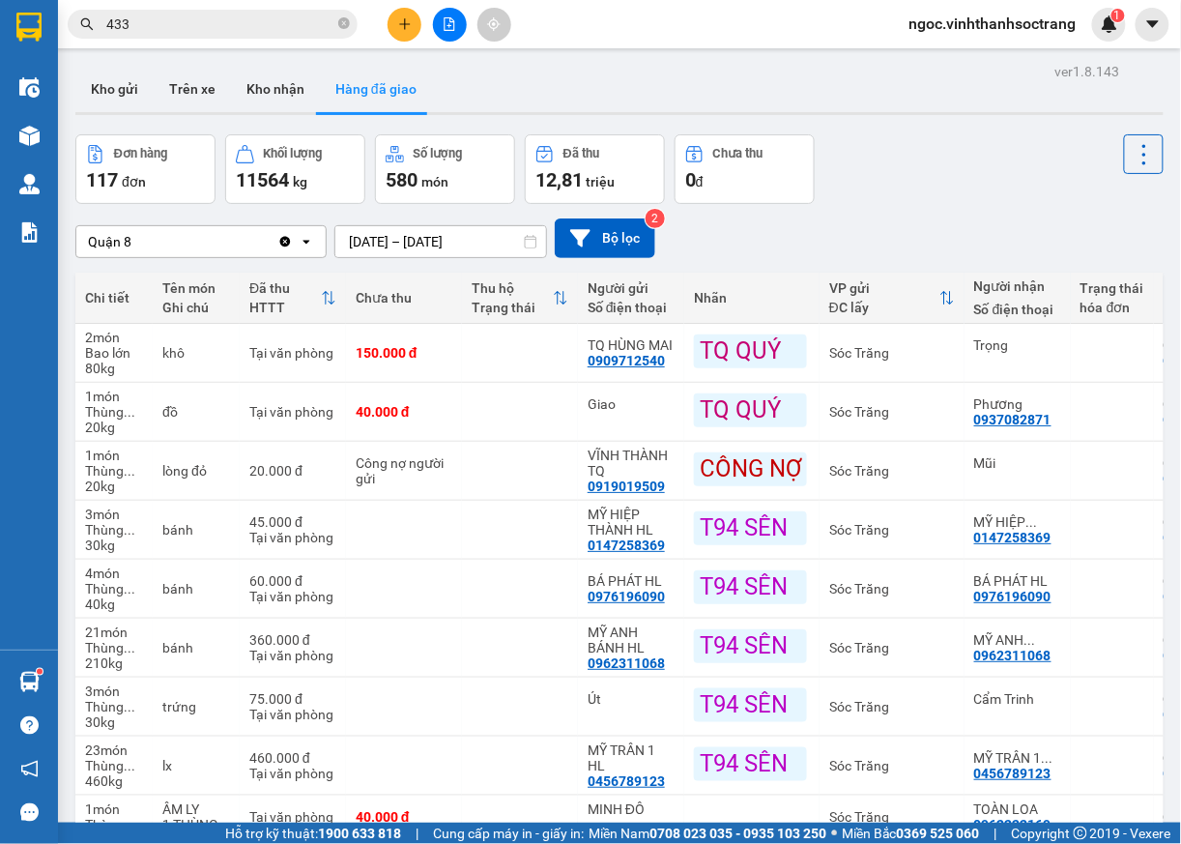
click at [145, 27] on input "433" at bounding box center [220, 24] width 228 height 21
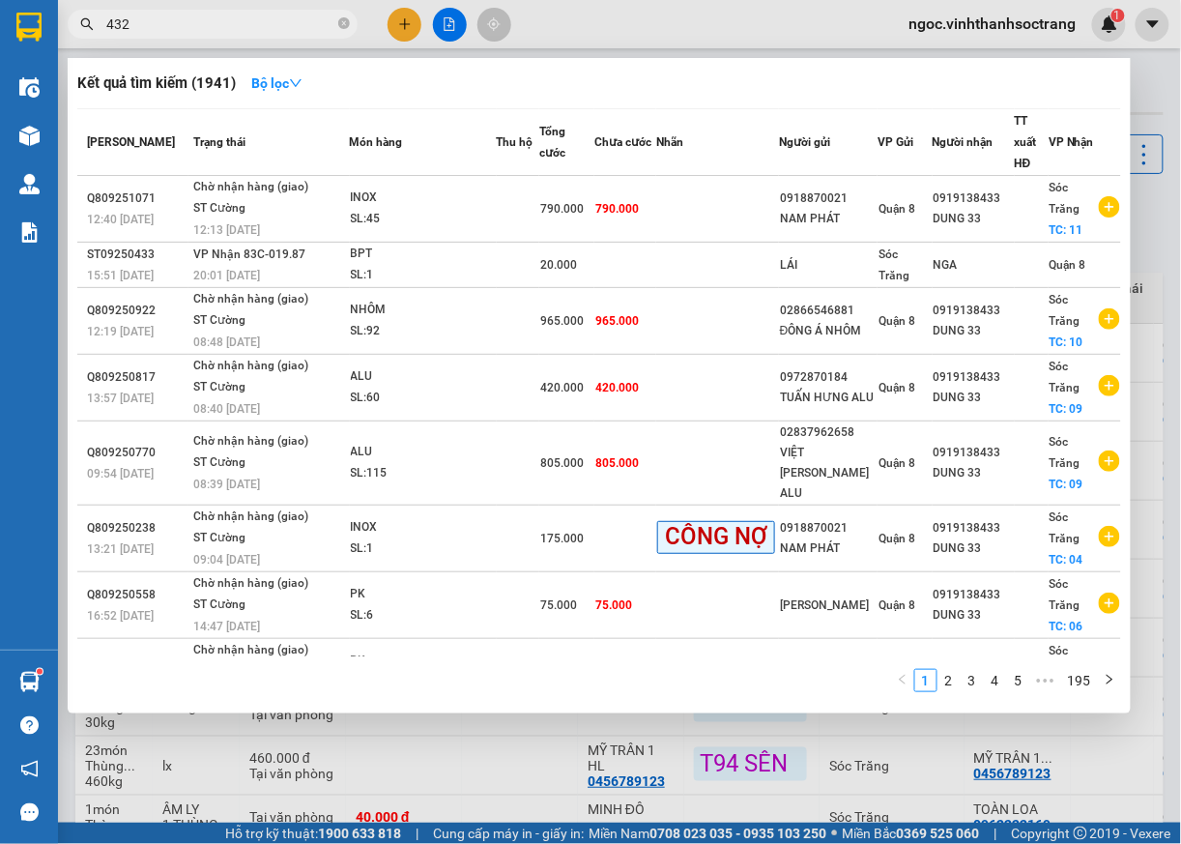
type input "432"
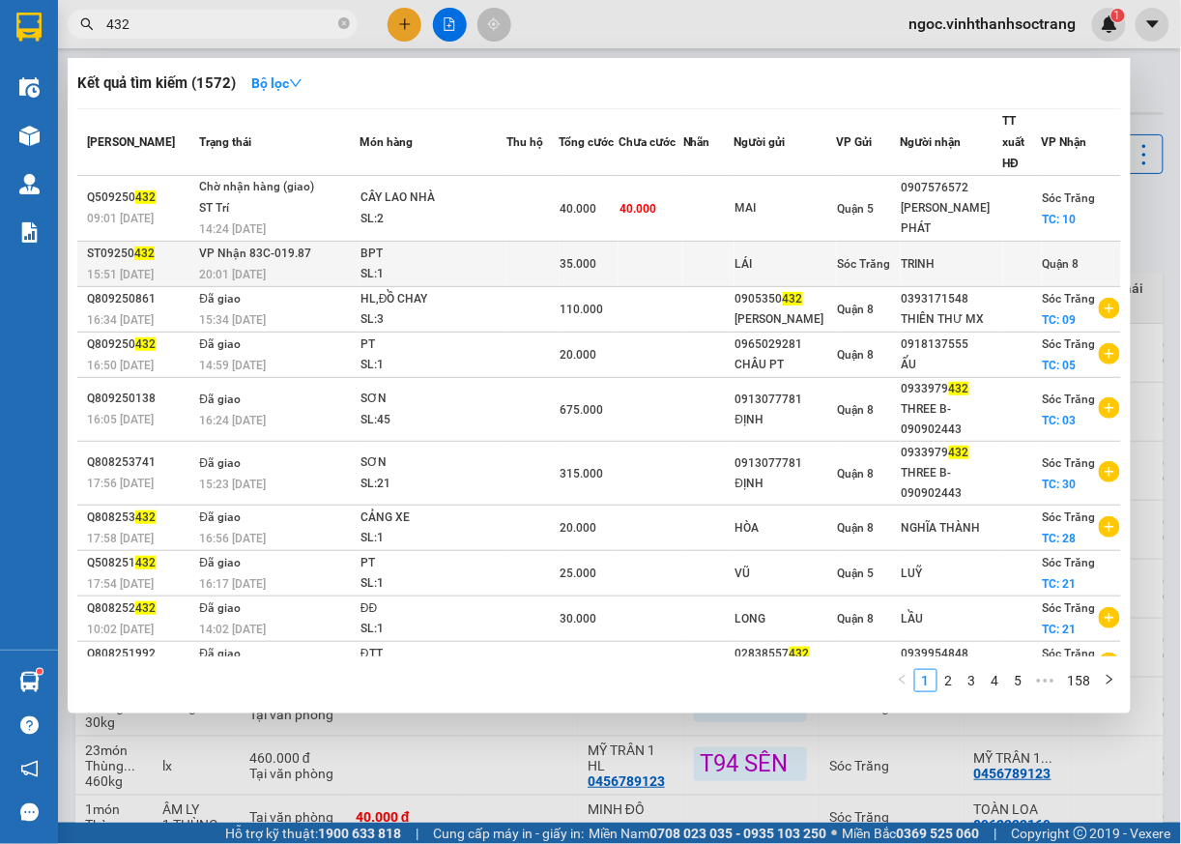
click at [1043, 257] on span "Quận 8" at bounding box center [1061, 264] width 37 height 14
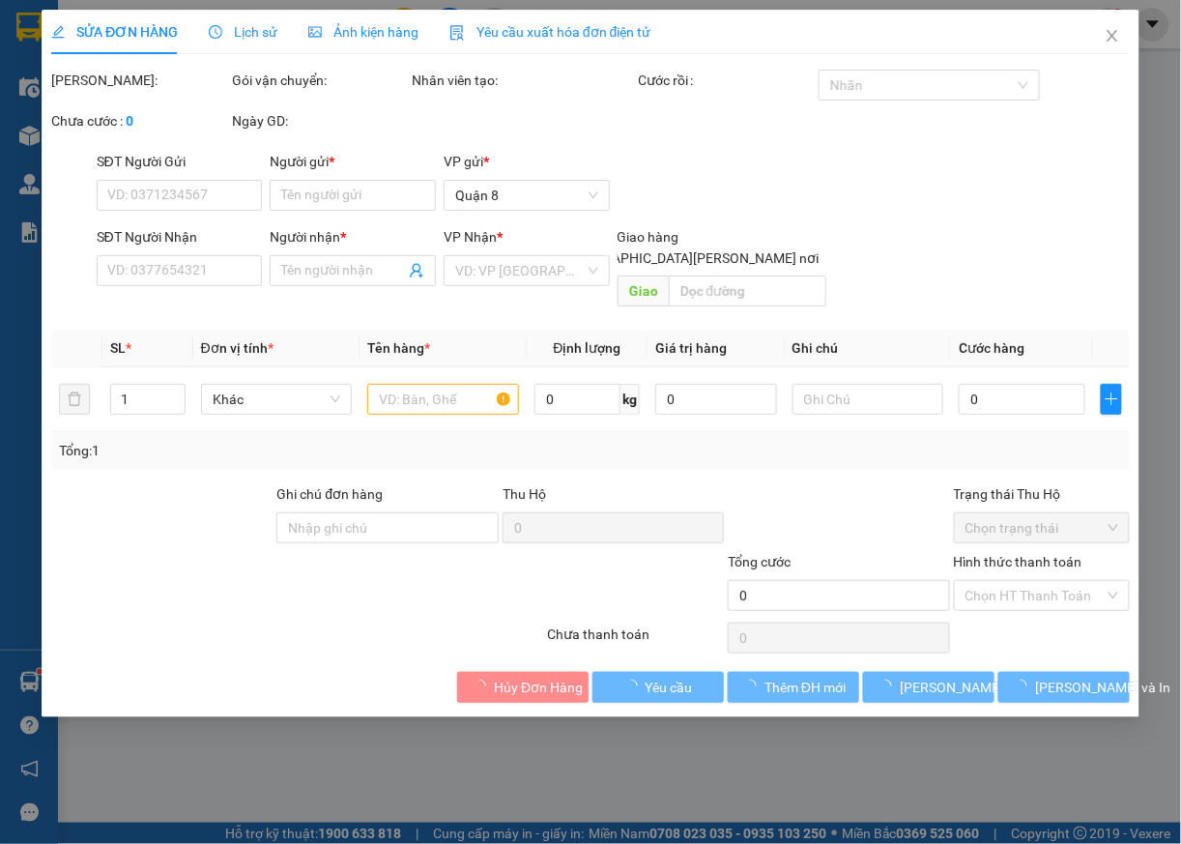
type input "LÁI"
type input "TRINH"
type input "35.000"
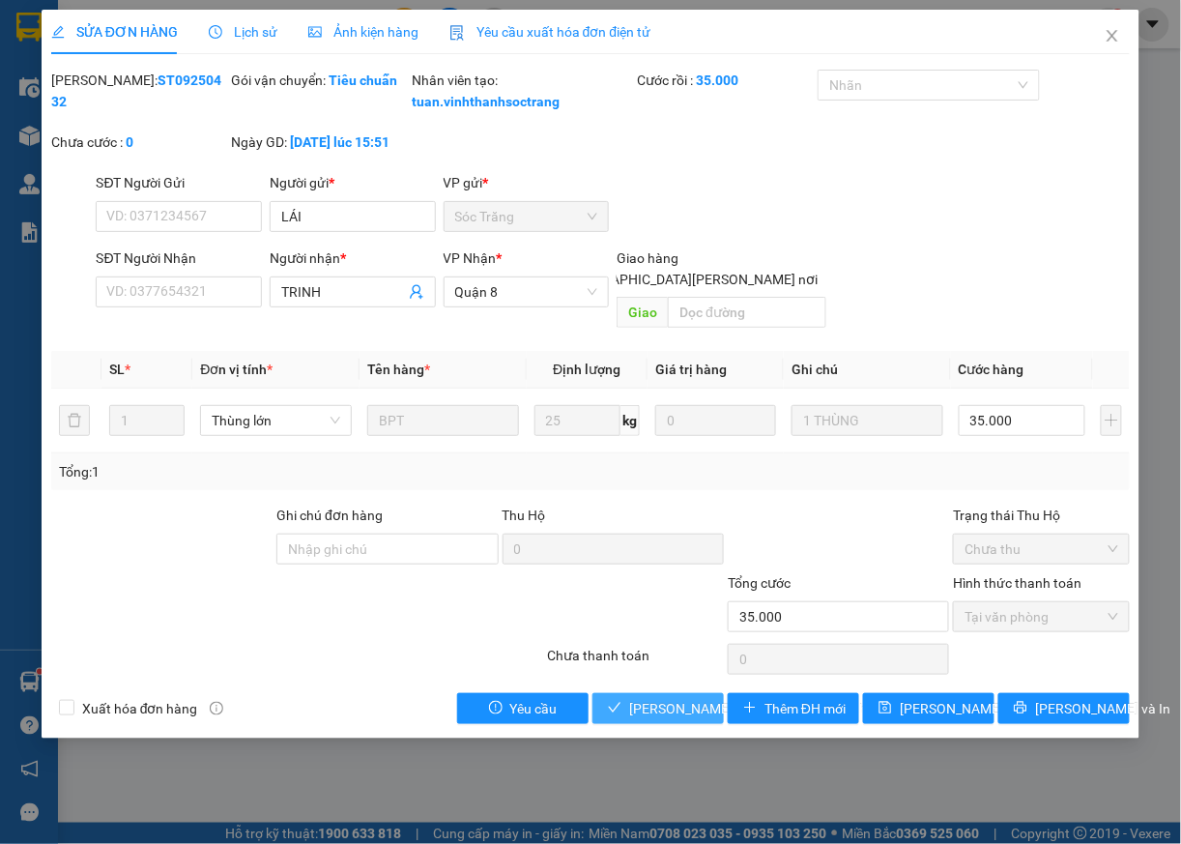
click at [646, 709] on span "[PERSON_NAME] và [PERSON_NAME] hàng" at bounding box center [759, 708] width 261 height 21
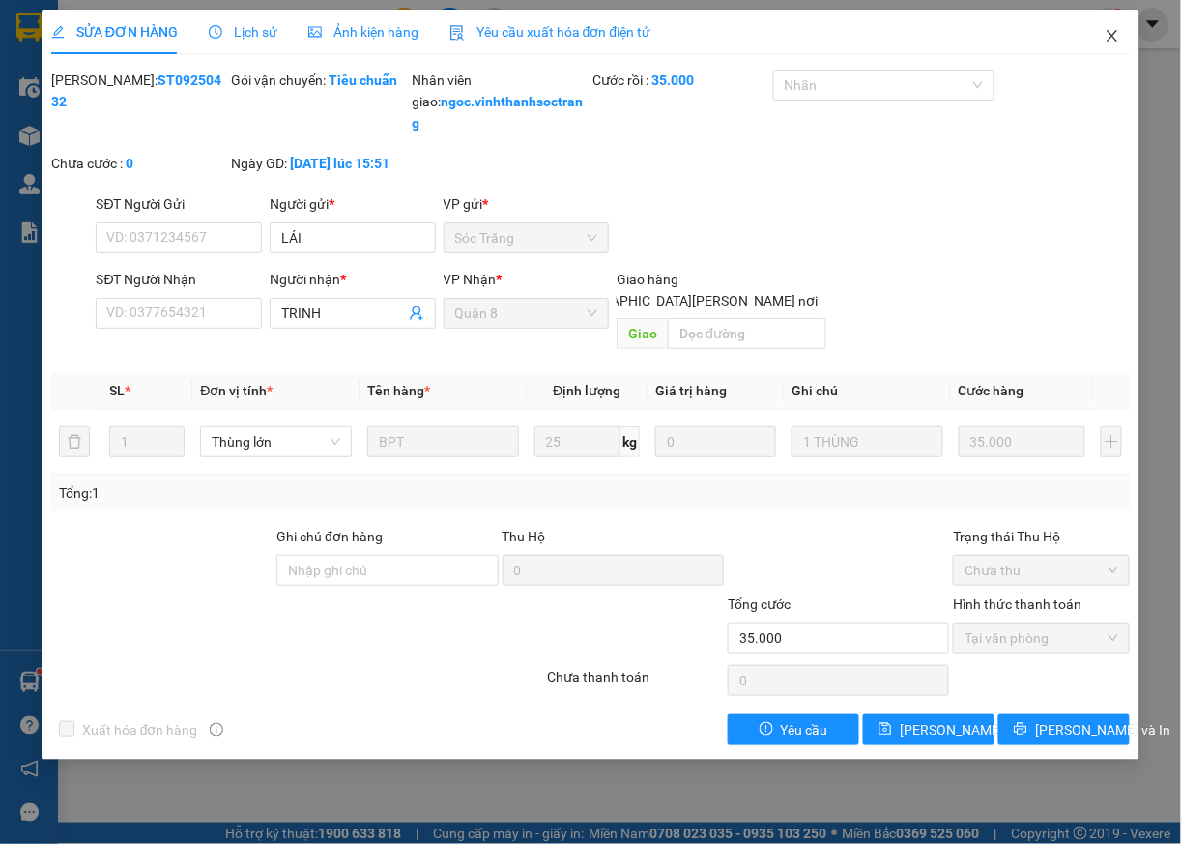
click at [1110, 42] on icon "close" at bounding box center [1113, 36] width 11 height 12
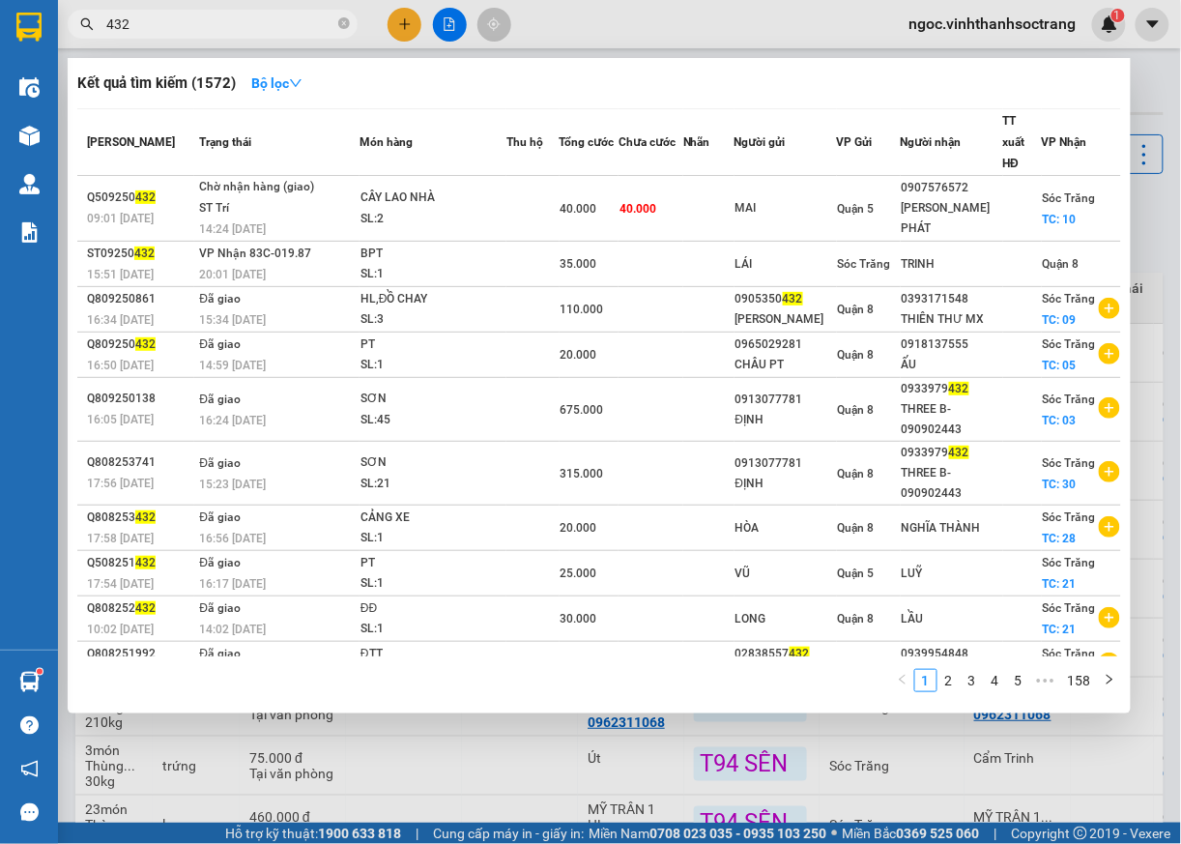
click at [232, 23] on input "432" at bounding box center [220, 24] width 228 height 21
type input "427"
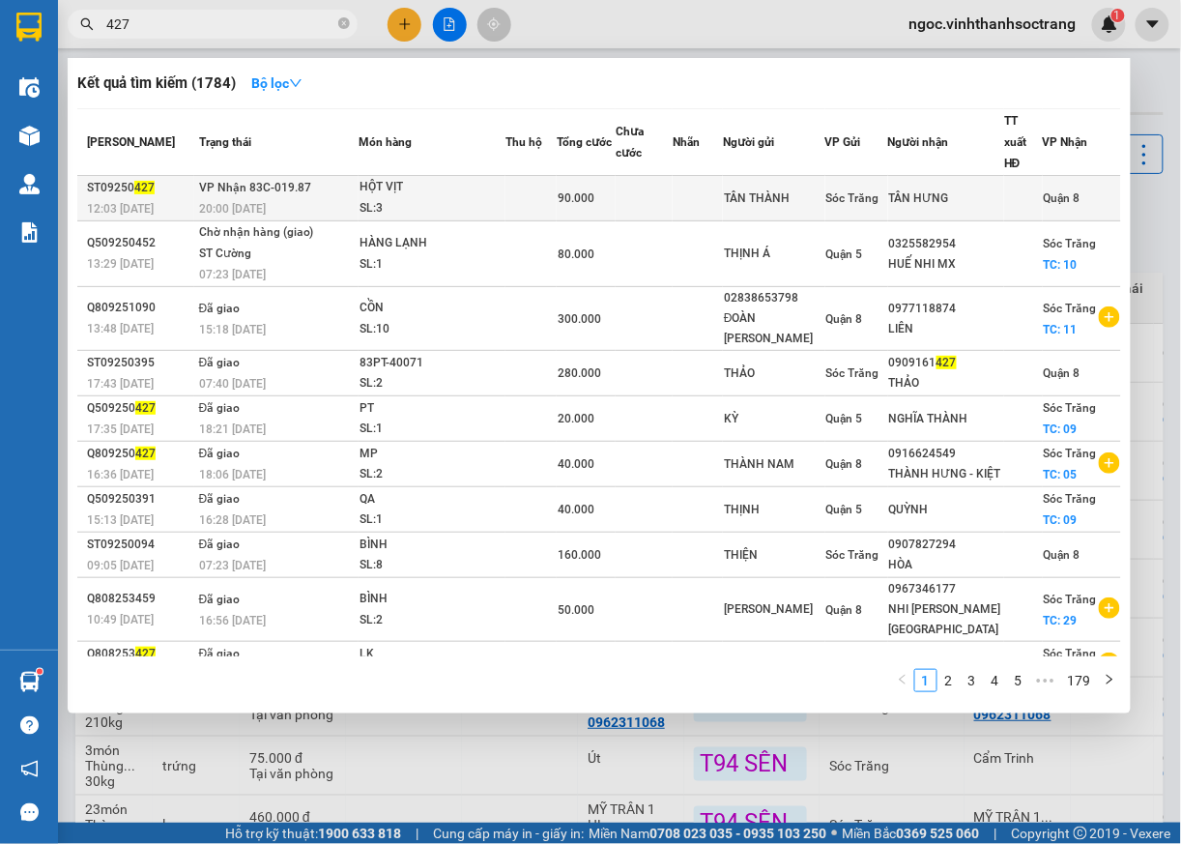
click at [1044, 191] on span "Quận 8" at bounding box center [1062, 198] width 37 height 14
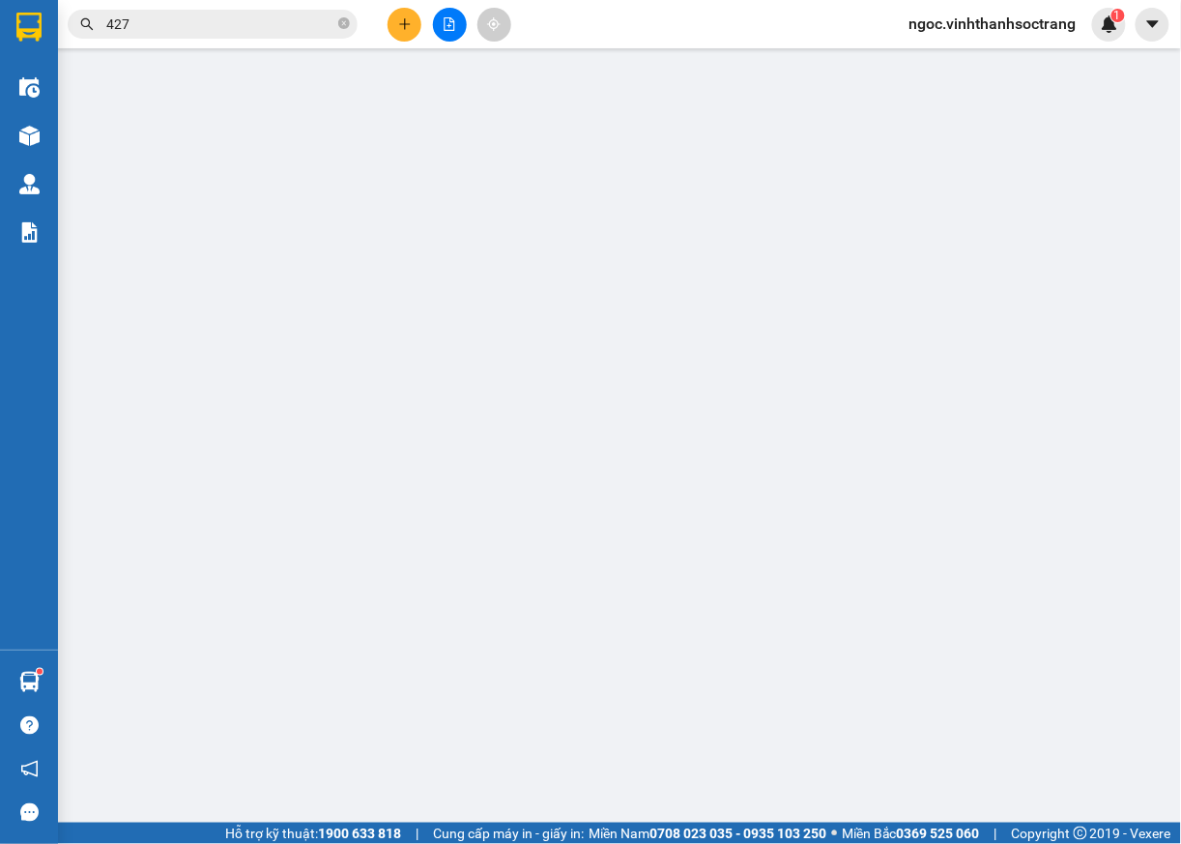
type input "TÂN THÀNH"
type input "TÂN HƯNG"
type input "90.000"
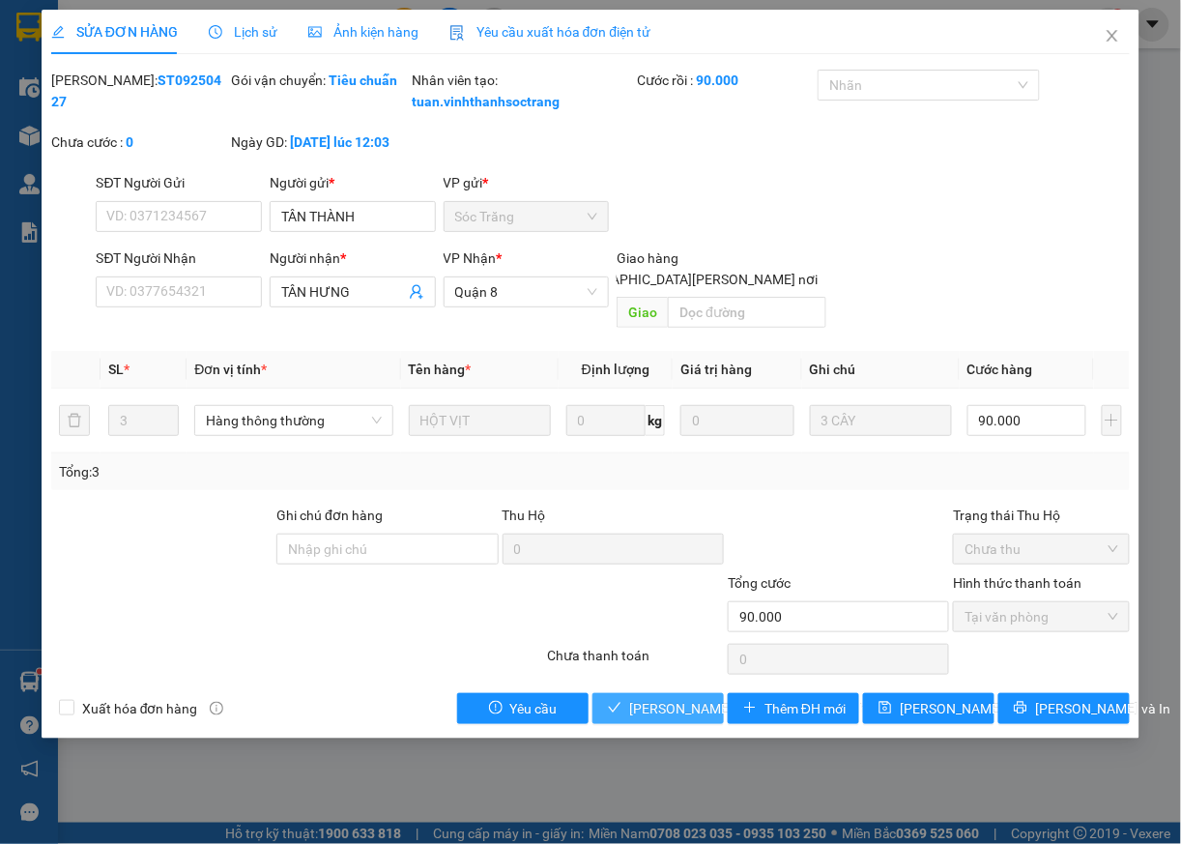
click at [651, 712] on span "[PERSON_NAME] và [PERSON_NAME] hàng" at bounding box center [759, 708] width 261 height 21
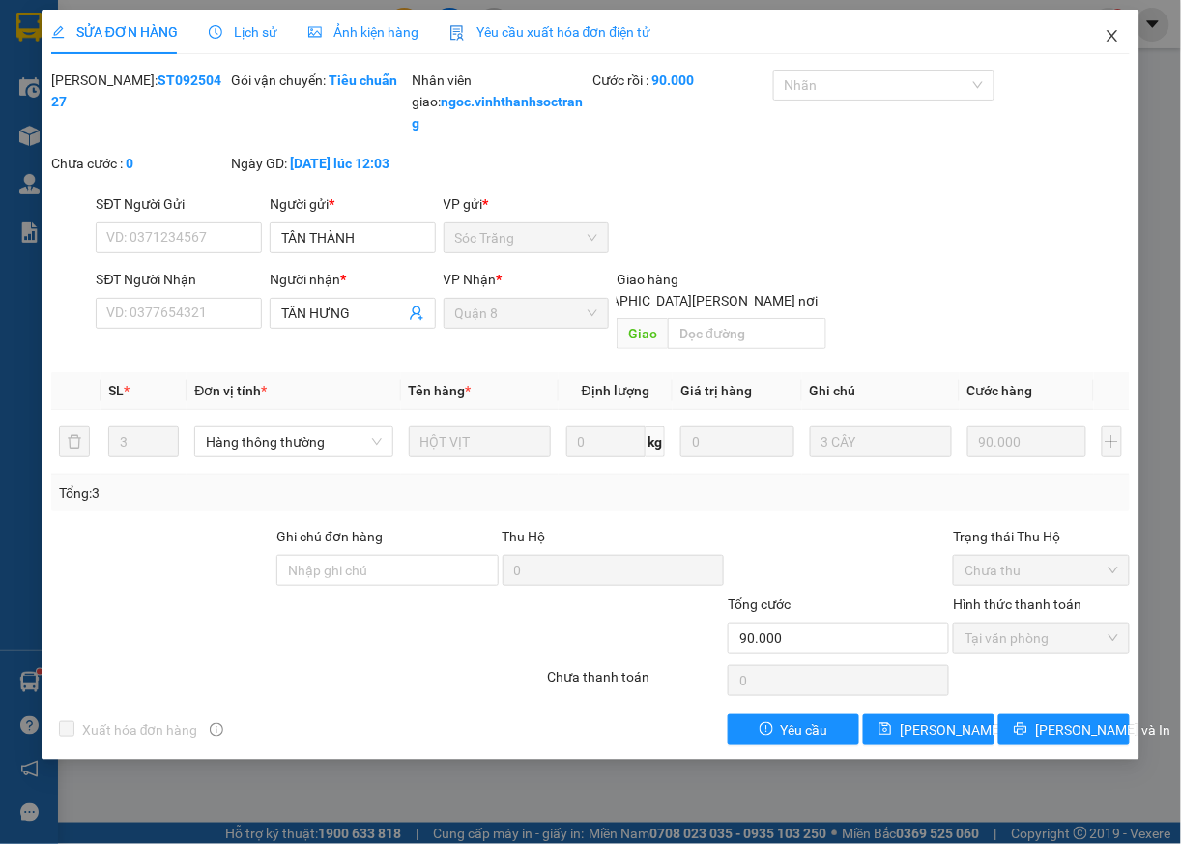
click at [1111, 39] on icon "close" at bounding box center [1112, 35] width 15 height 15
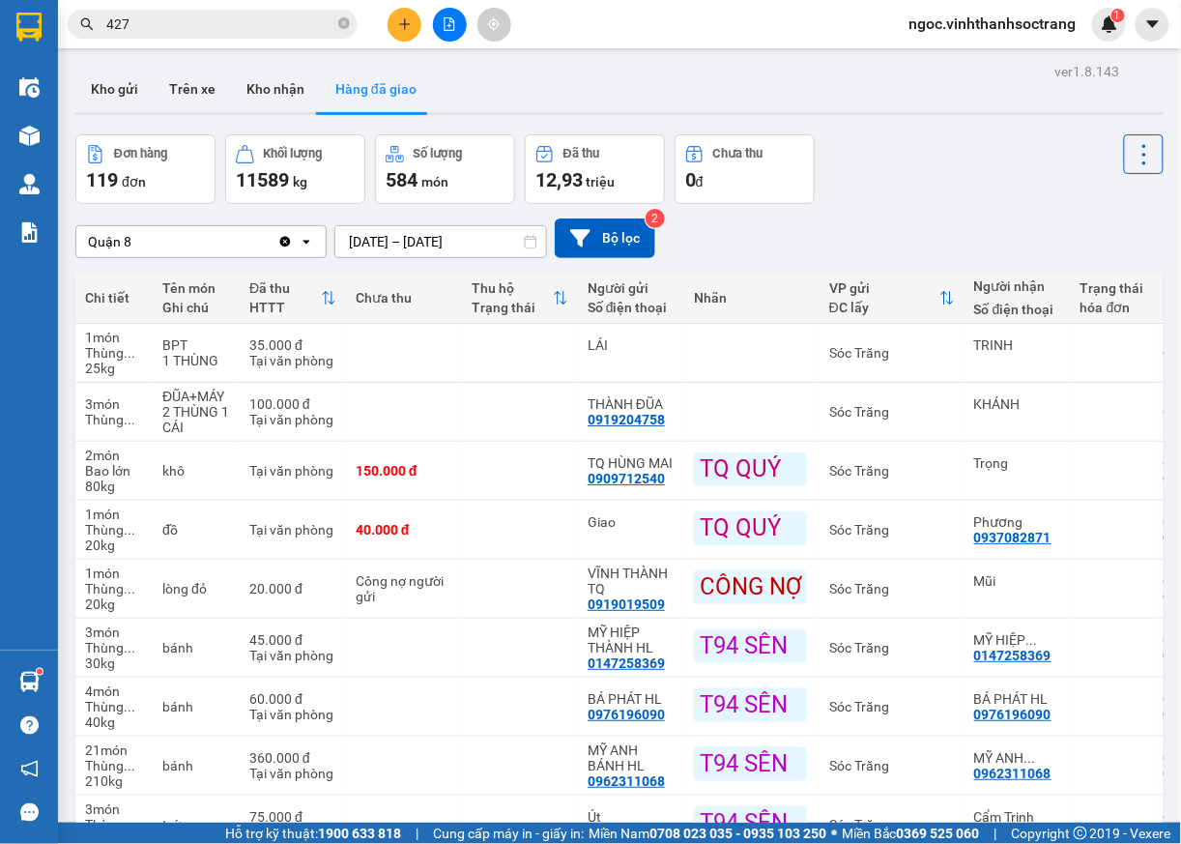
click at [202, 29] on input "427" at bounding box center [220, 24] width 228 height 21
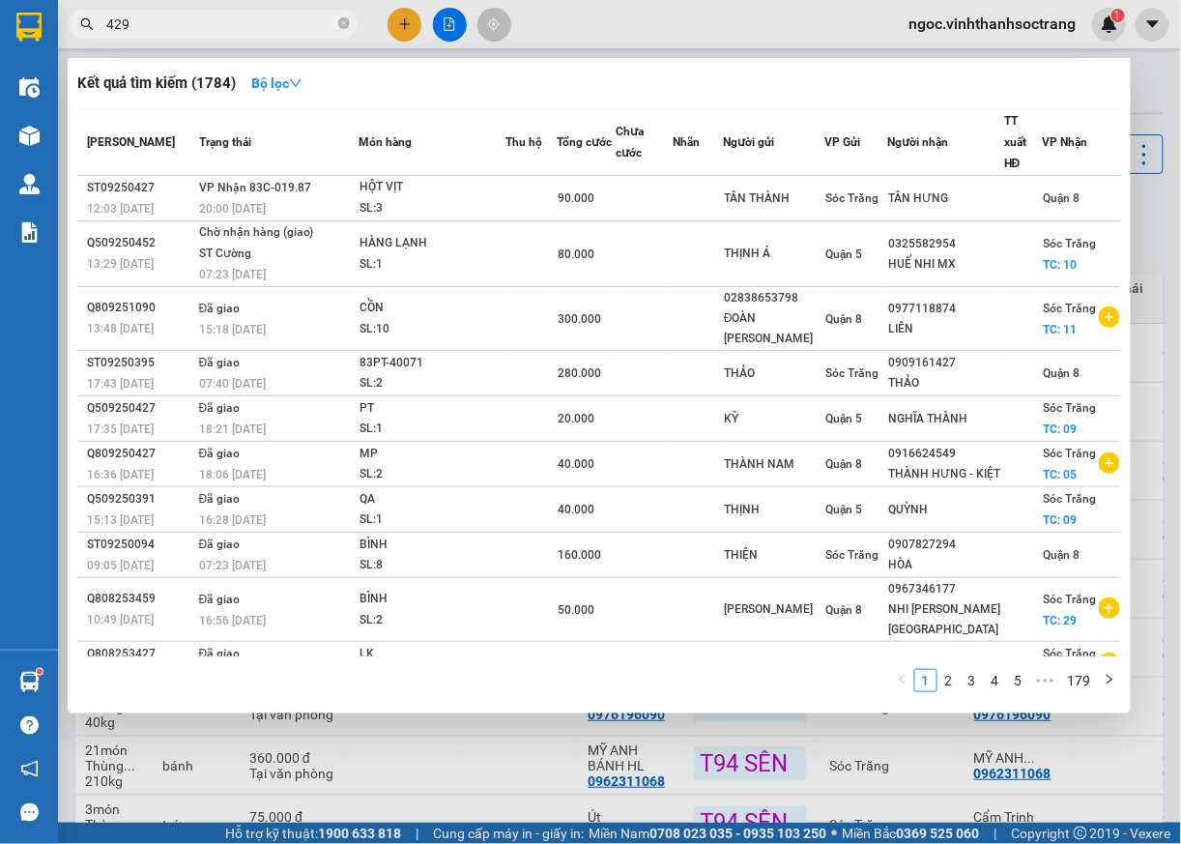
type input "429"
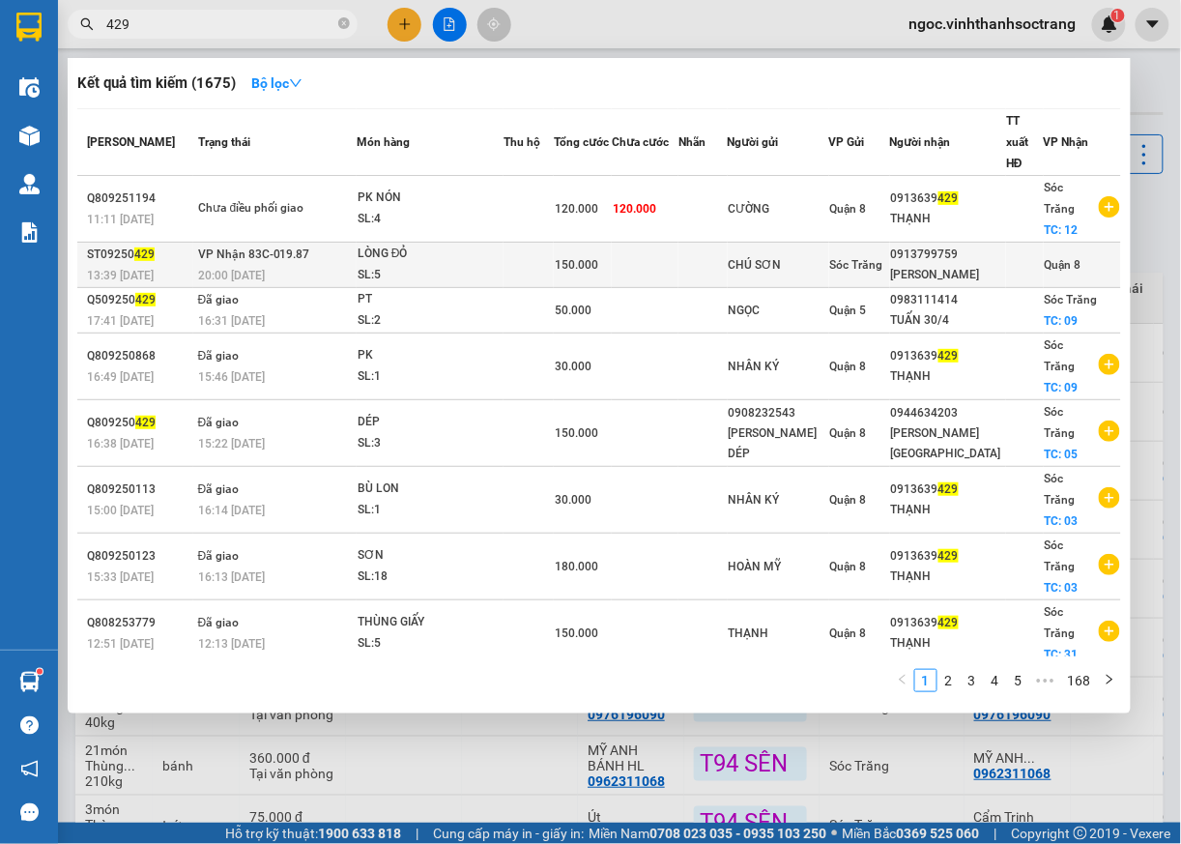
click at [1073, 258] on span "Quận 8" at bounding box center [1063, 265] width 37 height 14
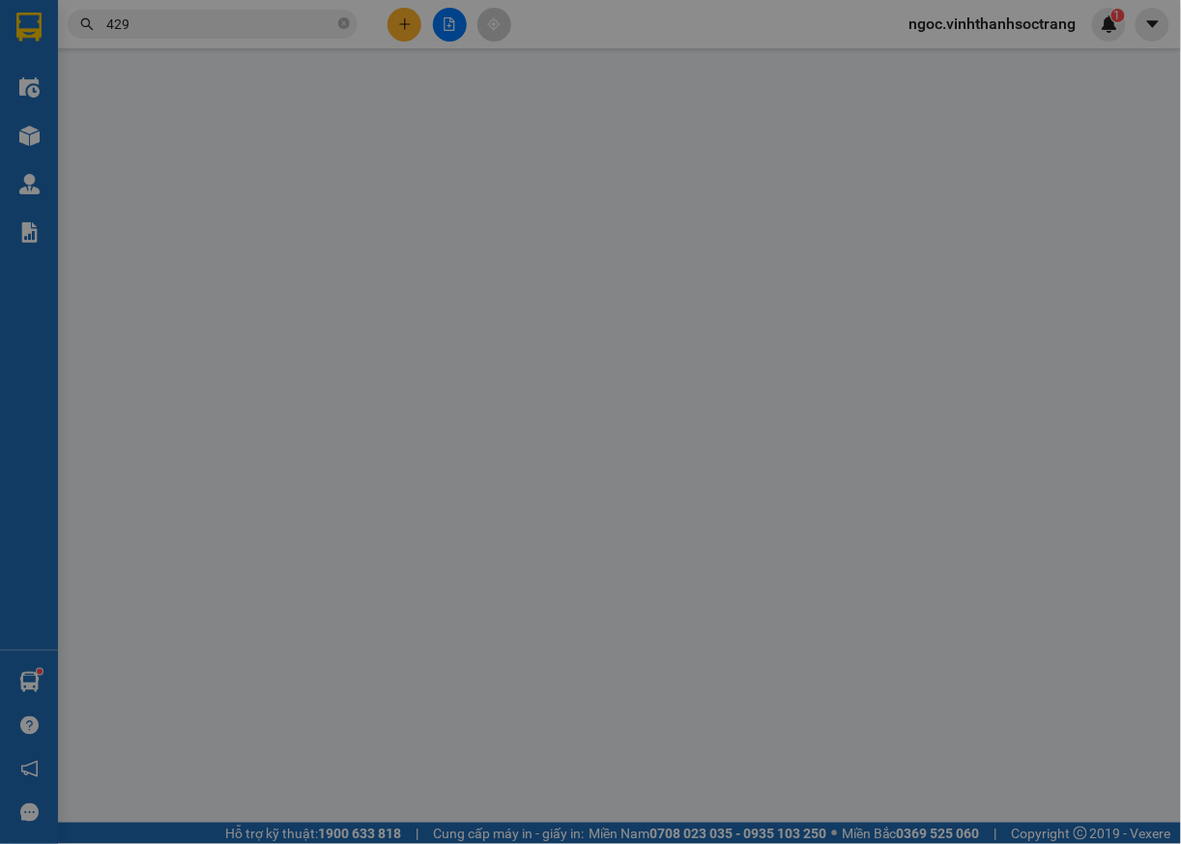
type input "CHÚ SƠN"
type input "0913799759"
type input "[PERSON_NAME]"
type input "150.000"
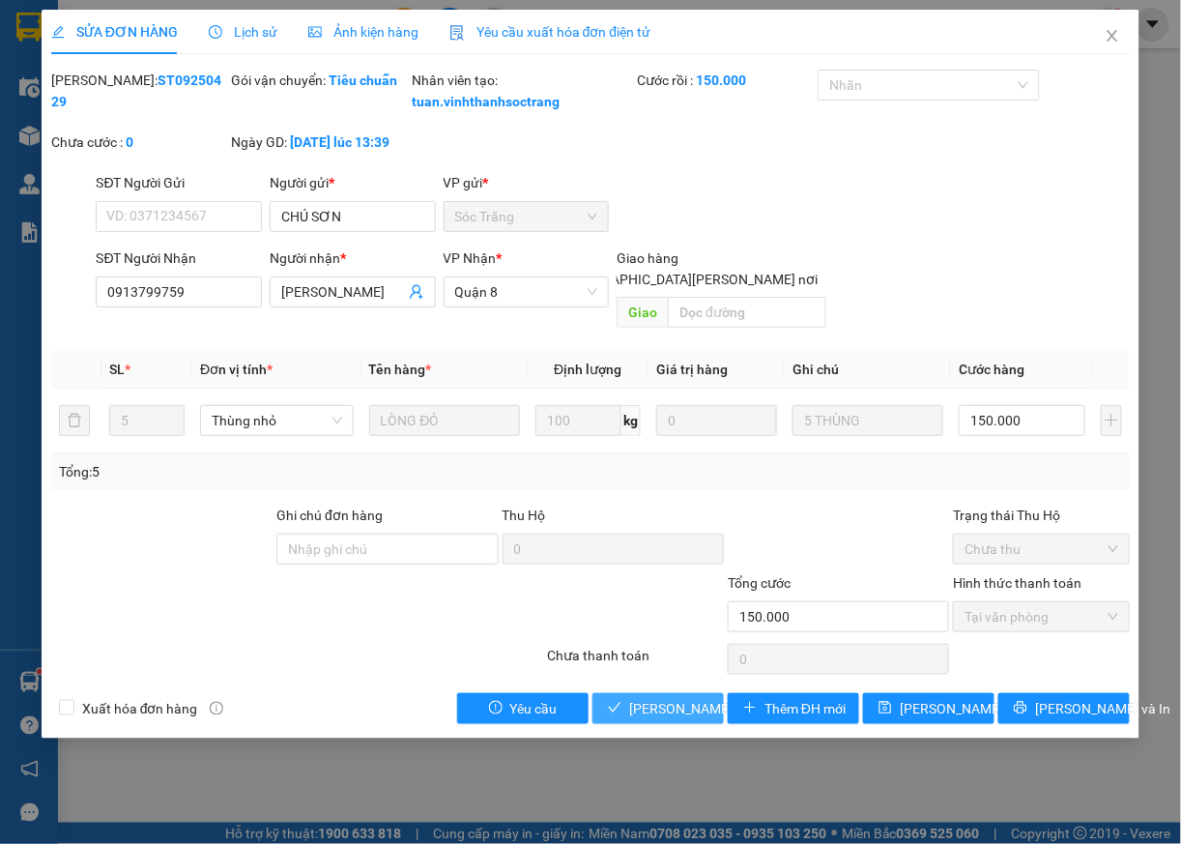
click at [696, 711] on span "[PERSON_NAME] và [PERSON_NAME] hàng" at bounding box center [759, 708] width 261 height 21
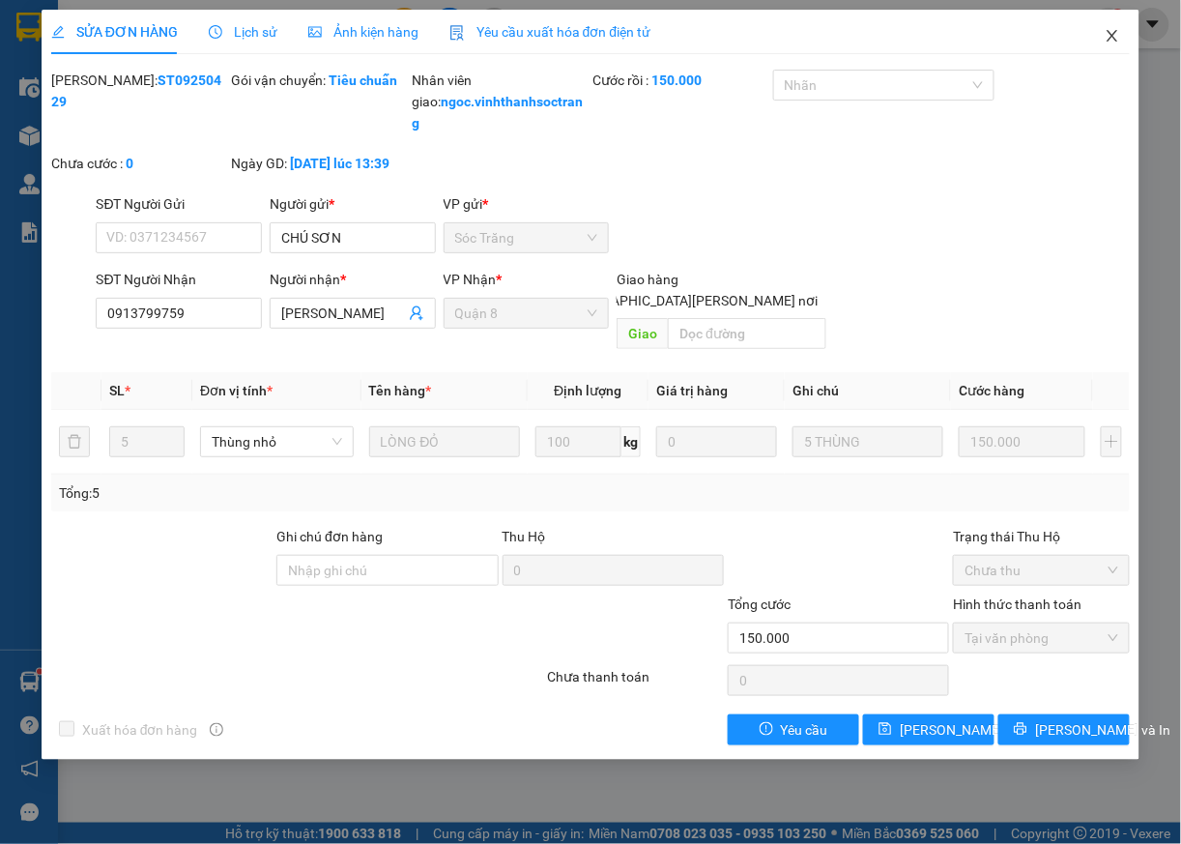
click at [1114, 35] on icon "close" at bounding box center [1112, 35] width 15 height 15
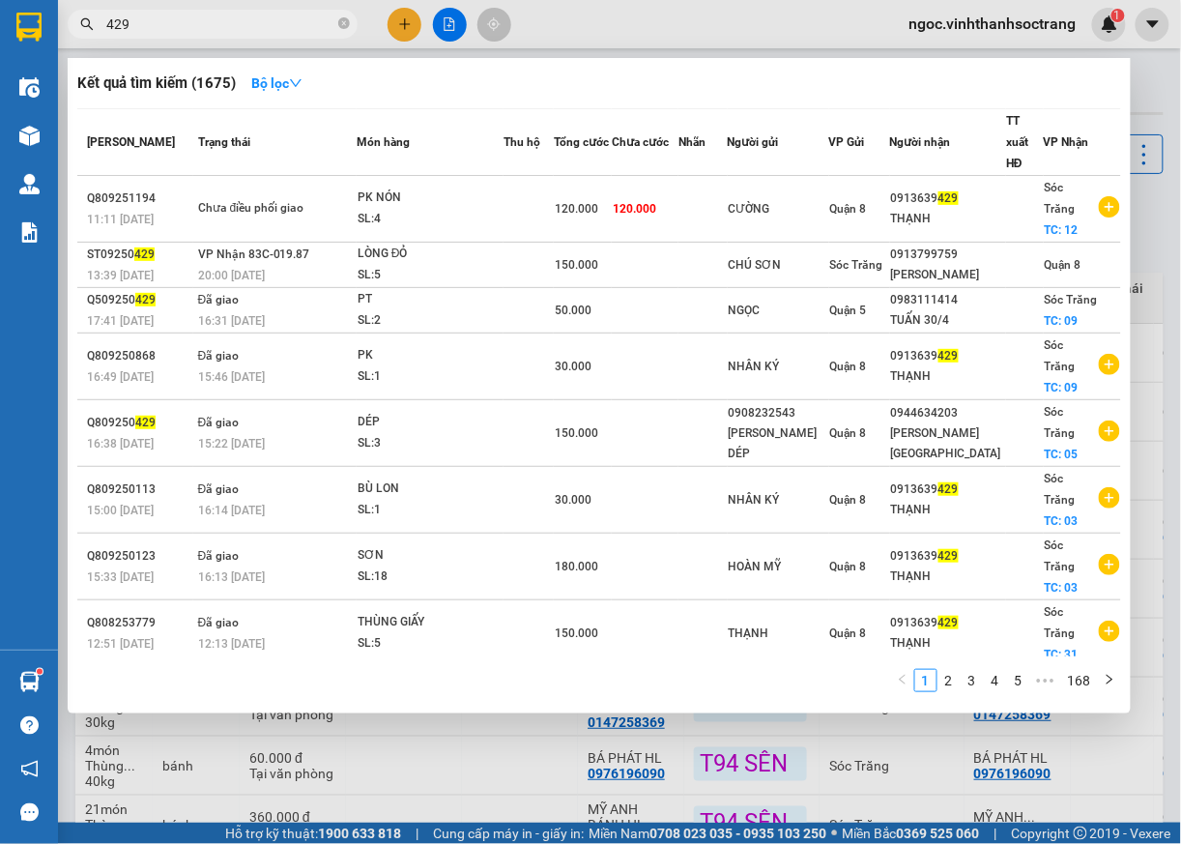
click at [180, 29] on input "429" at bounding box center [220, 24] width 228 height 21
type input "430"
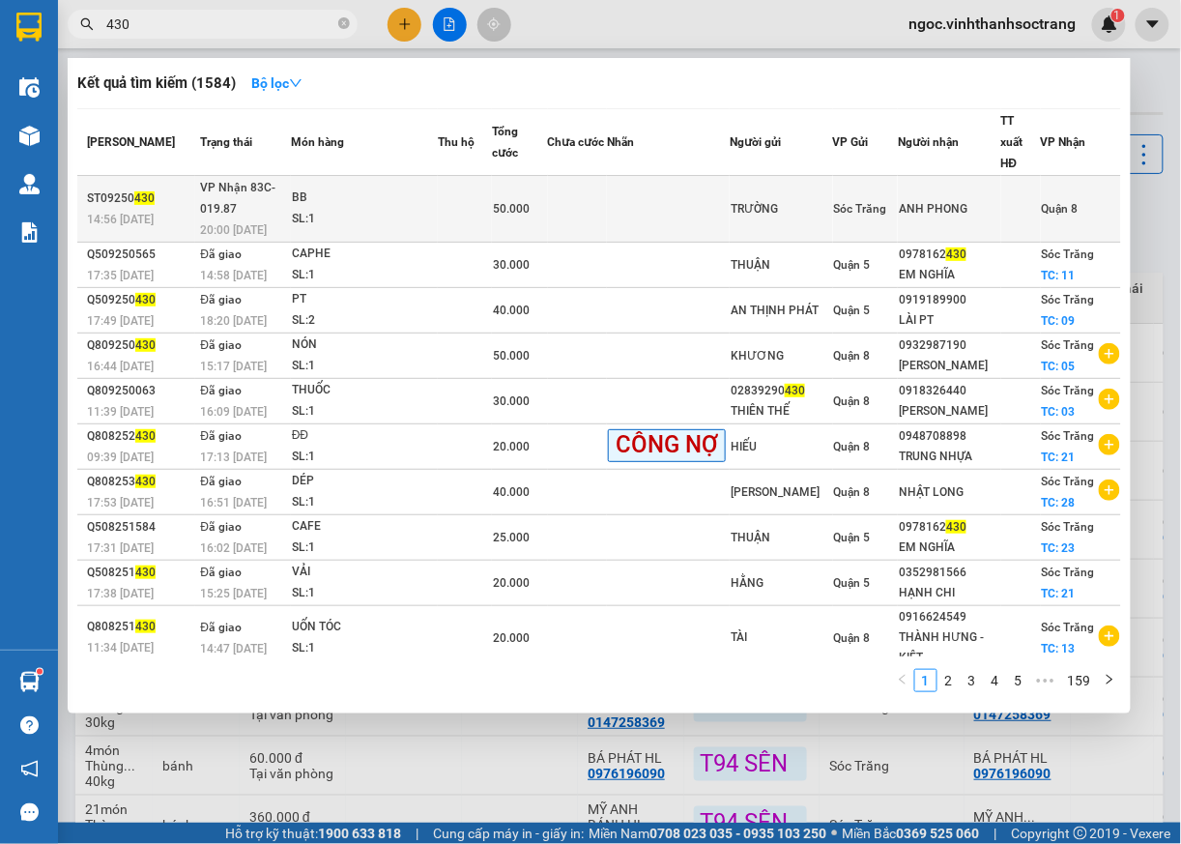
click at [1071, 202] on span "Quận 8" at bounding box center [1060, 209] width 37 height 14
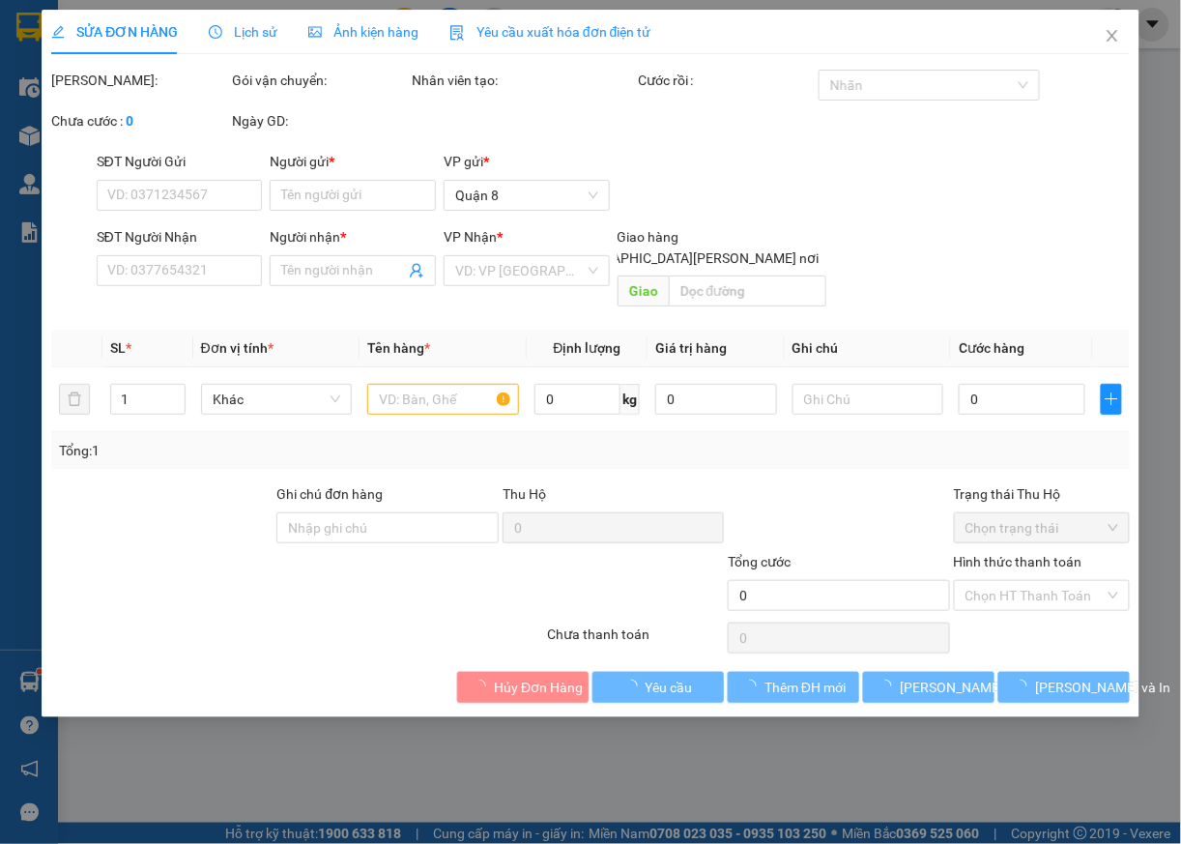
type input "TRƯỜNG"
type input "ANH PHONG"
type input "50.000"
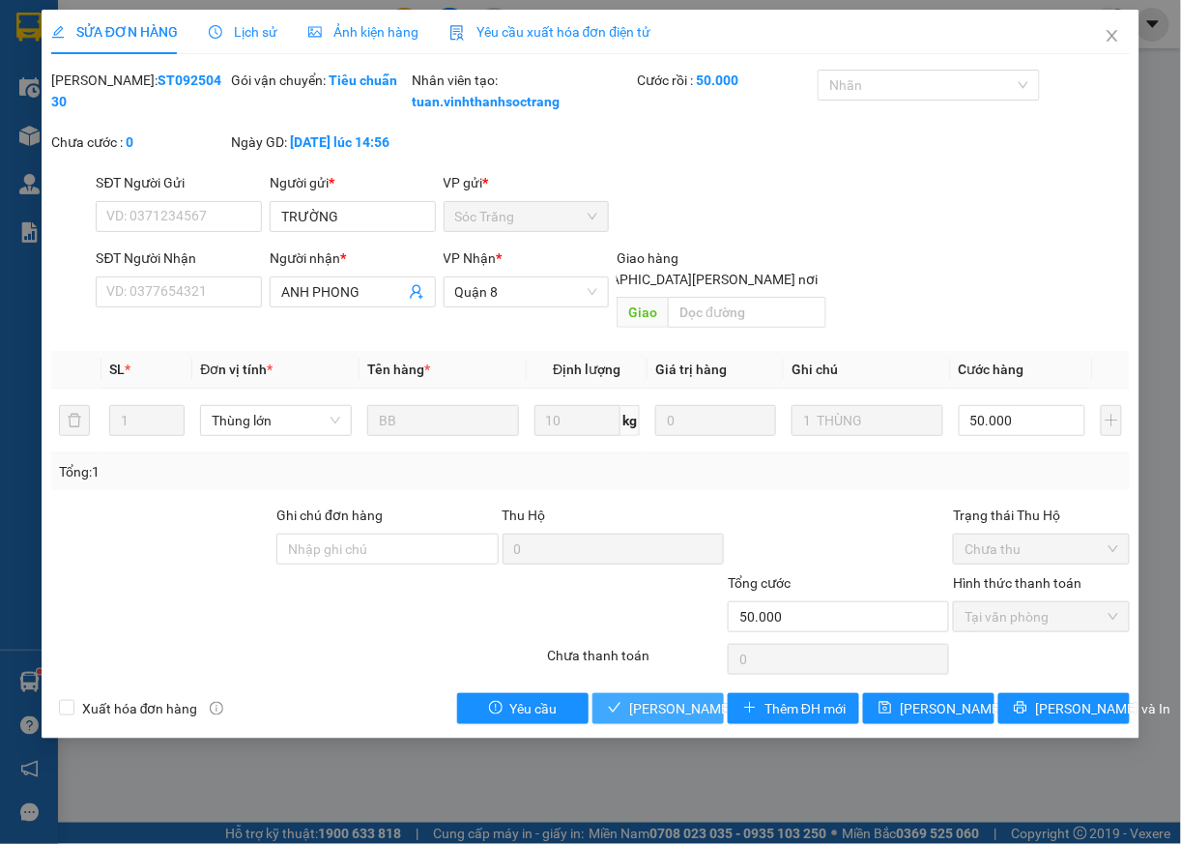
click at [650, 719] on span "[PERSON_NAME] và [PERSON_NAME] hàng" at bounding box center [759, 708] width 261 height 21
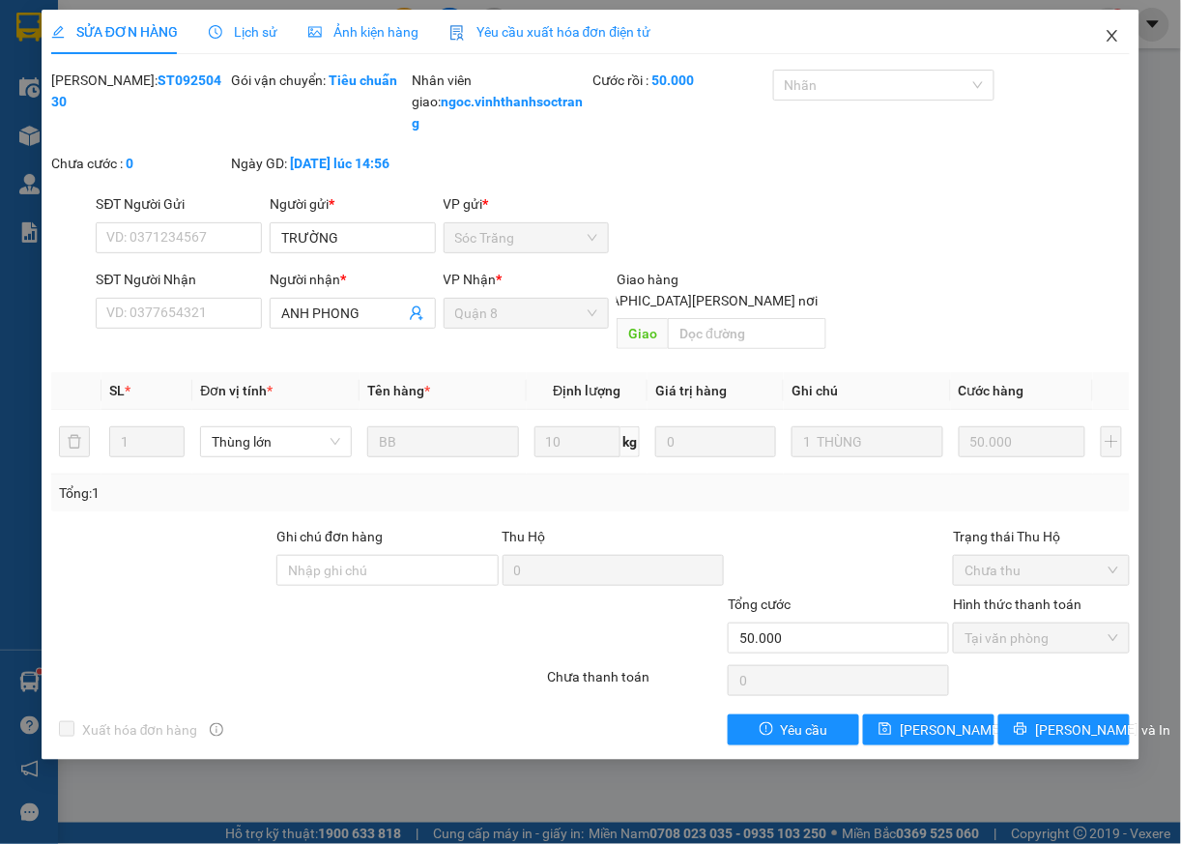
click at [1110, 39] on icon "close" at bounding box center [1112, 35] width 15 height 15
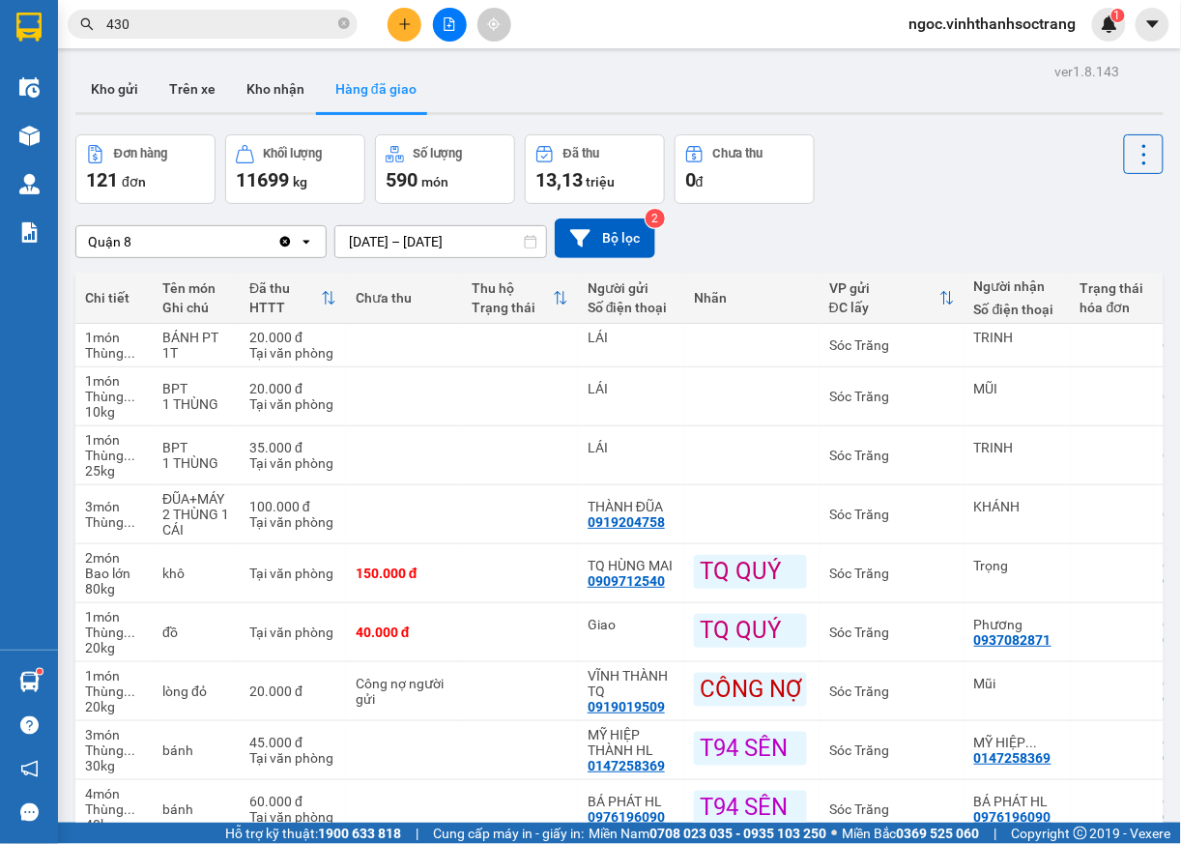
click at [215, 14] on input "430" at bounding box center [220, 24] width 228 height 21
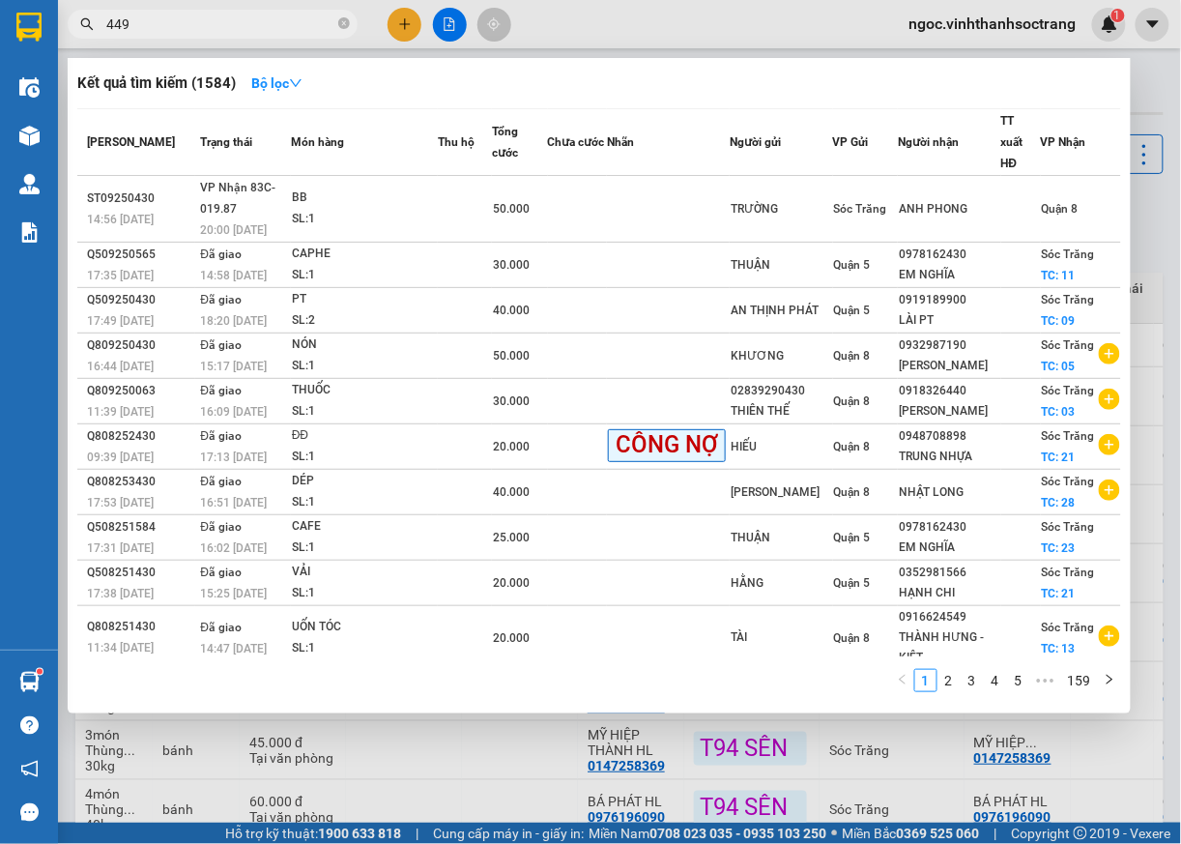
type input "449"
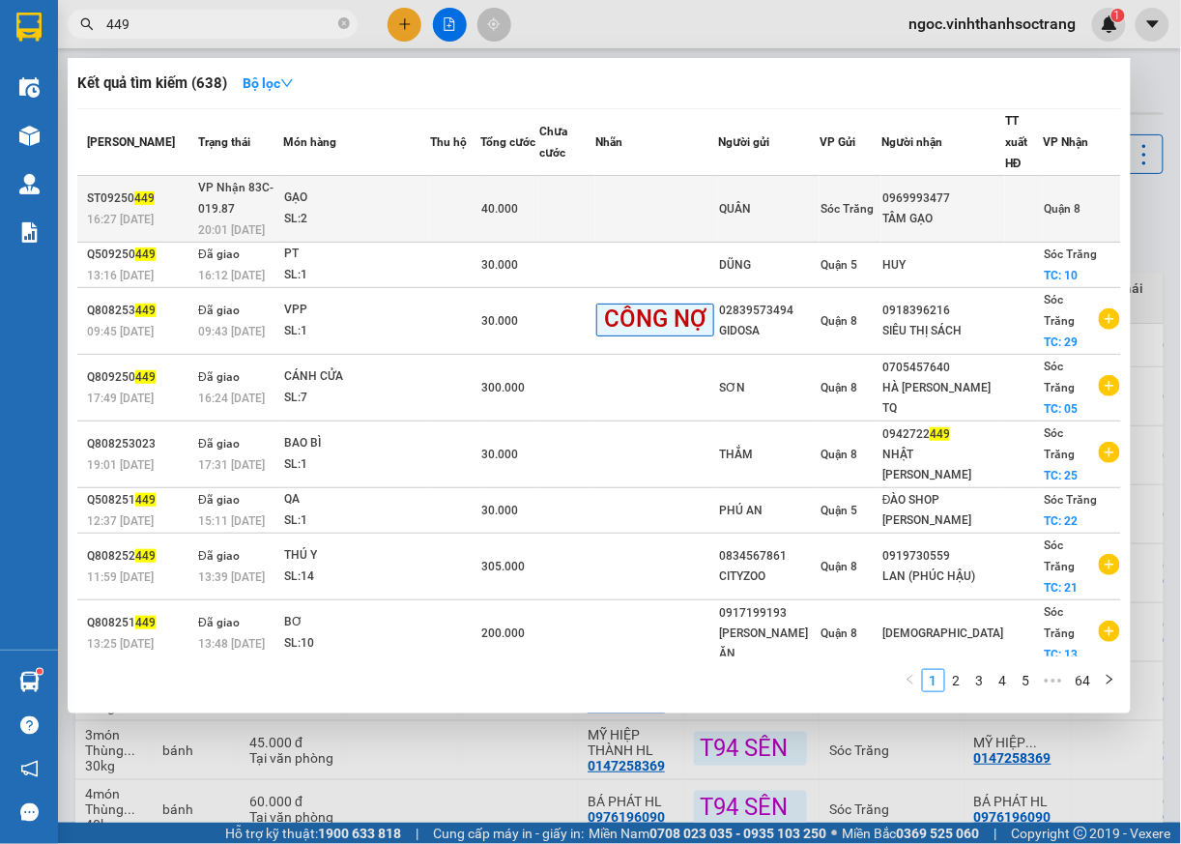
click at [1044, 205] on span "Quận 8" at bounding box center [1062, 209] width 37 height 14
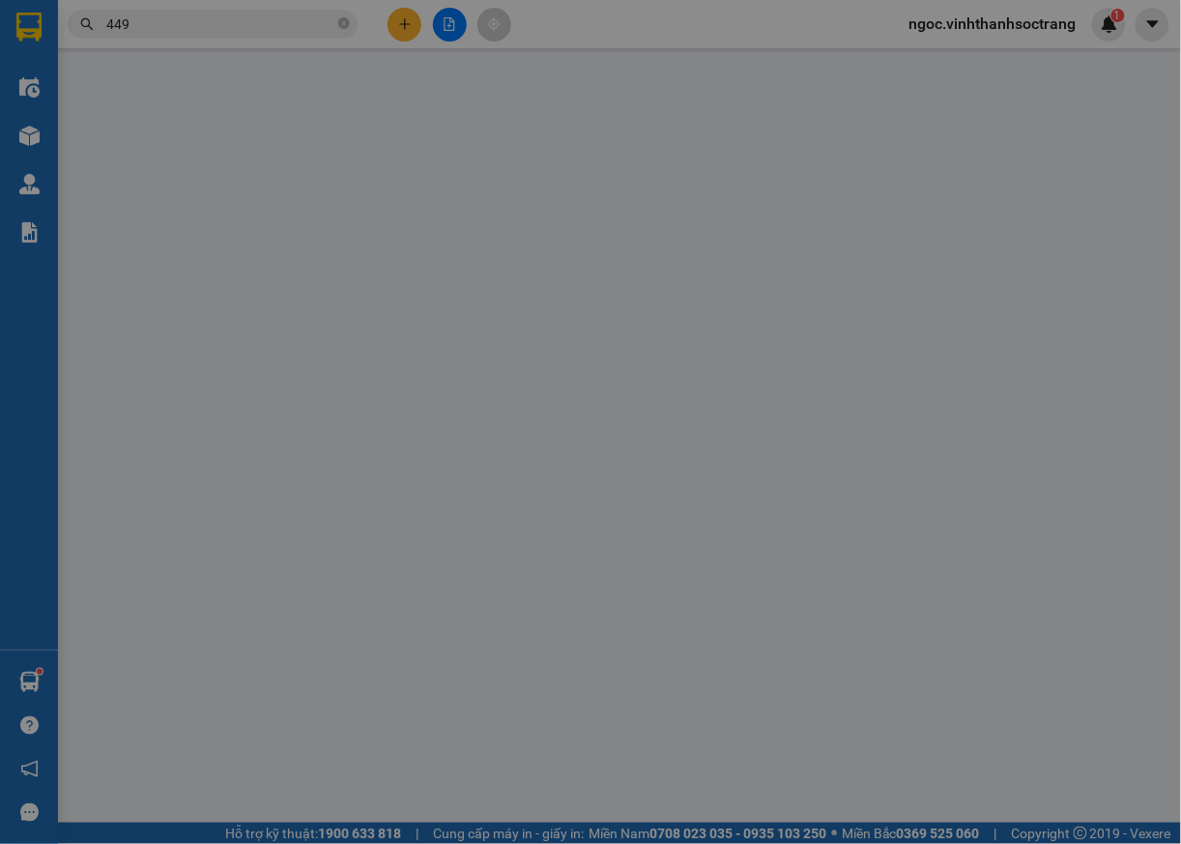
type input "QUÂN"
type input "0969993477"
type input "TÂM GẠO"
type input "40.000"
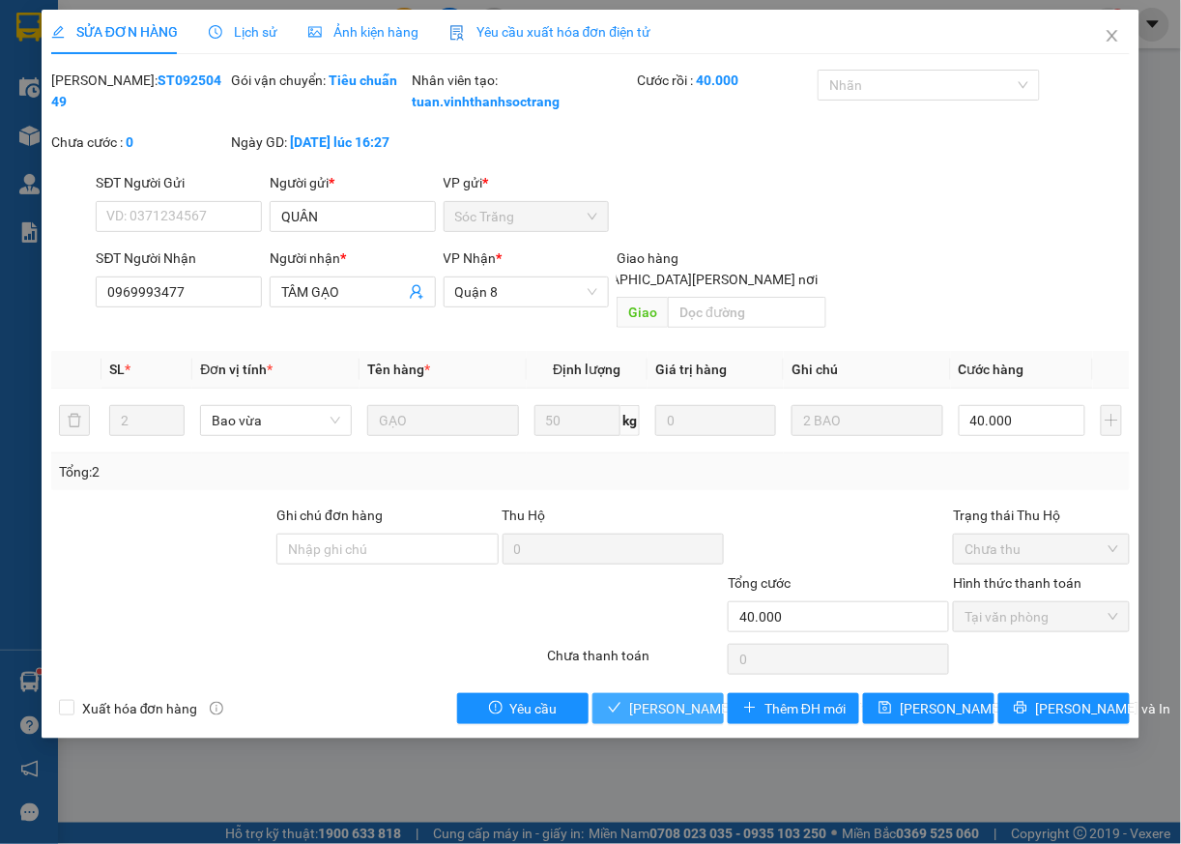
click at [698, 713] on span "[PERSON_NAME] và [PERSON_NAME] hàng" at bounding box center [759, 708] width 261 height 21
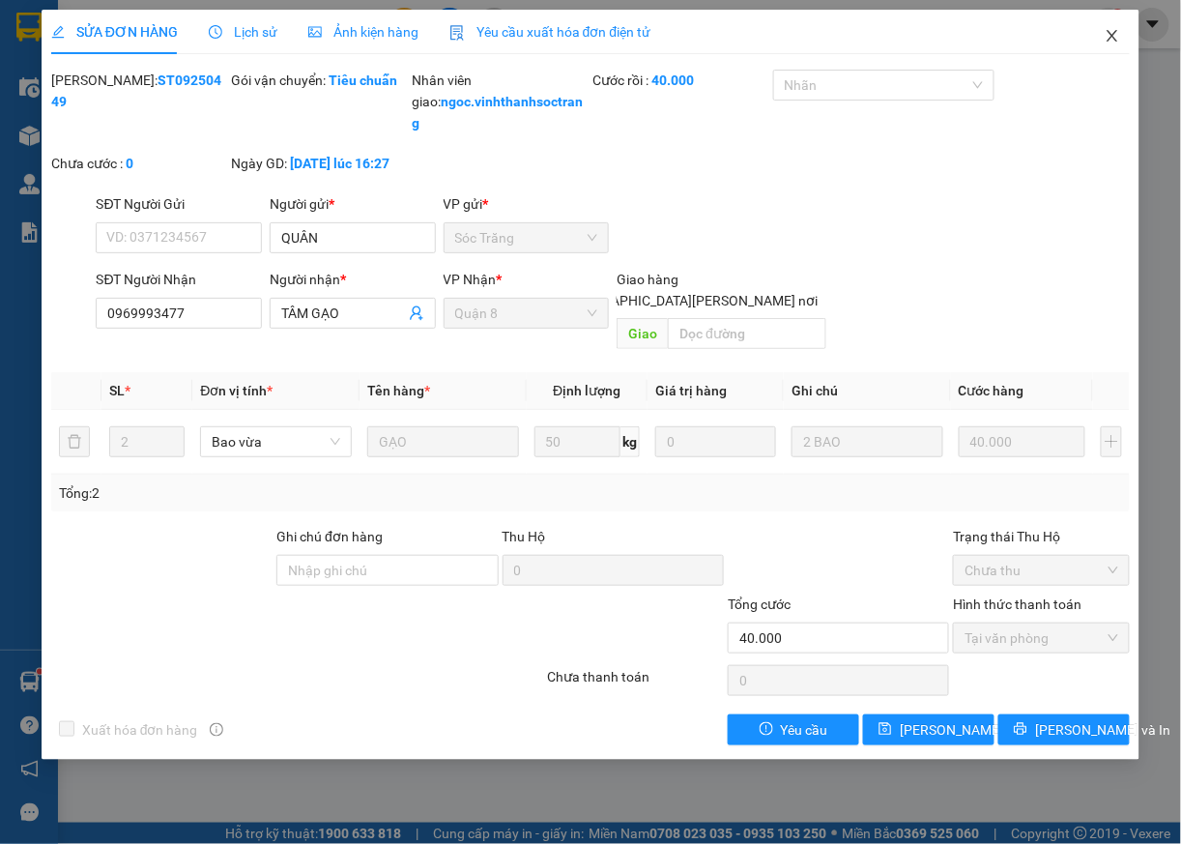
click at [1107, 32] on icon "close" at bounding box center [1112, 35] width 15 height 15
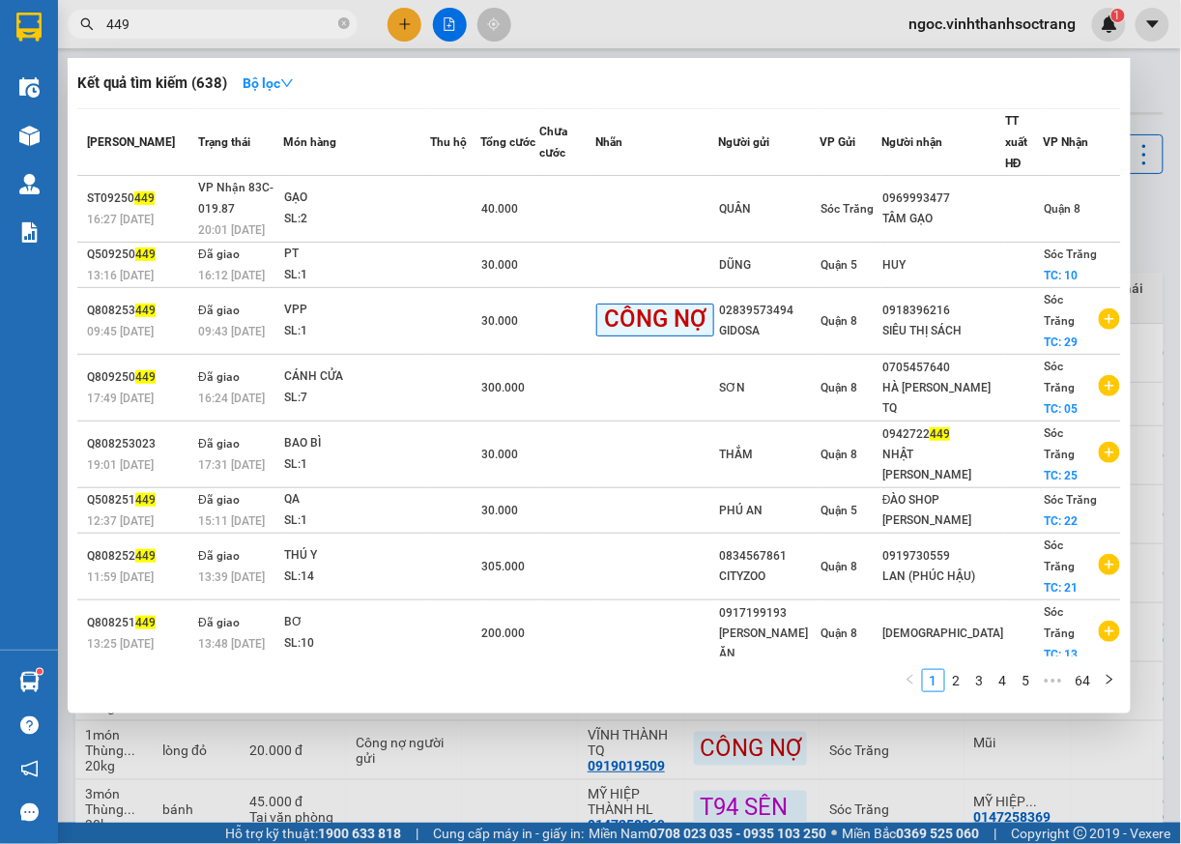
click at [288, 19] on input "449" at bounding box center [220, 24] width 228 height 21
type input "4"
type input "384"
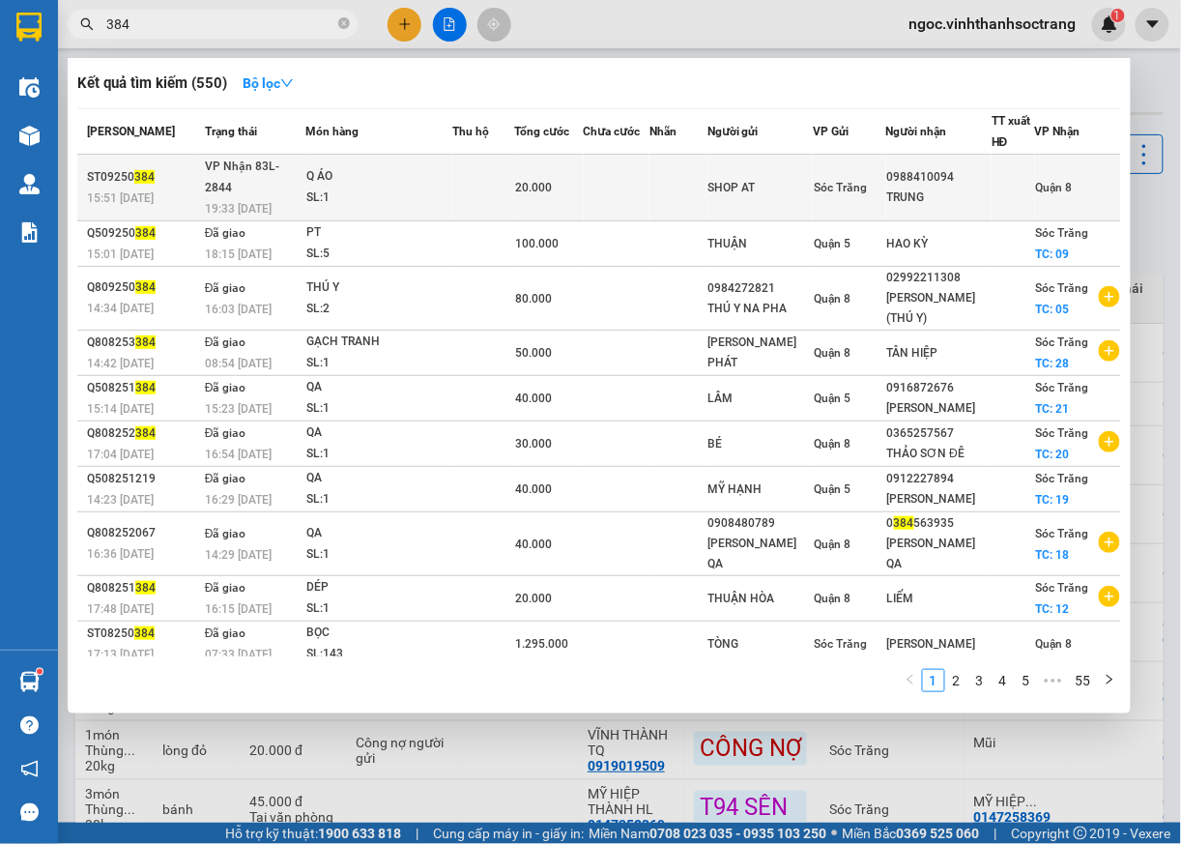
click at [1057, 181] on span "Quận 8" at bounding box center [1054, 188] width 37 height 14
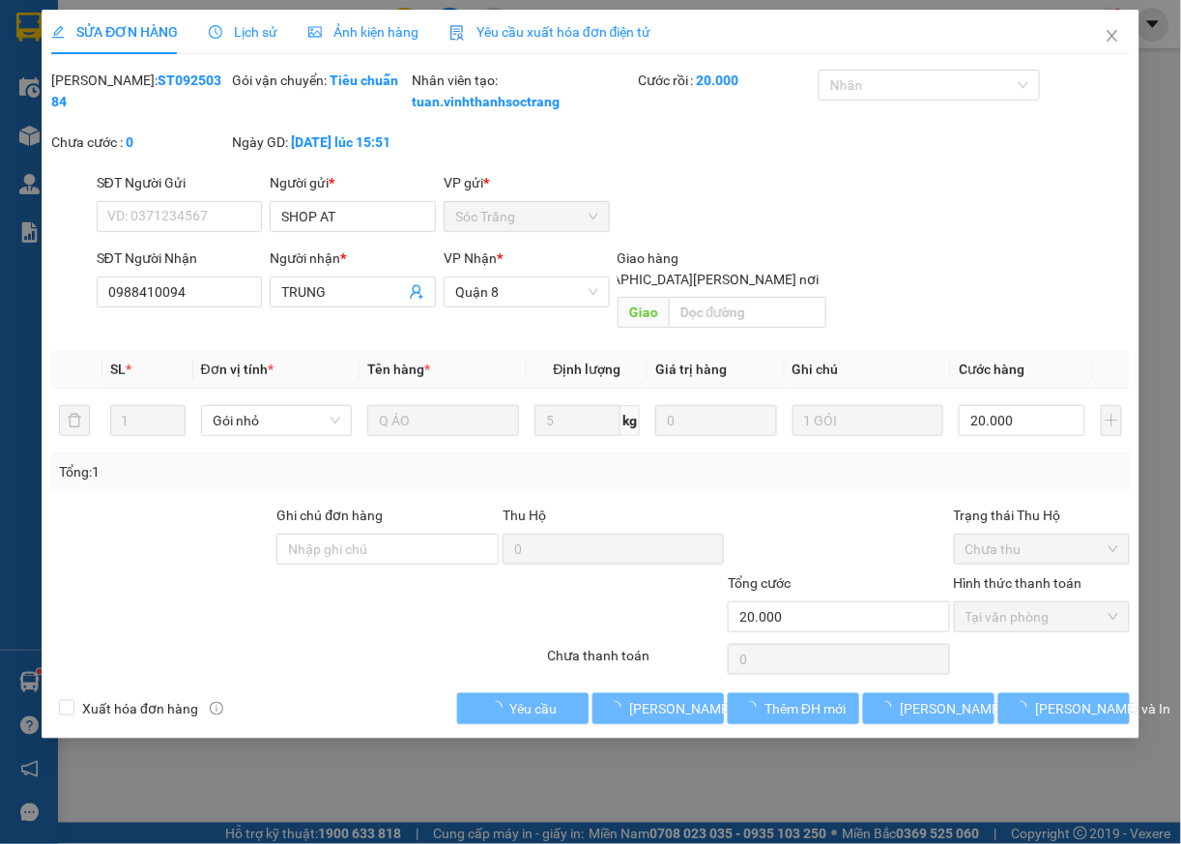
type input "SHOP AT"
type input "0988410094"
type input "TRUNG"
type input "20.000"
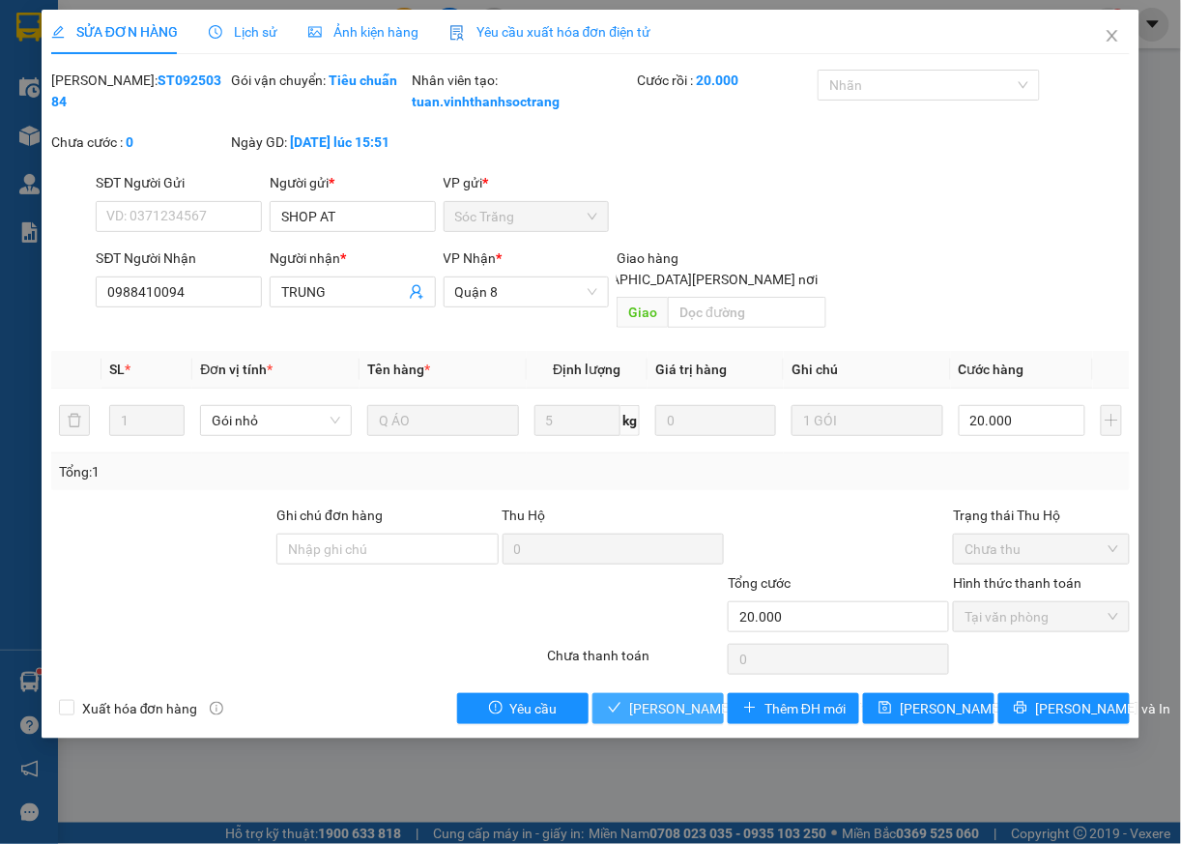
click at [705, 713] on span "[PERSON_NAME] và [PERSON_NAME] hàng" at bounding box center [759, 708] width 261 height 21
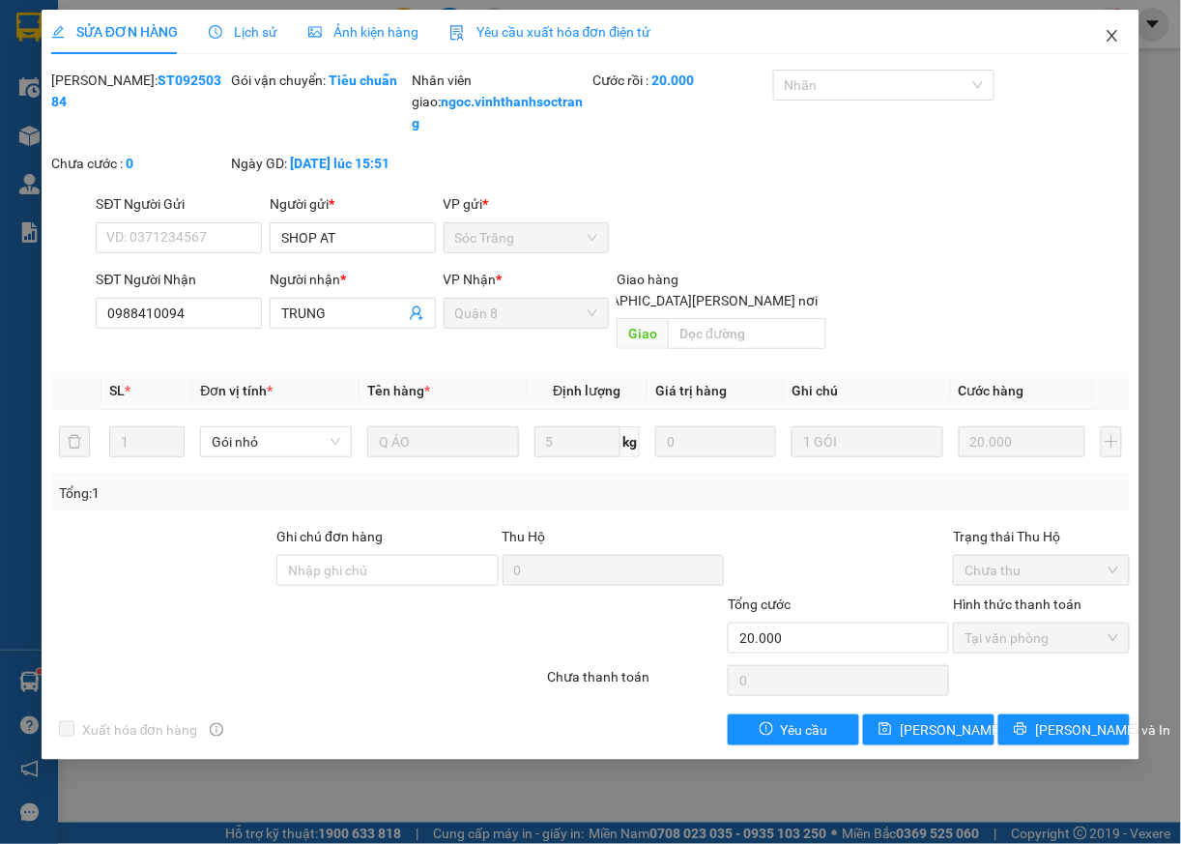
click at [1115, 37] on icon "close" at bounding box center [1112, 35] width 15 height 15
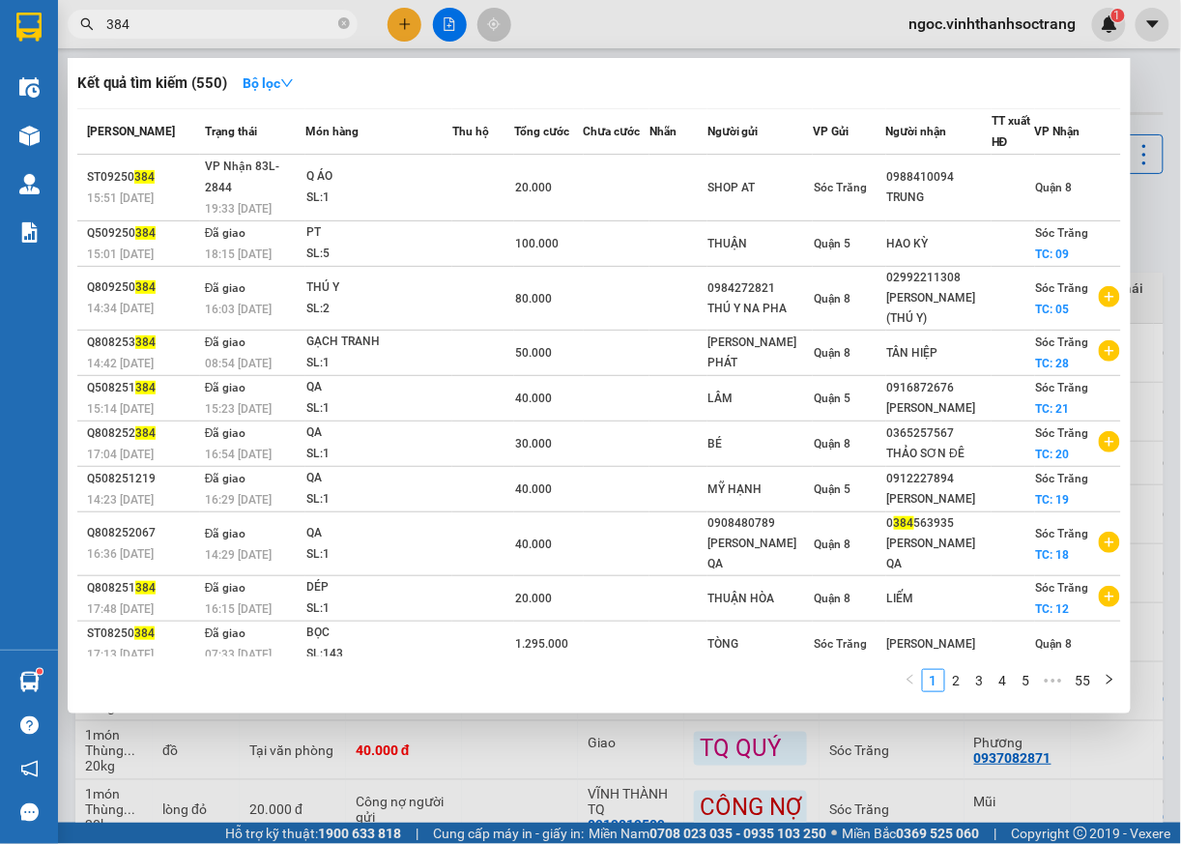
click at [215, 25] on input "384" at bounding box center [220, 24] width 228 height 21
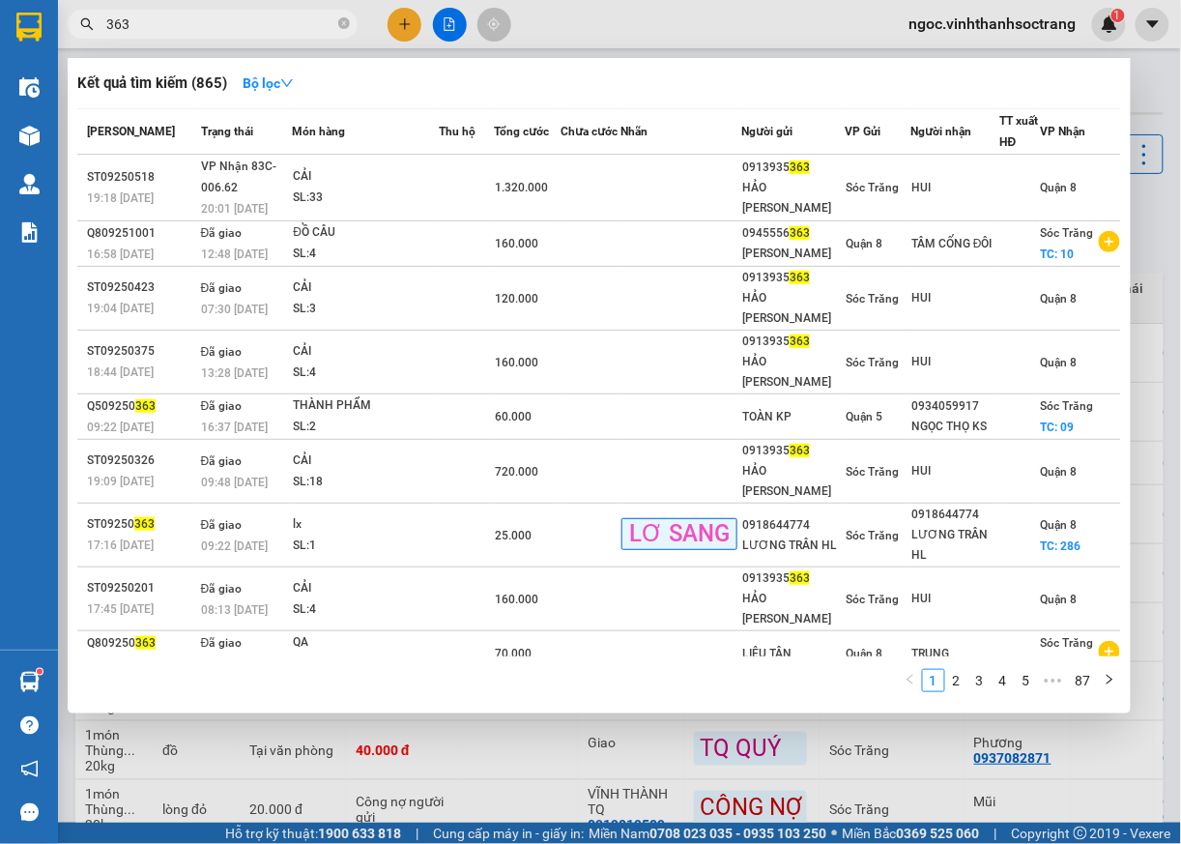
click at [113, 27] on input "363" at bounding box center [220, 24] width 228 height 21
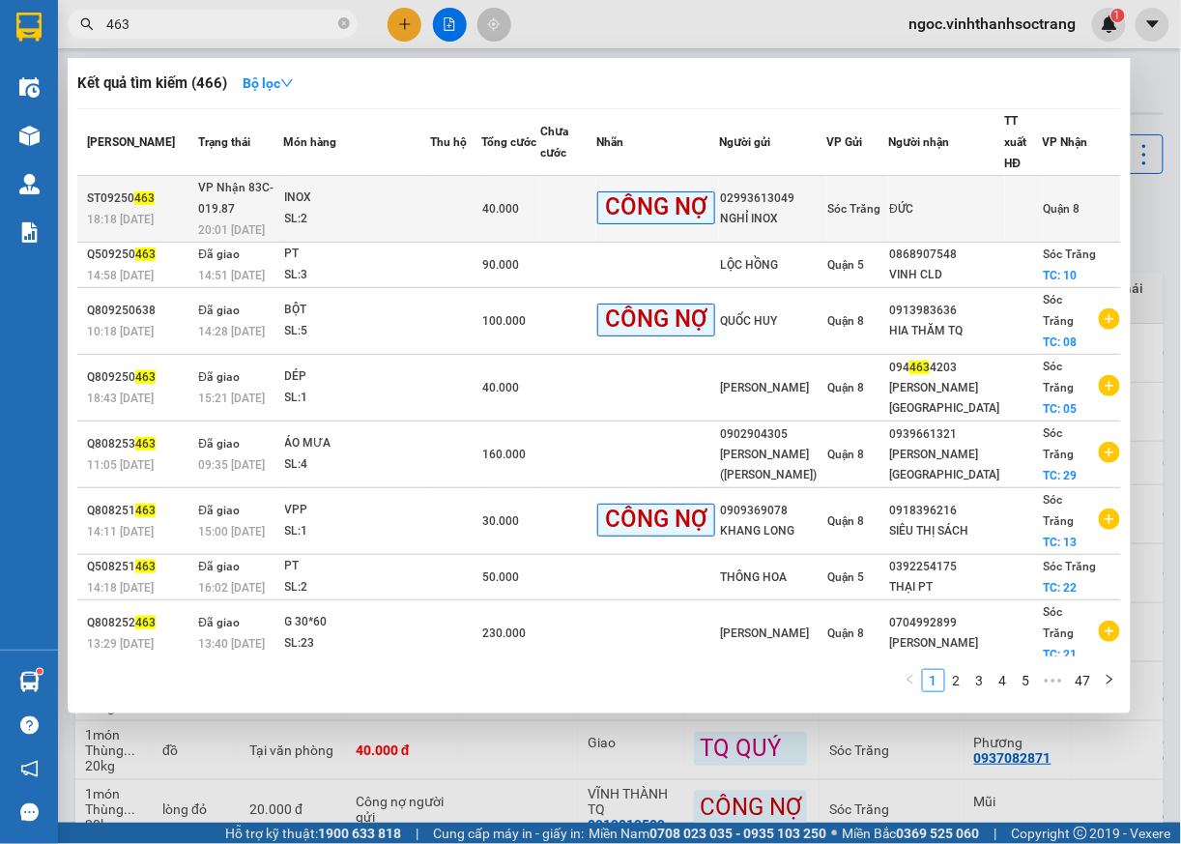
click at [1053, 202] on span "Quận 8" at bounding box center [1062, 209] width 37 height 14
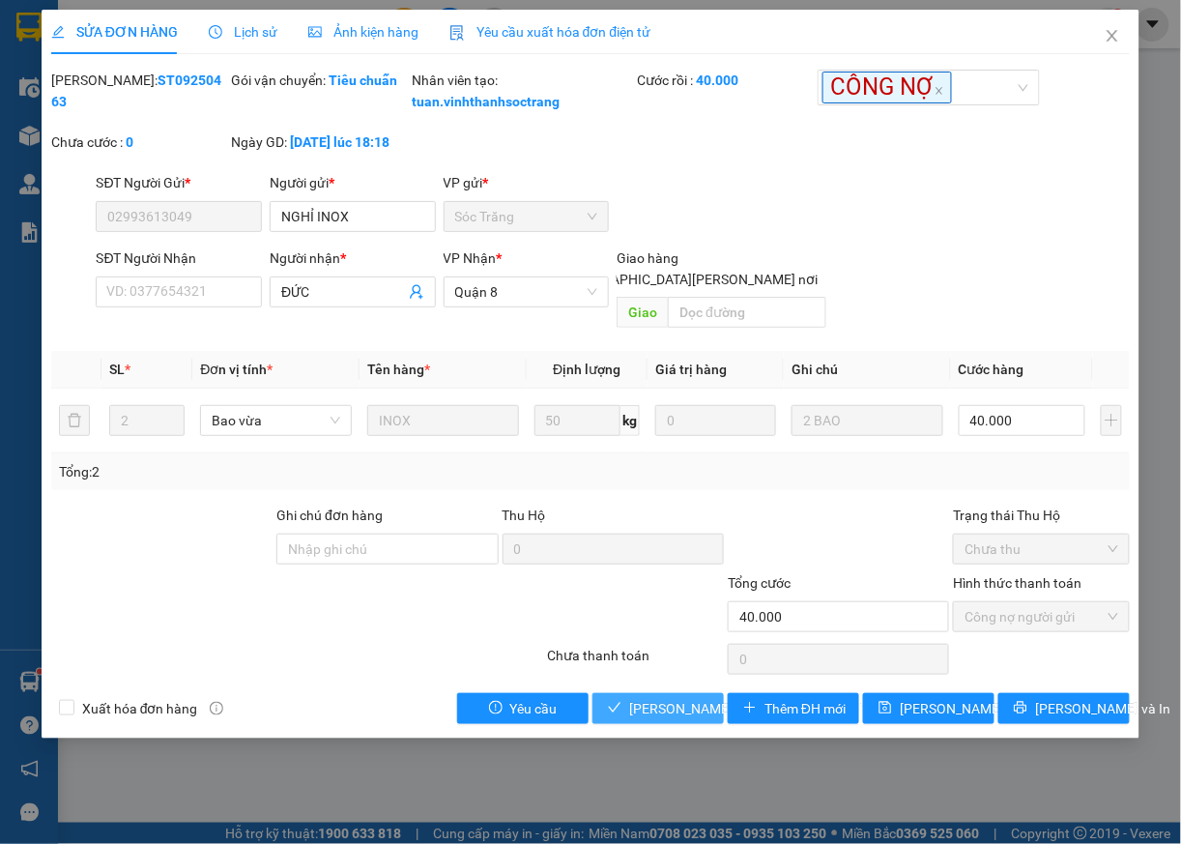
click at [688, 706] on span "[PERSON_NAME] và [PERSON_NAME] hàng" at bounding box center [759, 708] width 261 height 21
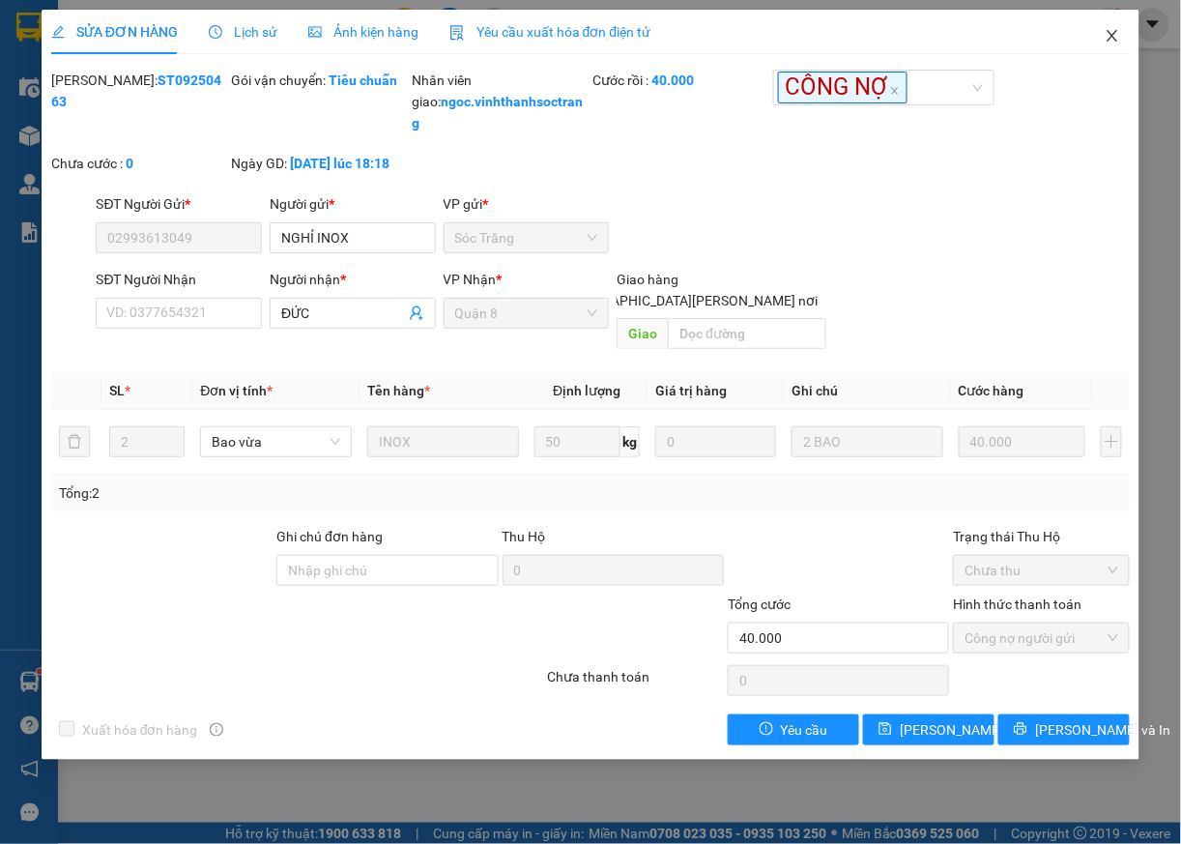
click at [1112, 40] on icon "close" at bounding box center [1112, 35] width 15 height 15
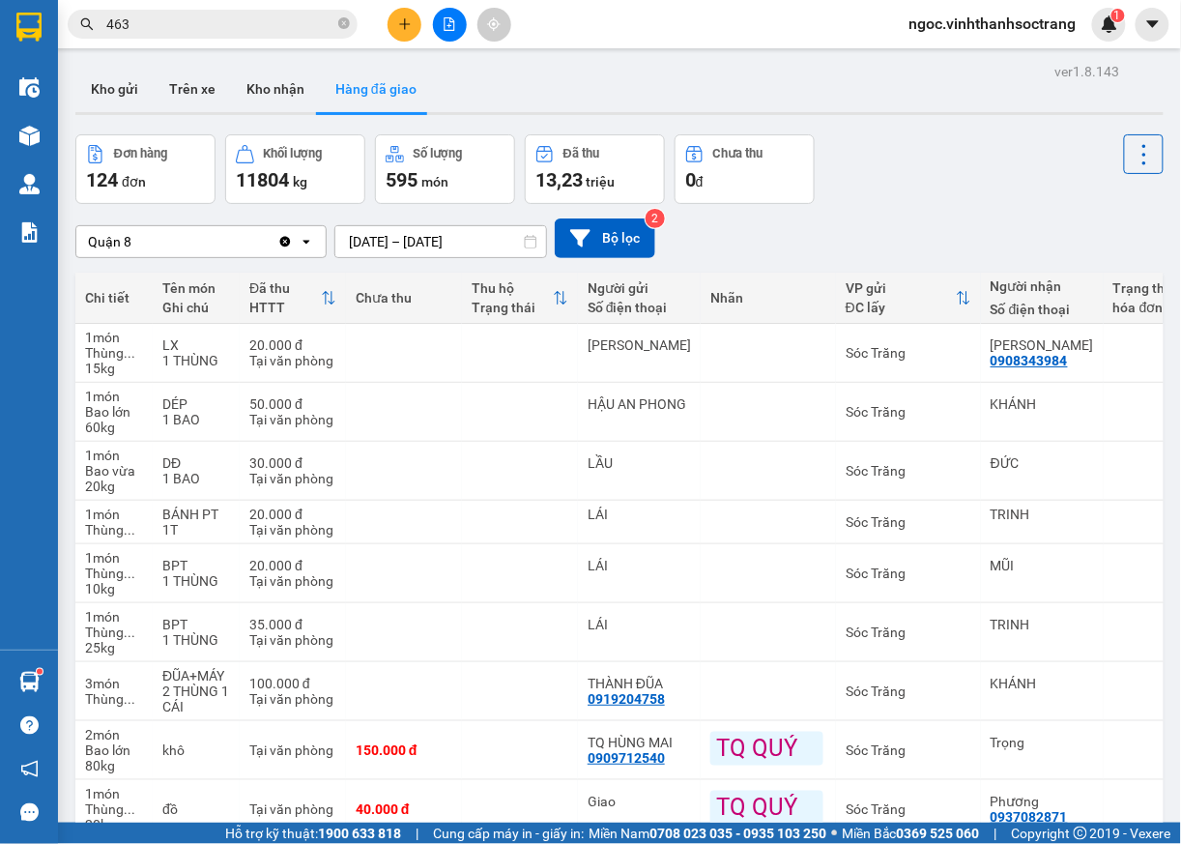
click at [220, 29] on input "463" at bounding box center [220, 24] width 228 height 21
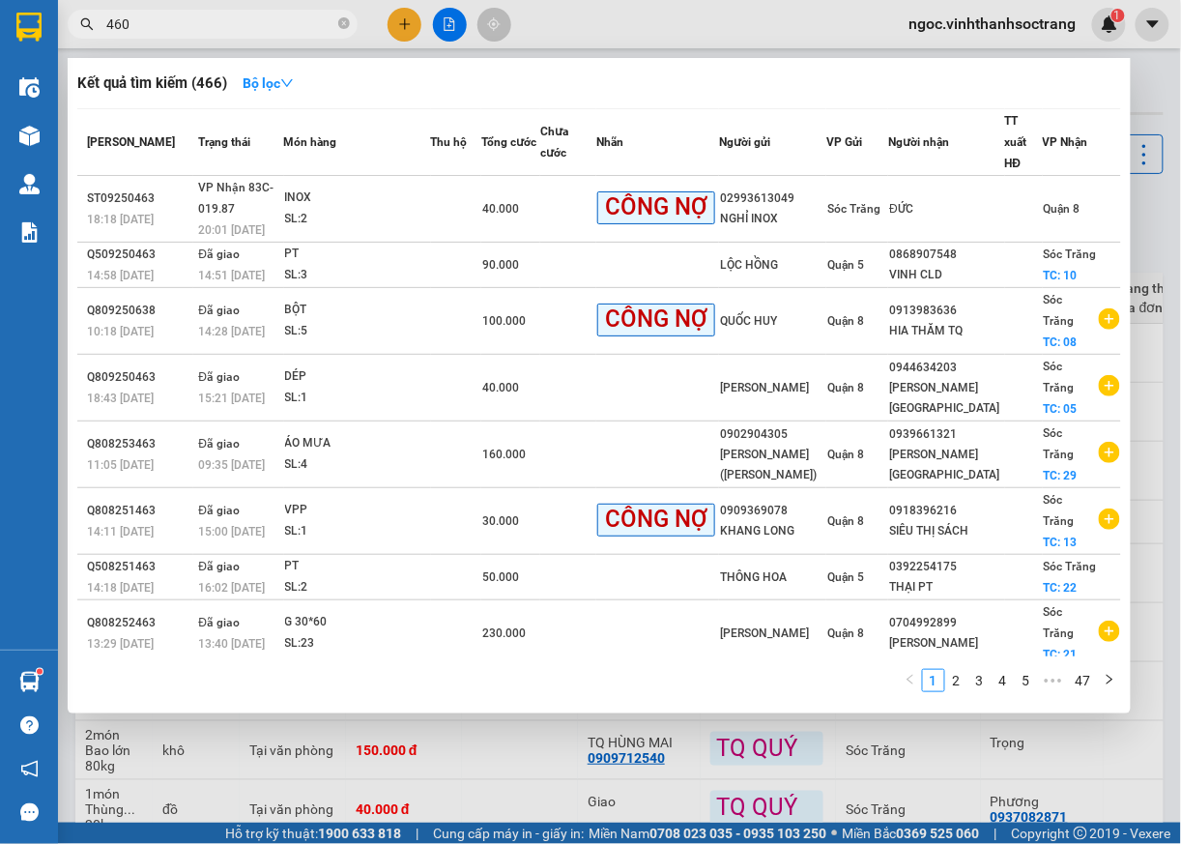
type input "460"
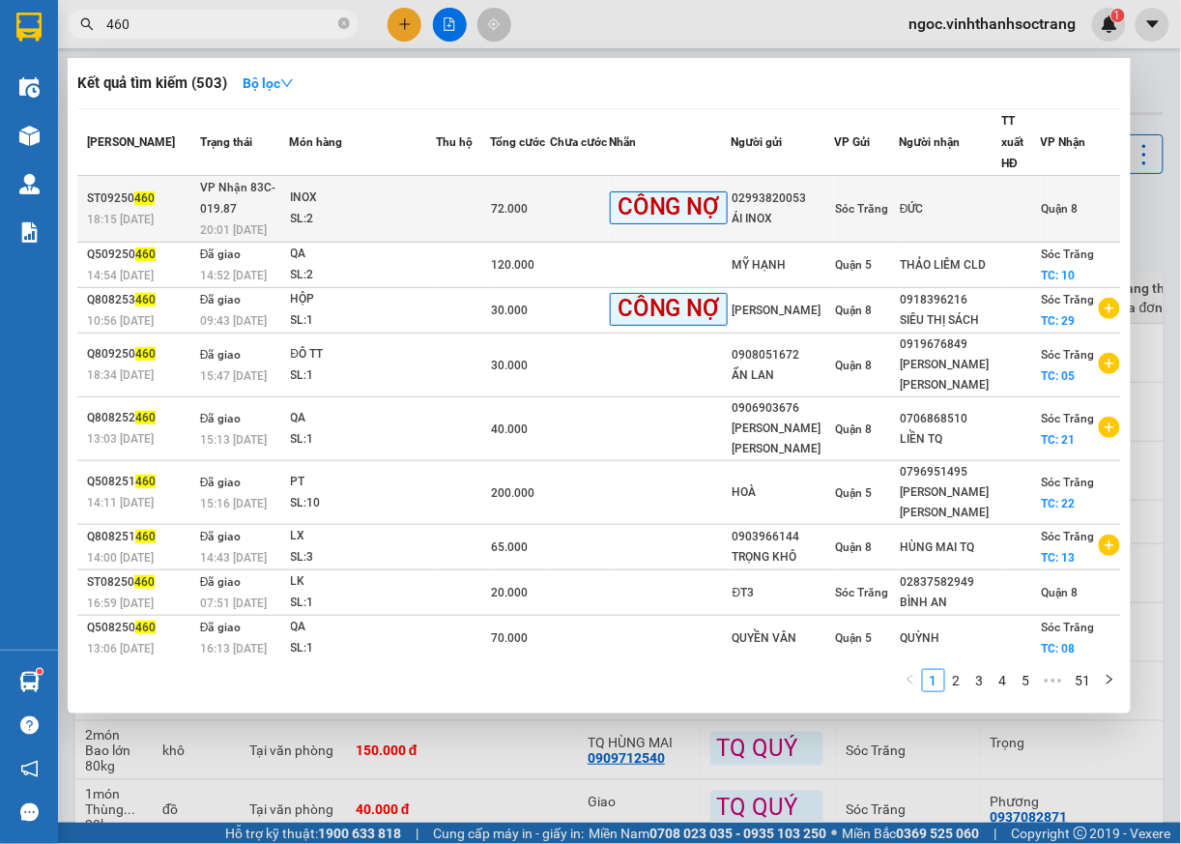
click at [1042, 206] on span "Quận 8" at bounding box center [1060, 209] width 37 height 14
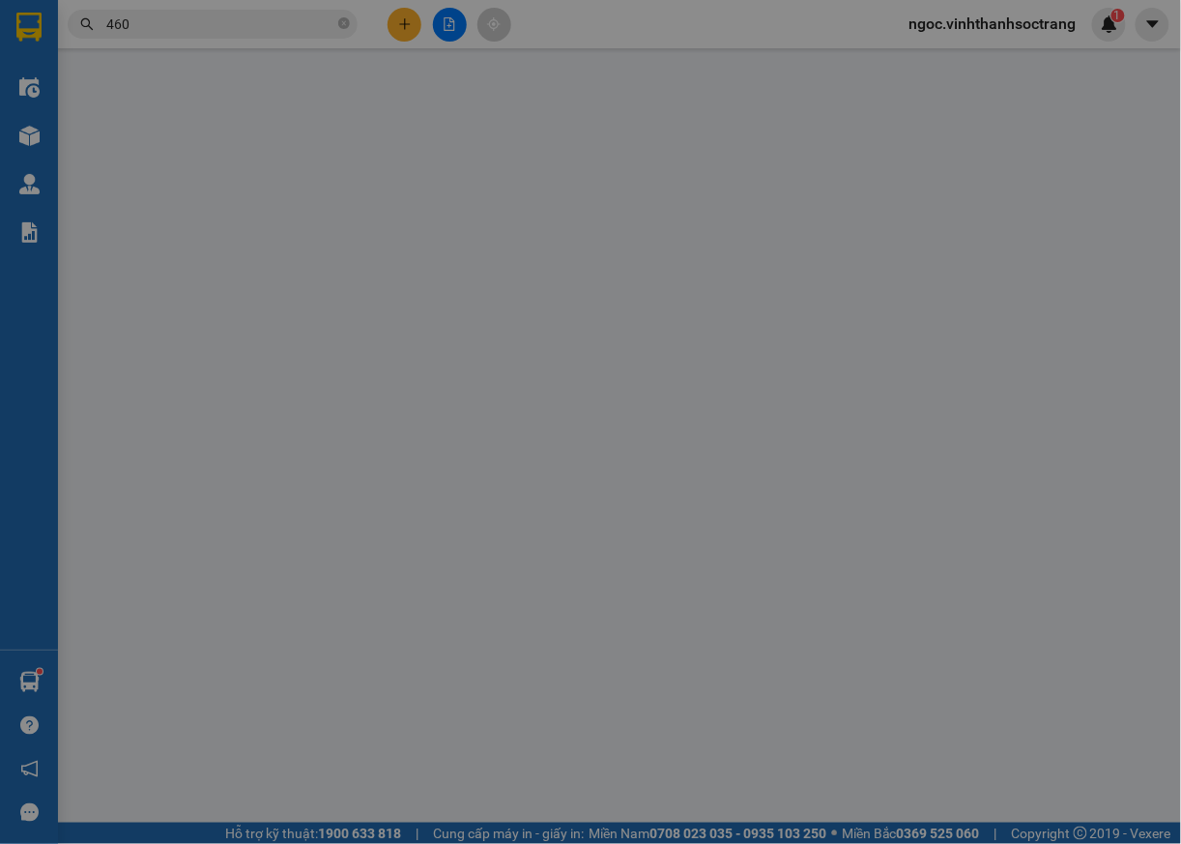
type input "02993820053"
type input "ÁI INOX"
type input "ĐỨC"
type input "72.000"
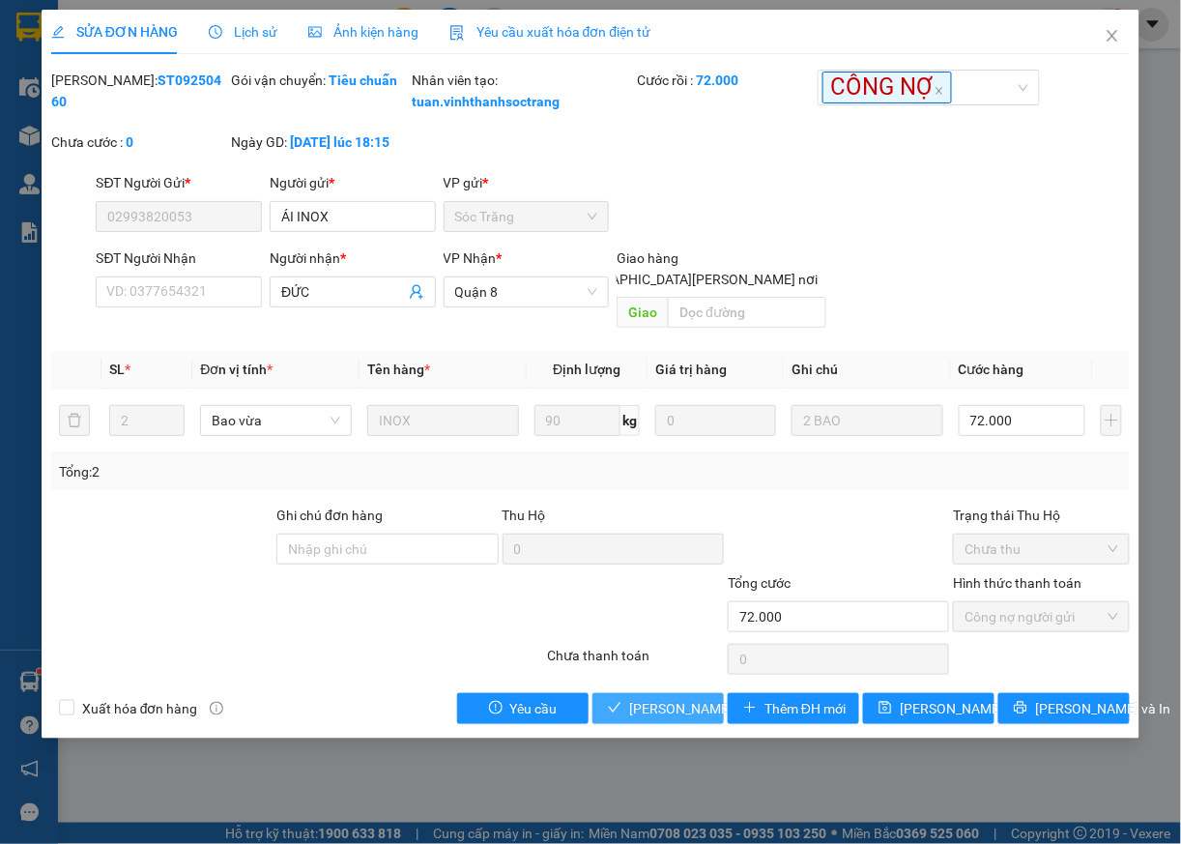
click at [661, 712] on span "[PERSON_NAME] và [PERSON_NAME] hàng" at bounding box center [759, 708] width 261 height 21
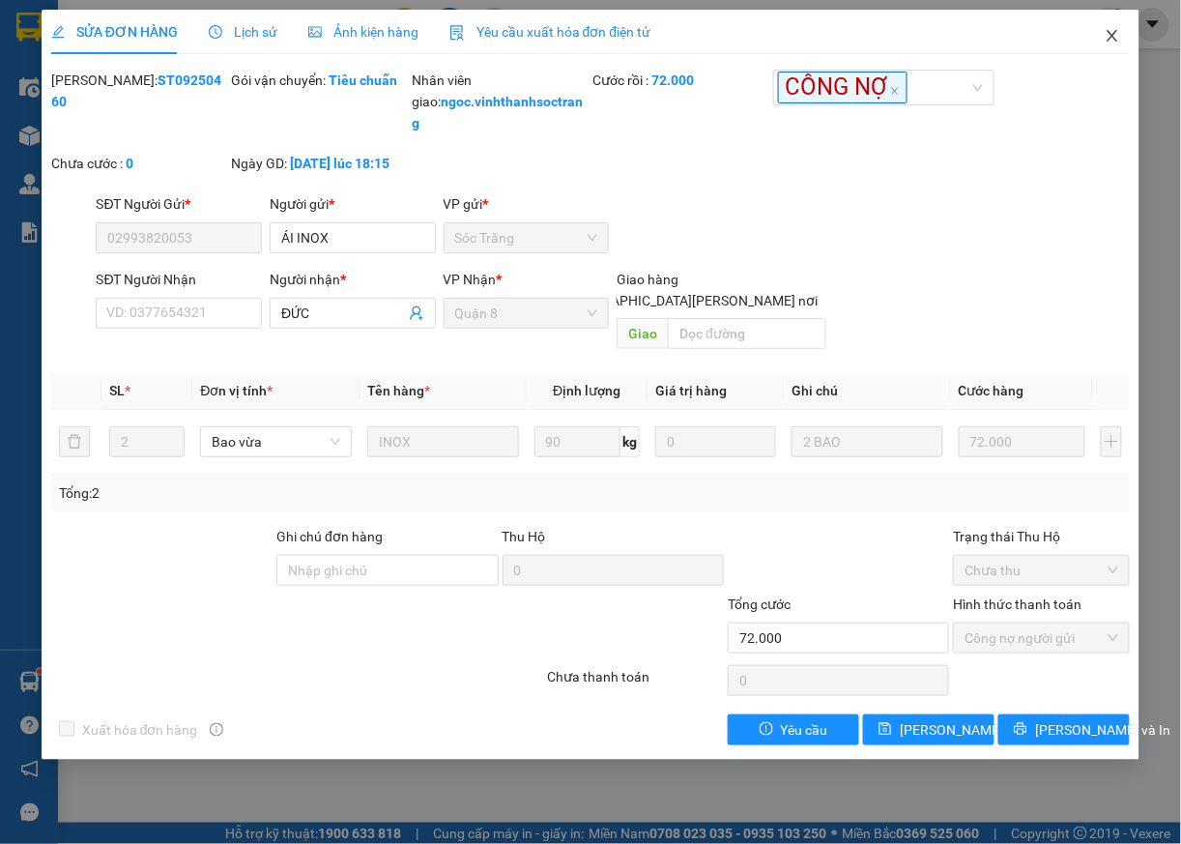
click at [1110, 42] on icon "close" at bounding box center [1113, 36] width 11 height 12
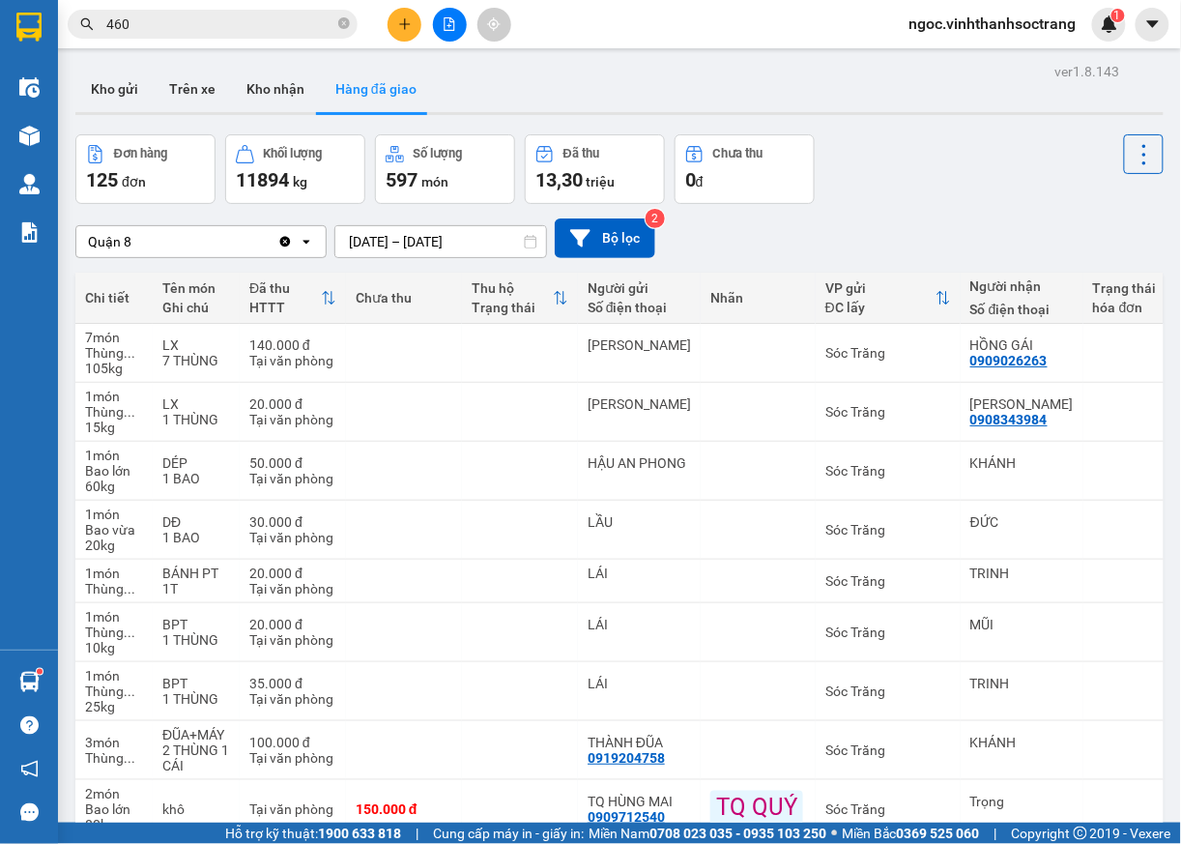
click at [215, 27] on input "460" at bounding box center [220, 24] width 228 height 21
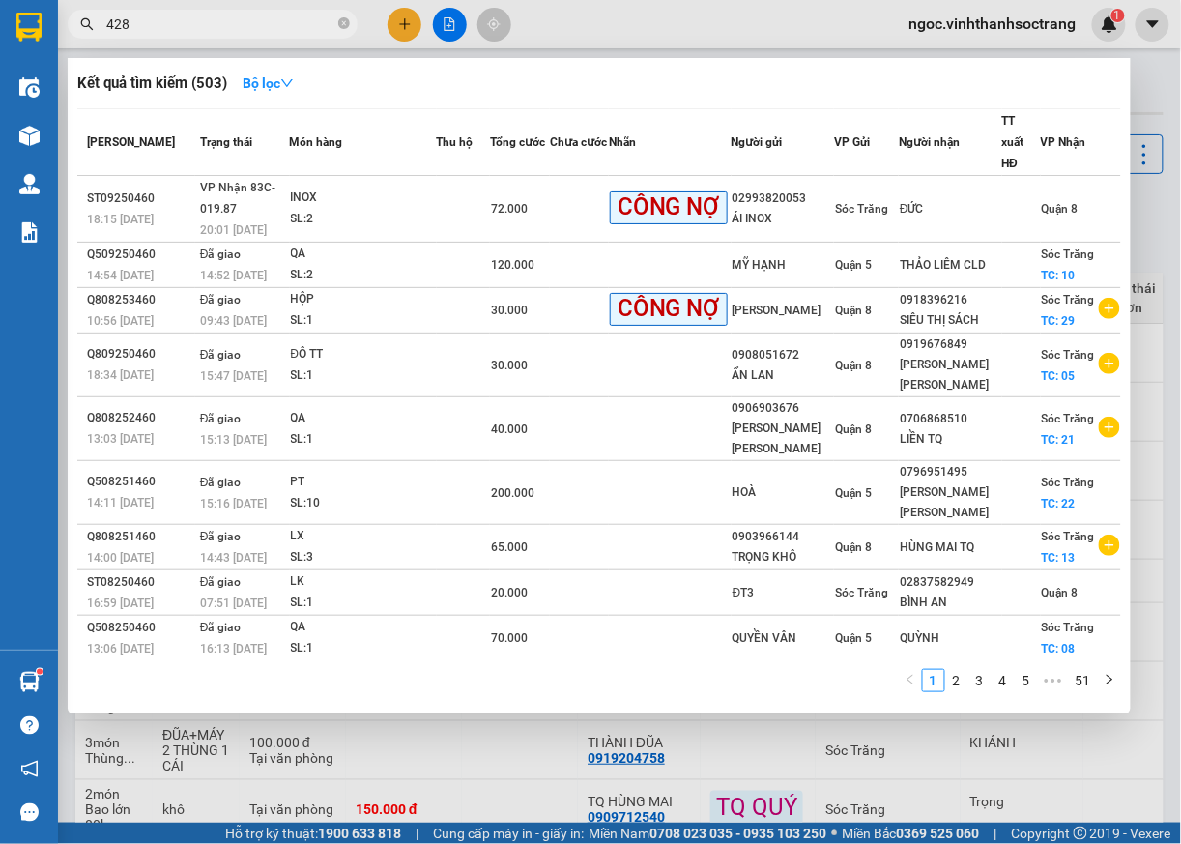
type input "428"
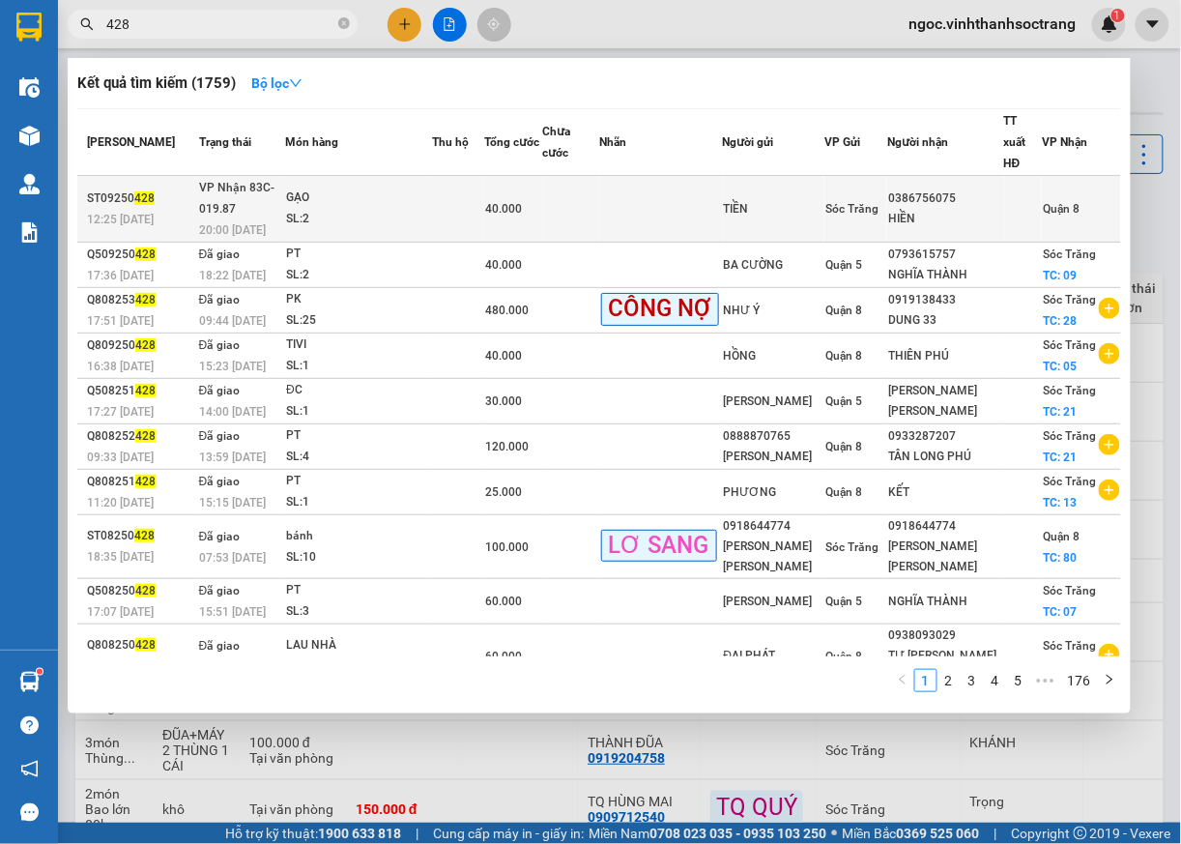
click at [1048, 198] on div "Quận 8" at bounding box center [1061, 208] width 37 height 21
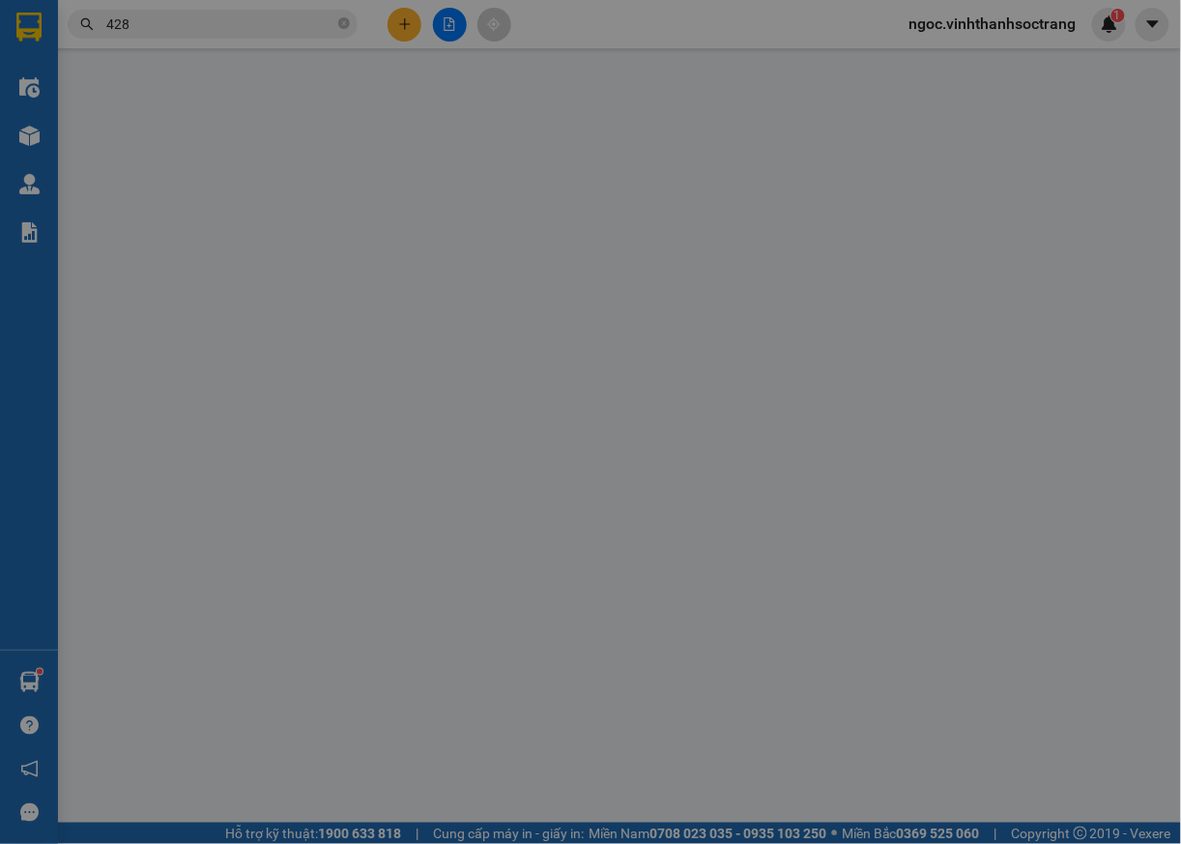
type input "TIỀN"
type input "0386756075"
type input "HIỀN"
type input "40.000"
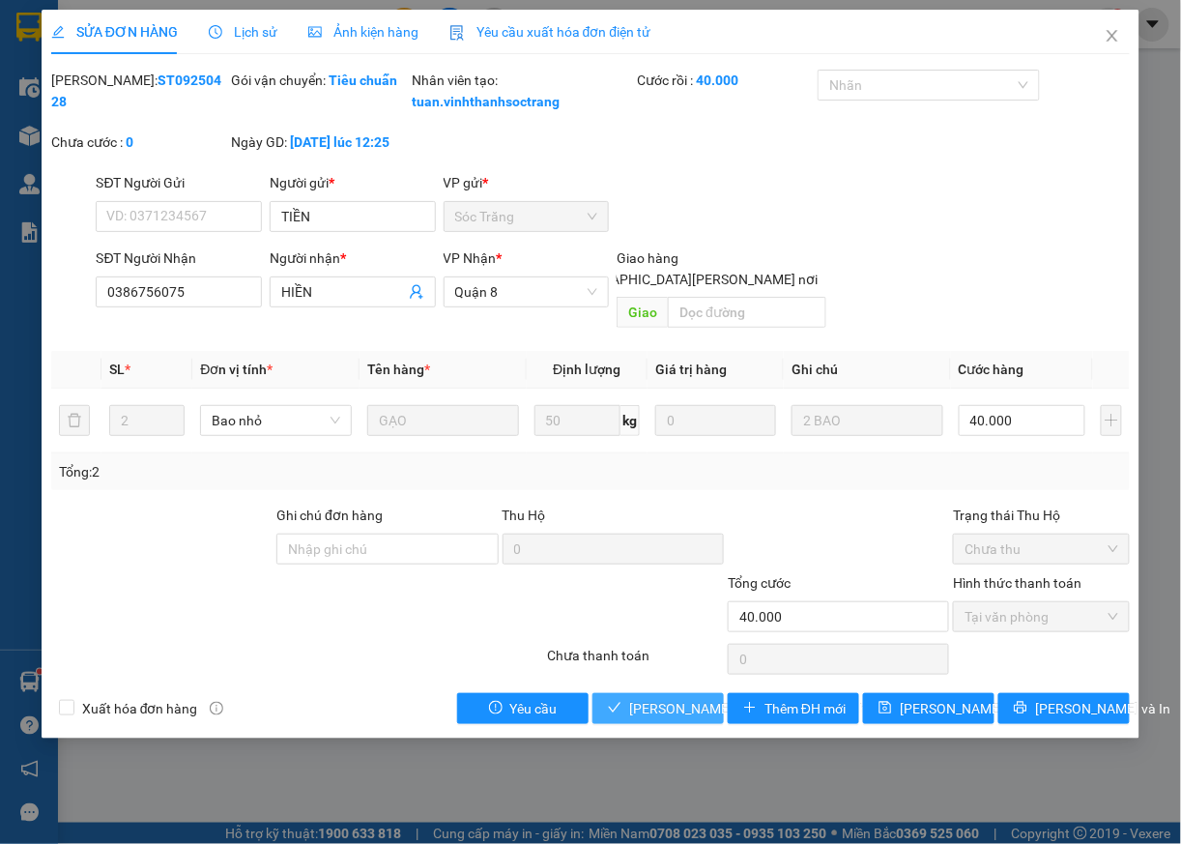
click at [670, 709] on span "[PERSON_NAME] và [PERSON_NAME] hàng" at bounding box center [759, 708] width 261 height 21
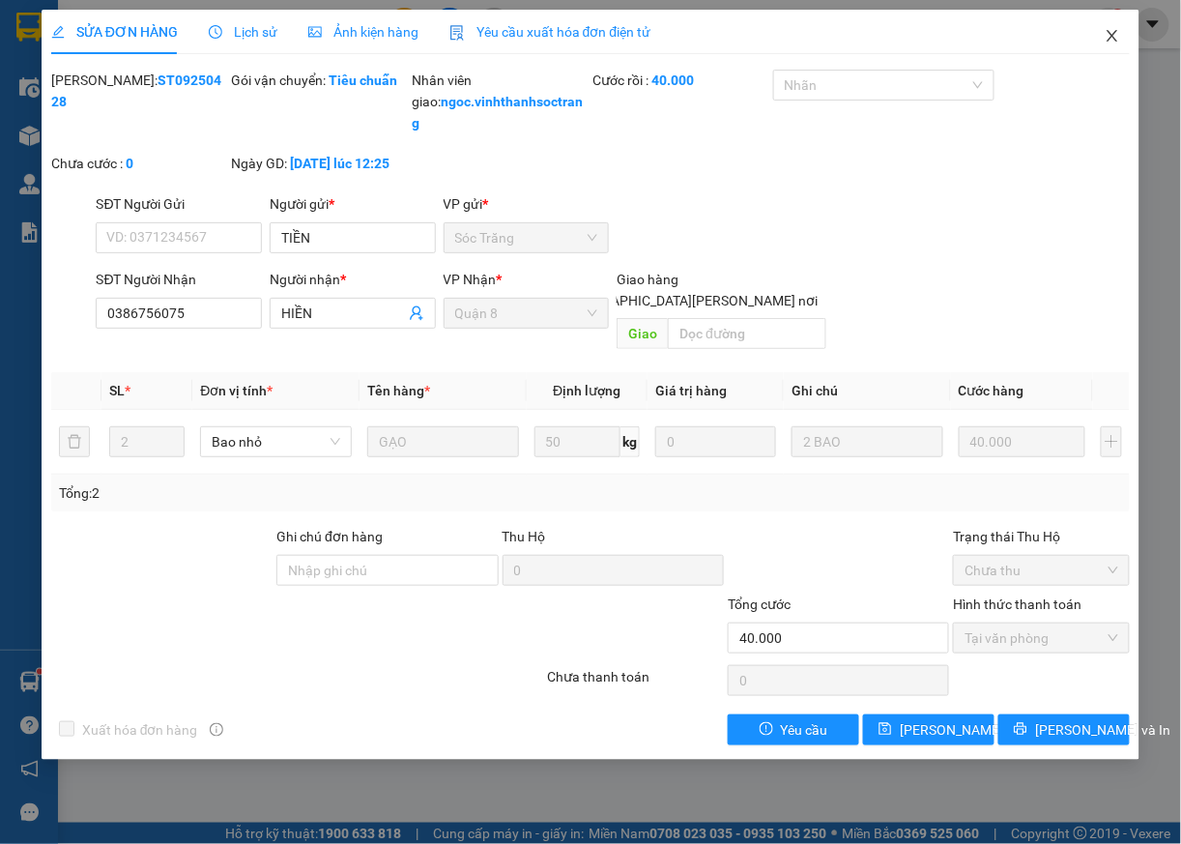
click at [1111, 41] on icon "close" at bounding box center [1113, 36] width 11 height 12
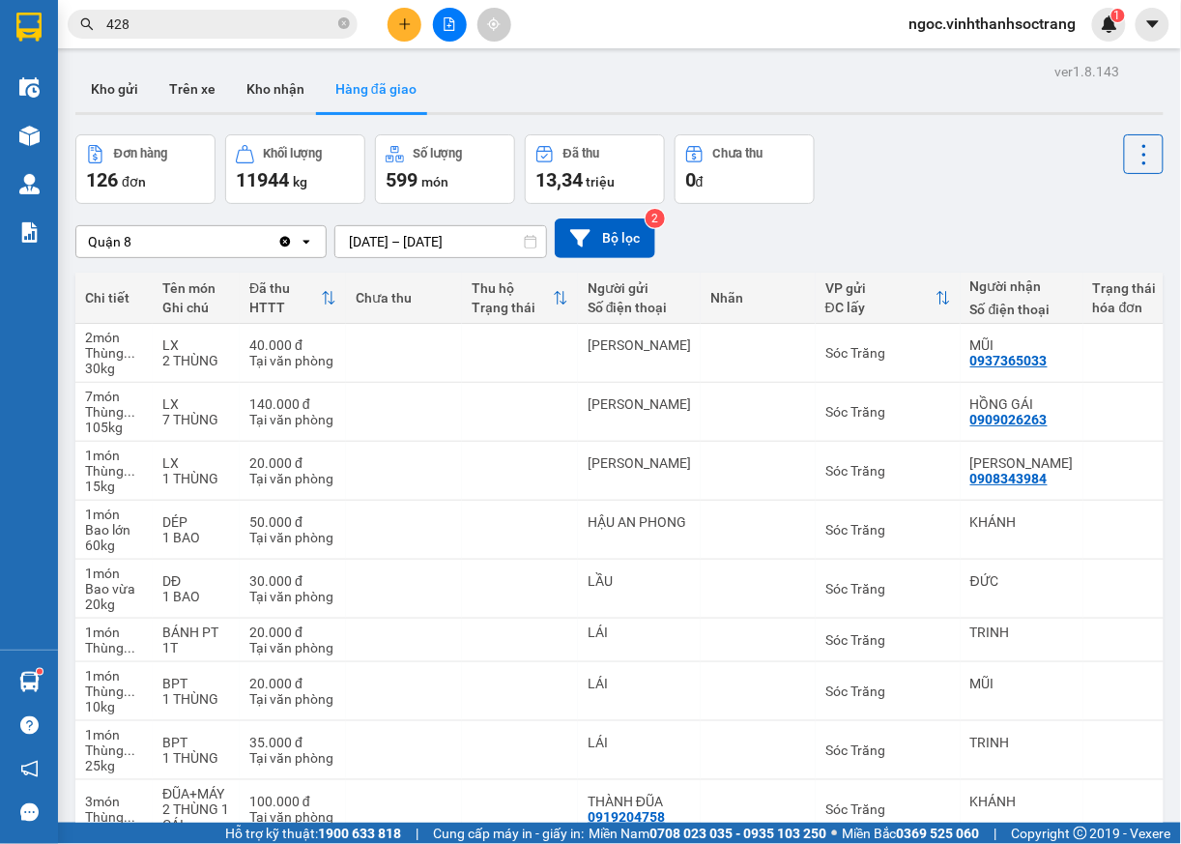
click at [228, 15] on input "428" at bounding box center [220, 24] width 228 height 21
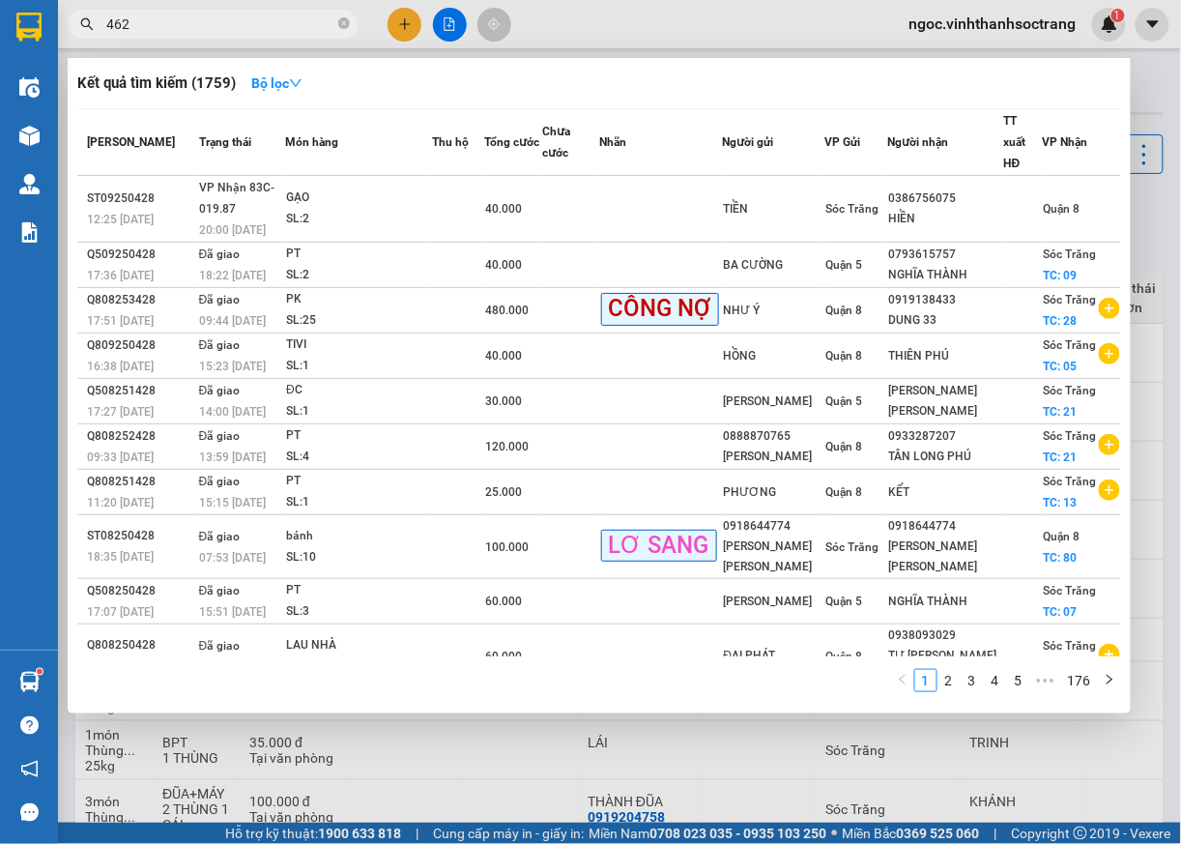
type input "462"
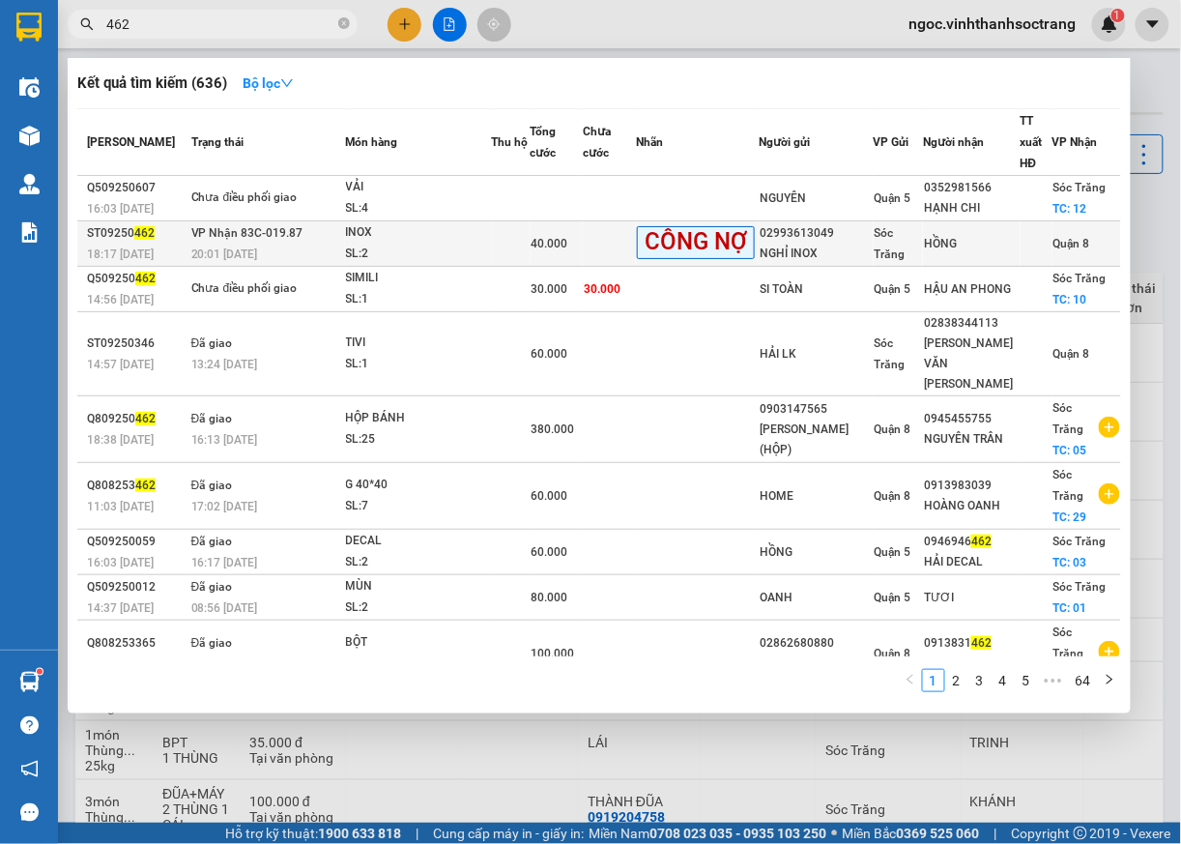
click at [1054, 238] on span "Quận 8" at bounding box center [1072, 244] width 37 height 14
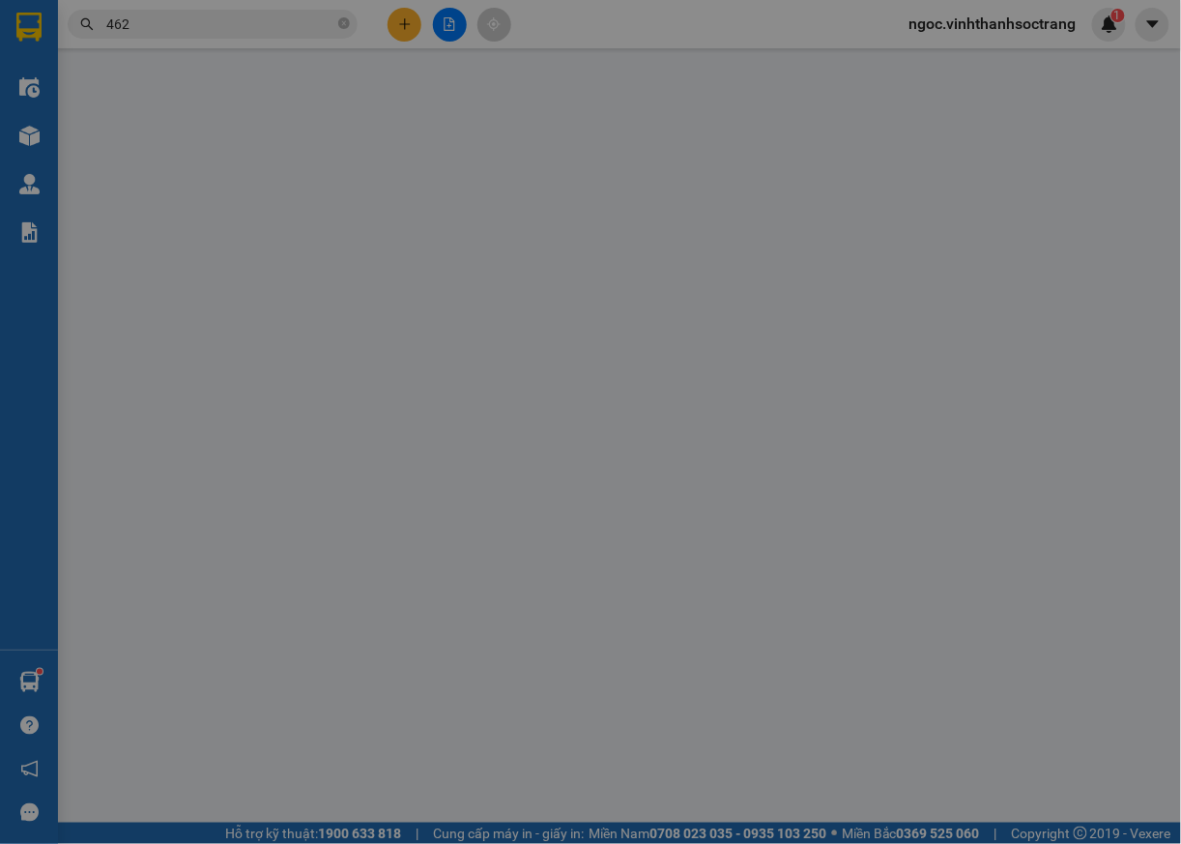
type input "02993613049"
type input "NGHỈ INOX"
type input "HỒNG"
type input "40.000"
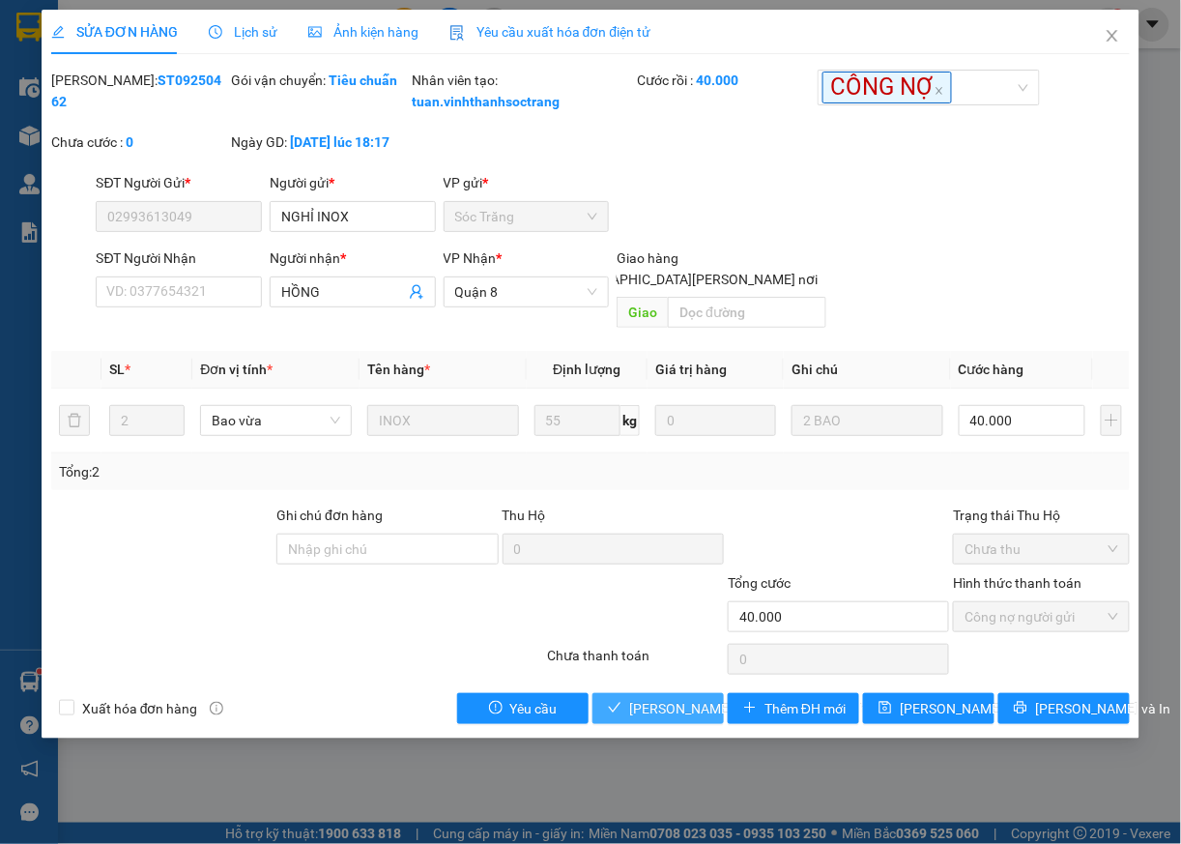
click at [681, 712] on span "[PERSON_NAME] và [PERSON_NAME] hàng" at bounding box center [759, 708] width 261 height 21
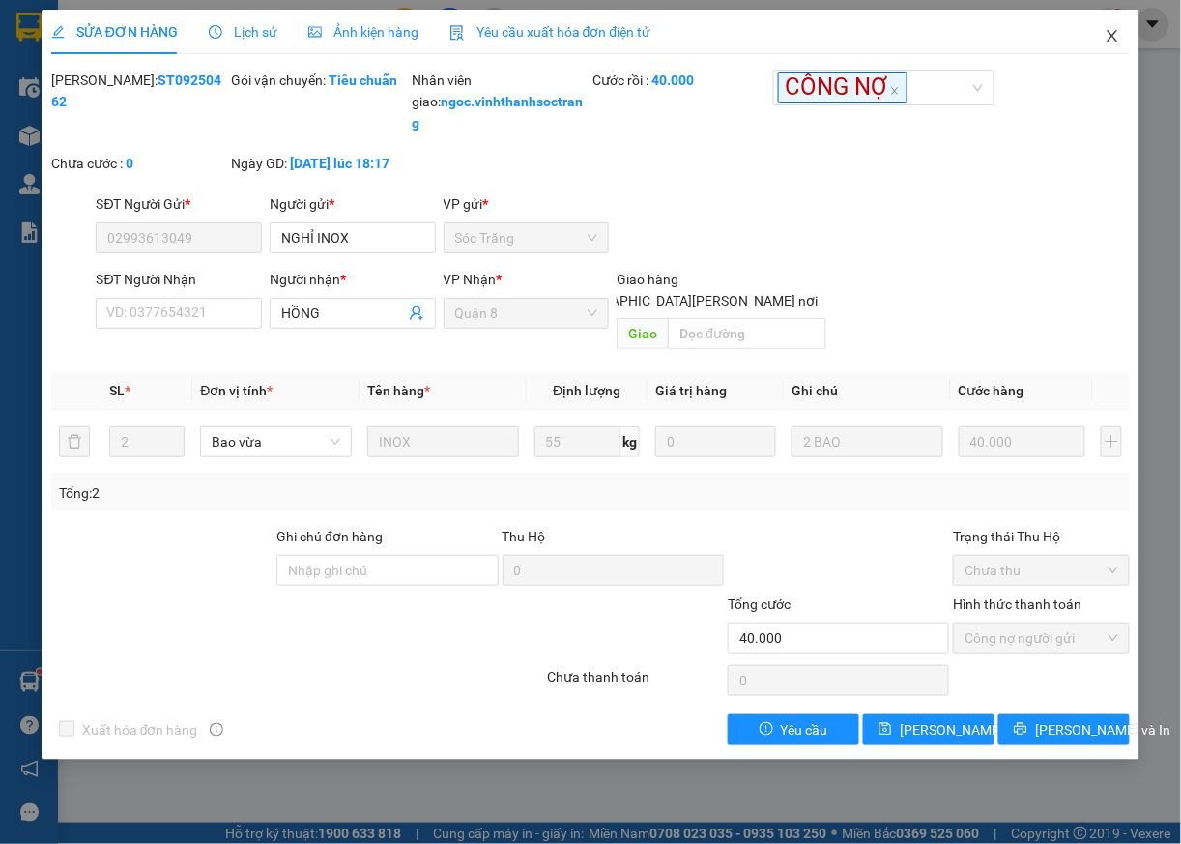
click at [1117, 24] on span "Close" at bounding box center [1113, 37] width 54 height 54
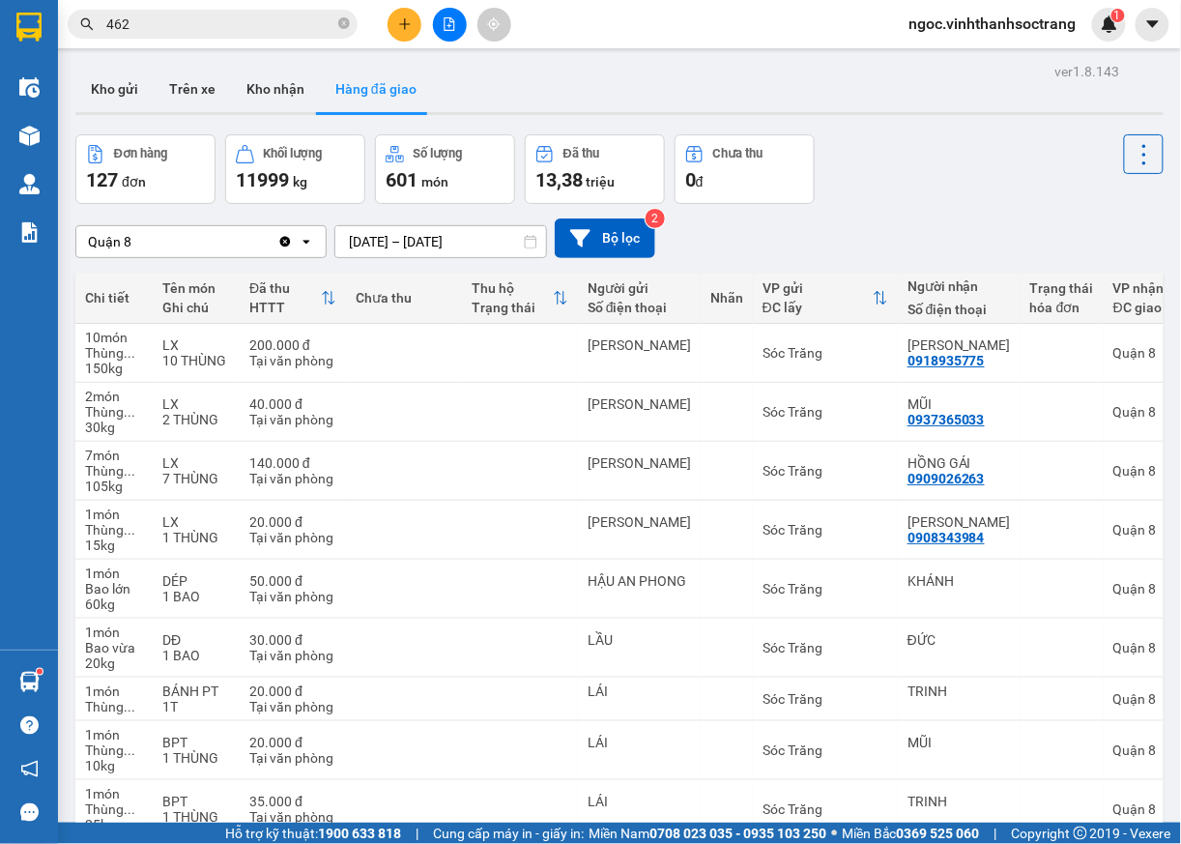
click at [187, 28] on input "462" at bounding box center [220, 24] width 228 height 21
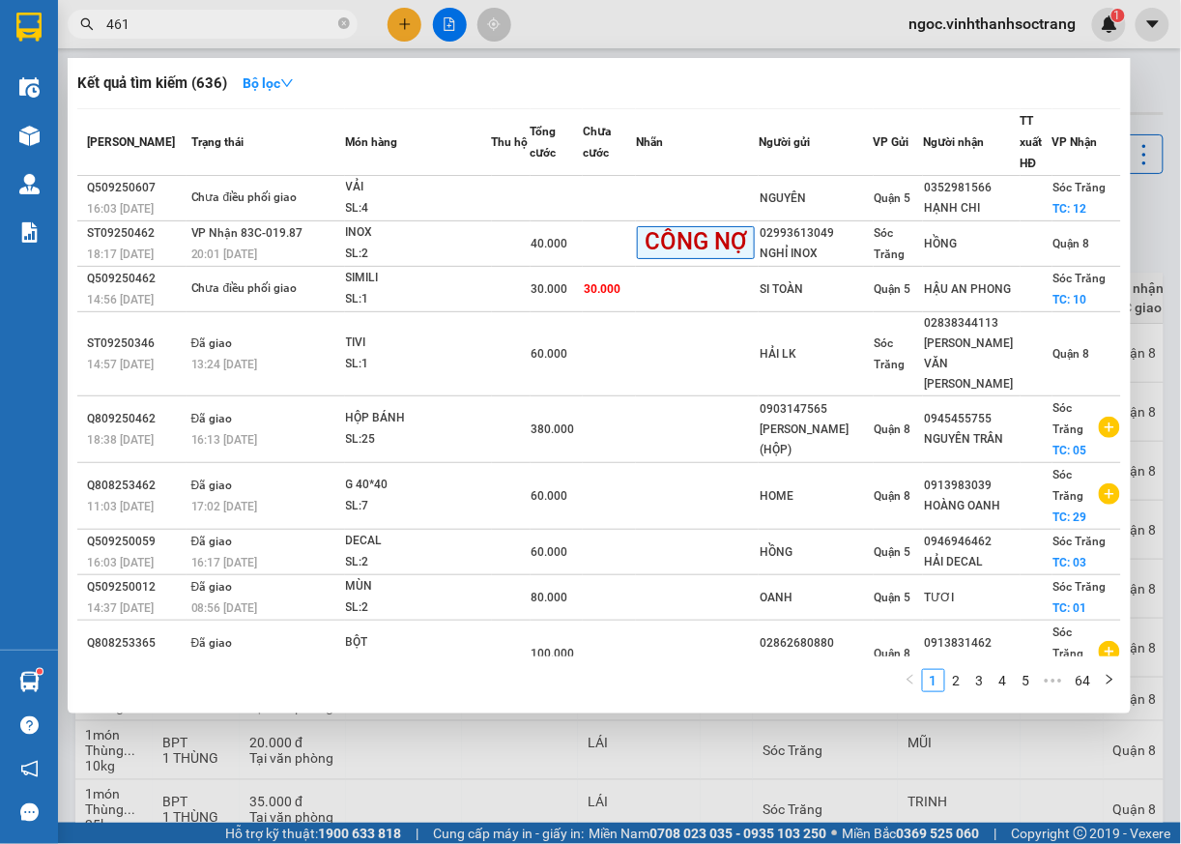
type input "461"
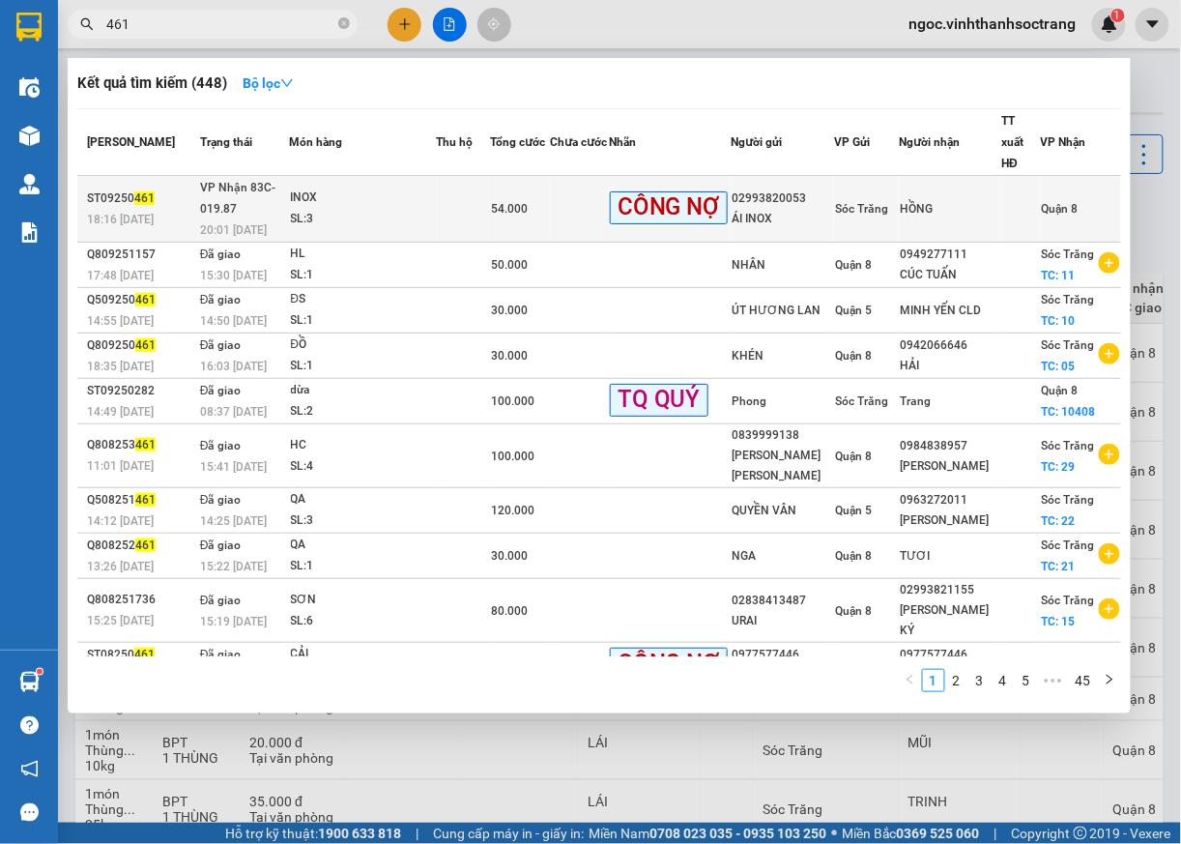
click at [1042, 205] on span "Quận 8" at bounding box center [1060, 209] width 37 height 14
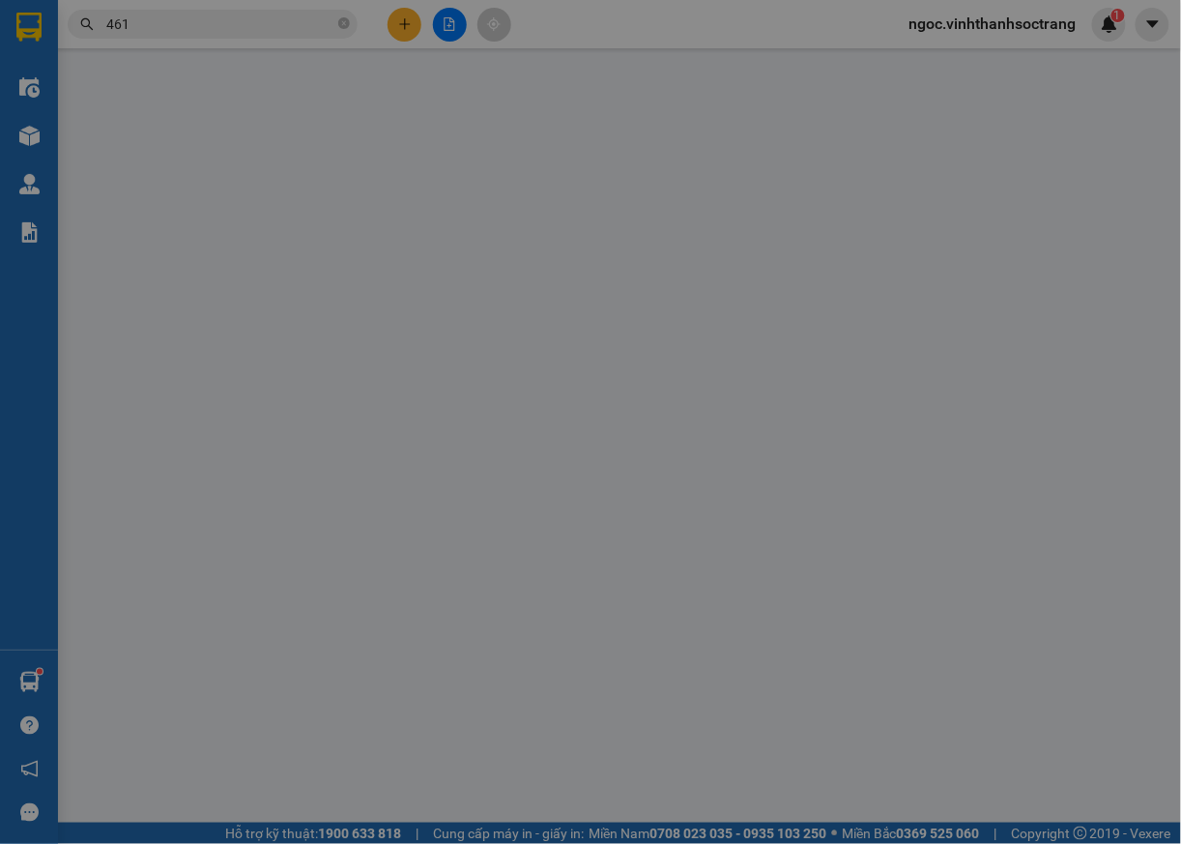
type input "02993820053"
type input "ÁI INOX"
type input "HỒNG"
type input "54.000"
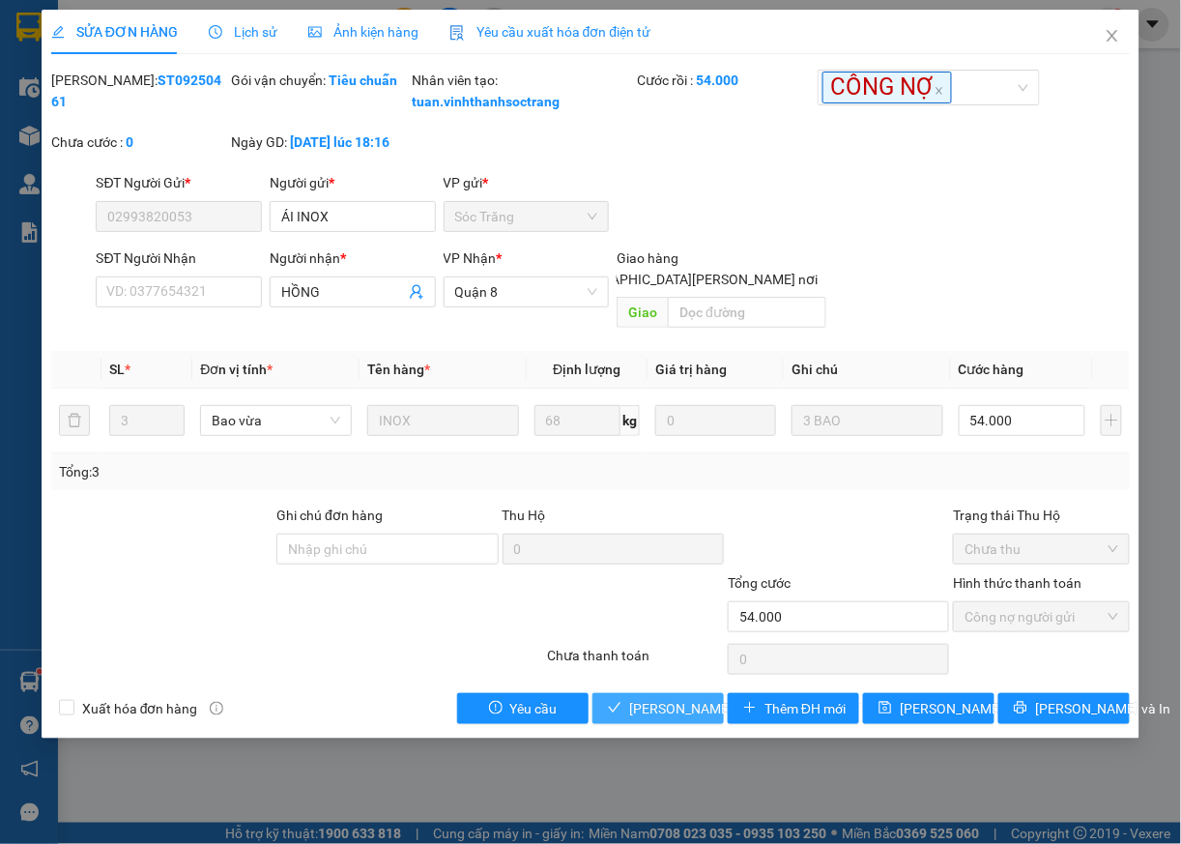
click at [681, 717] on span "[PERSON_NAME] và [PERSON_NAME] hàng" at bounding box center [759, 708] width 261 height 21
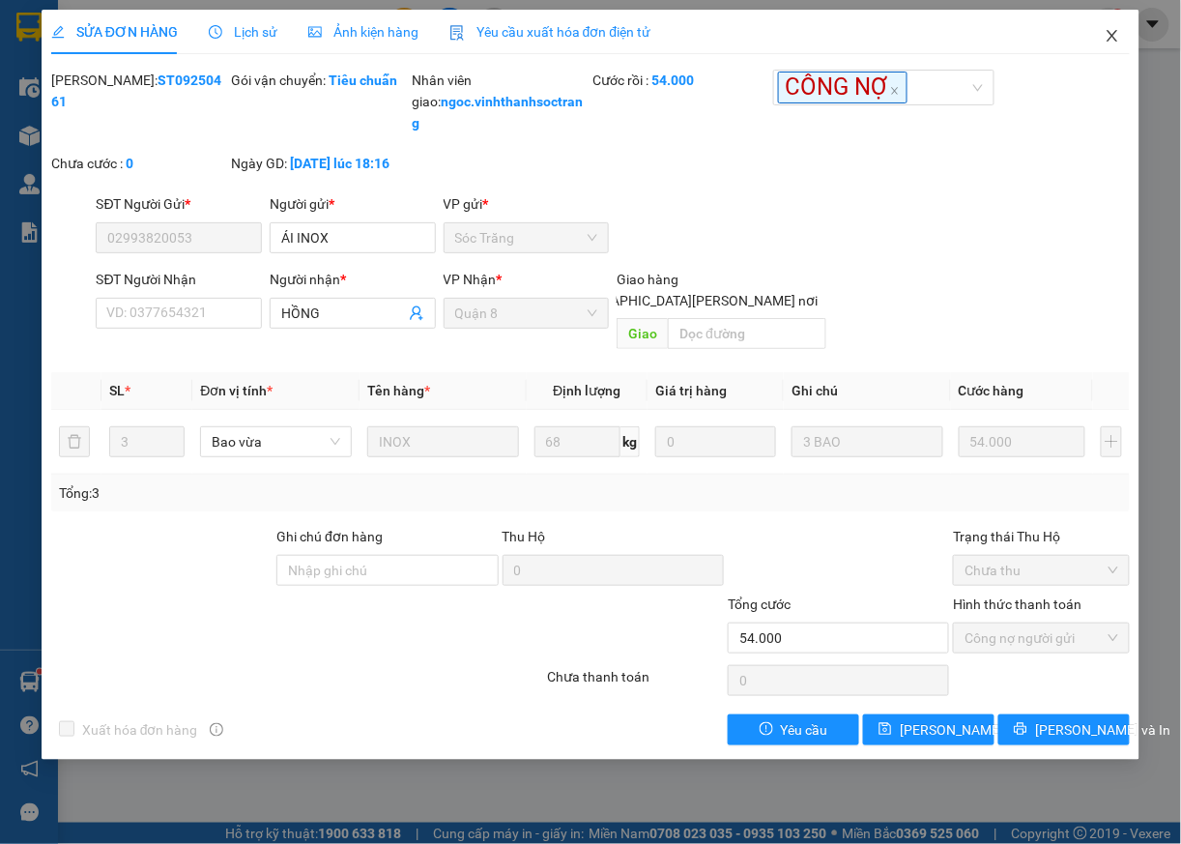
click at [1112, 32] on icon "close" at bounding box center [1112, 35] width 15 height 15
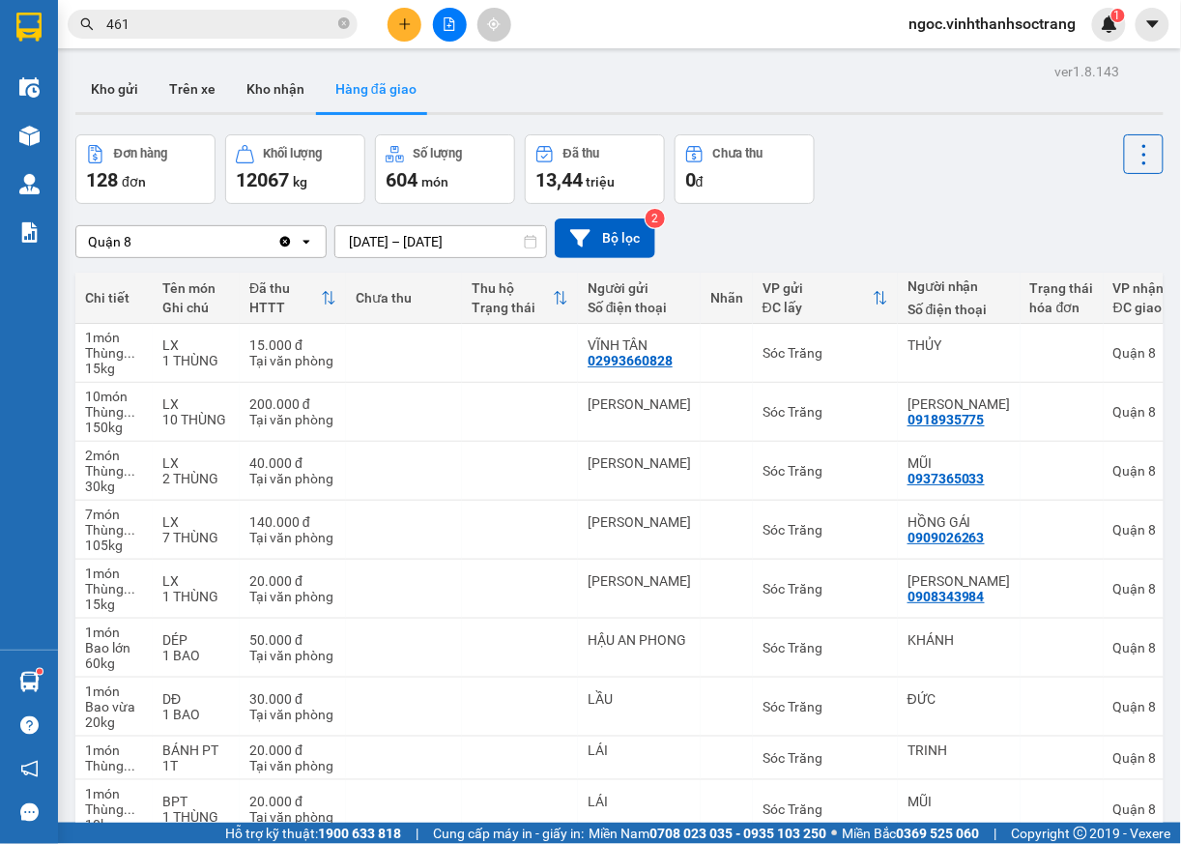
click at [183, 24] on input "461" at bounding box center [220, 24] width 228 height 21
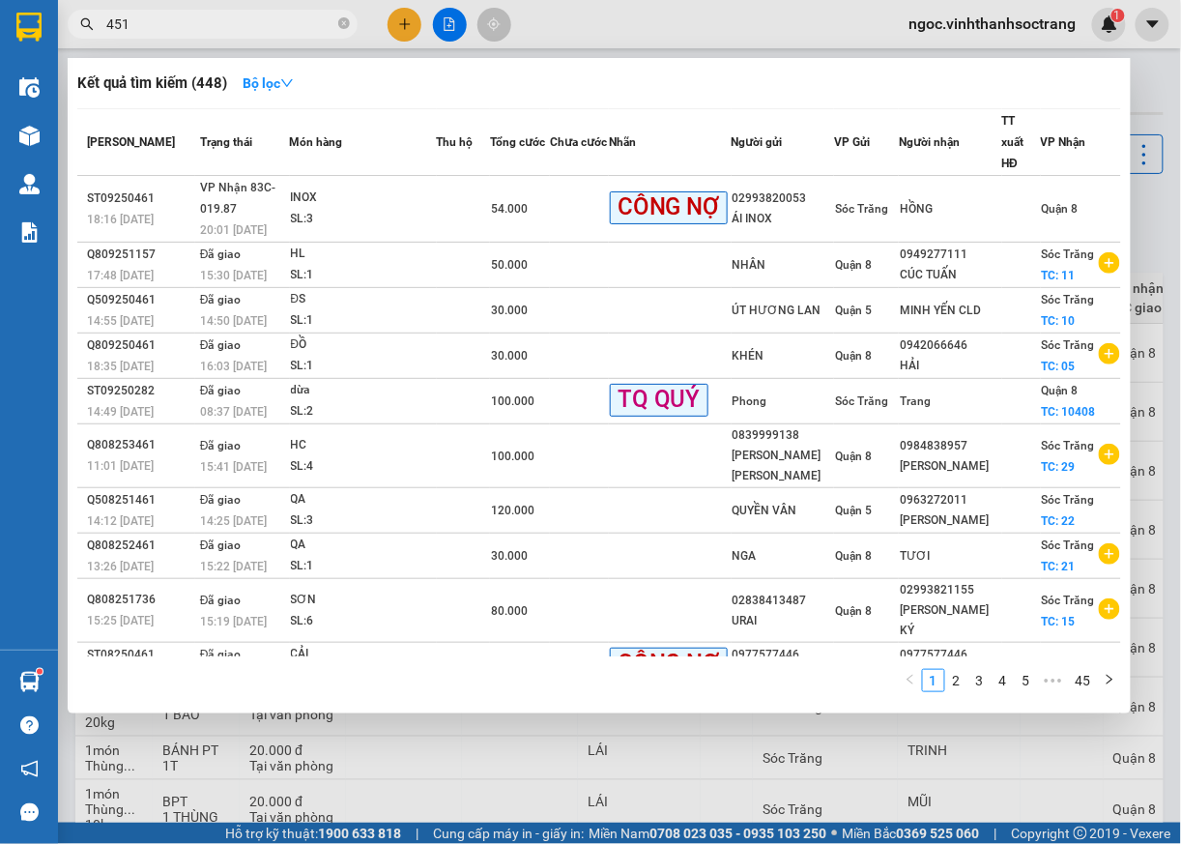
type input "451"
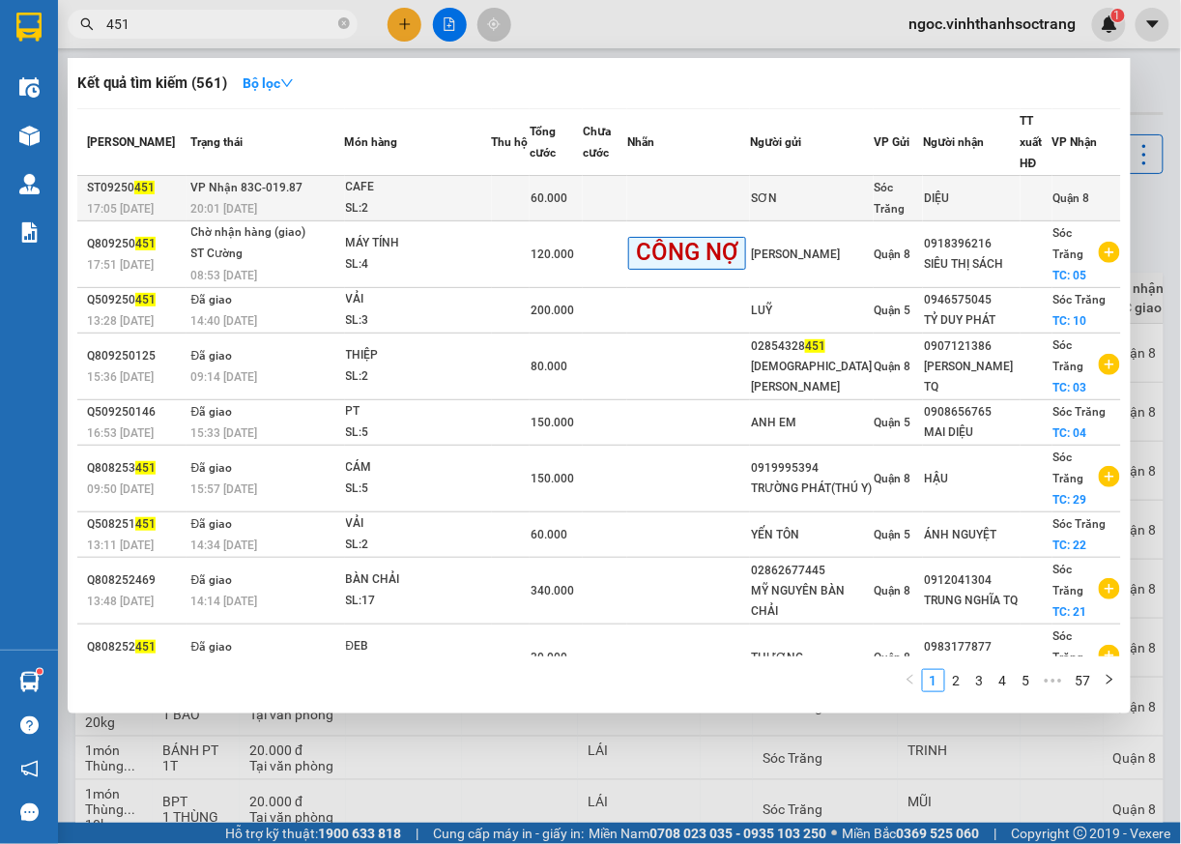
click at [1054, 198] on span "Quận 8" at bounding box center [1072, 198] width 37 height 14
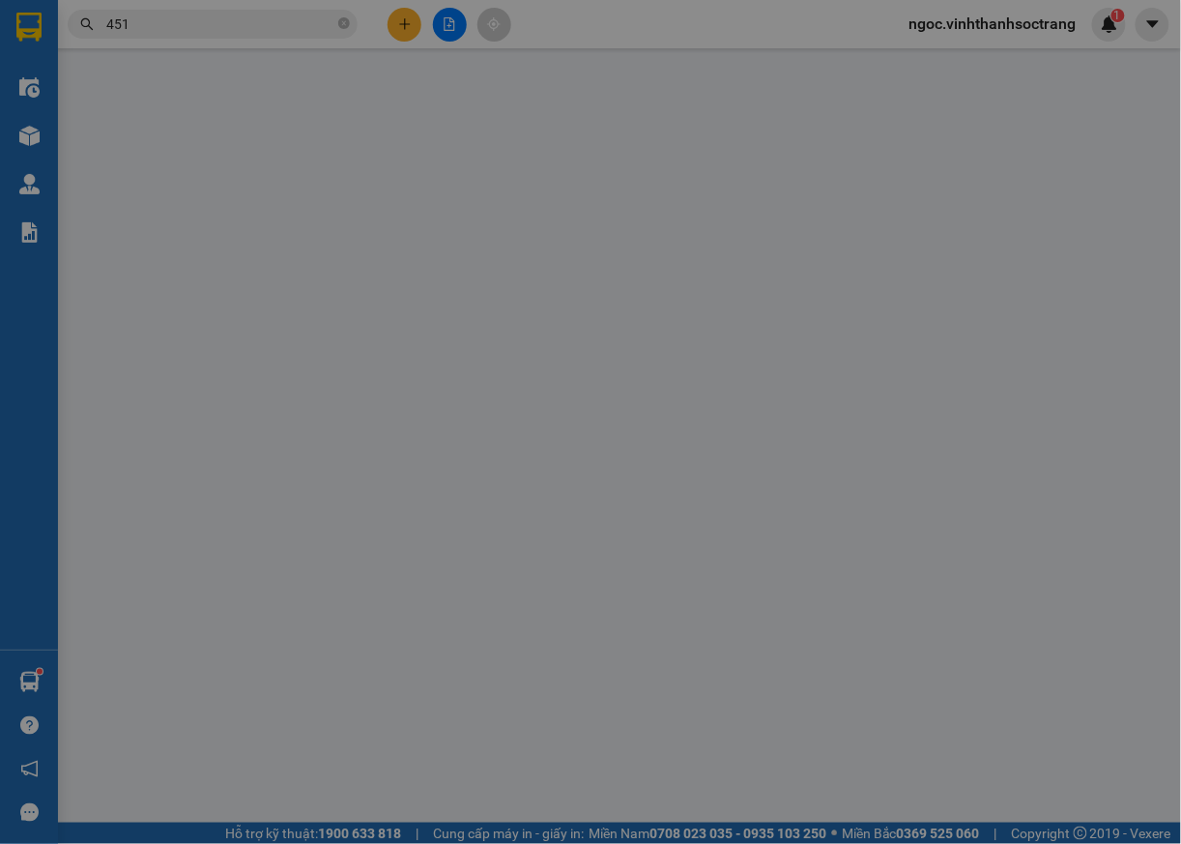
type input "SƠN"
type input "DIỆU"
type input "60.000"
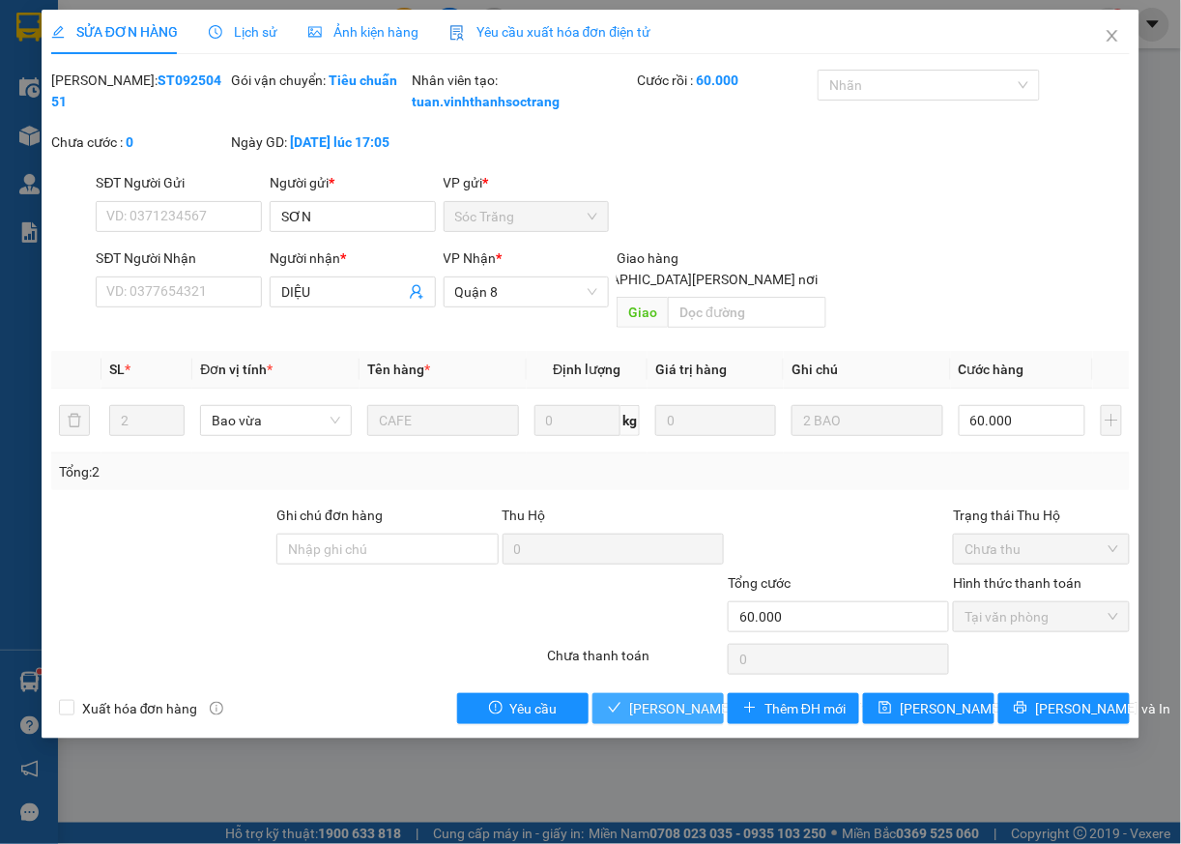
click at [675, 713] on span "[PERSON_NAME] và [PERSON_NAME] hàng" at bounding box center [759, 708] width 261 height 21
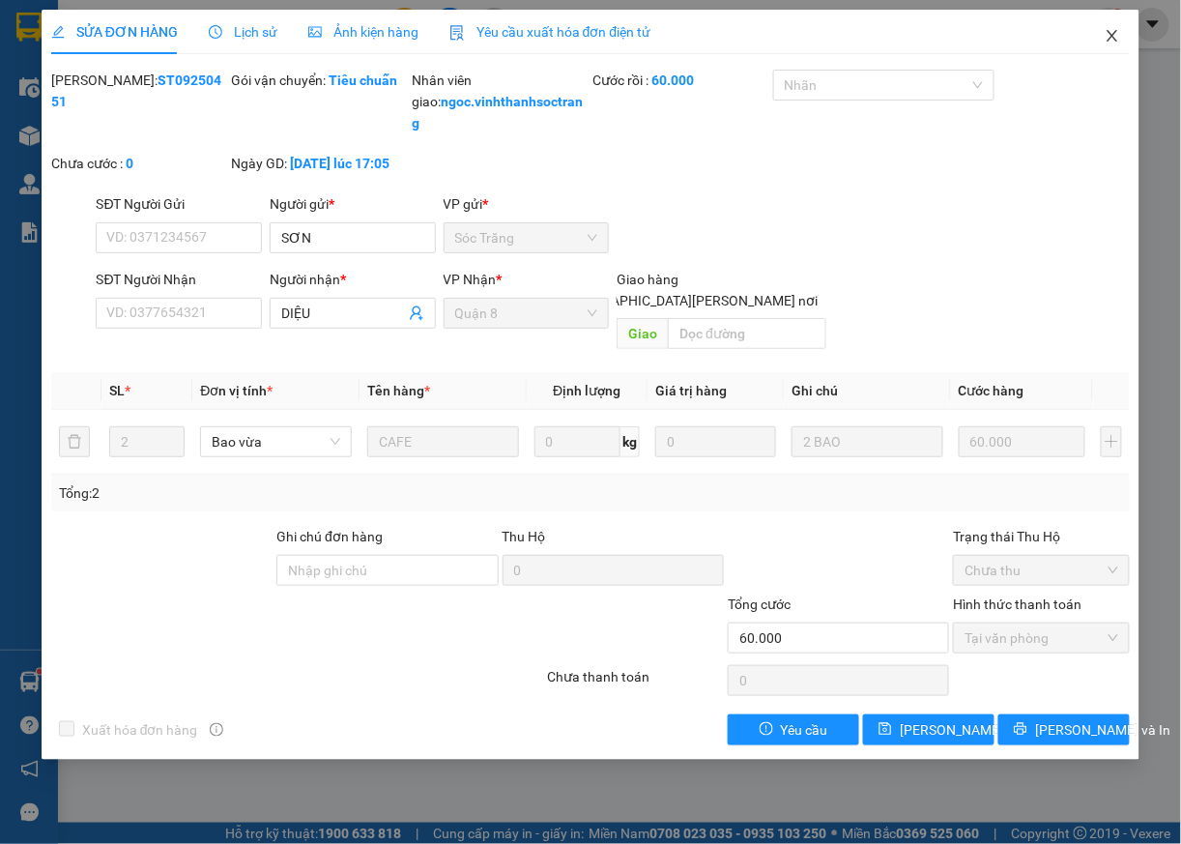
click at [1094, 21] on span "Close" at bounding box center [1113, 37] width 54 height 54
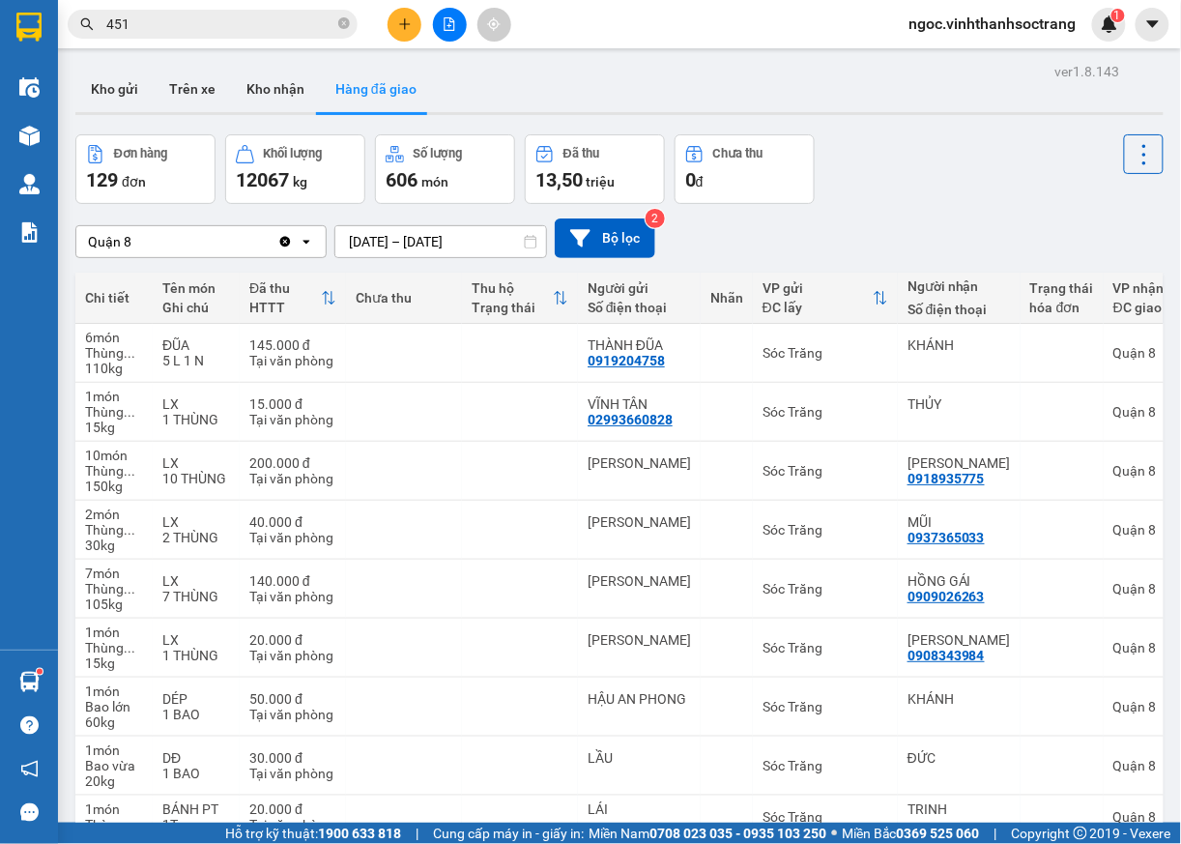
click at [205, 23] on input "451" at bounding box center [220, 24] width 228 height 21
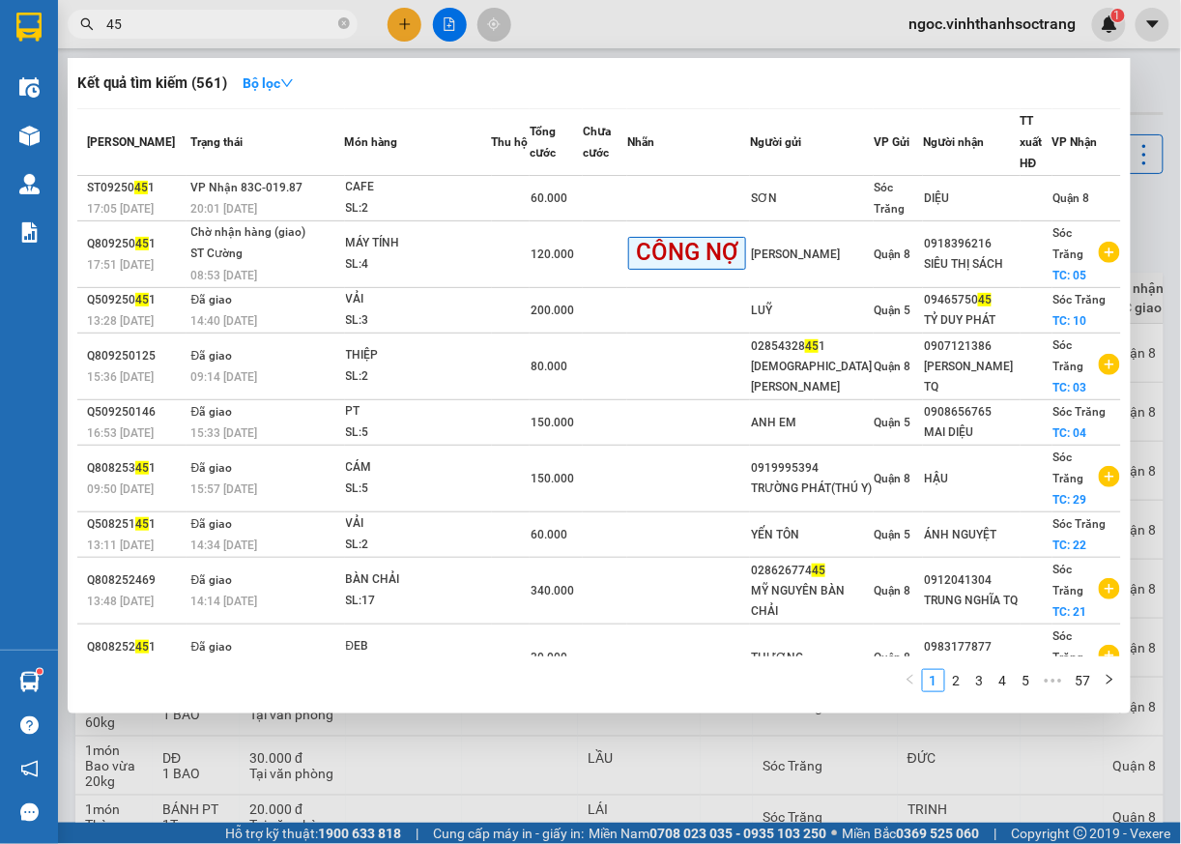
type input "4"
type input "269"
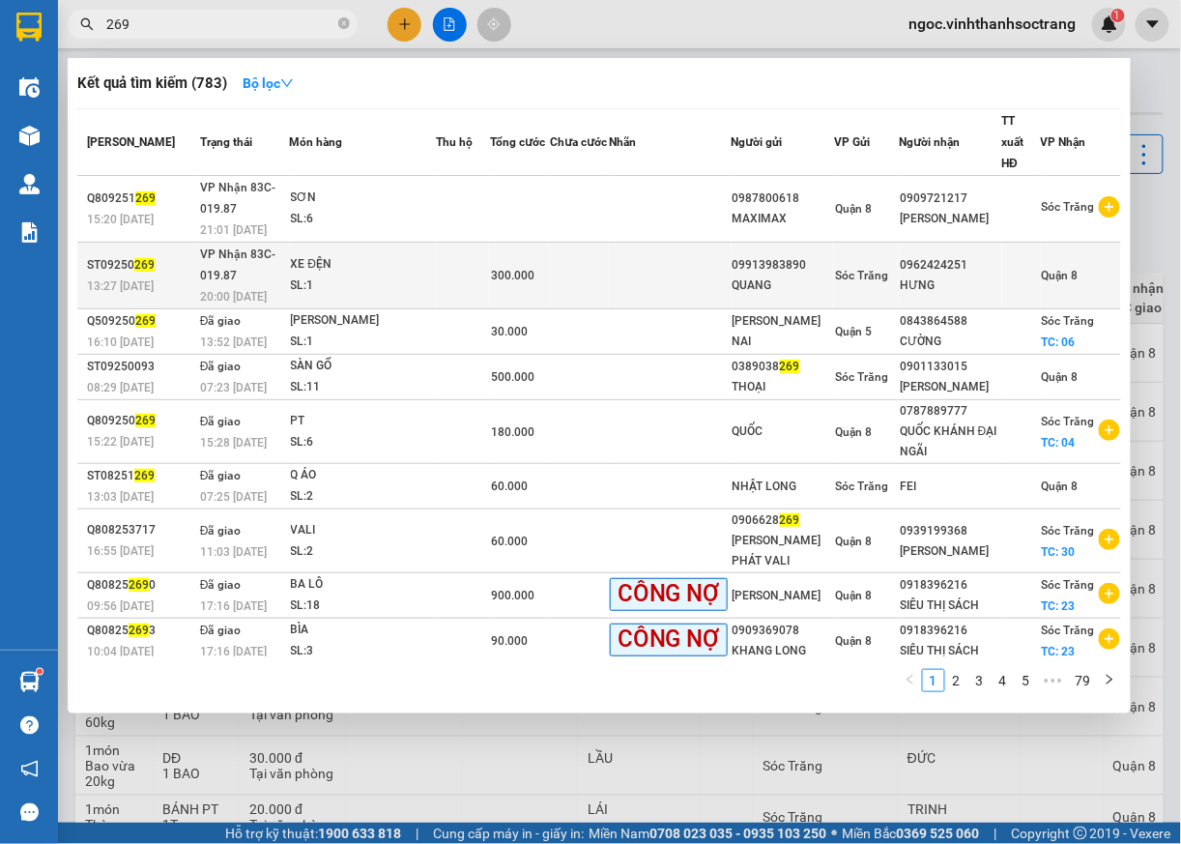
click at [1052, 271] on span "Quận 8" at bounding box center [1060, 276] width 37 height 14
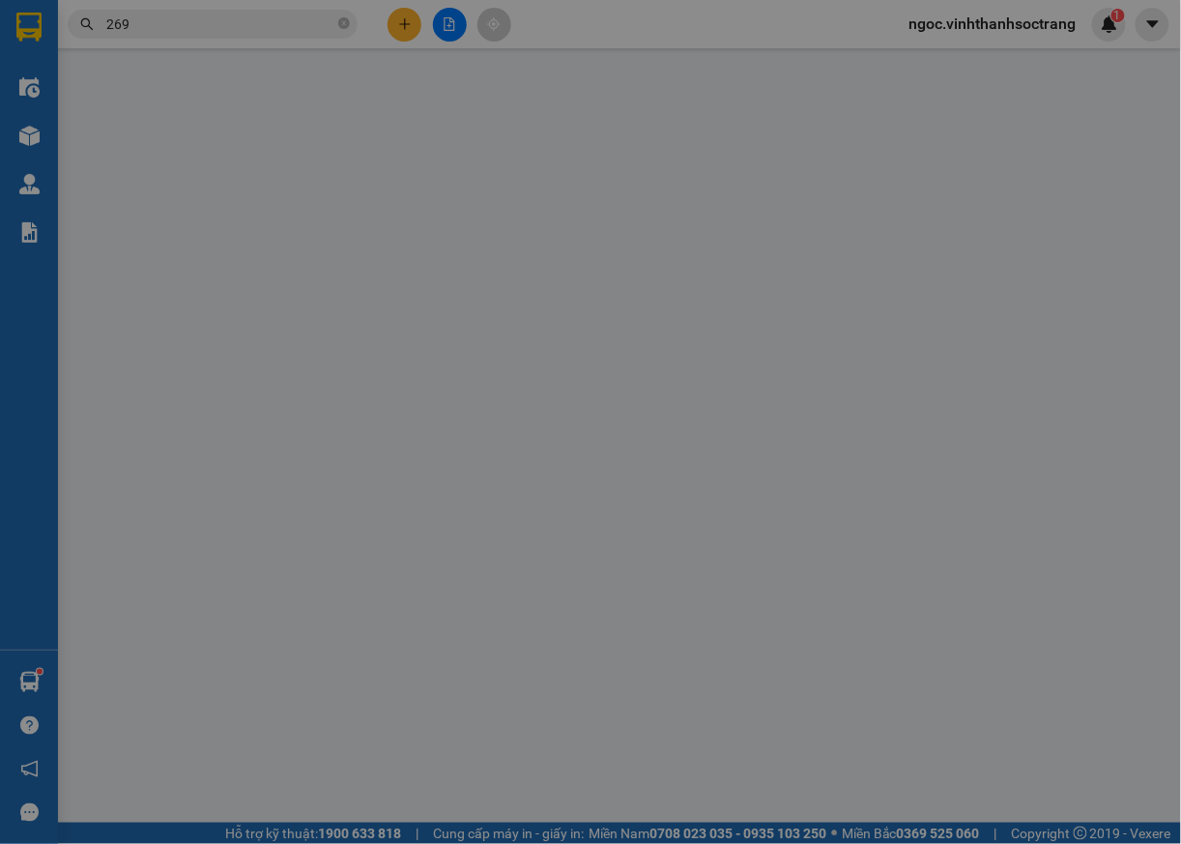
type input "09913983890"
type input "QUANG"
type input "0962424251"
type input "HƯNG"
type input "300.000"
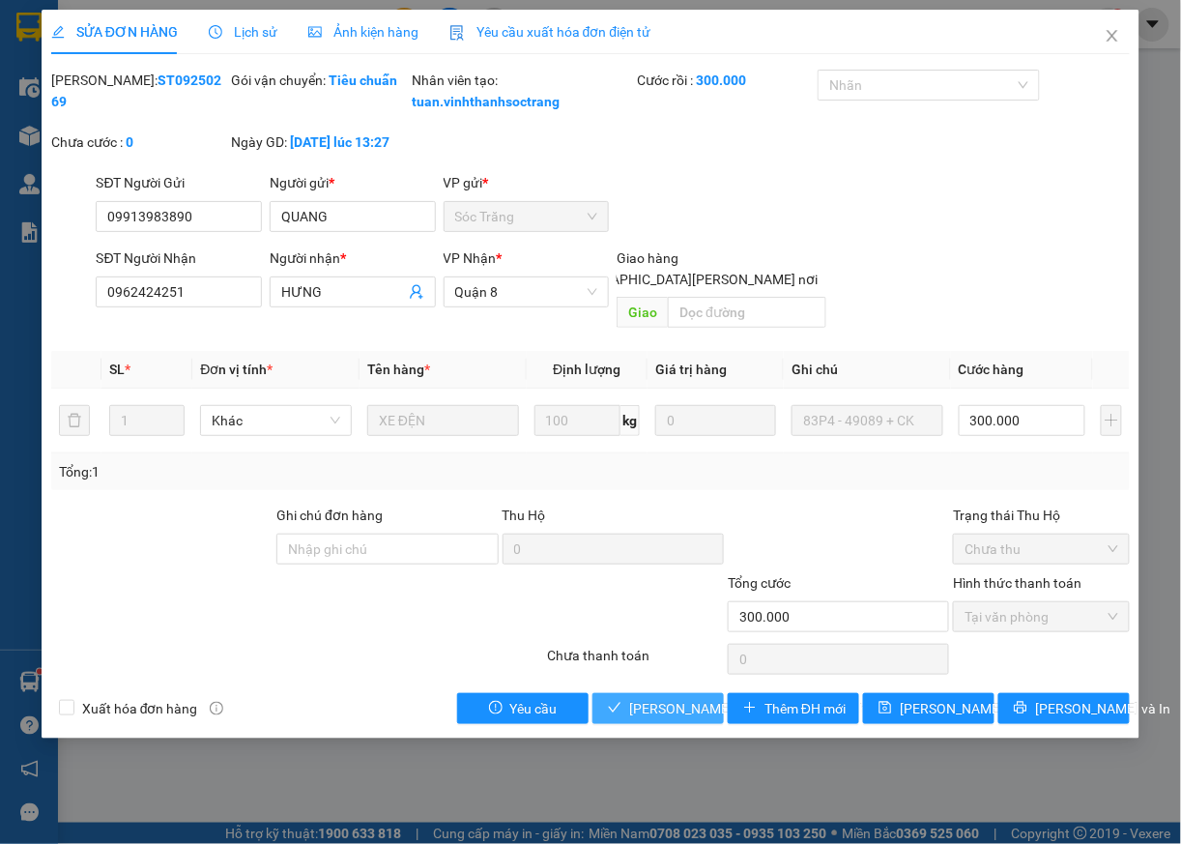
click at [654, 719] on span "[PERSON_NAME] và [PERSON_NAME] hàng" at bounding box center [759, 708] width 261 height 21
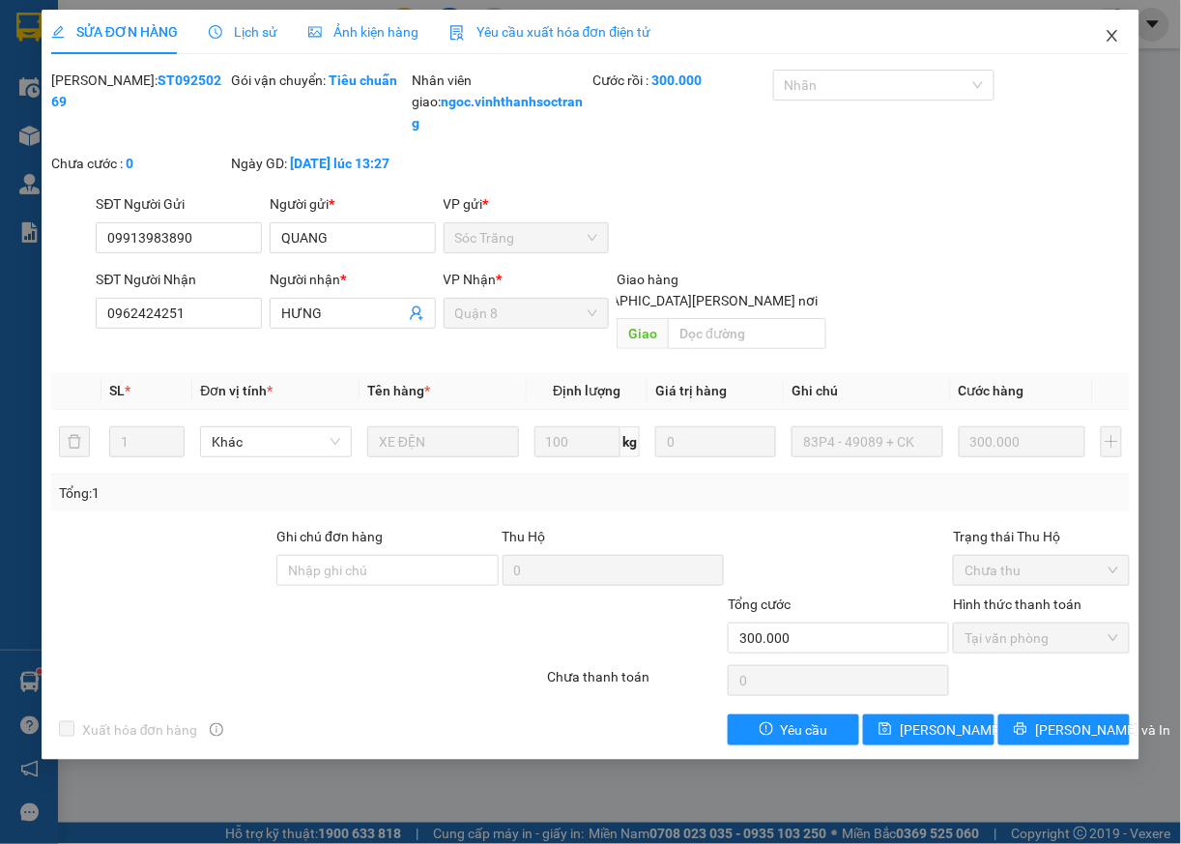
click at [1110, 39] on icon "close" at bounding box center [1112, 35] width 15 height 15
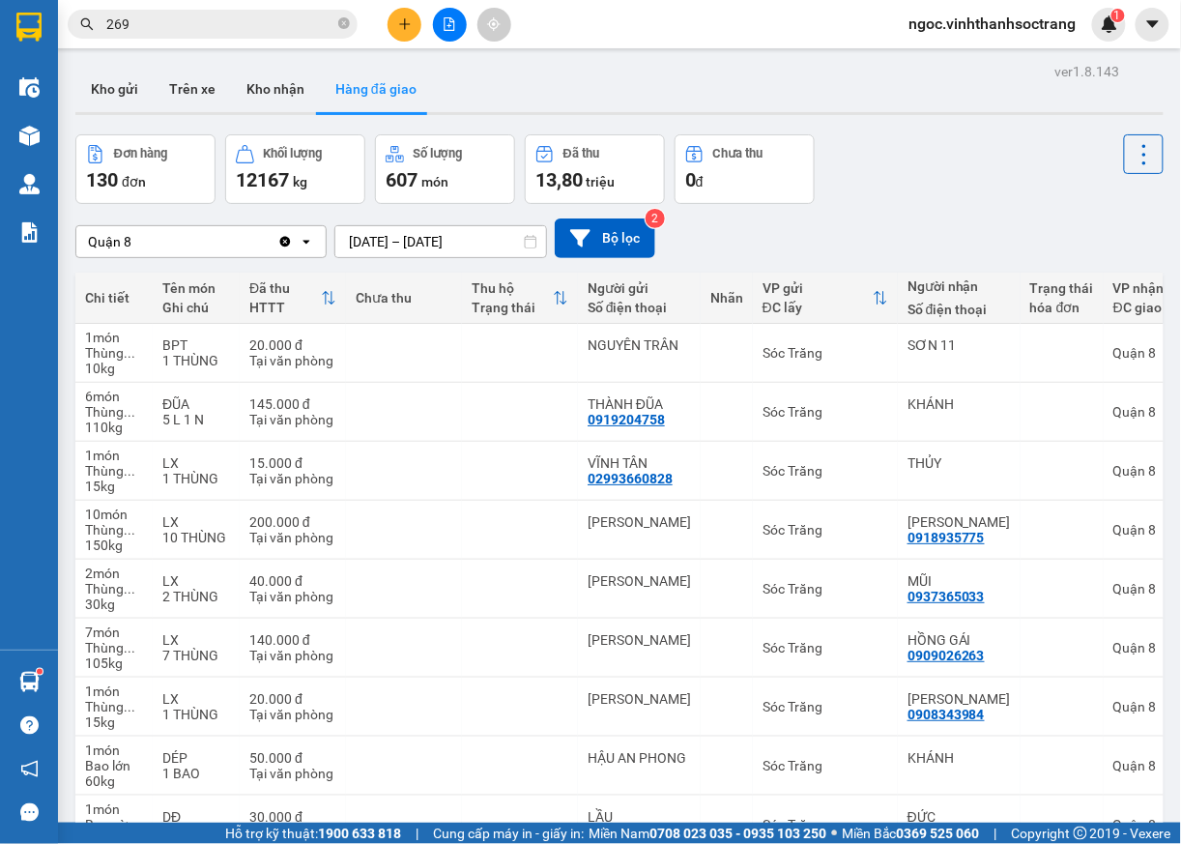
click at [342, 27] on icon "close-circle" at bounding box center [344, 23] width 12 height 12
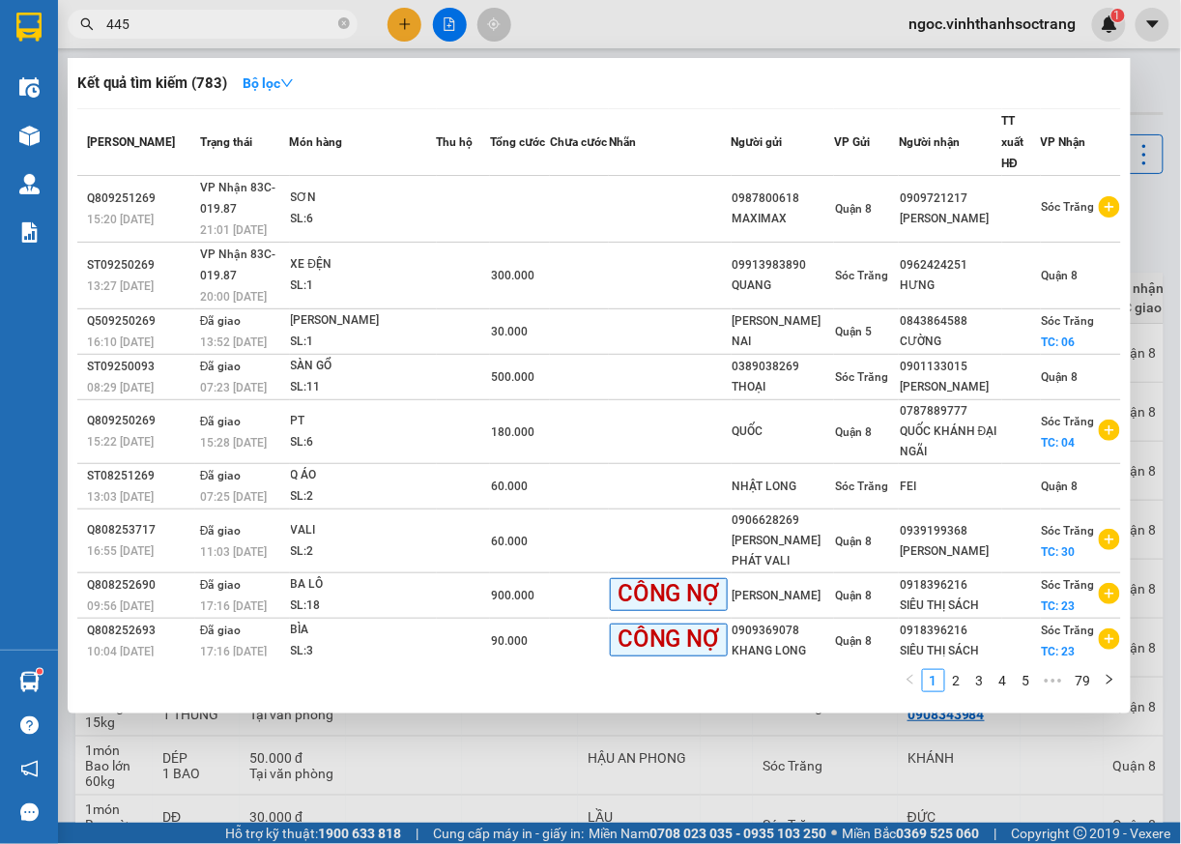
type input "445"
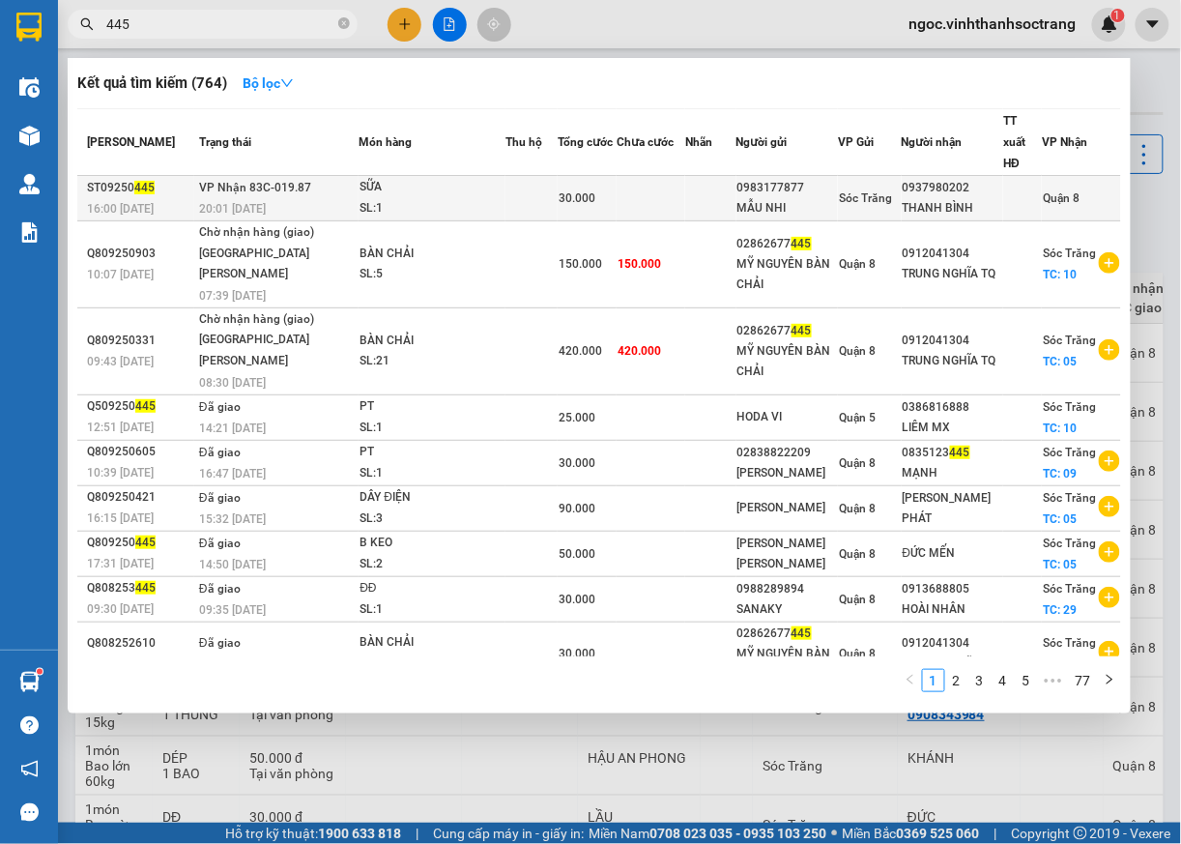
click at [1049, 195] on span "Quận 8" at bounding box center [1061, 198] width 37 height 14
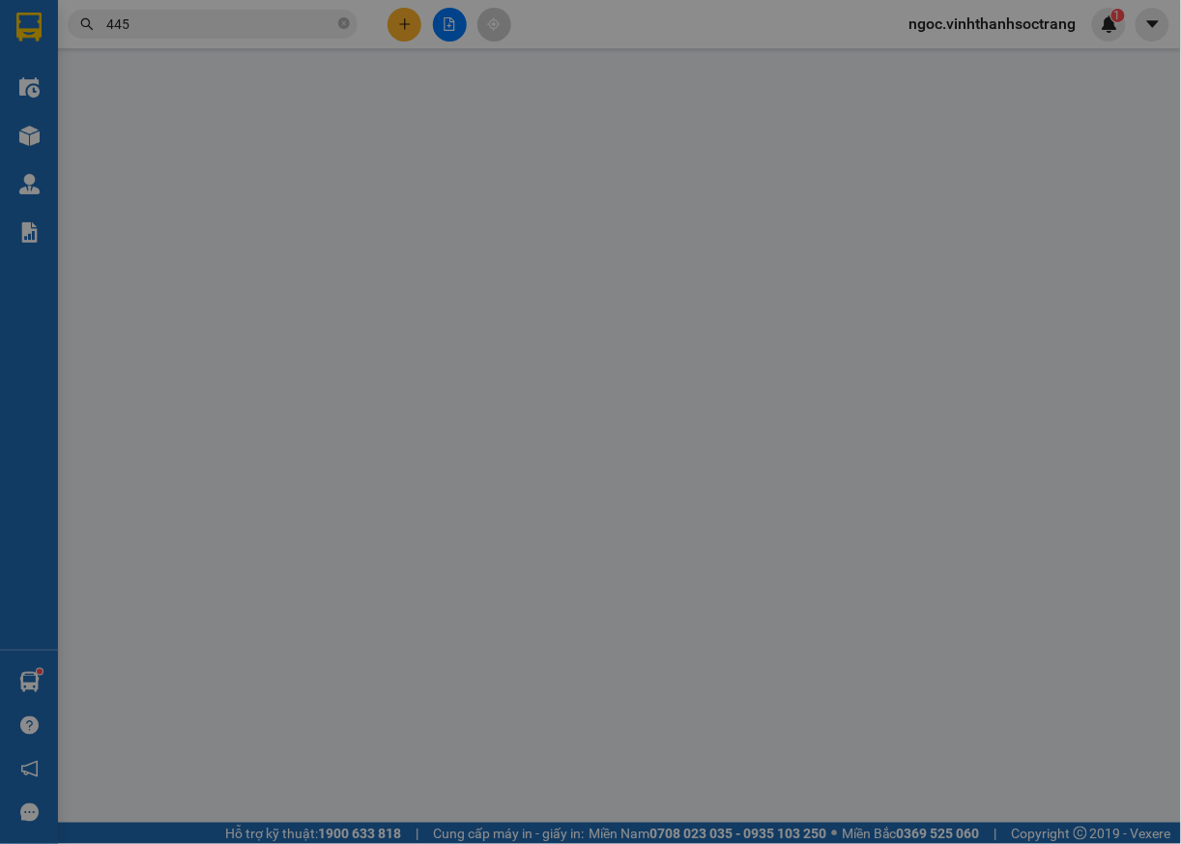
type input "0983177877"
type input "MẪU NHI"
type input "0937980202"
type input "THANH BÌNH"
type input "30.000"
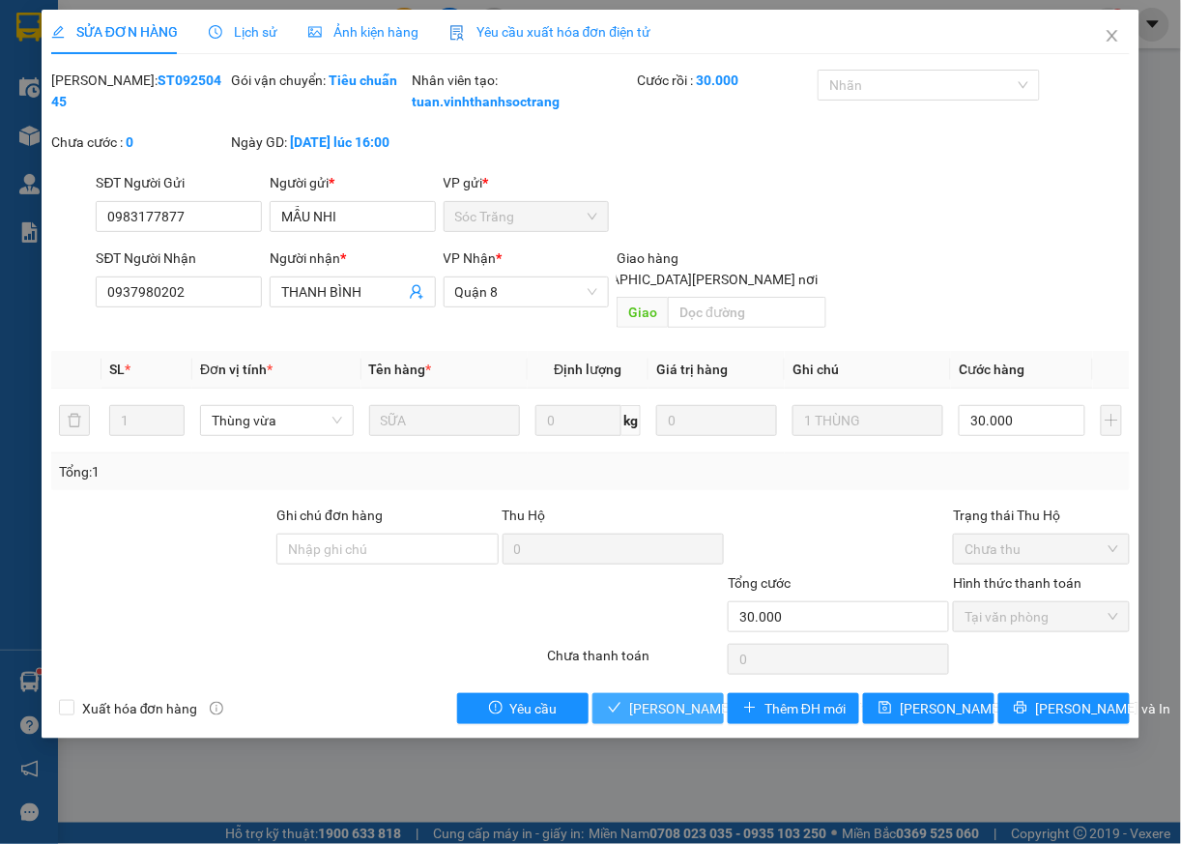
click at [638, 710] on span "[PERSON_NAME] và [PERSON_NAME] hàng" at bounding box center [759, 708] width 261 height 21
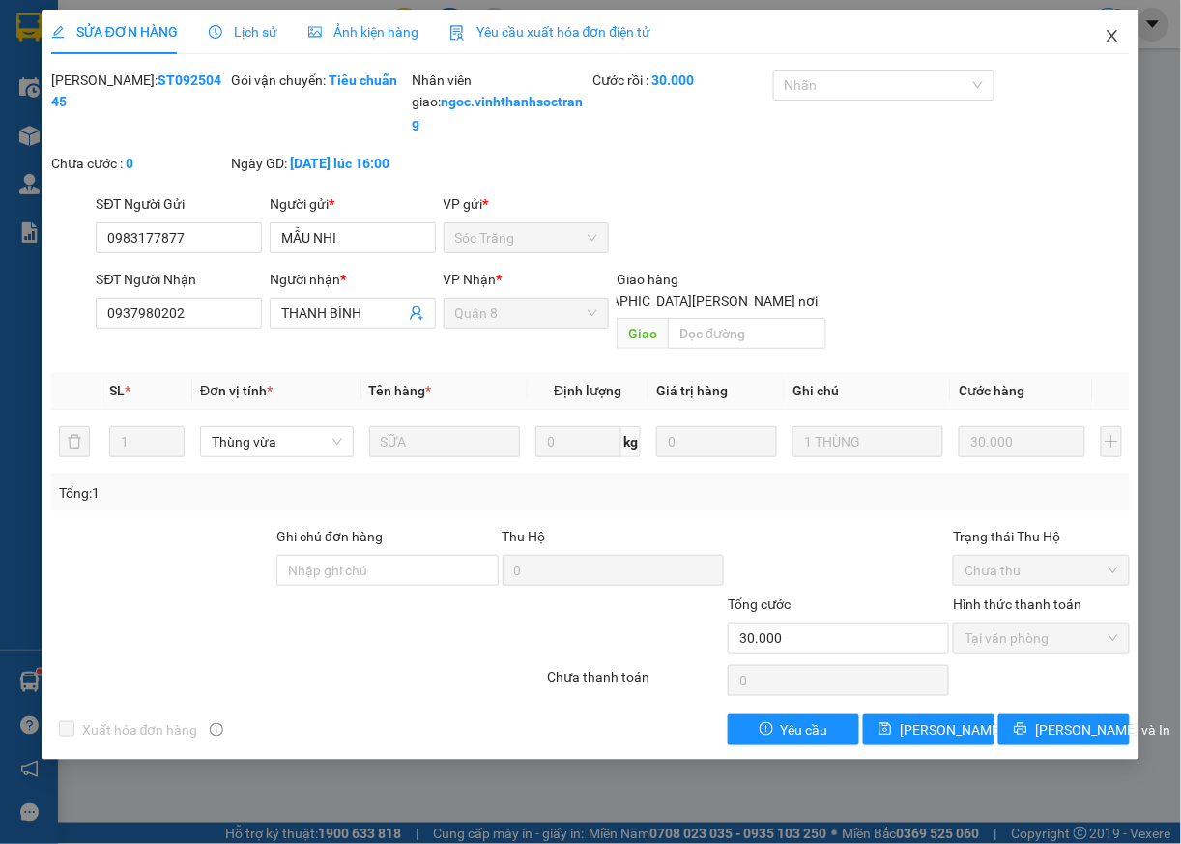
click at [1112, 35] on icon "close" at bounding box center [1112, 35] width 15 height 15
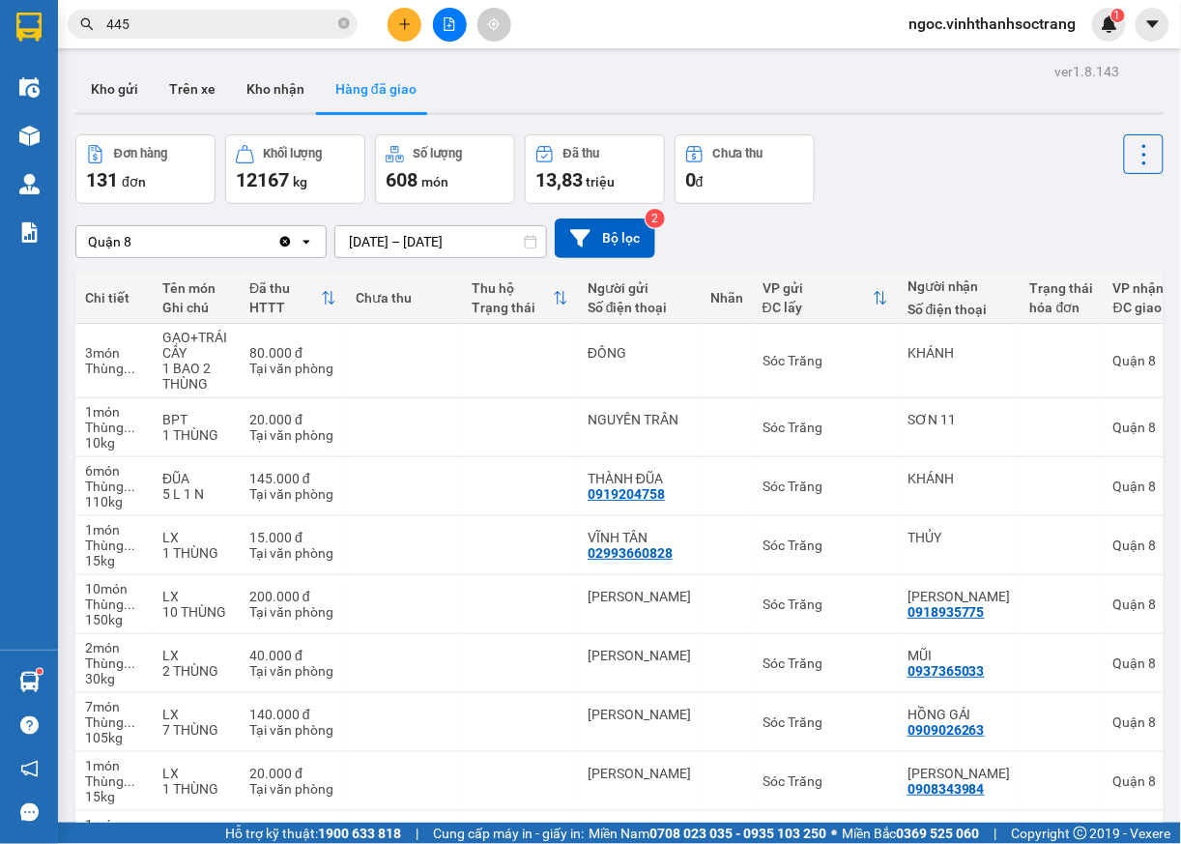
click at [341, 24] on icon "close-circle" at bounding box center [344, 23] width 12 height 12
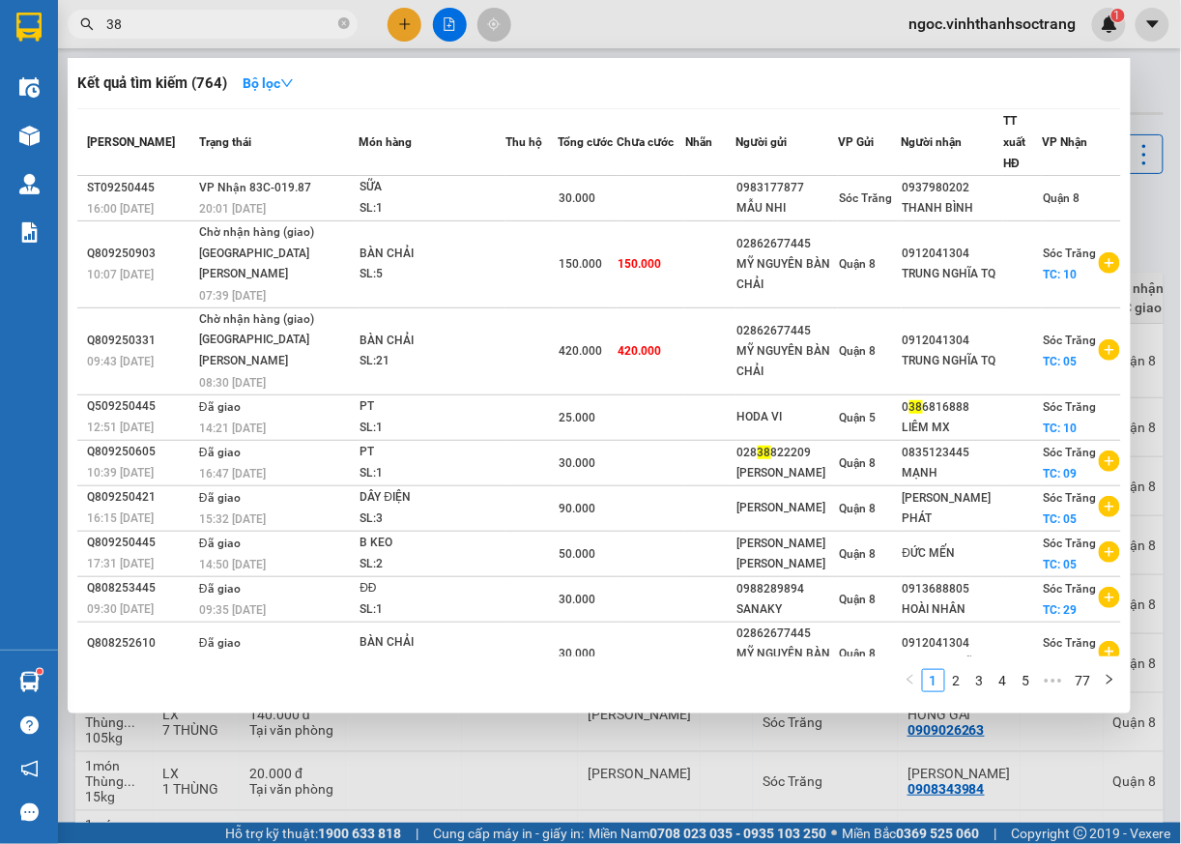
type input "382"
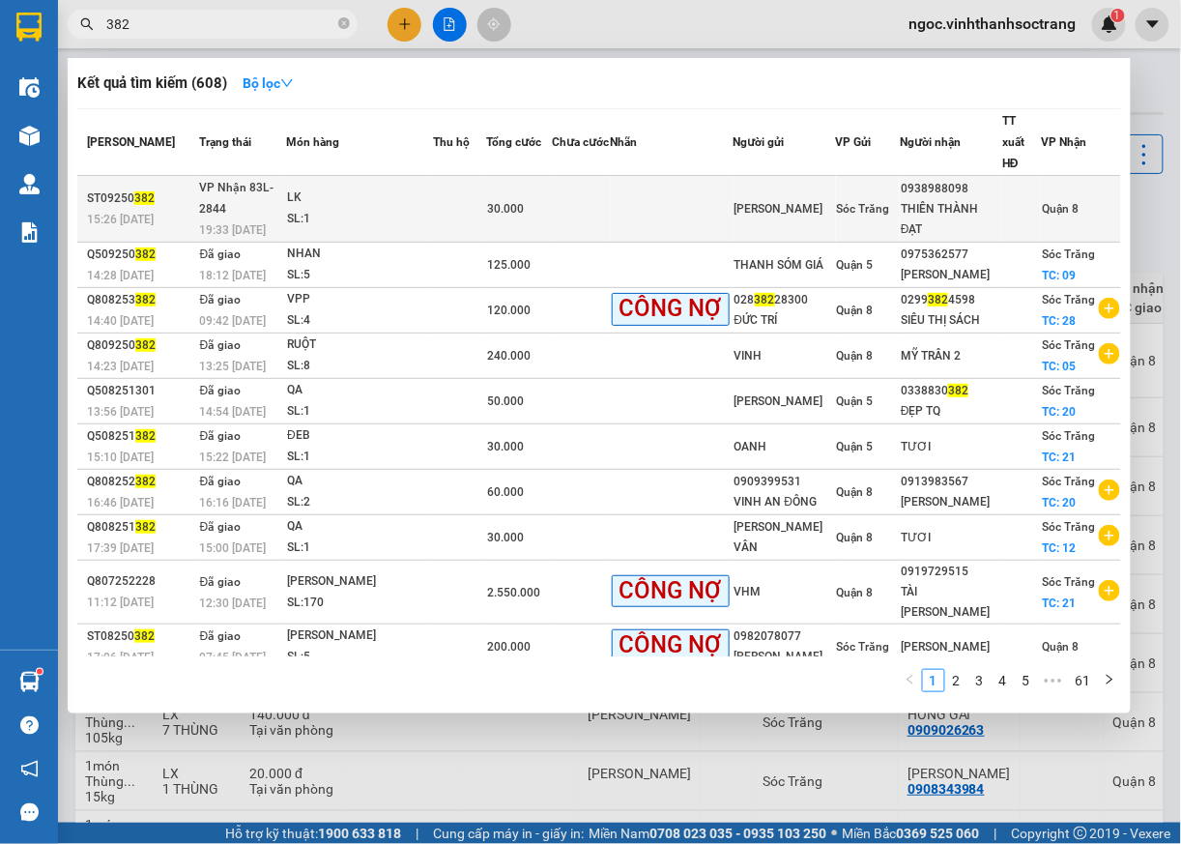
click at [1042, 203] on span "Quận 8" at bounding box center [1060, 209] width 37 height 14
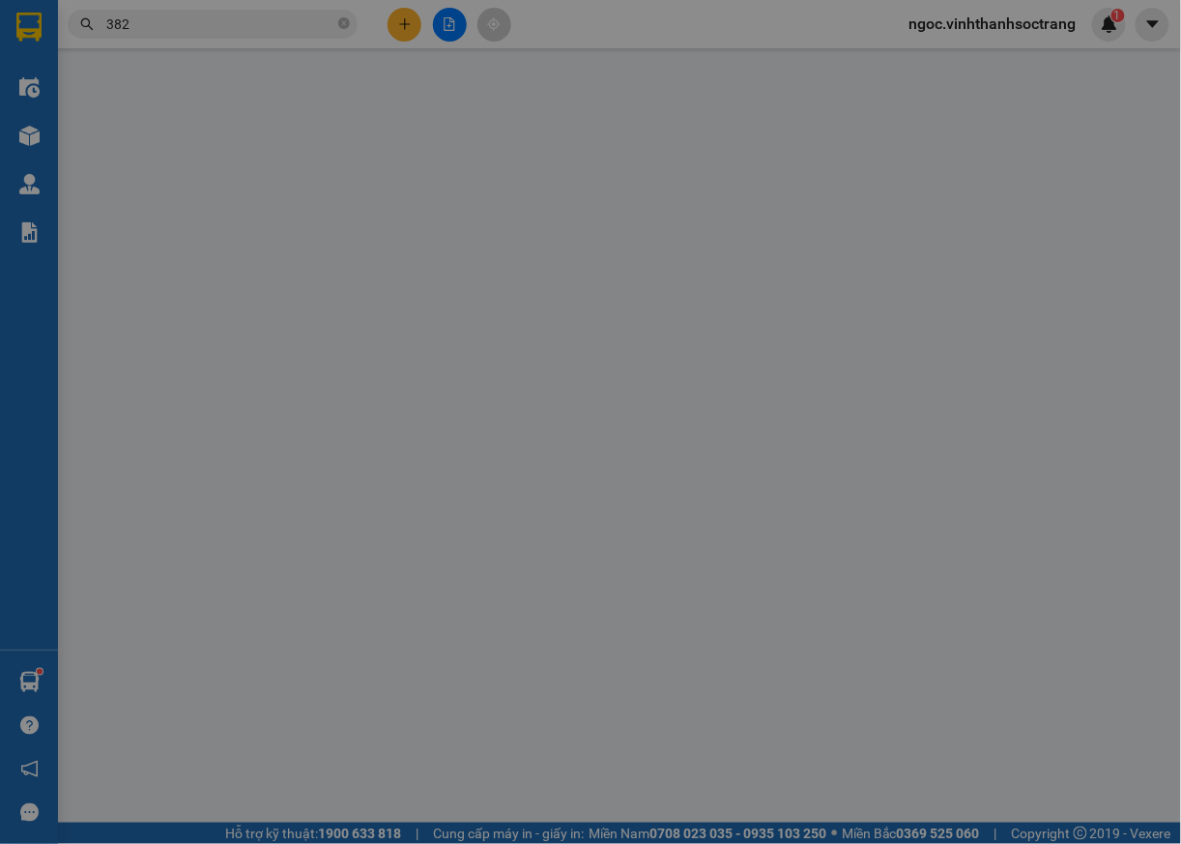
type input "ÁNH QUANG"
type input "0938988098"
type input "THIÊN THÀNH ĐẠT"
type input "30.000"
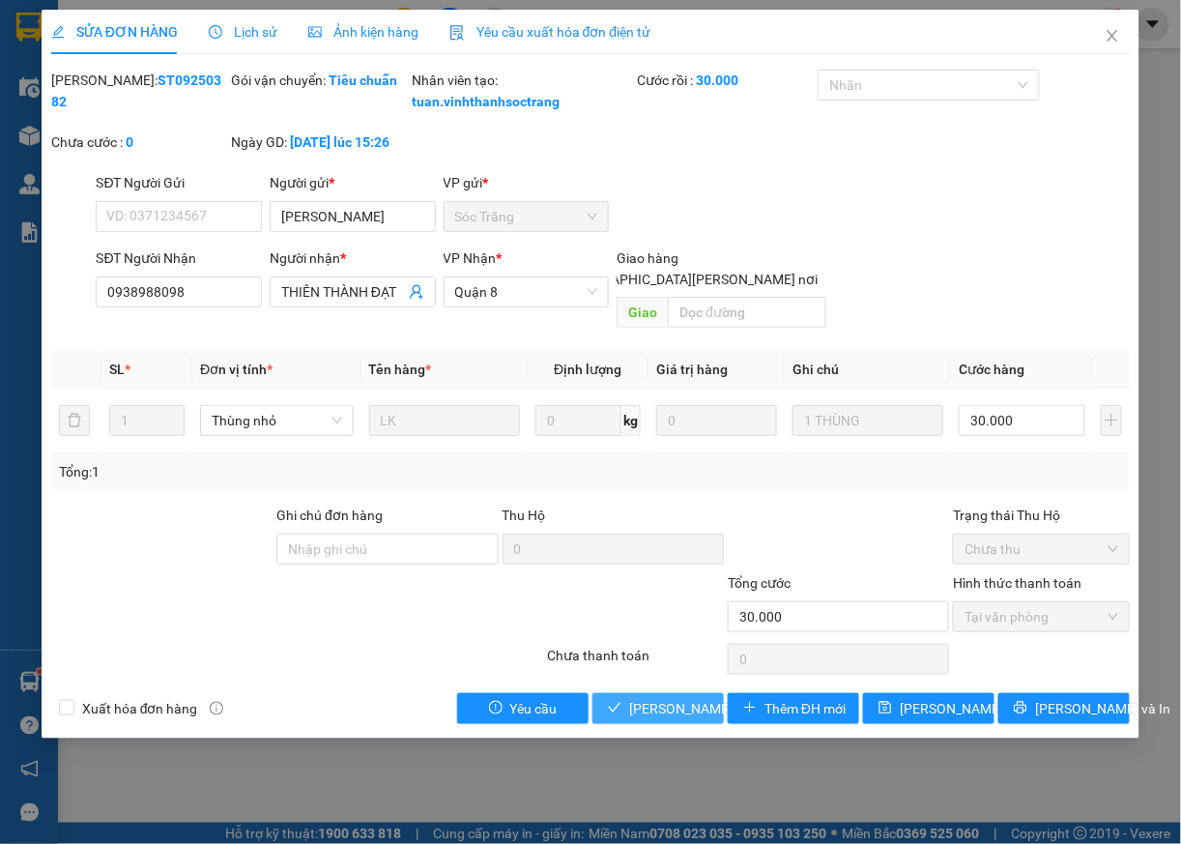
click at [654, 705] on span "[PERSON_NAME] và [PERSON_NAME] hàng" at bounding box center [759, 708] width 261 height 21
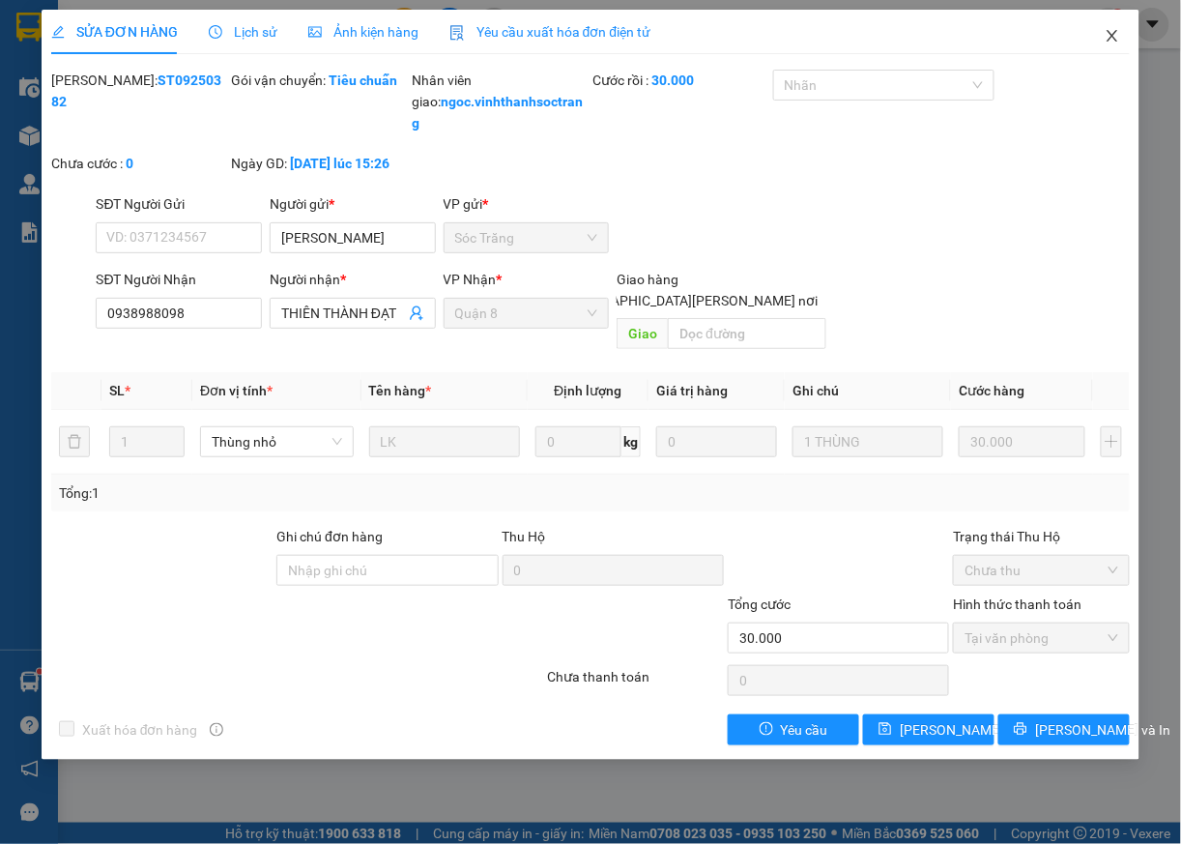
click at [1107, 39] on icon "close" at bounding box center [1112, 35] width 15 height 15
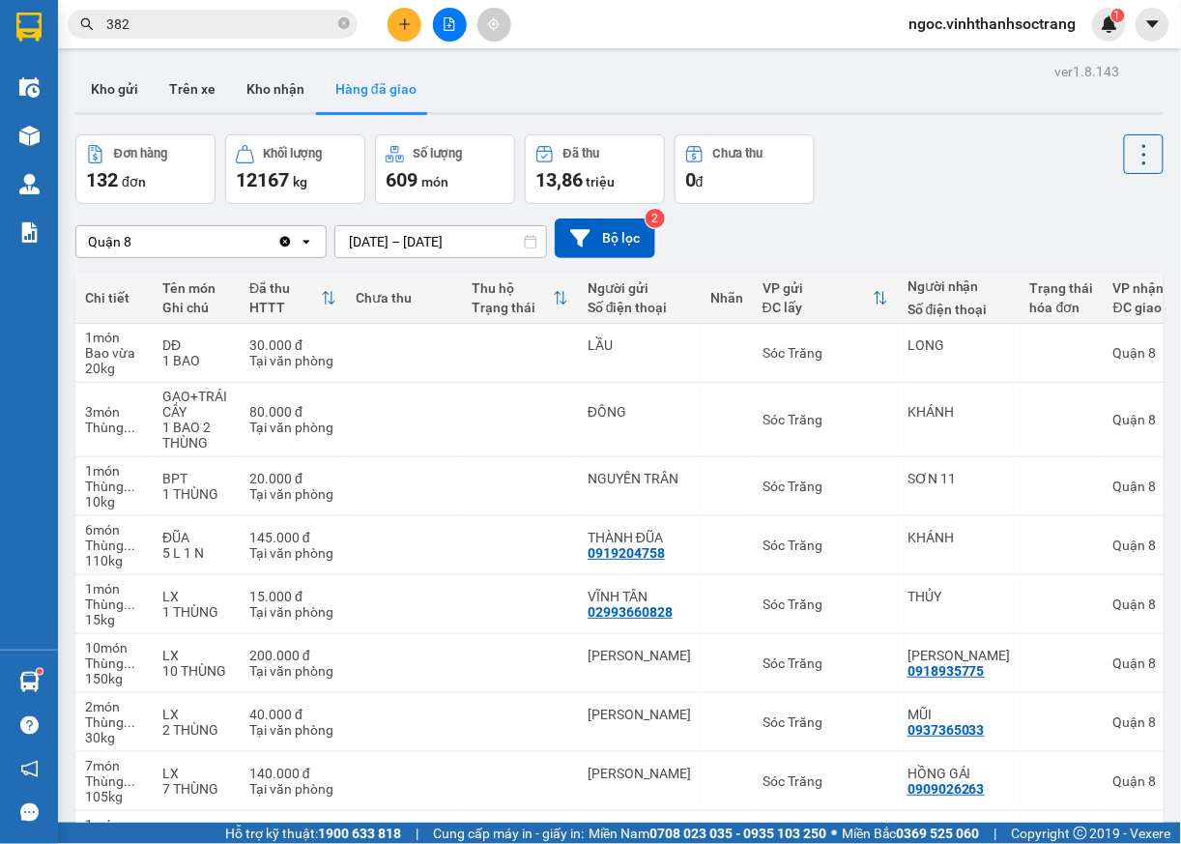
click at [240, 24] on input "382" at bounding box center [220, 24] width 228 height 21
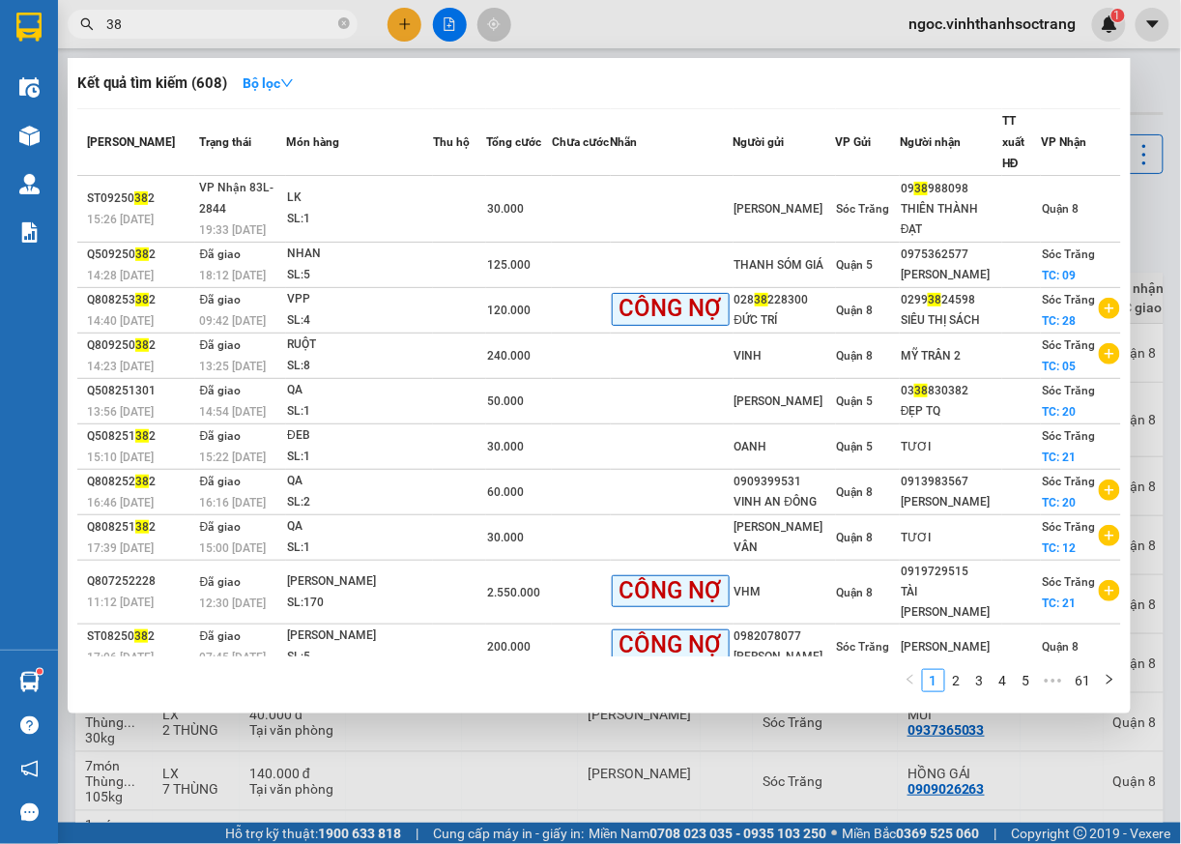
type input "3"
type input "426"
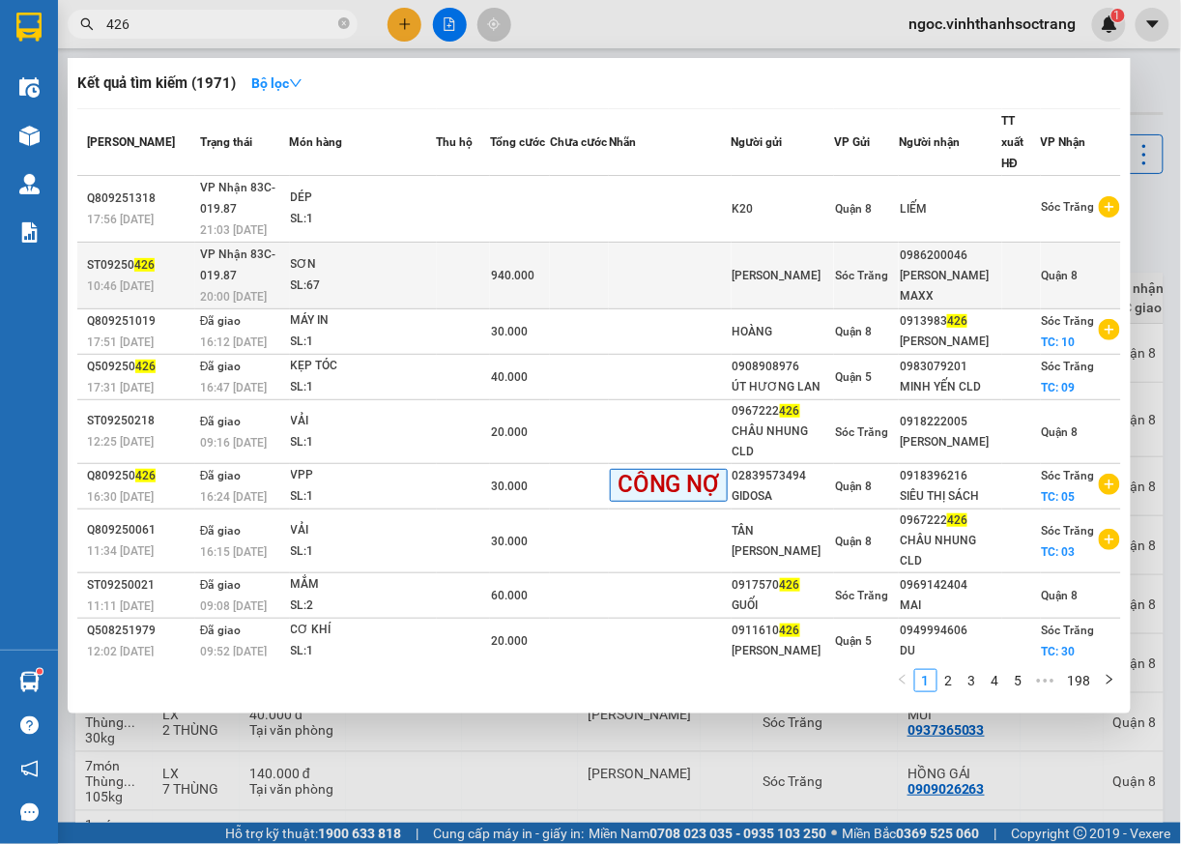
click at [1048, 269] on span "Quận 8" at bounding box center [1060, 276] width 37 height 14
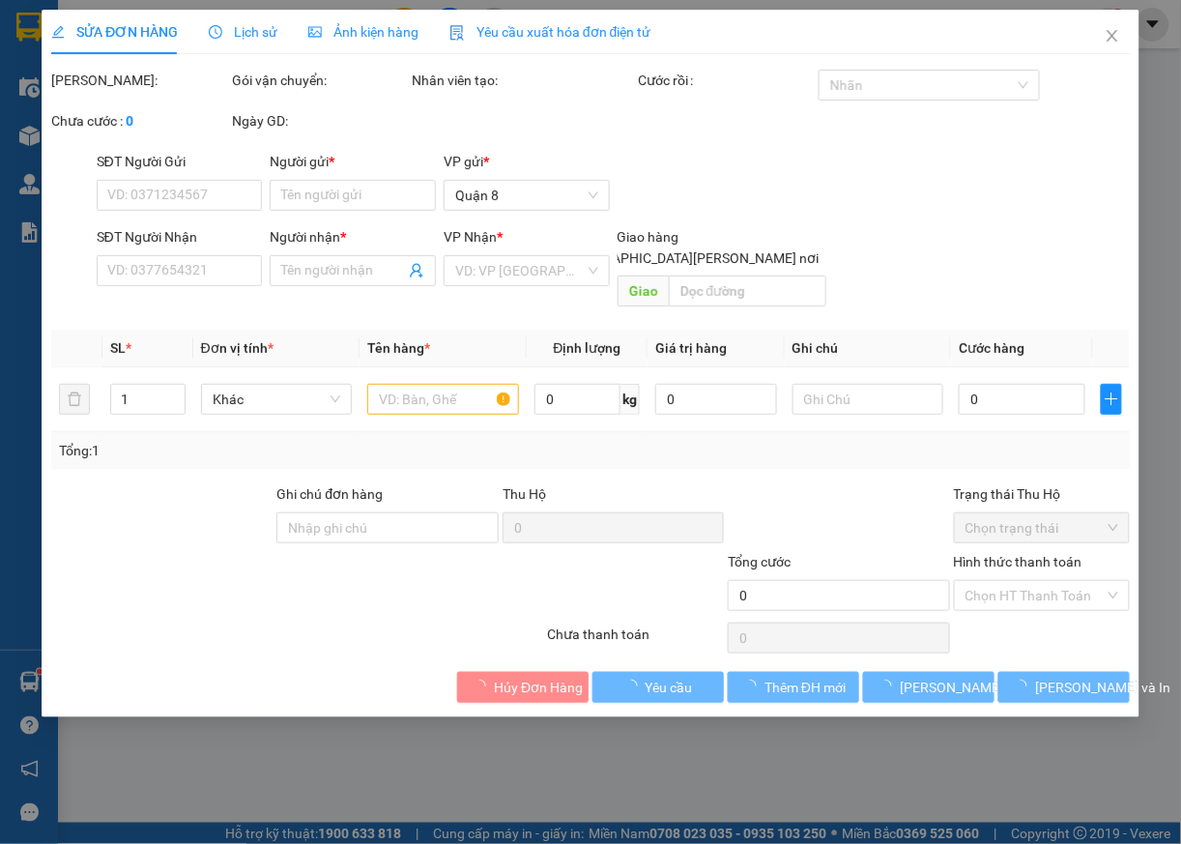
type input "[PERSON_NAME]"
type input "0986200046"
type input "HỒNG NHUNG MAXX"
type input "940.000"
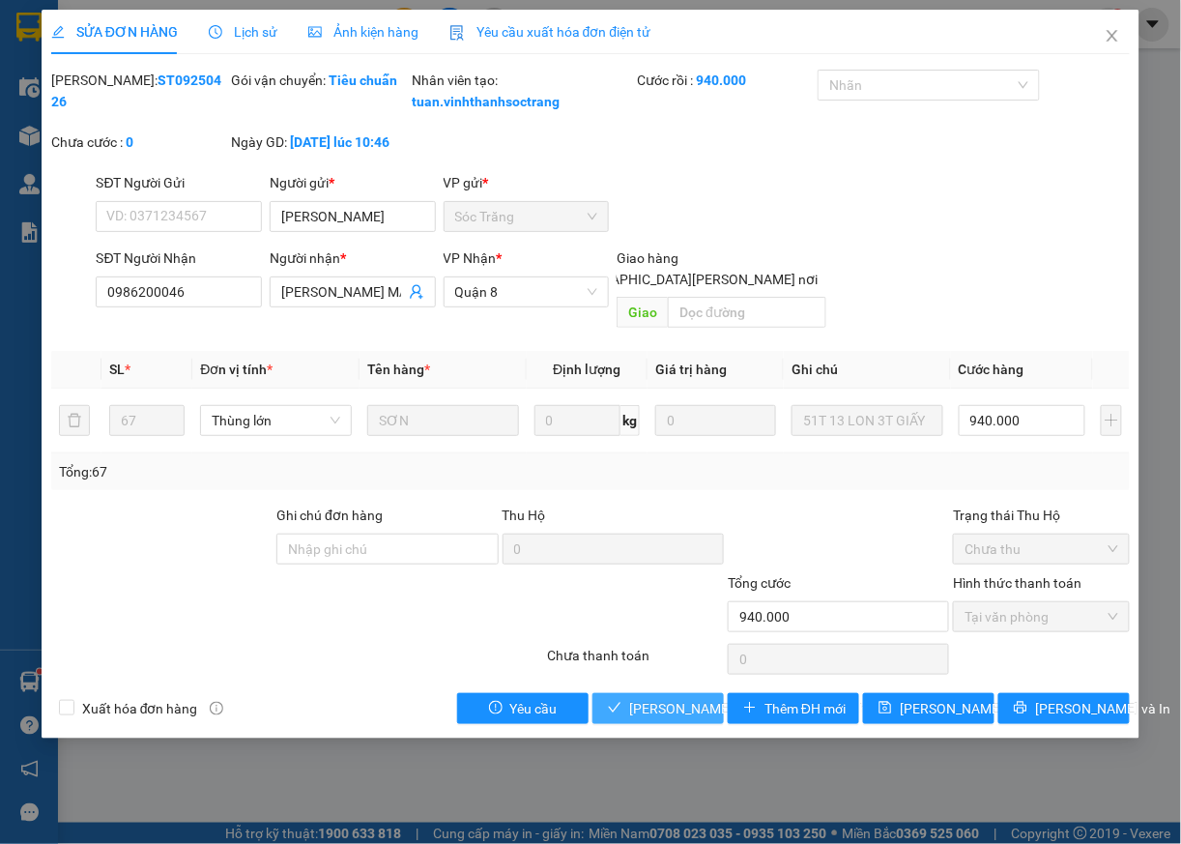
click at [697, 712] on span "[PERSON_NAME] và [PERSON_NAME] hàng" at bounding box center [759, 708] width 261 height 21
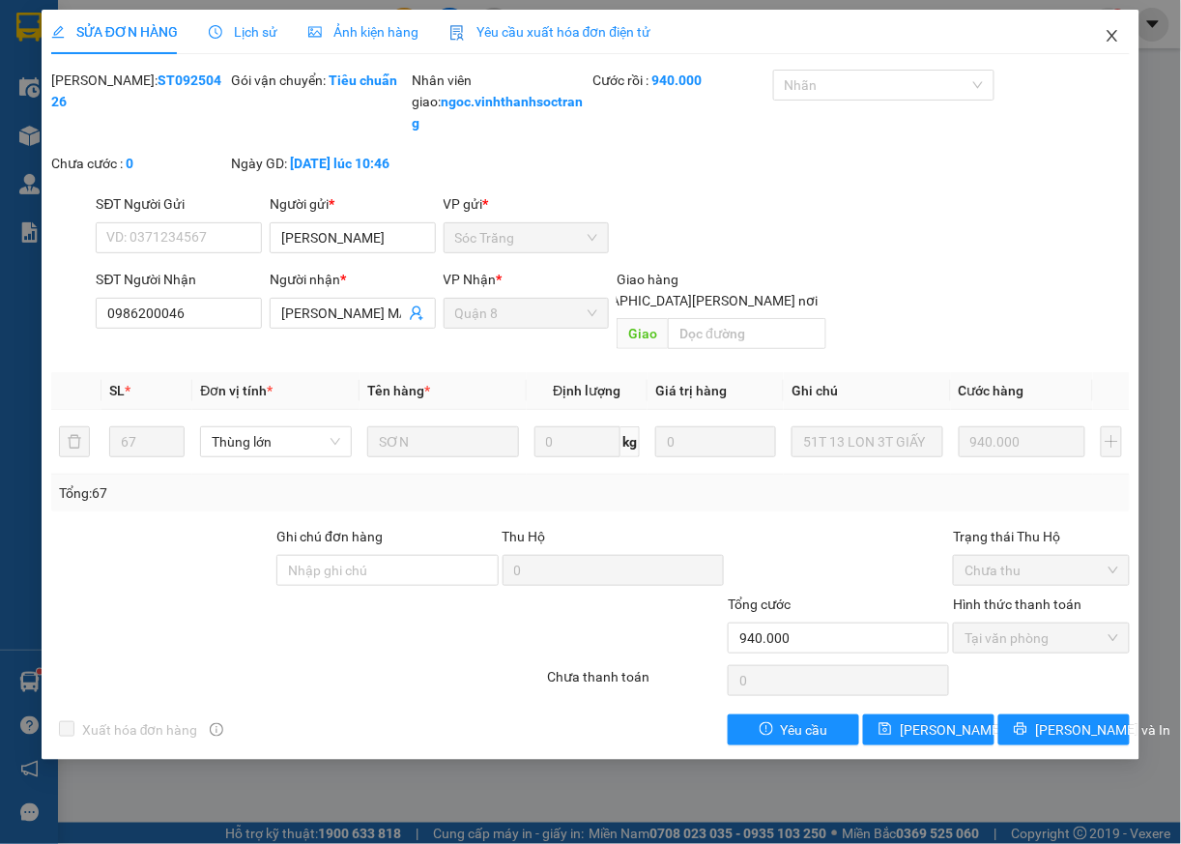
click at [1111, 33] on icon "close" at bounding box center [1113, 36] width 11 height 12
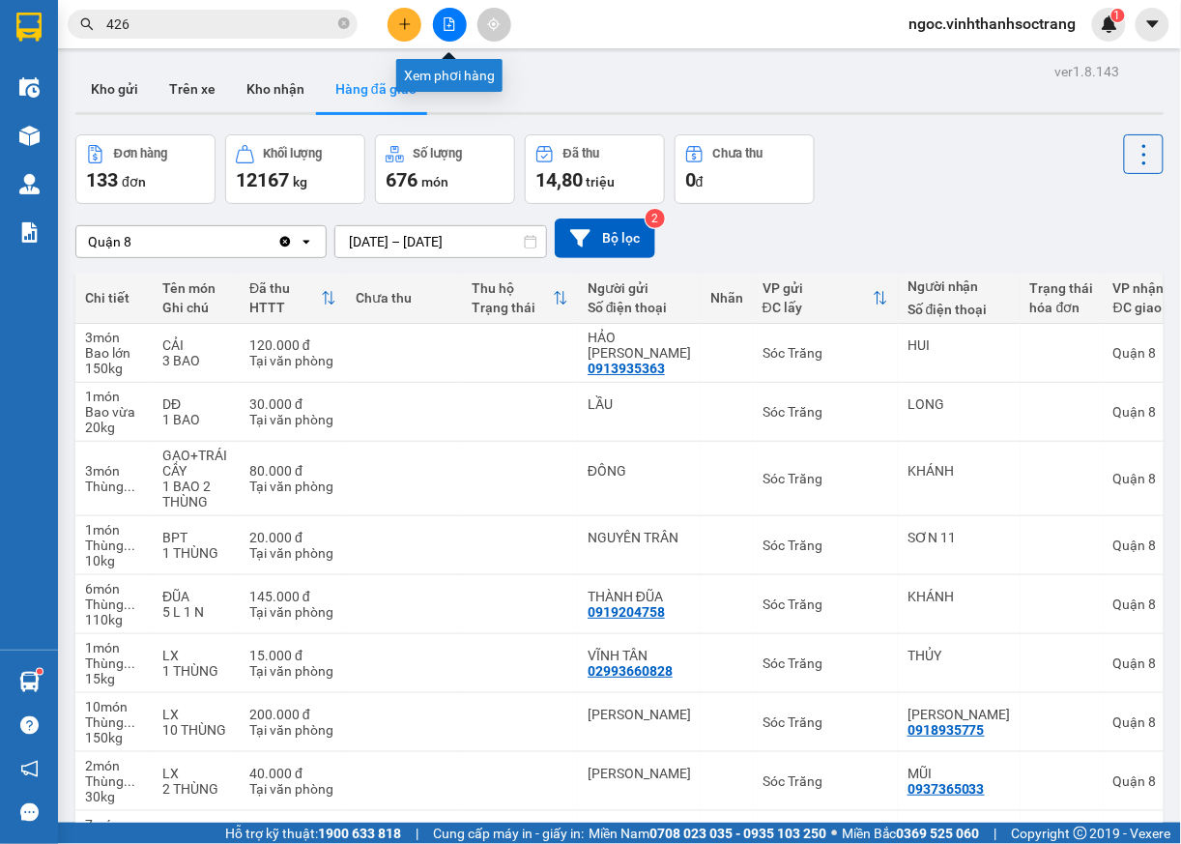
click at [447, 25] on icon "file-add" at bounding box center [450, 24] width 14 height 14
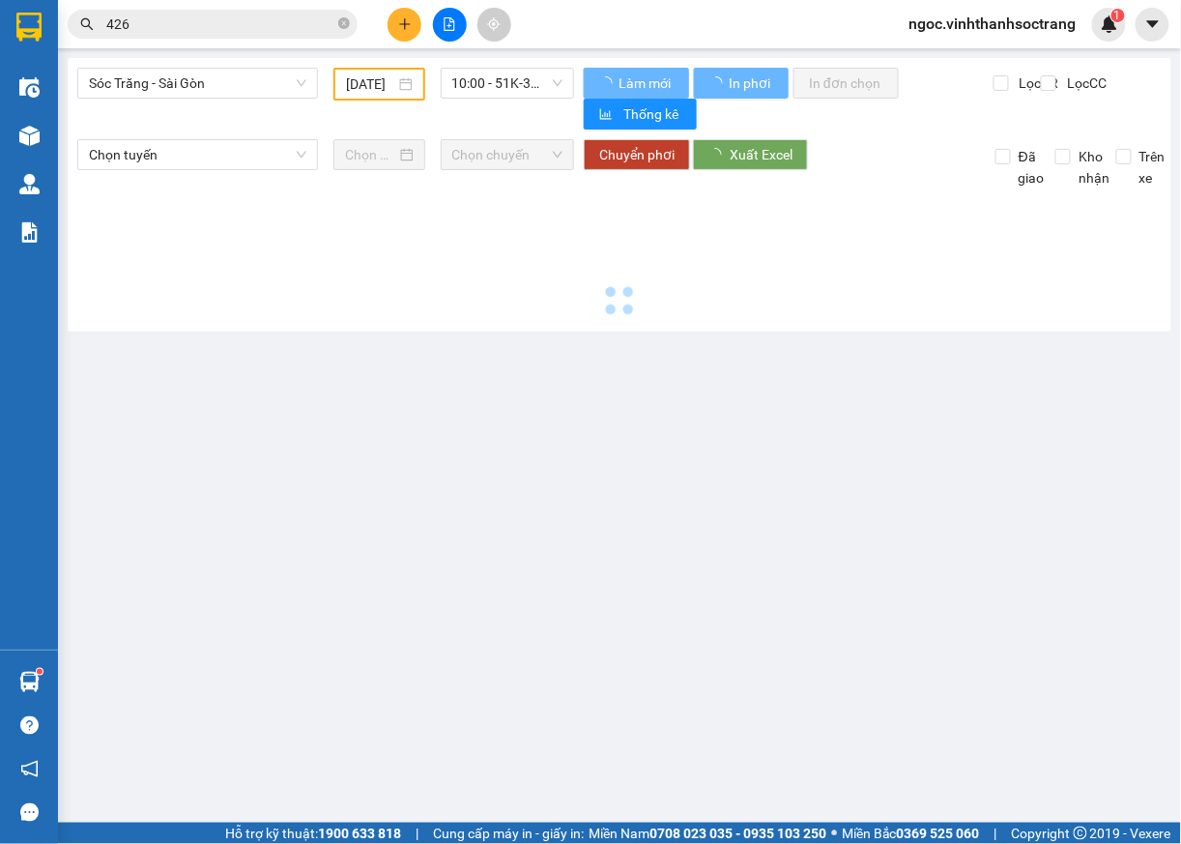
type input "[DATE]"
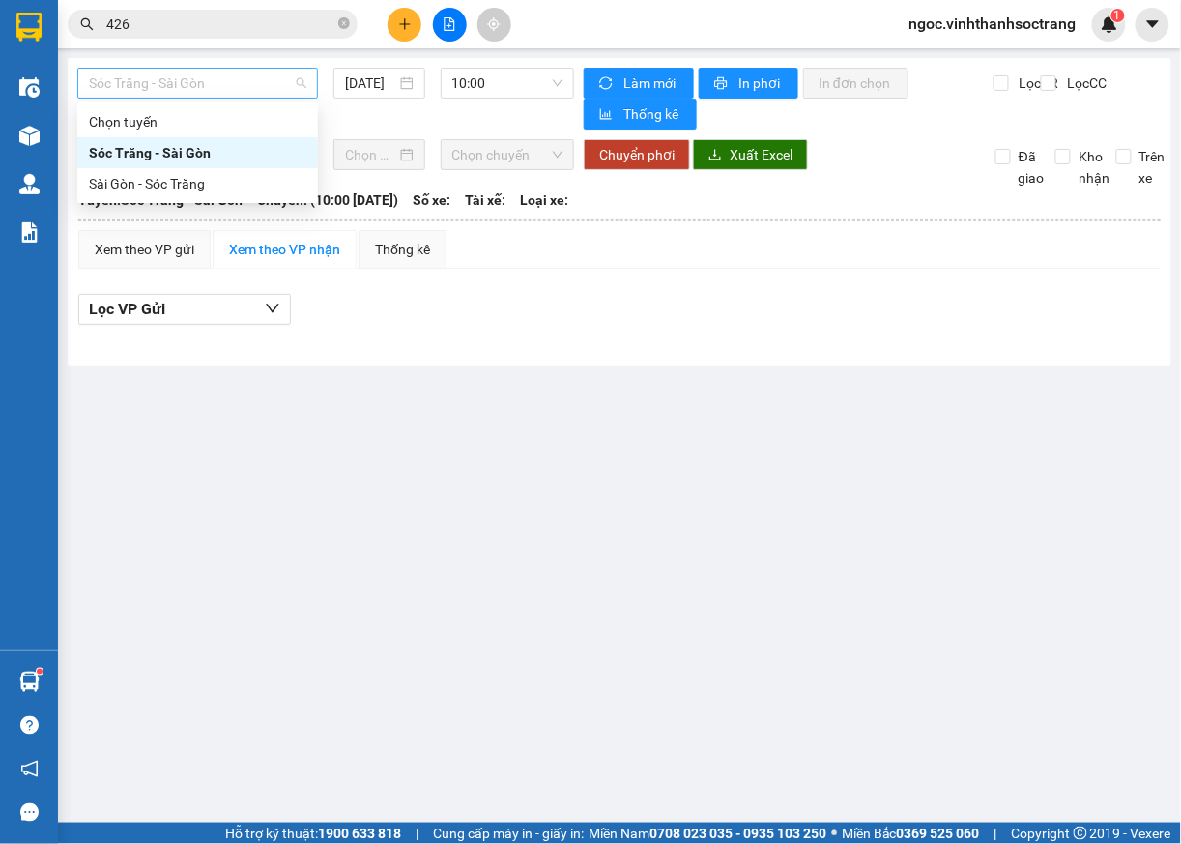
click at [279, 68] on div "Sóc Trăng - Sài Gòn" at bounding box center [197, 83] width 241 height 31
click at [174, 188] on div "Sài Gòn - Sóc Trăng" at bounding box center [198, 183] width 218 height 21
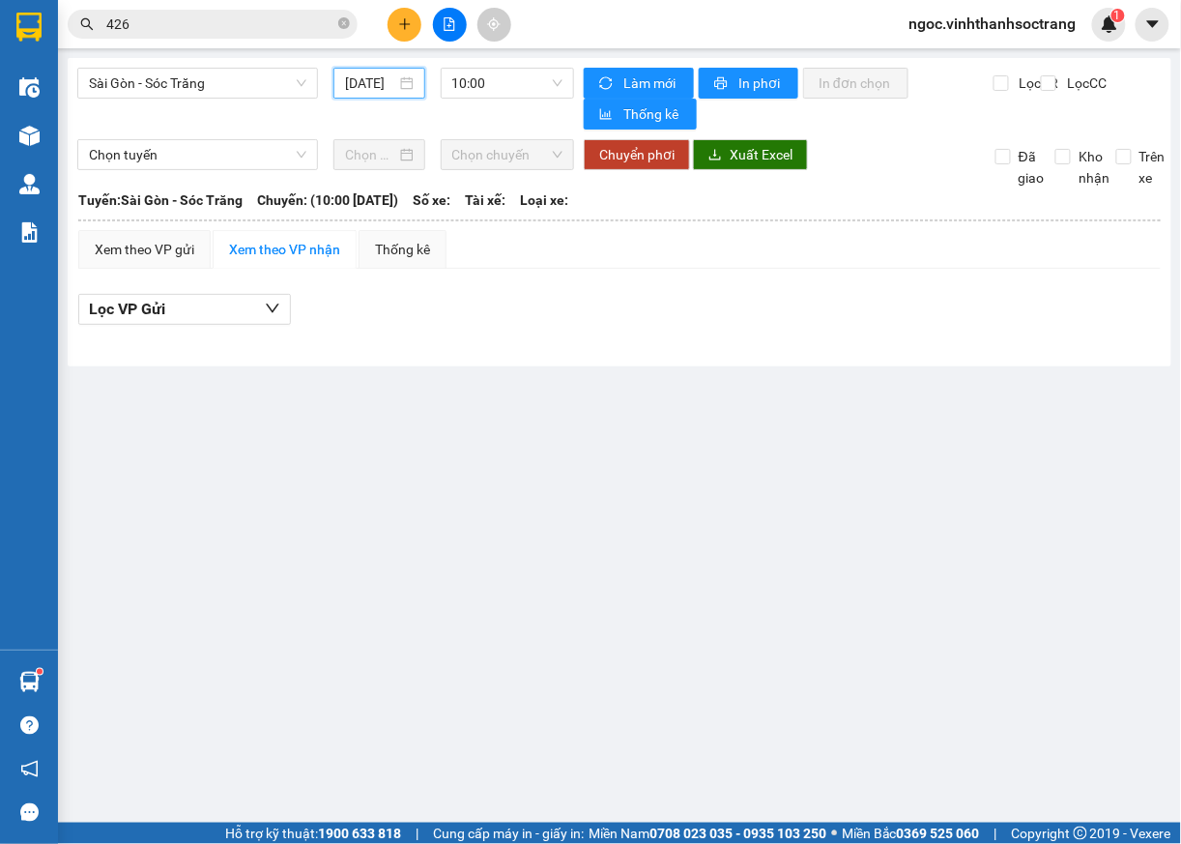
click at [392, 86] on input "[DATE]" at bounding box center [370, 83] width 50 height 21
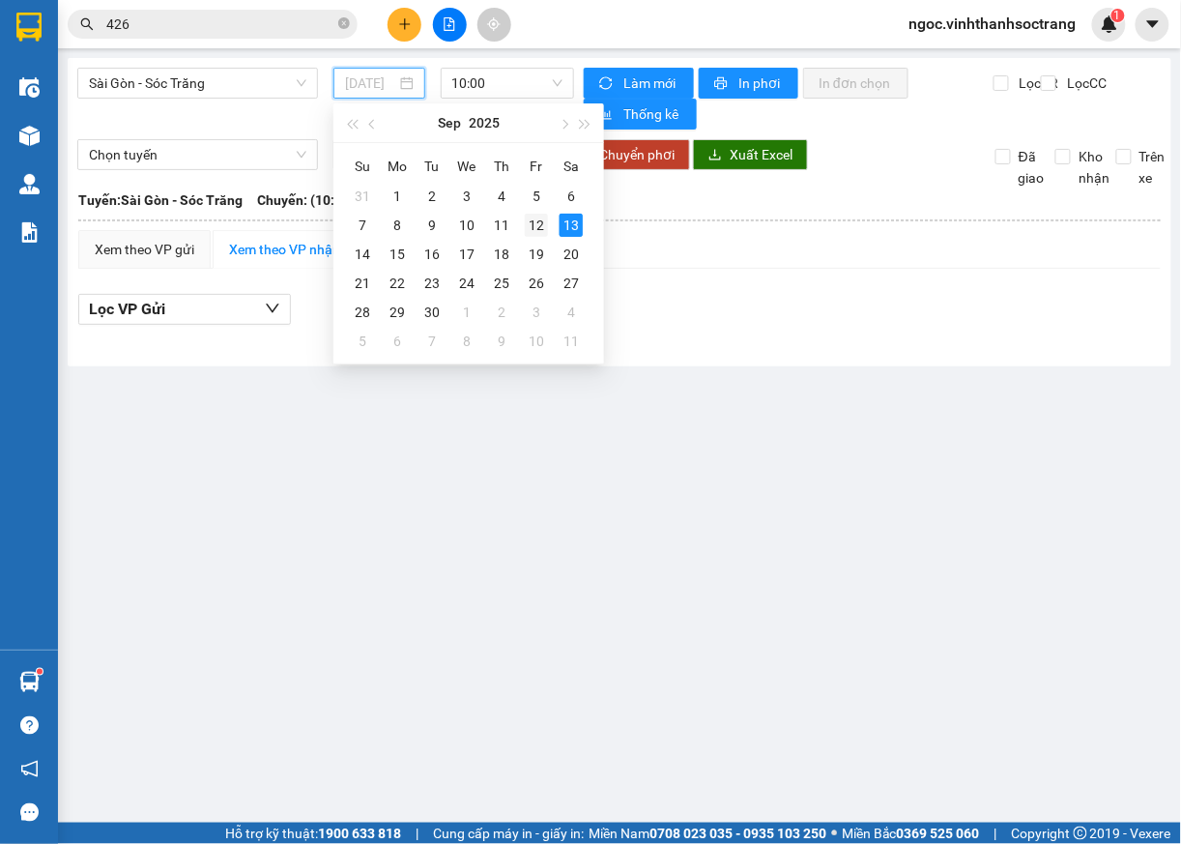
click at [535, 226] on div "12" at bounding box center [536, 225] width 23 height 23
type input "[DATE]"
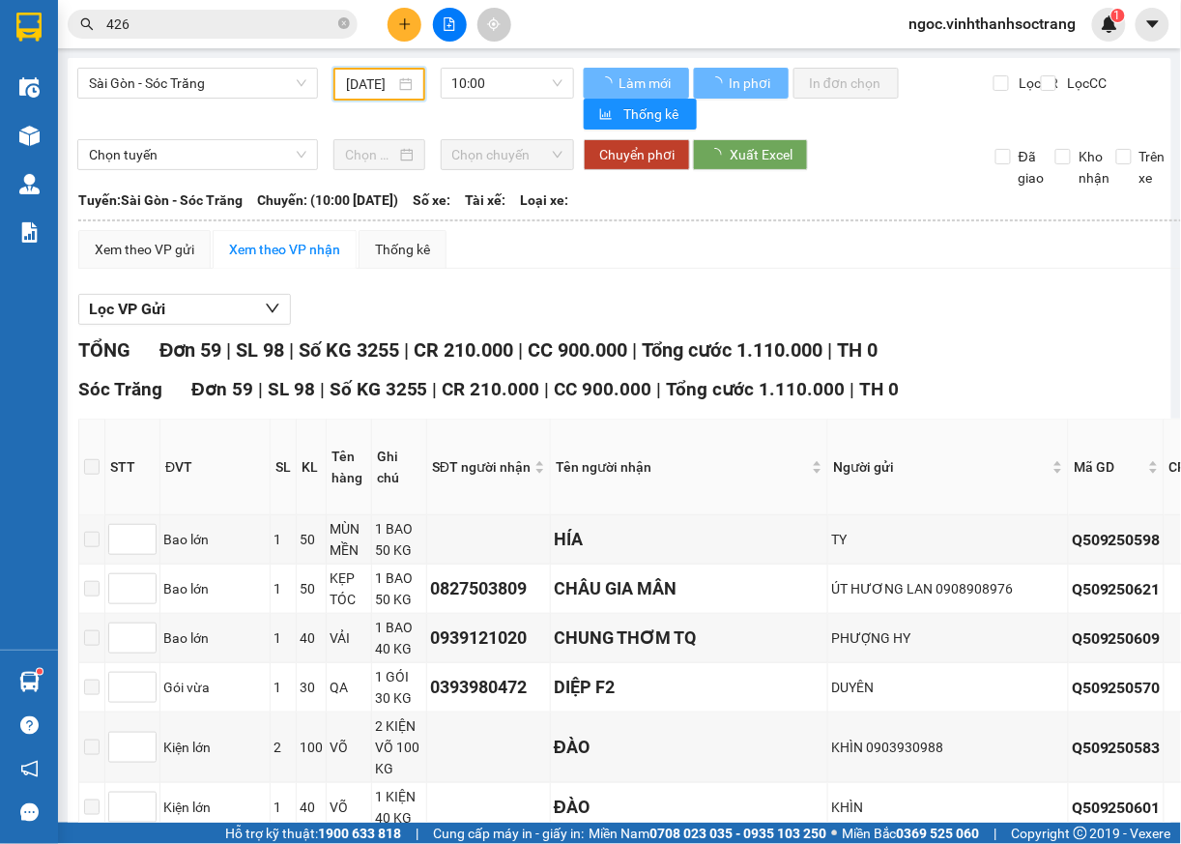
click at [543, 79] on span "10:00" at bounding box center [507, 83] width 111 height 29
